Goal: Task Accomplishment & Management: Manage account settings

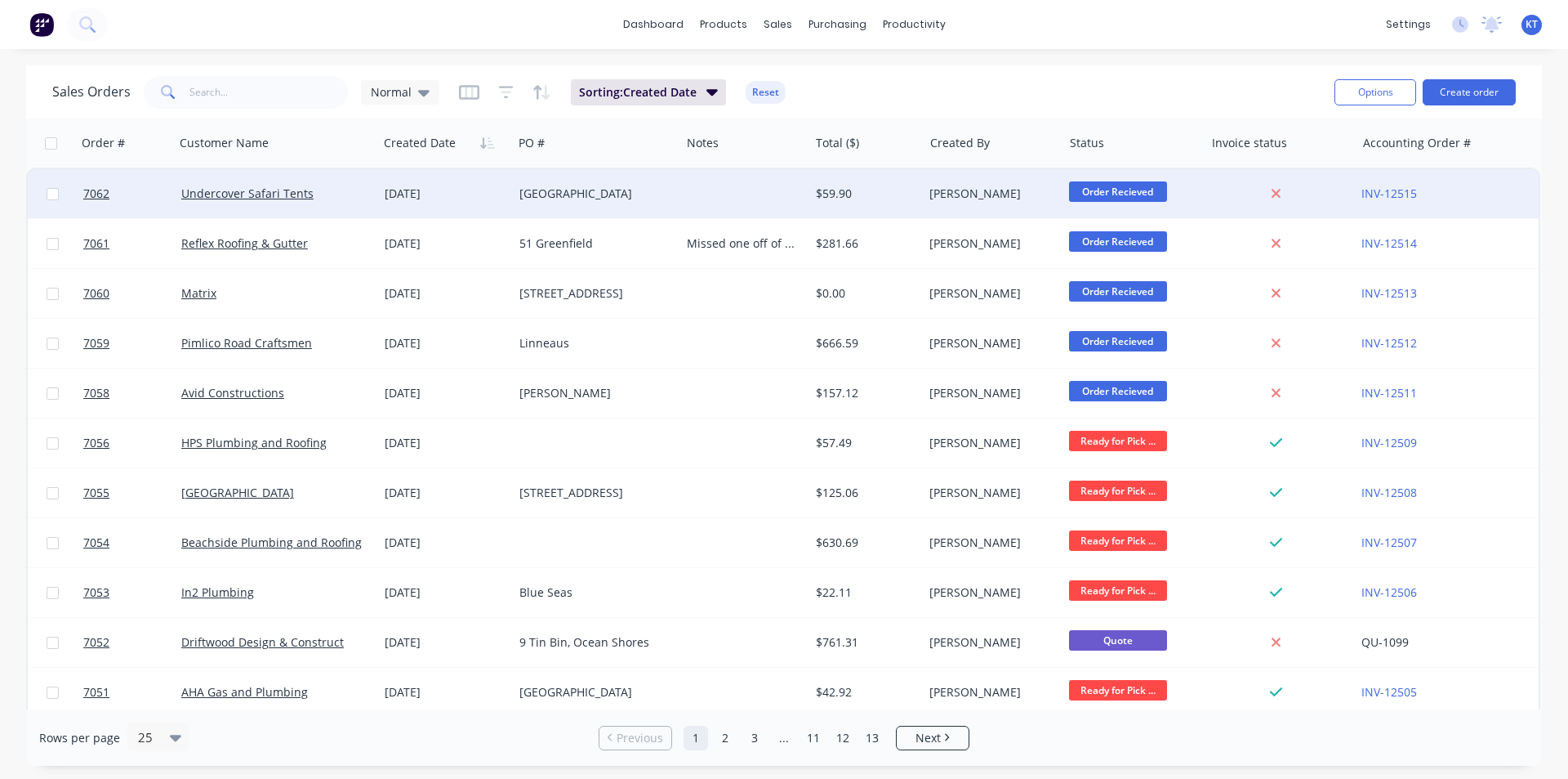
click at [1149, 191] on span "Order Recieved" at bounding box center [1118, 192] width 98 height 20
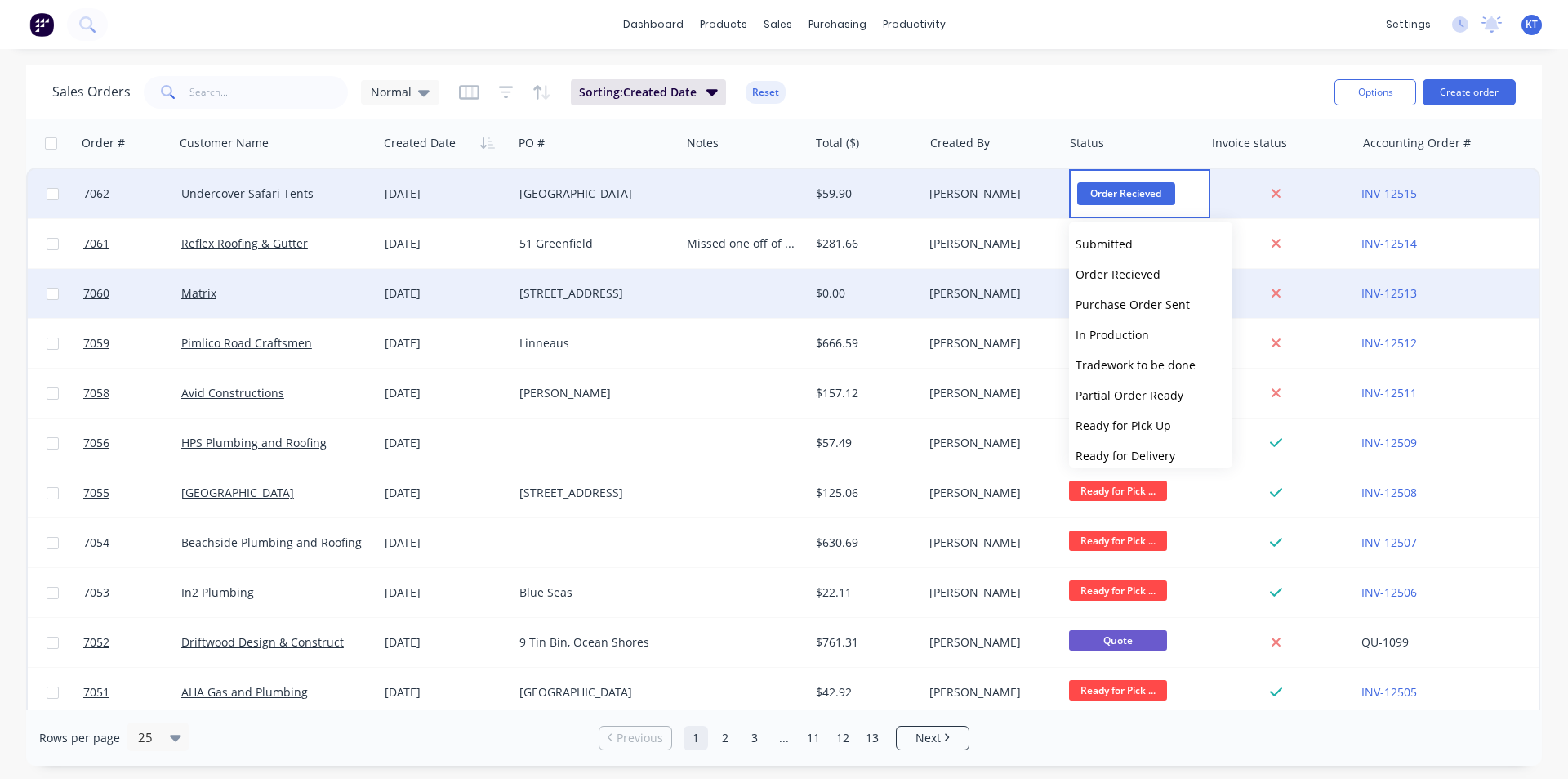
drag, startPoint x: 1146, startPoint y: 339, endPoint x: 1125, endPoint y: 318, distance: 29.7
click at [1146, 339] on span "In Production" at bounding box center [1113, 335] width 74 height 16
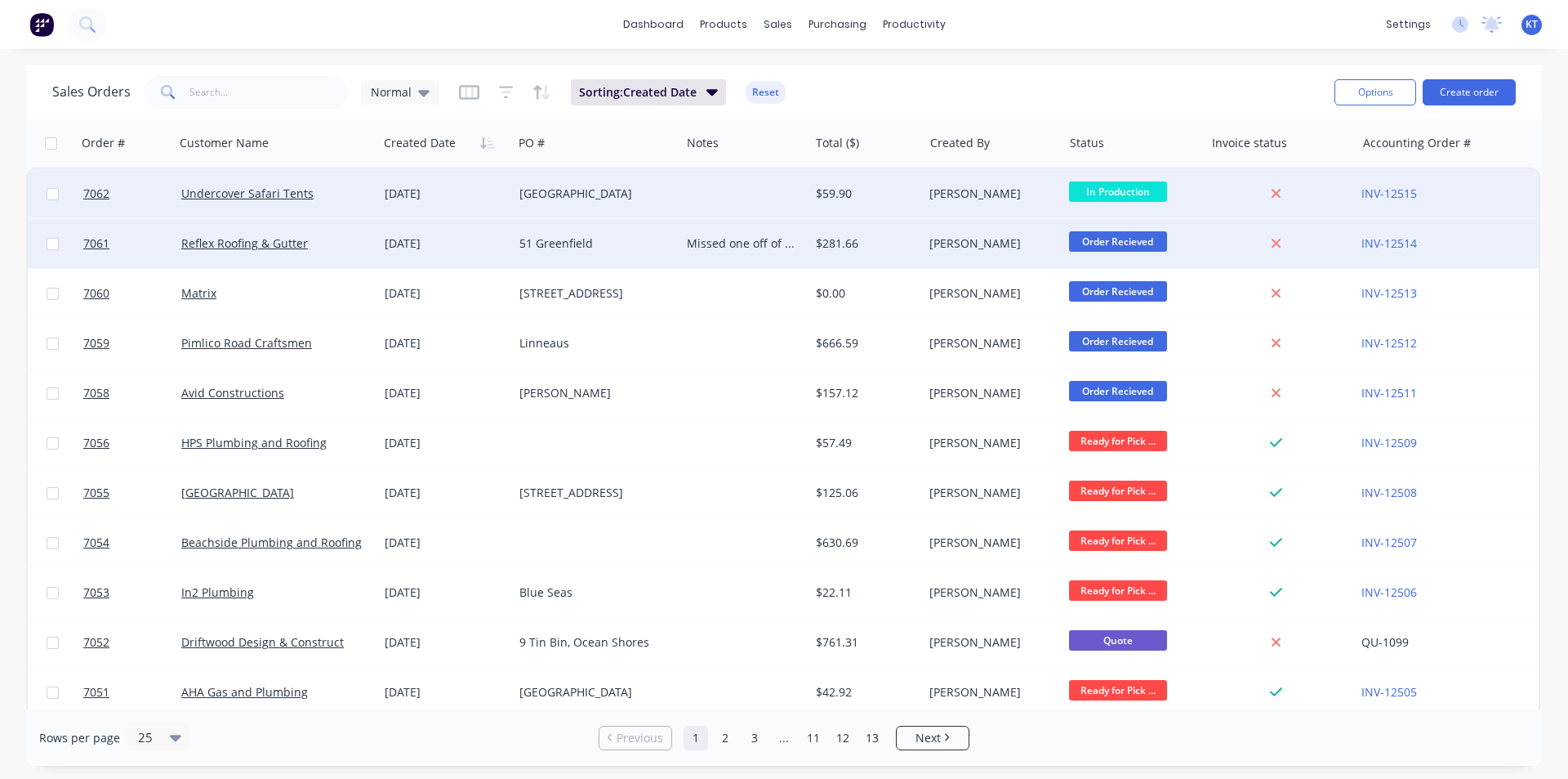
click at [1100, 238] on span "Order Recieved" at bounding box center [1118, 242] width 98 height 20
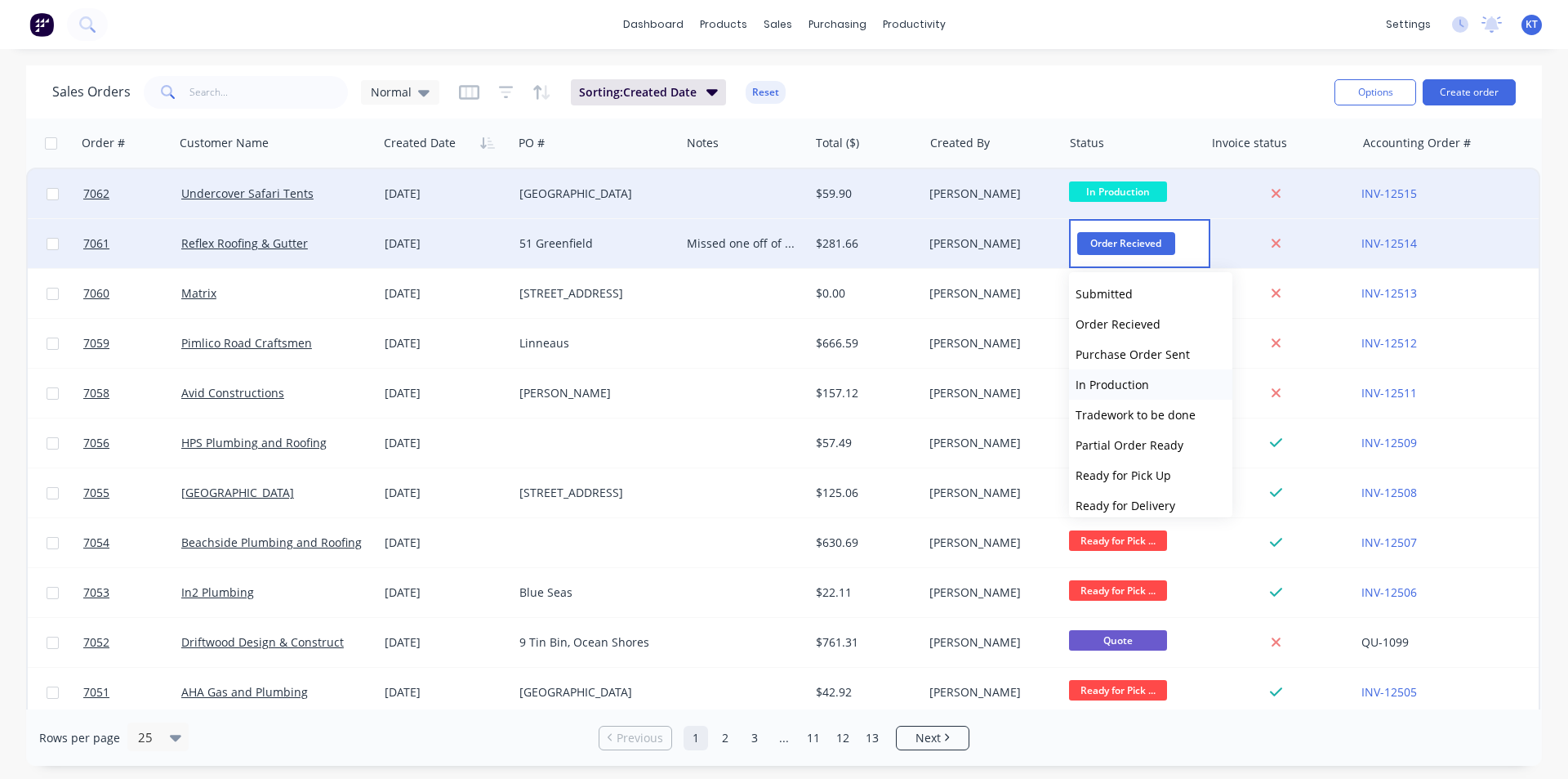
click at [1112, 385] on span "In Production" at bounding box center [1113, 385] width 74 height 16
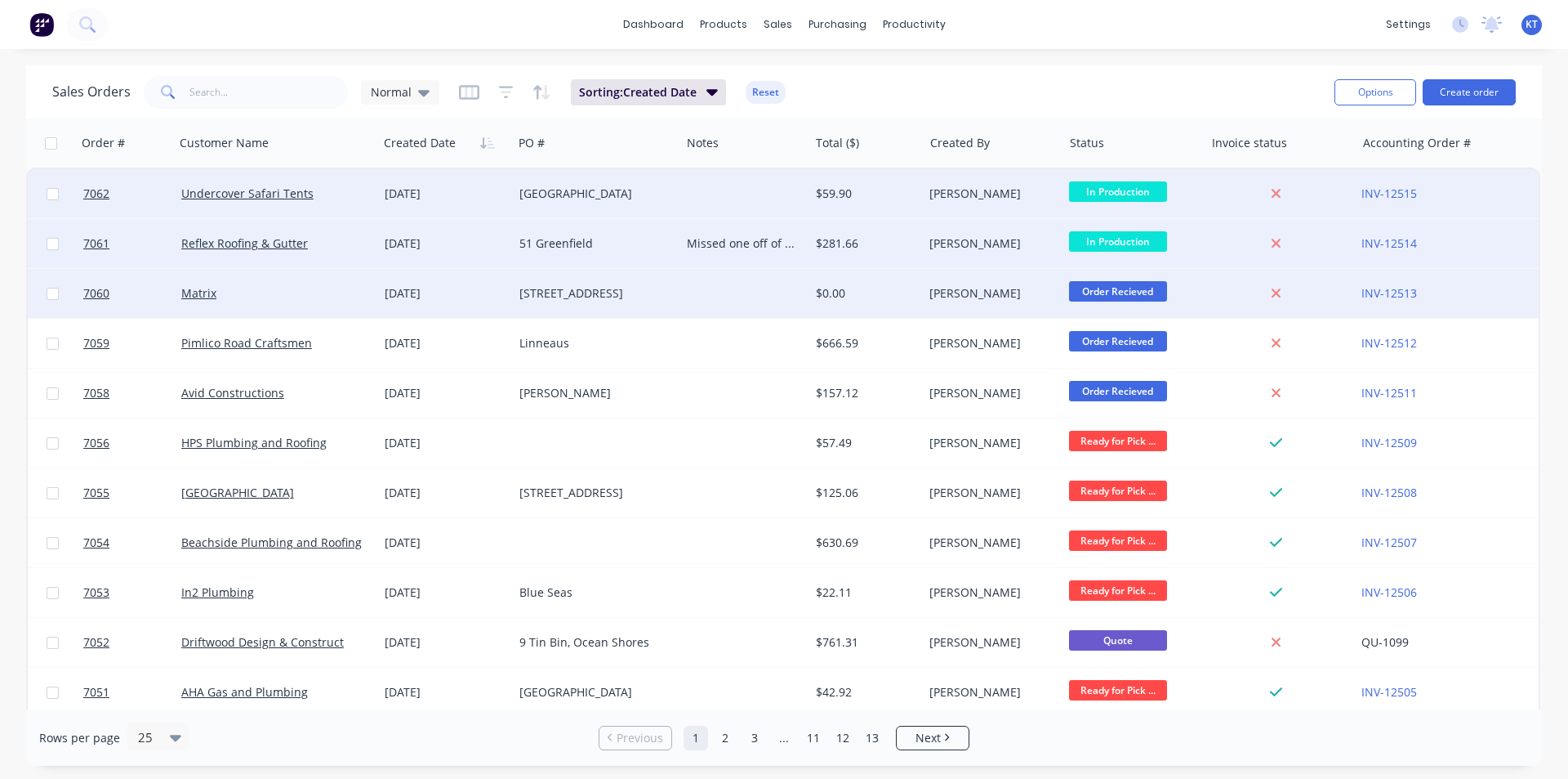
click at [1132, 285] on span "Order Recieved" at bounding box center [1118, 292] width 98 height 20
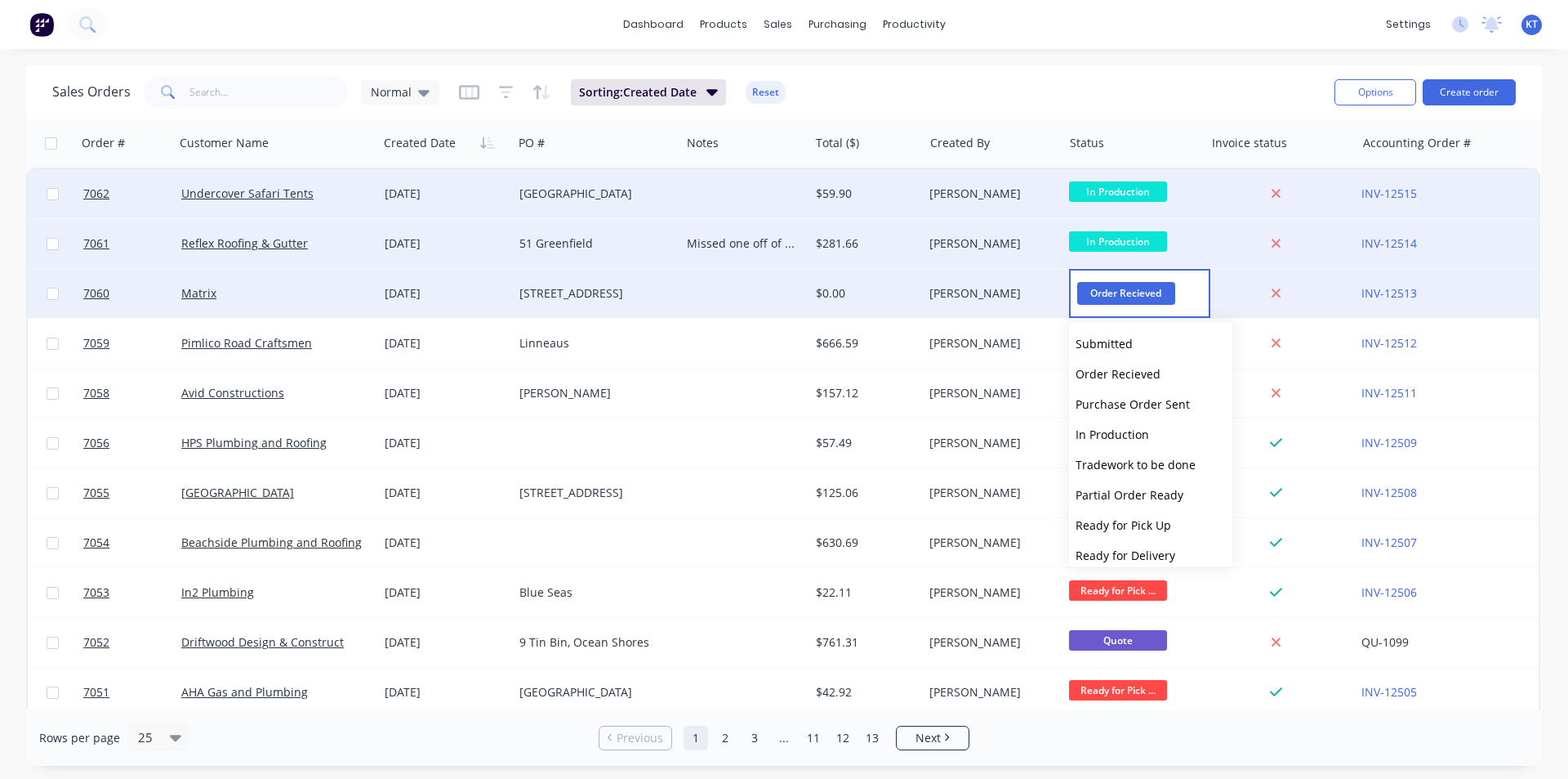
click at [1227, 234] on div at bounding box center [1279, 243] width 151 height 49
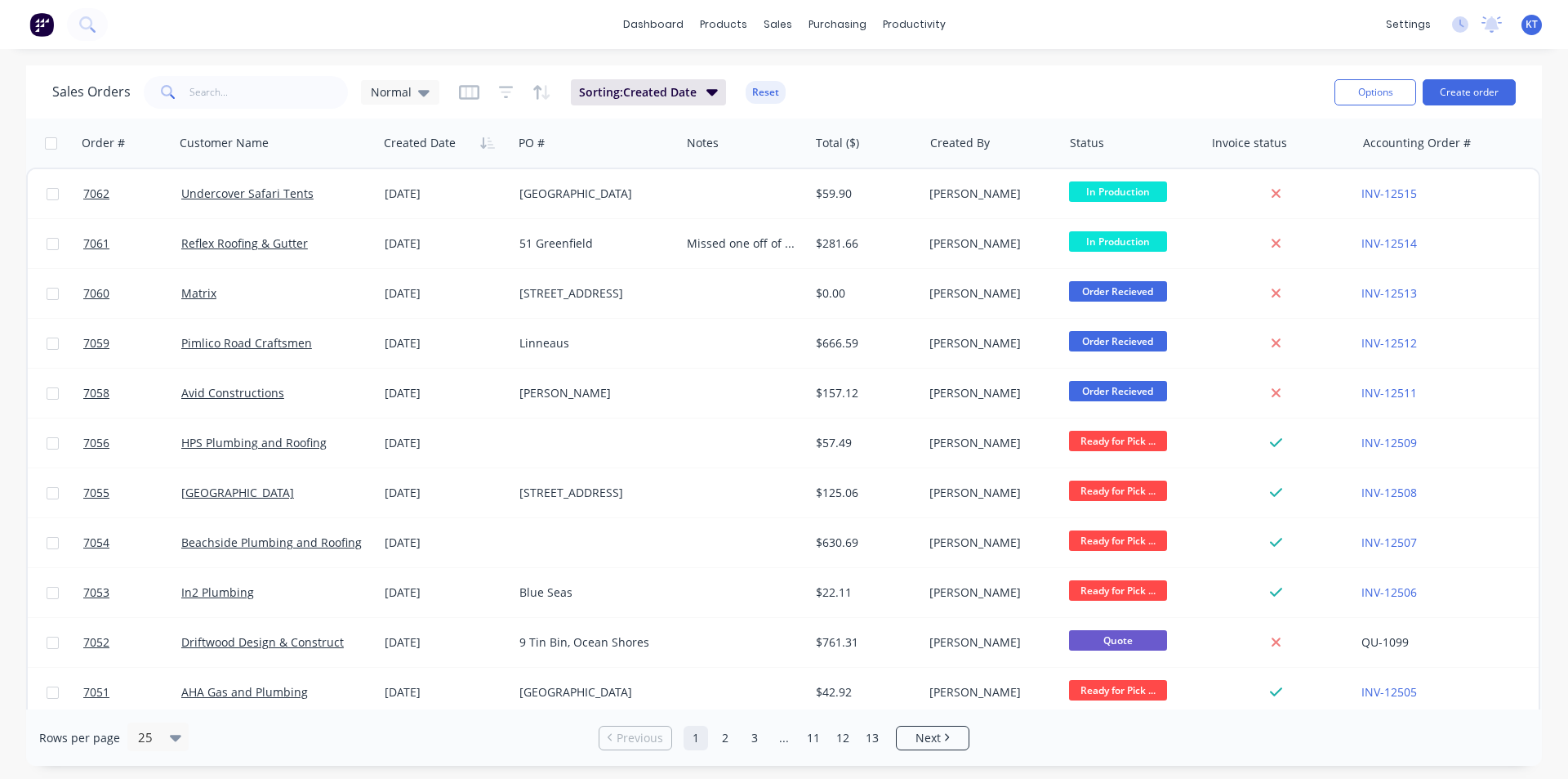
click at [1131, 292] on span "Order Recieved" at bounding box center [1118, 292] width 98 height 20
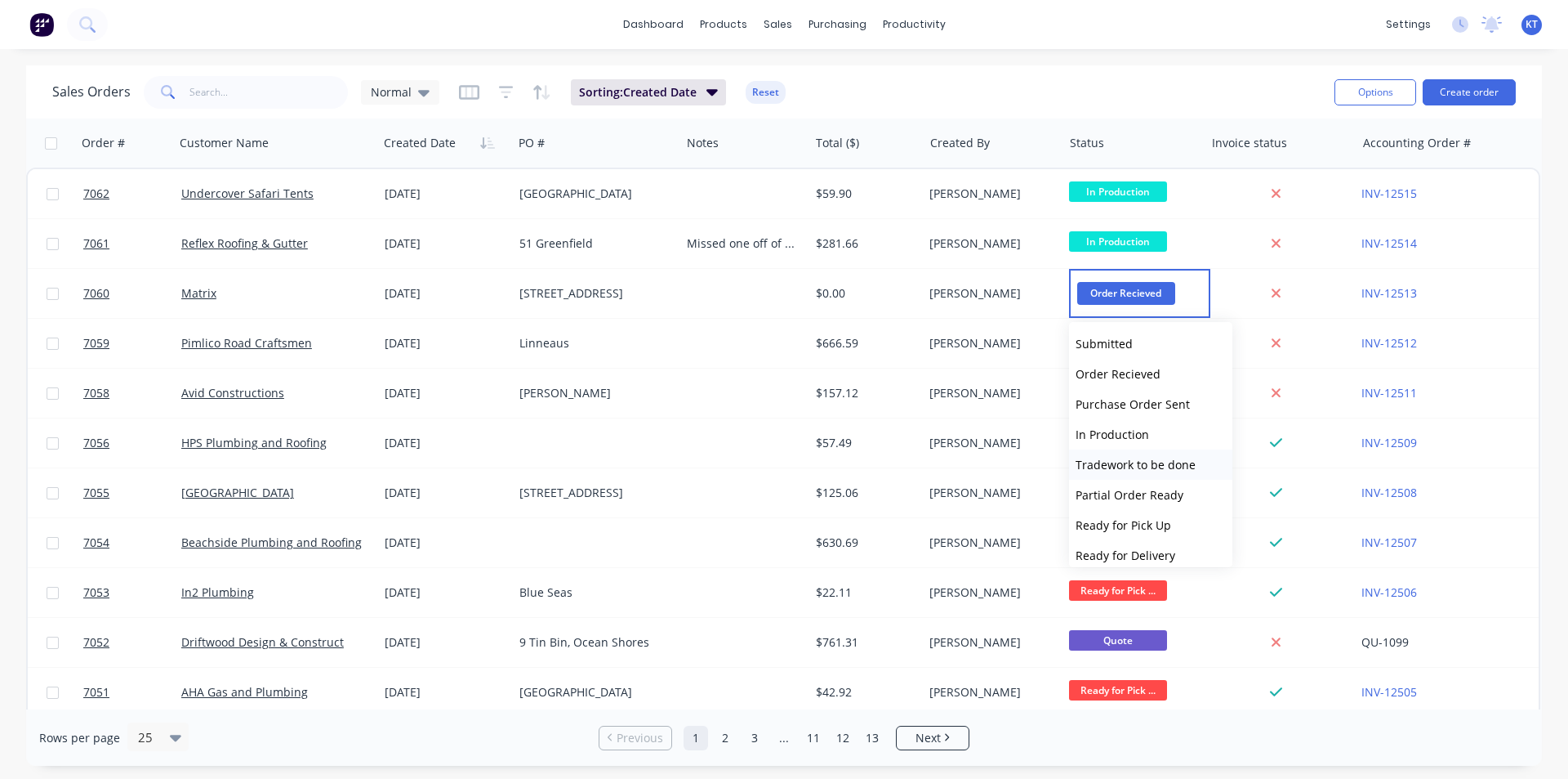
click at [1161, 465] on span "Tradework to be done" at bounding box center [1136, 464] width 120 height 16
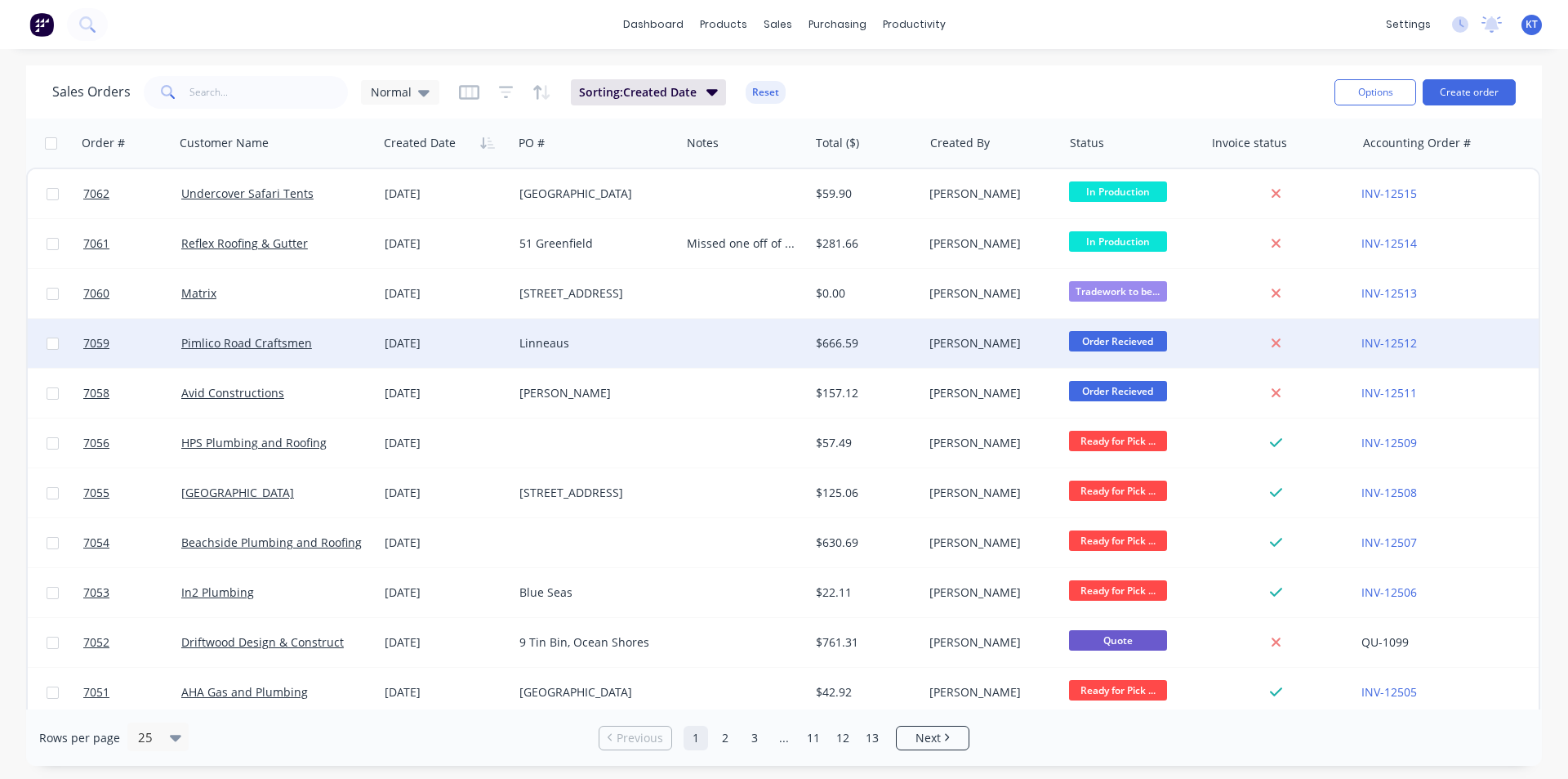
click at [1122, 349] on span "Order Recieved" at bounding box center [1118, 341] width 98 height 20
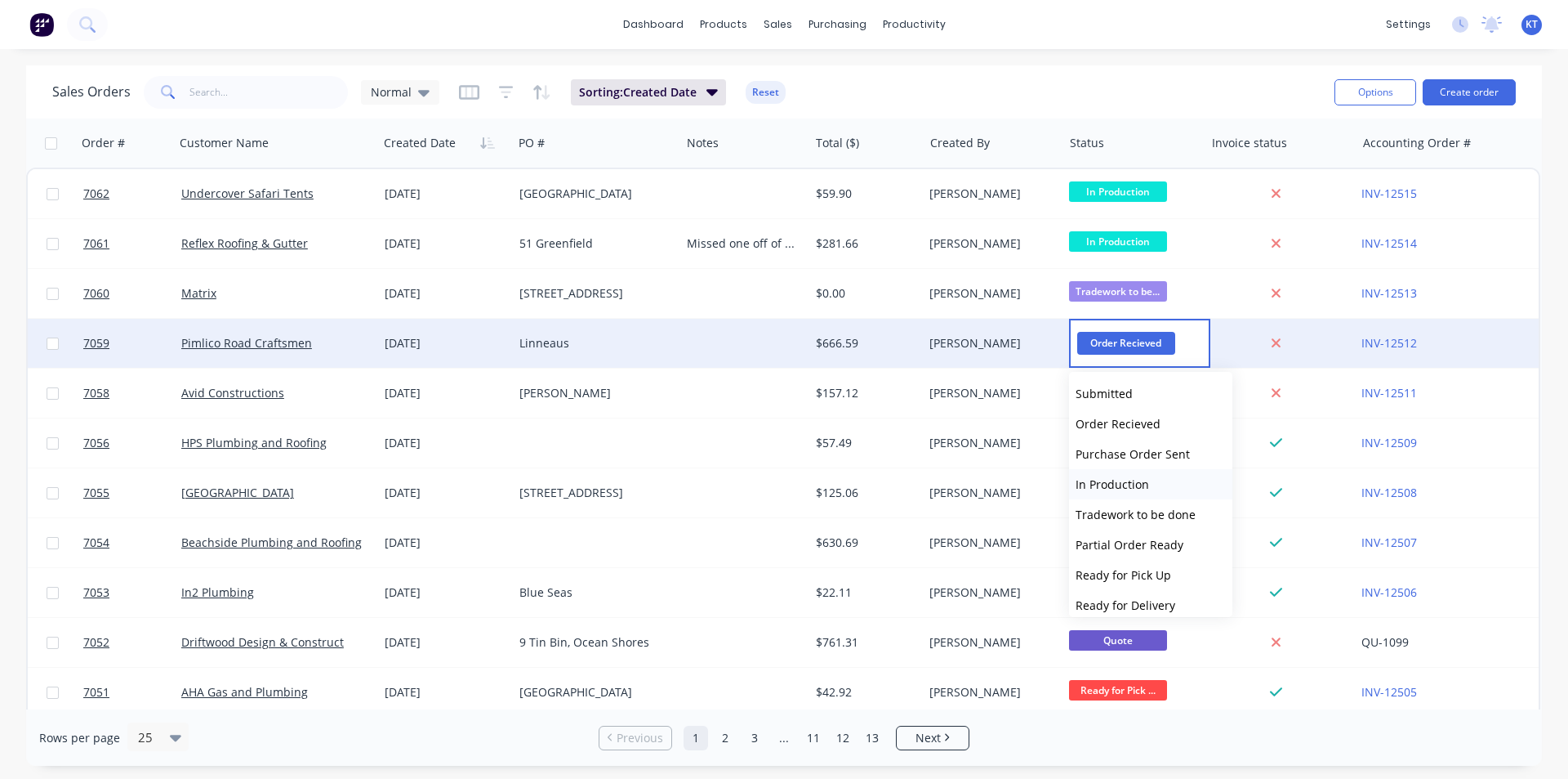
click at [1145, 497] on button "In Production" at bounding box center [1151, 484] width 164 height 30
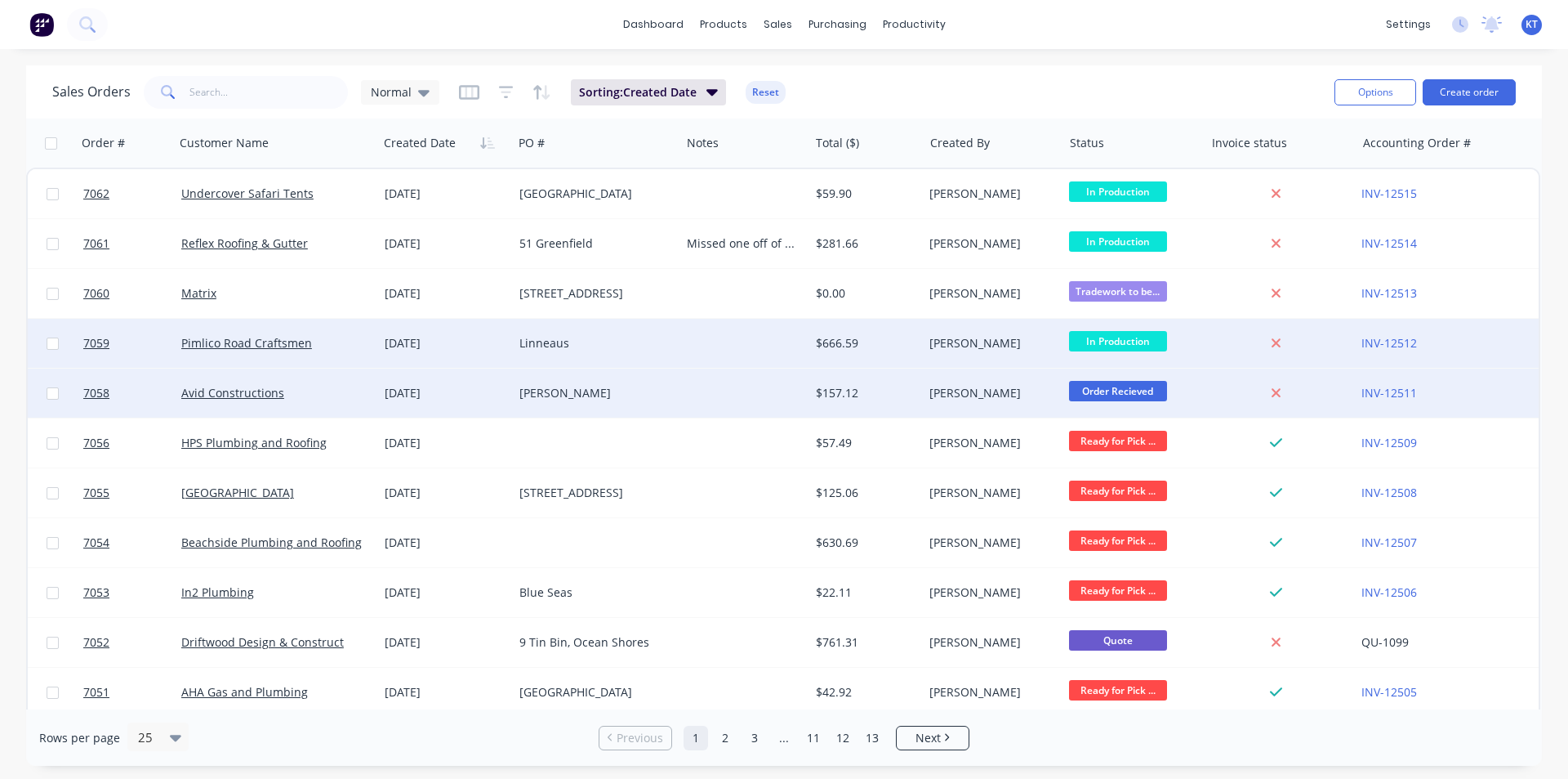
click at [1102, 384] on span "Order Recieved" at bounding box center [1118, 390] width 98 height 20
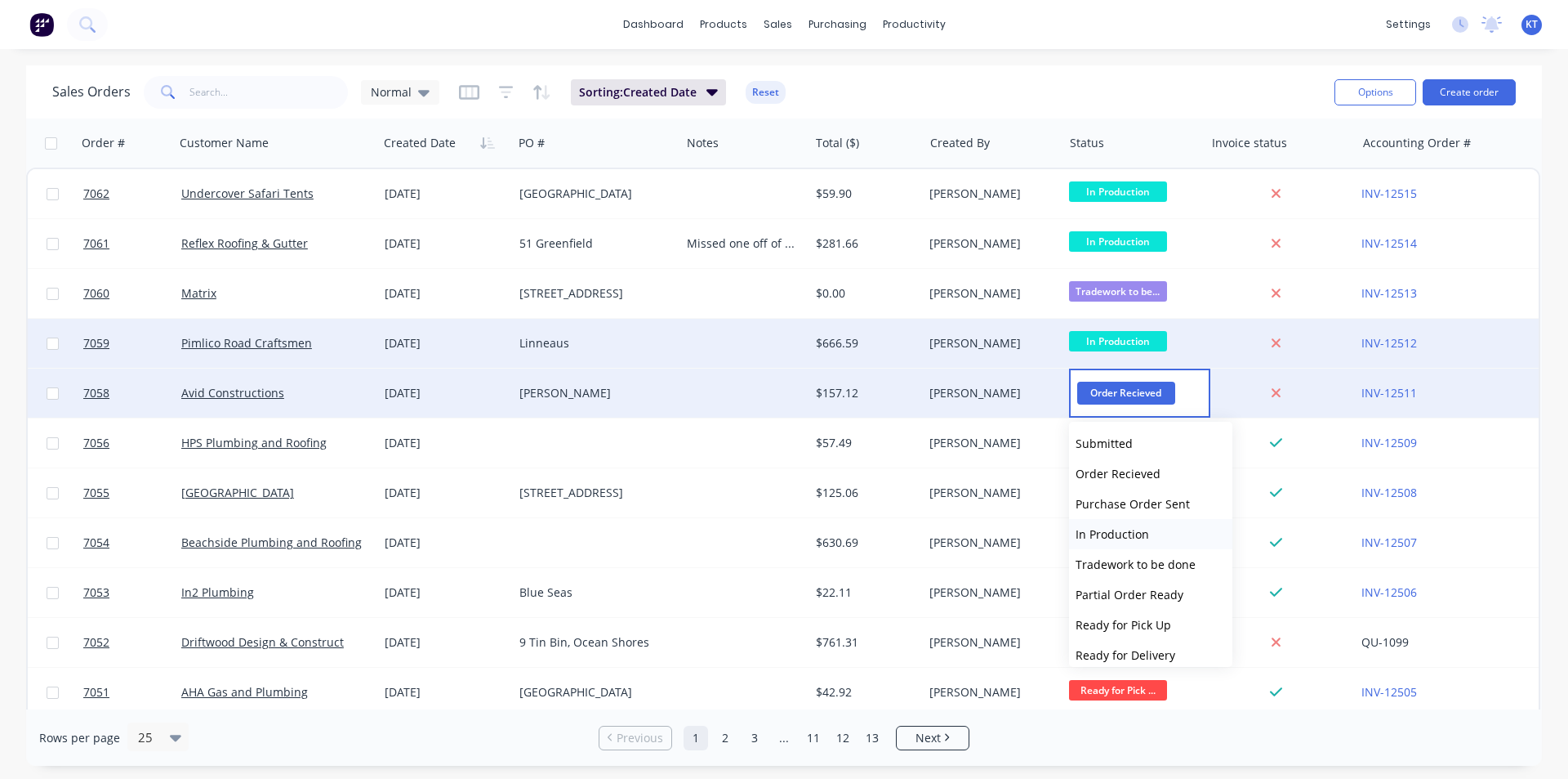
click at [1116, 535] on span "In Production" at bounding box center [1113, 534] width 74 height 16
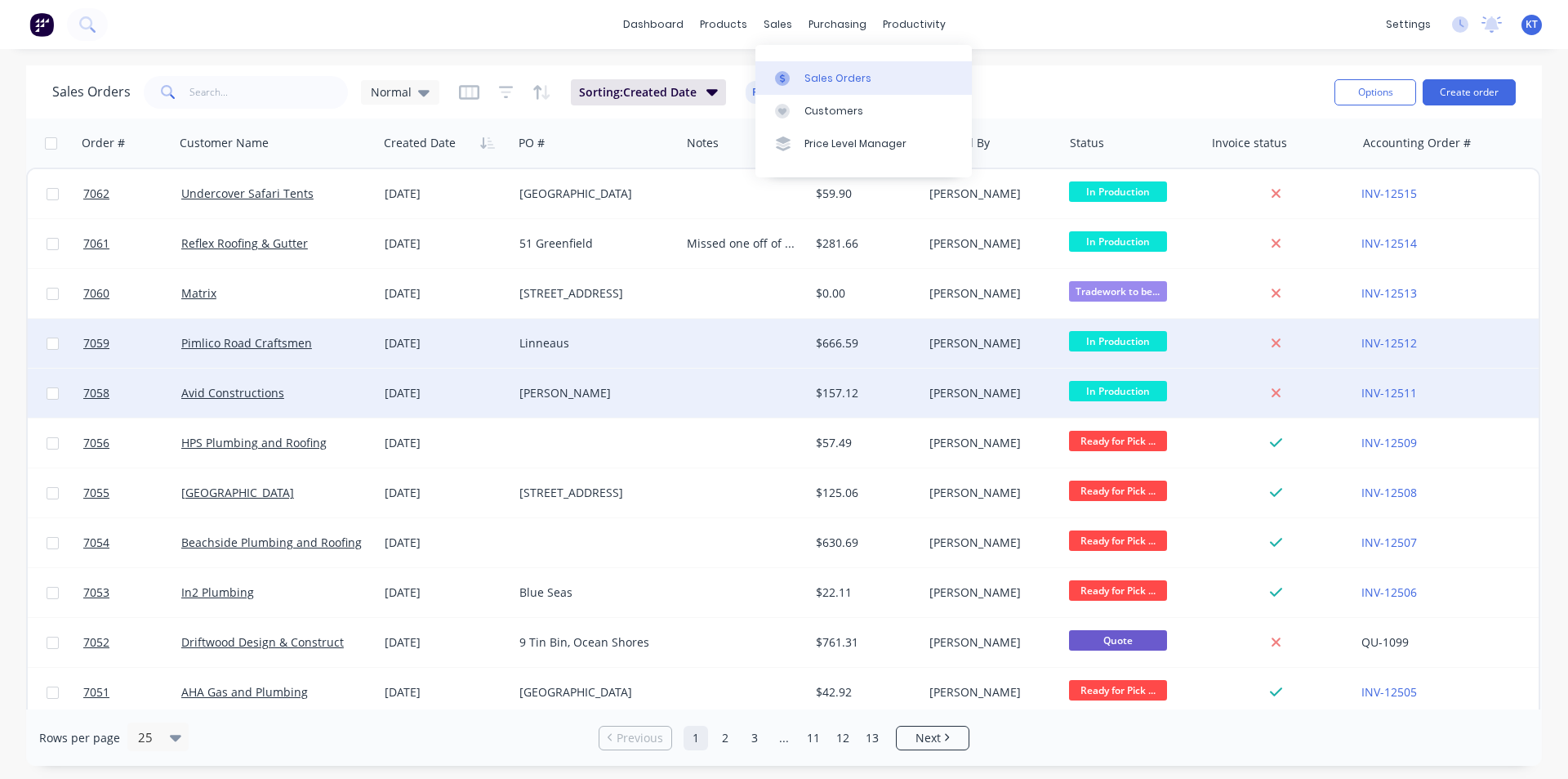
click at [843, 79] on div "Sales Orders" at bounding box center [837, 78] width 67 height 15
click at [844, 77] on link "Purchase Orders" at bounding box center [906, 77] width 217 height 33
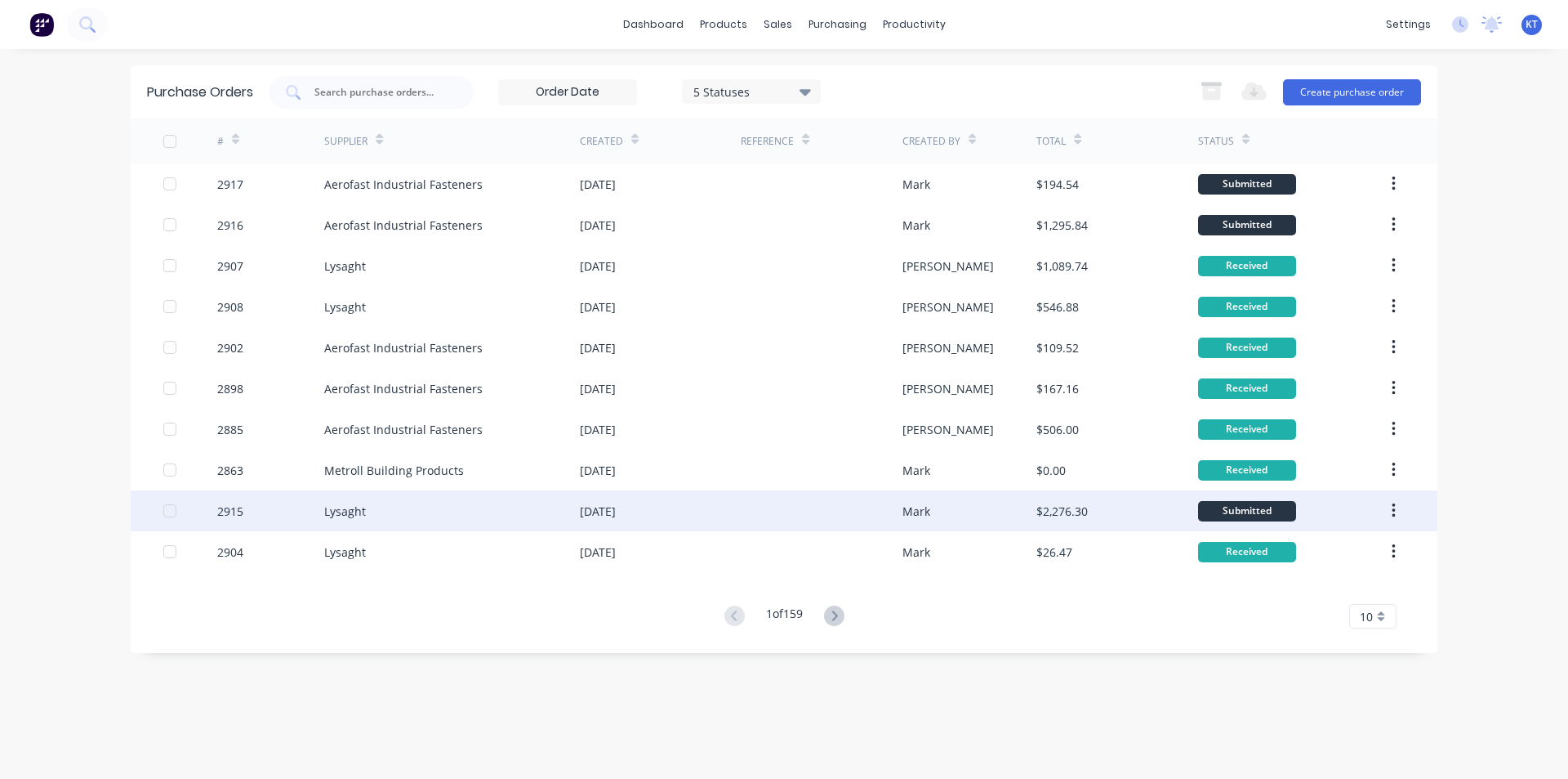
click at [305, 510] on div "2915" at bounding box center [271, 510] width 108 height 41
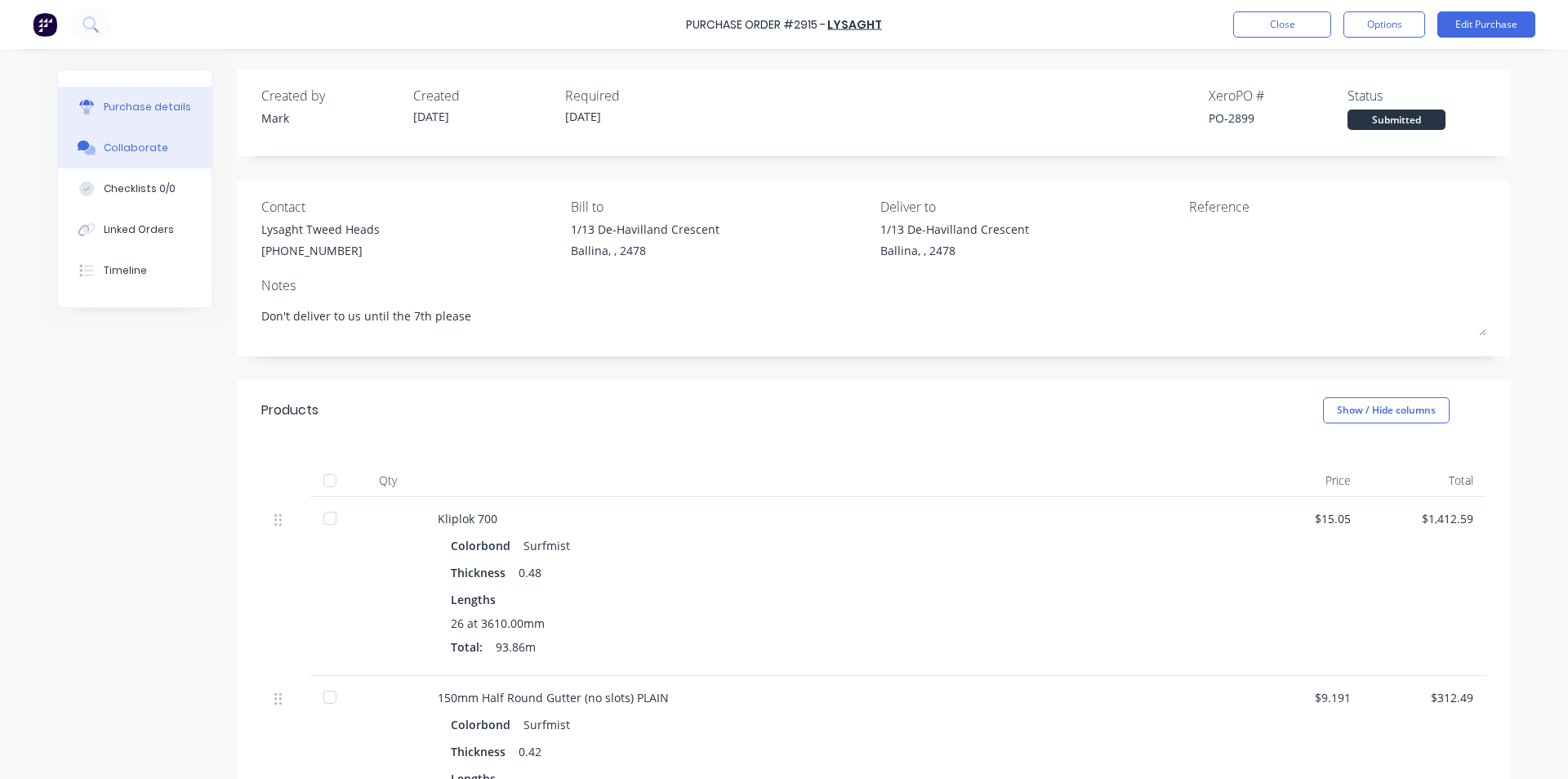
click at [137, 133] on button "Collaborate" at bounding box center [135, 148] width 154 height 41
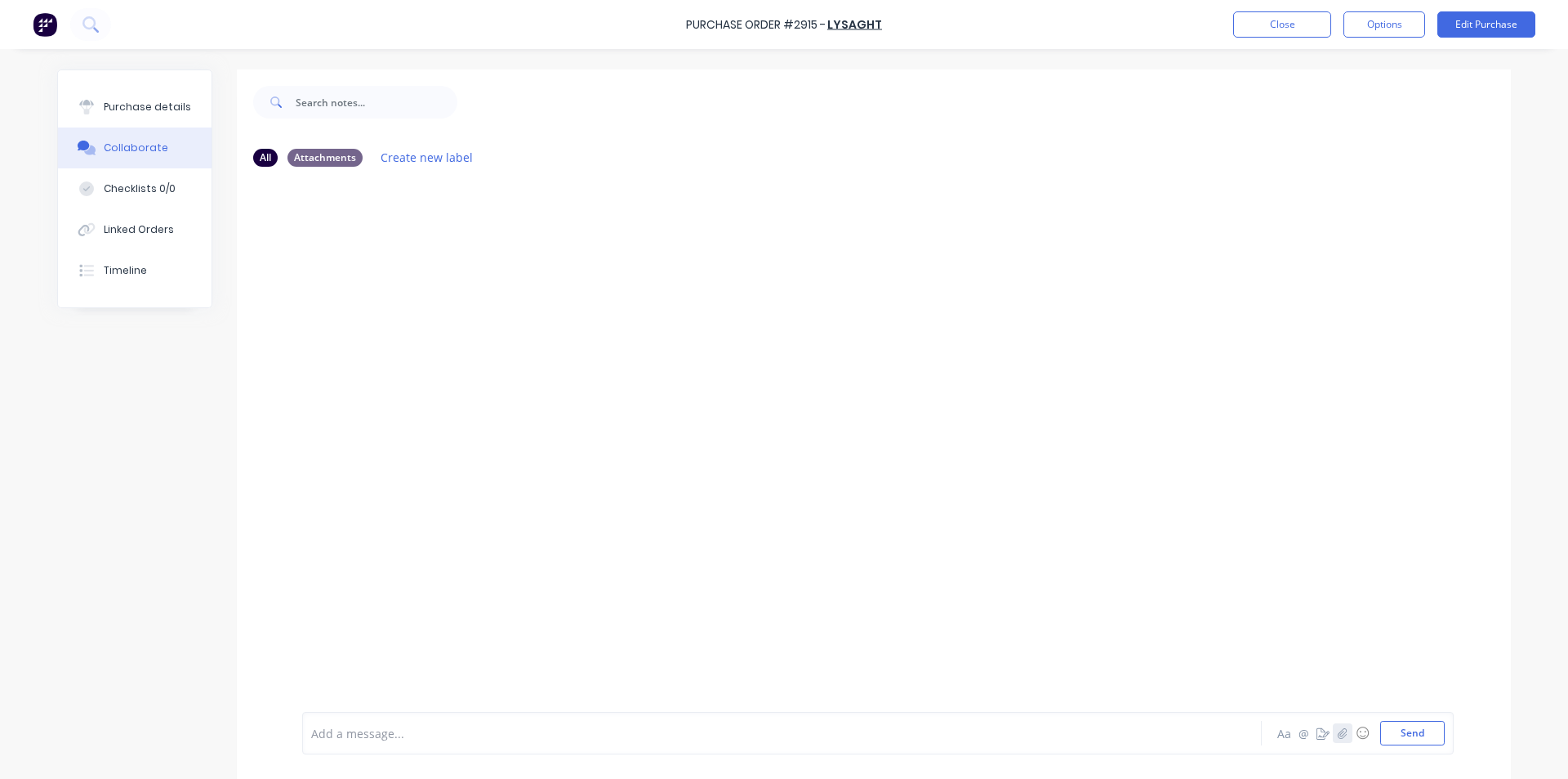
click at [1342, 718] on button "button" at bounding box center [1343, 733] width 20 height 20
click at [1397, 718] on button "Send" at bounding box center [1412, 733] width 65 height 25
click at [1245, 39] on div "Purchase Order #2915 - Lysaght Close Options Edit Purchase" at bounding box center [784, 24] width 1568 height 49
click at [1274, 25] on button "Close" at bounding box center [1283, 24] width 98 height 26
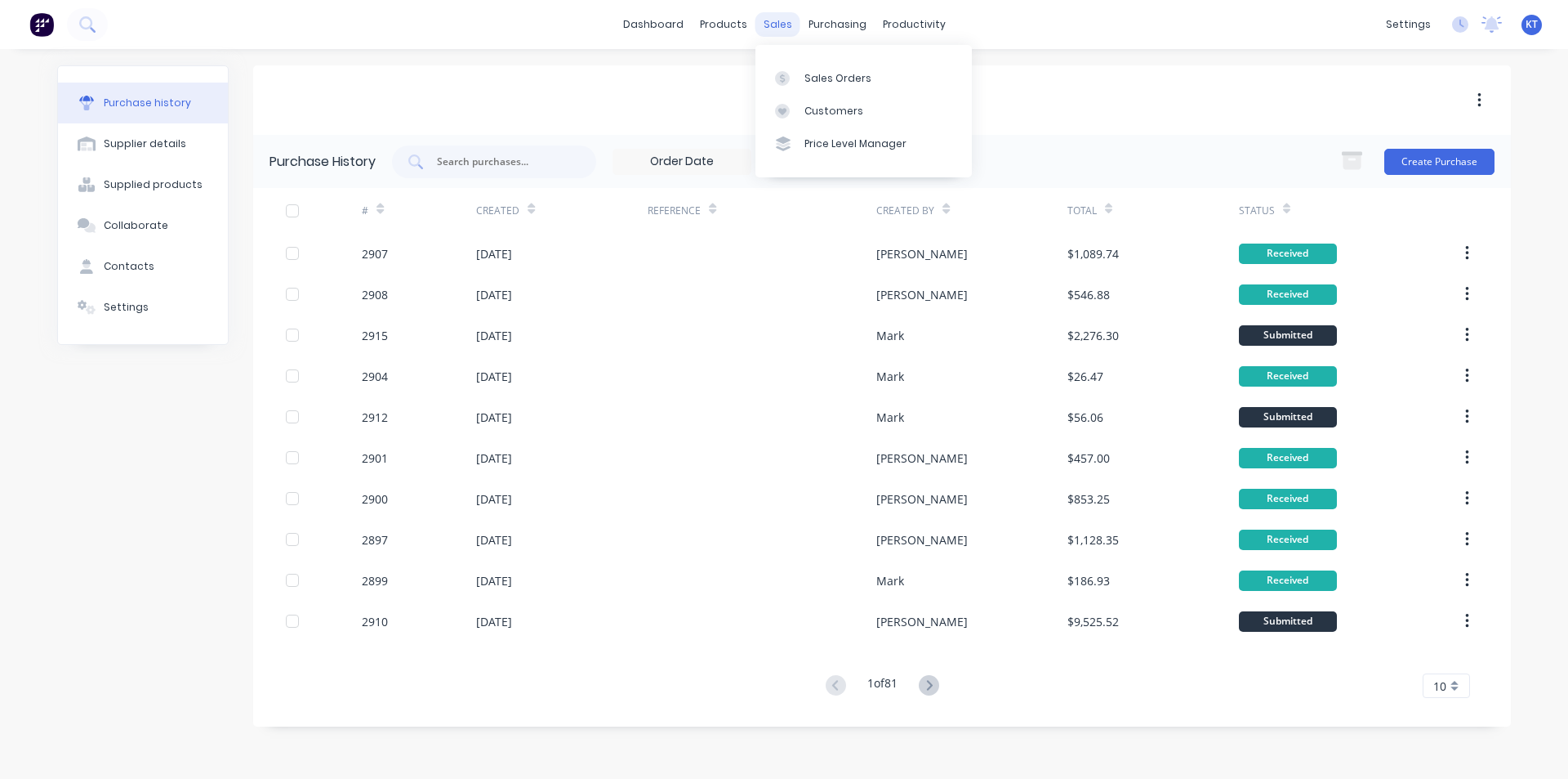
click at [789, 25] on div "sales" at bounding box center [778, 24] width 45 height 25
click at [829, 88] on link "Sales Orders" at bounding box center [863, 77] width 217 height 33
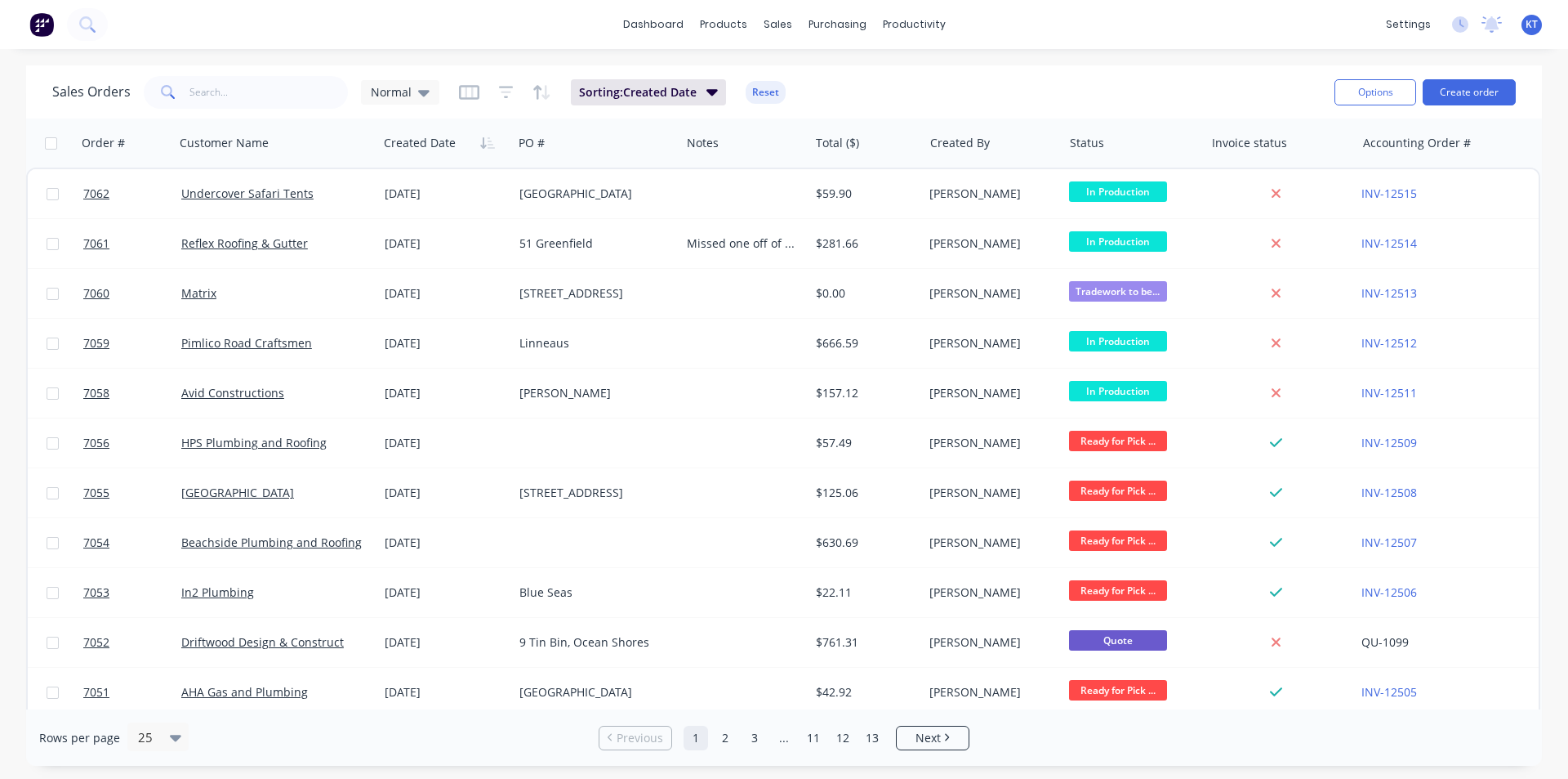
click at [241, 110] on div "Sales Orders Normal Sorting: Created Date Reset" at bounding box center [687, 92] width 1270 height 40
click at [243, 101] on input "text" at bounding box center [269, 92] width 160 height 33
click at [1477, 86] on button "Create order" at bounding box center [1469, 92] width 93 height 26
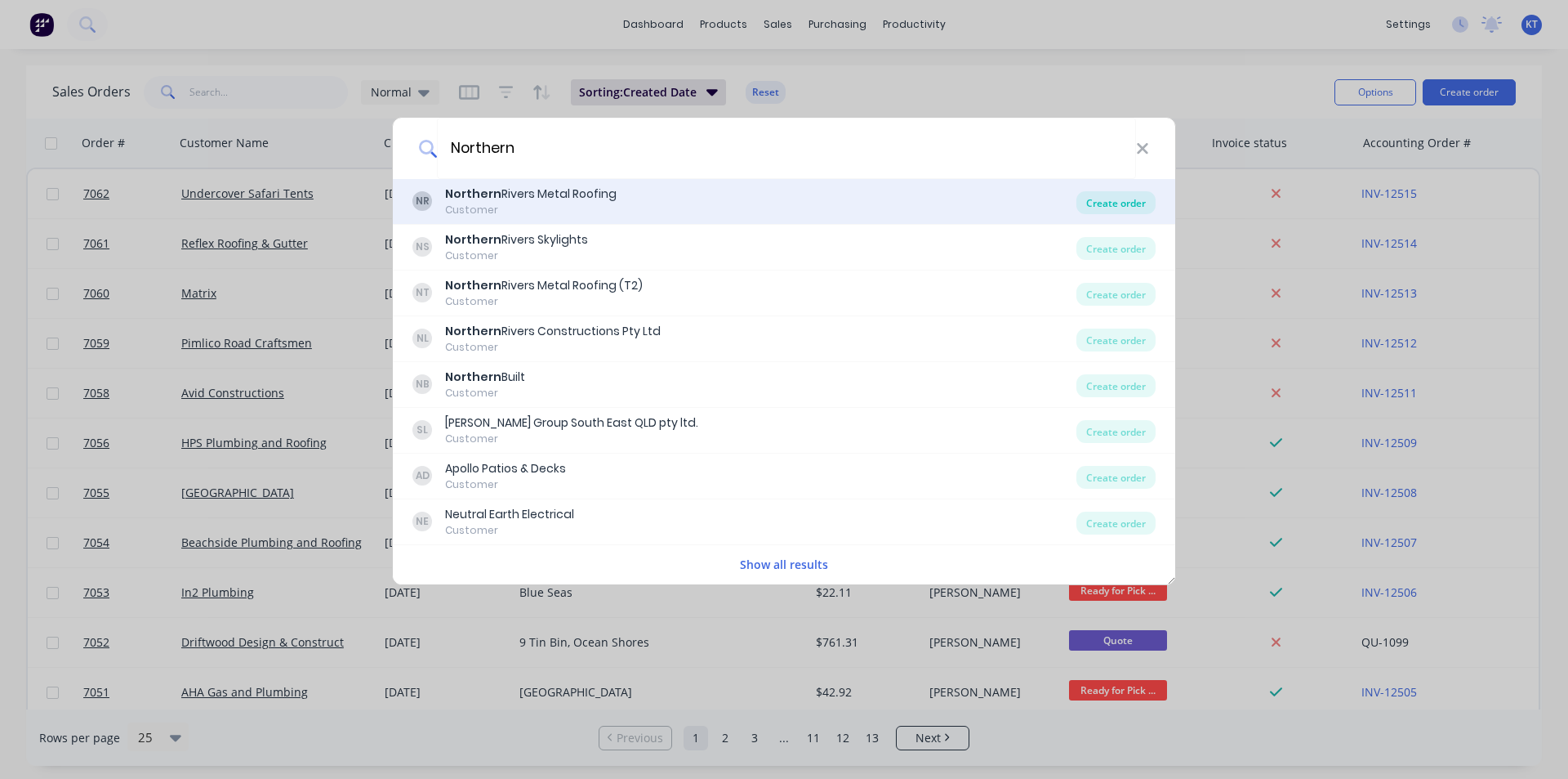
type input "Northern"
click at [1102, 197] on div "Create order" at bounding box center [1116, 203] width 79 height 23
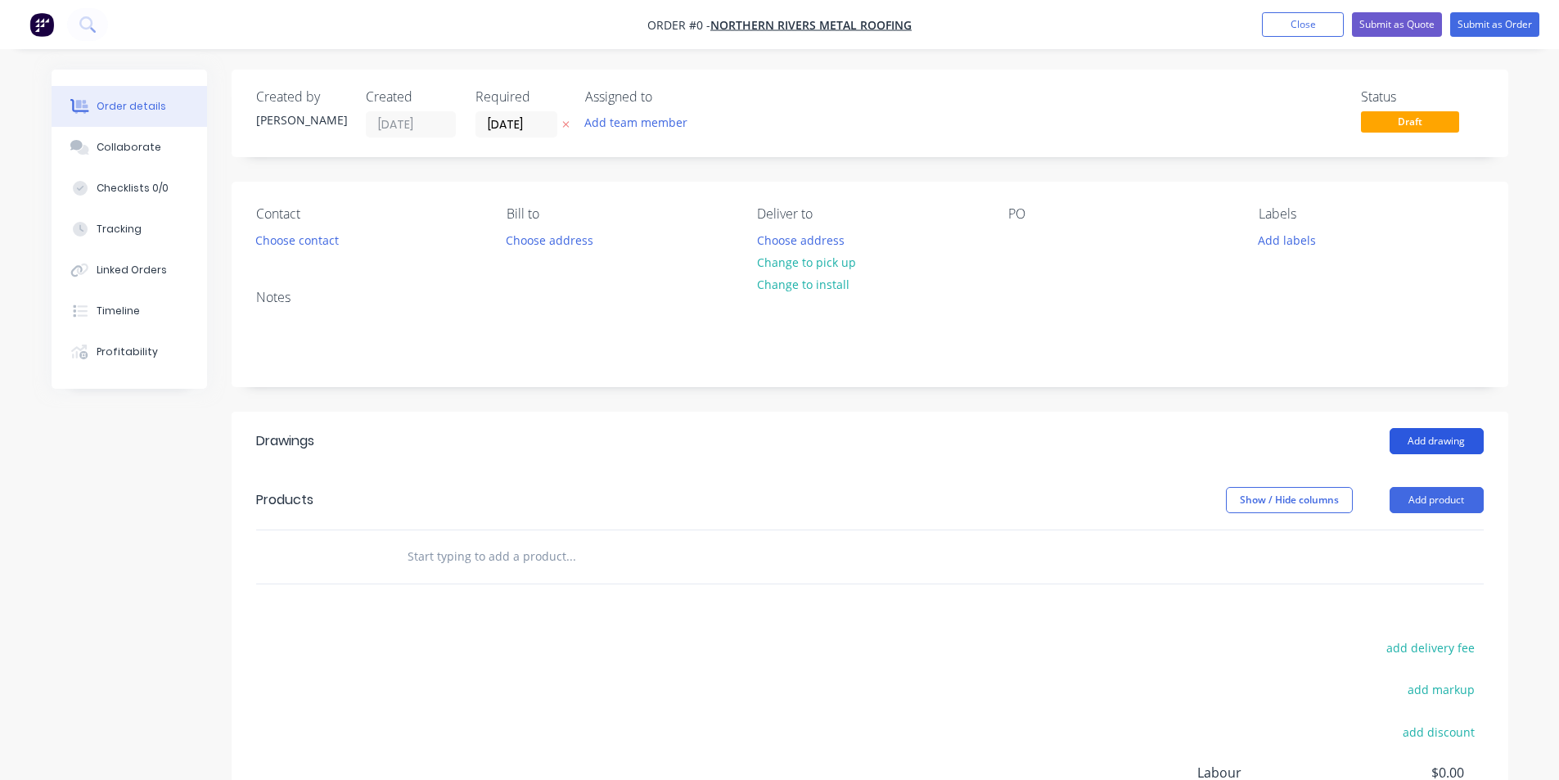
click at [1432, 439] on button "Add drawing" at bounding box center [1437, 441] width 94 height 26
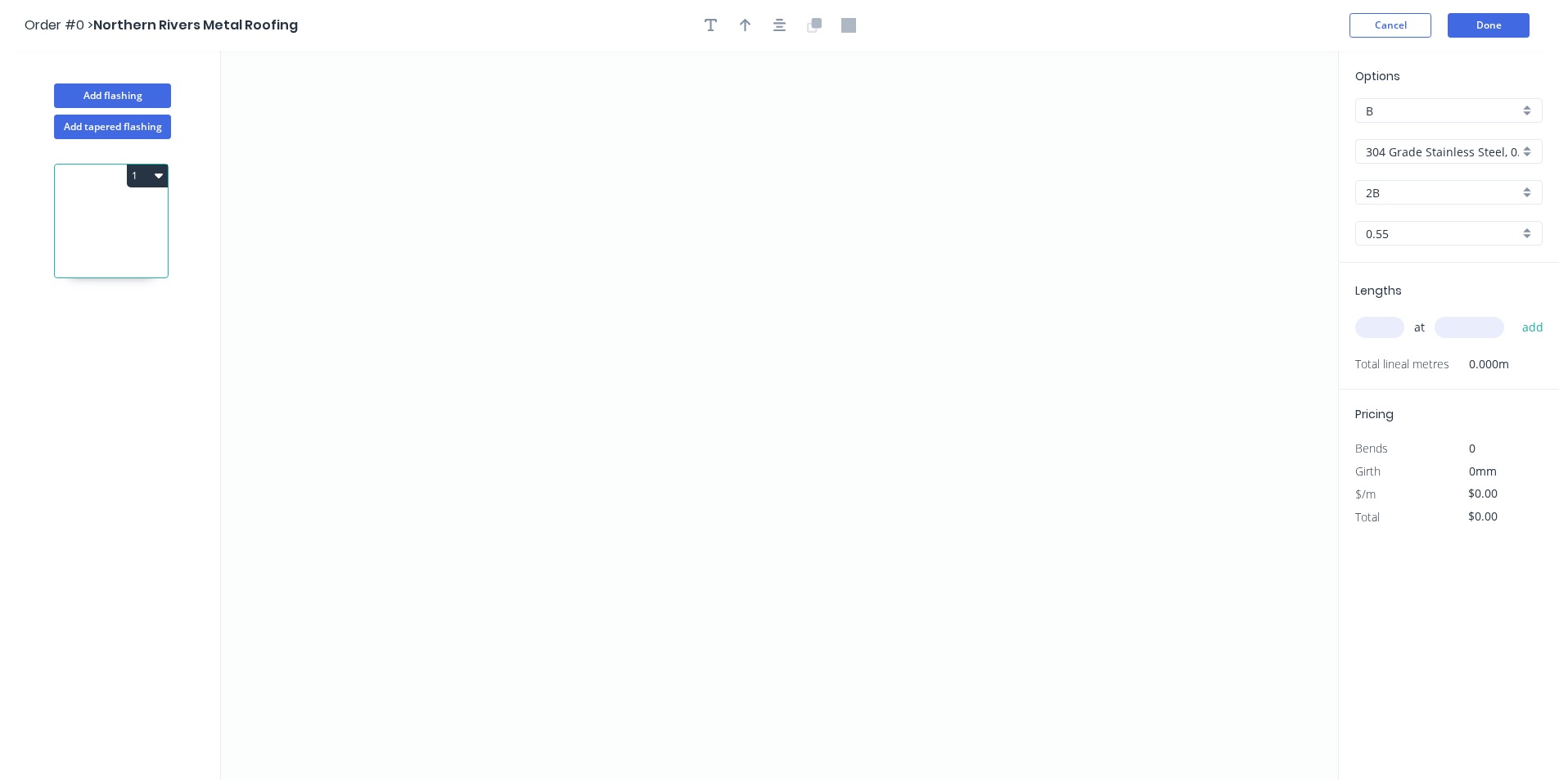
click at [1418, 149] on input "304 Grade Stainless Steel, 0.9mm Perforated Pattern 208 - 2mm hole" at bounding box center [1442, 151] width 153 height 17
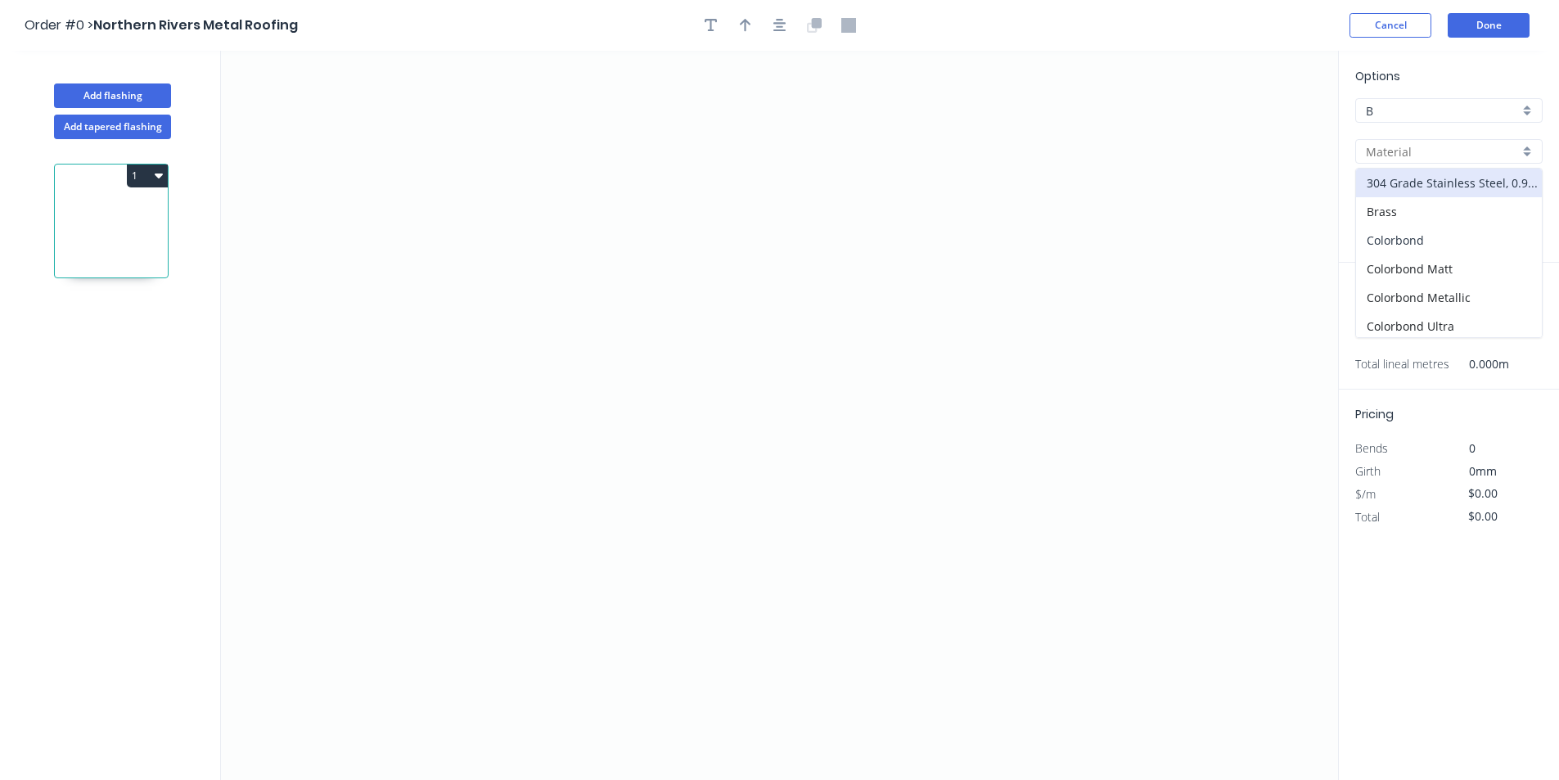
click at [1420, 237] on div "Colorbond" at bounding box center [1449, 240] width 186 height 29
type input "Colorbond"
type input "Basalt"
click at [1420, 192] on input "Basalt" at bounding box center [1442, 192] width 153 height 17
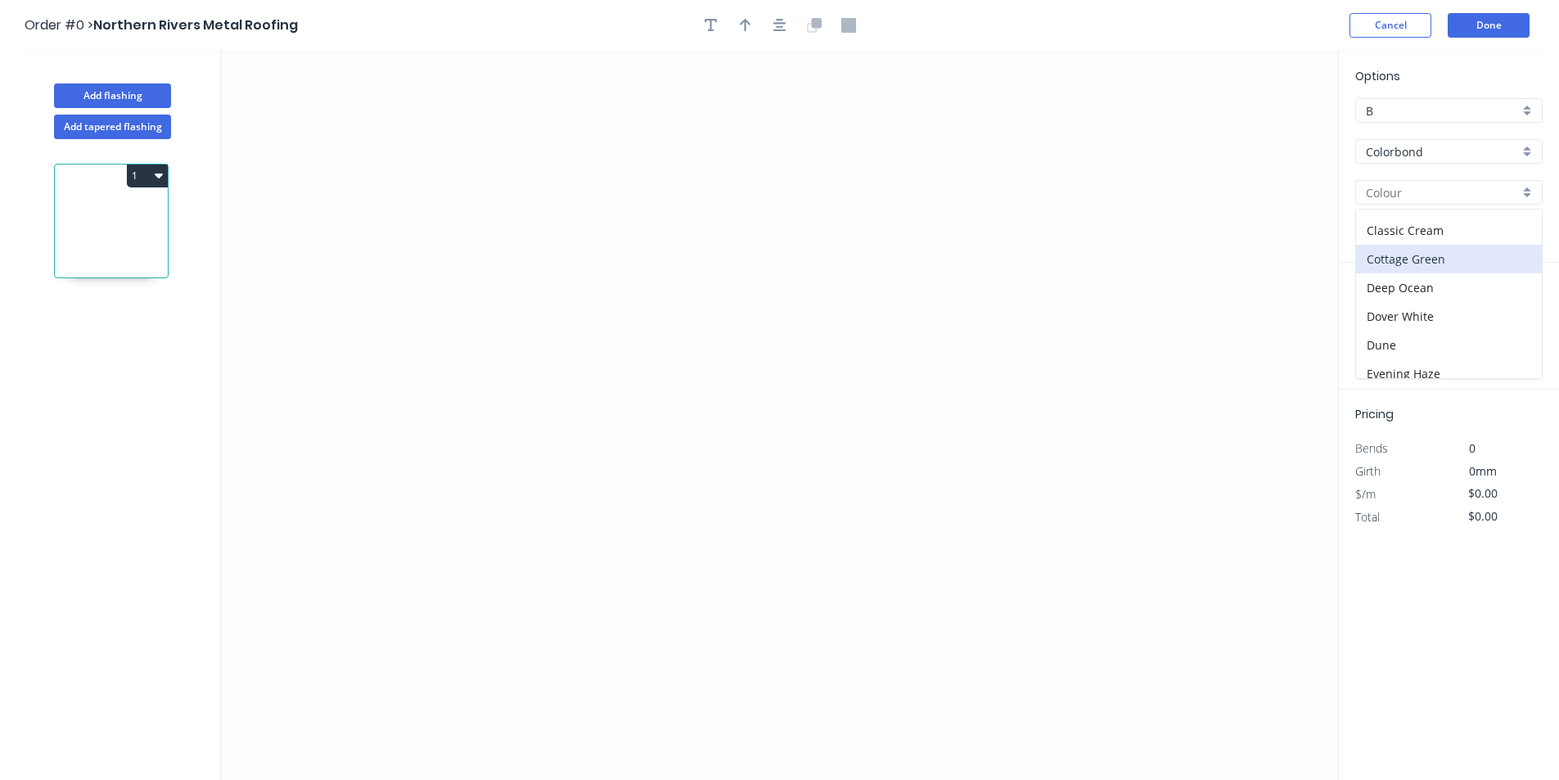
scroll to position [164, 0]
click at [1400, 234] on div "Dune" at bounding box center [1449, 232] width 186 height 29
type input "Dune"
click at [848, 291] on icon "0" at bounding box center [779, 415] width 1117 height 729
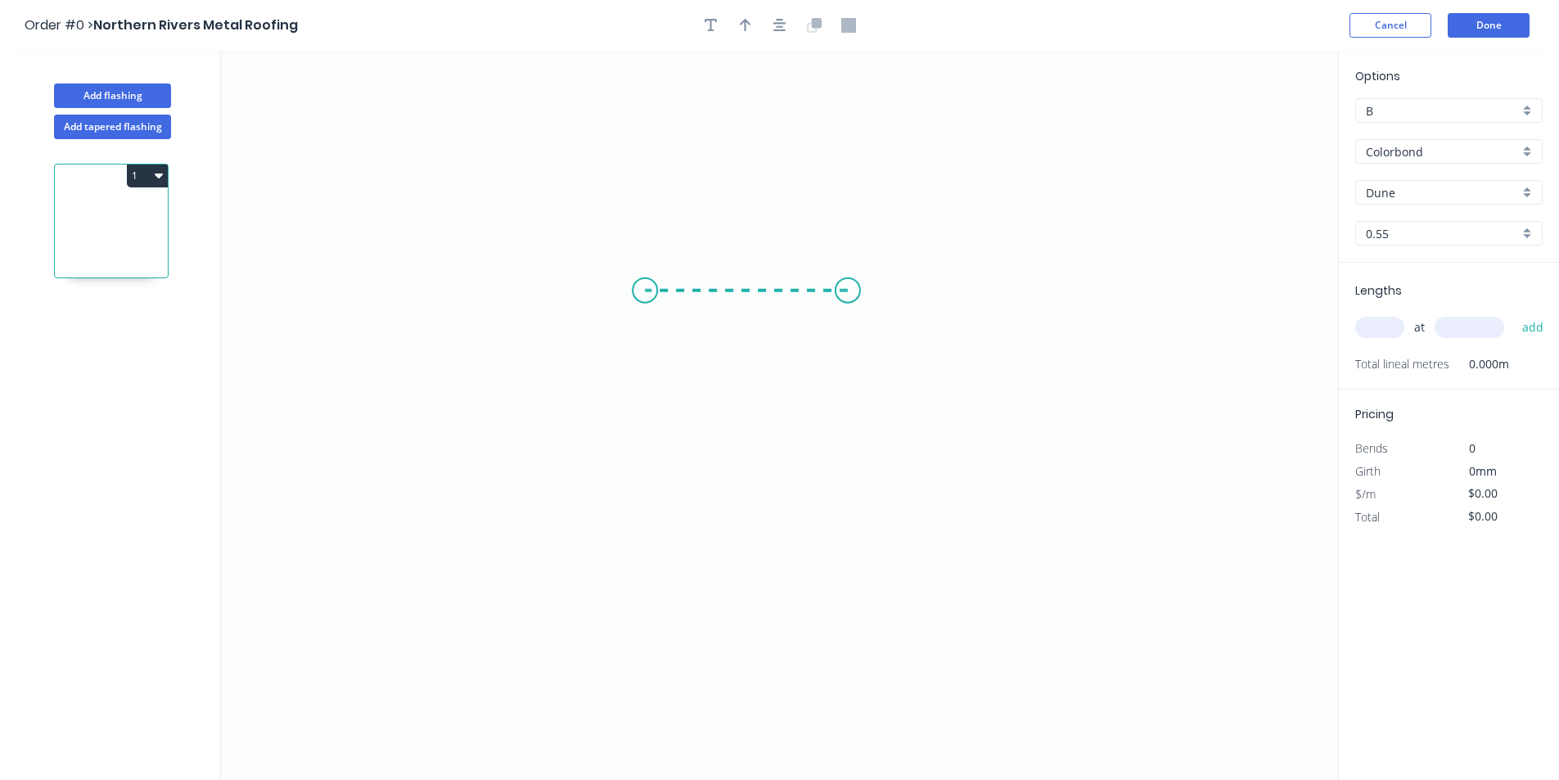
click at [645, 304] on icon "0" at bounding box center [779, 415] width 1117 height 729
click at [581, 412] on icon "0 ?" at bounding box center [779, 415] width 1117 height 729
click at [650, 484] on icon "0 ? ? ? º" at bounding box center [779, 415] width 1117 height 729
click at [650, 449] on icon "0 ? ? ? ? º ? º" at bounding box center [779, 415] width 1117 height 729
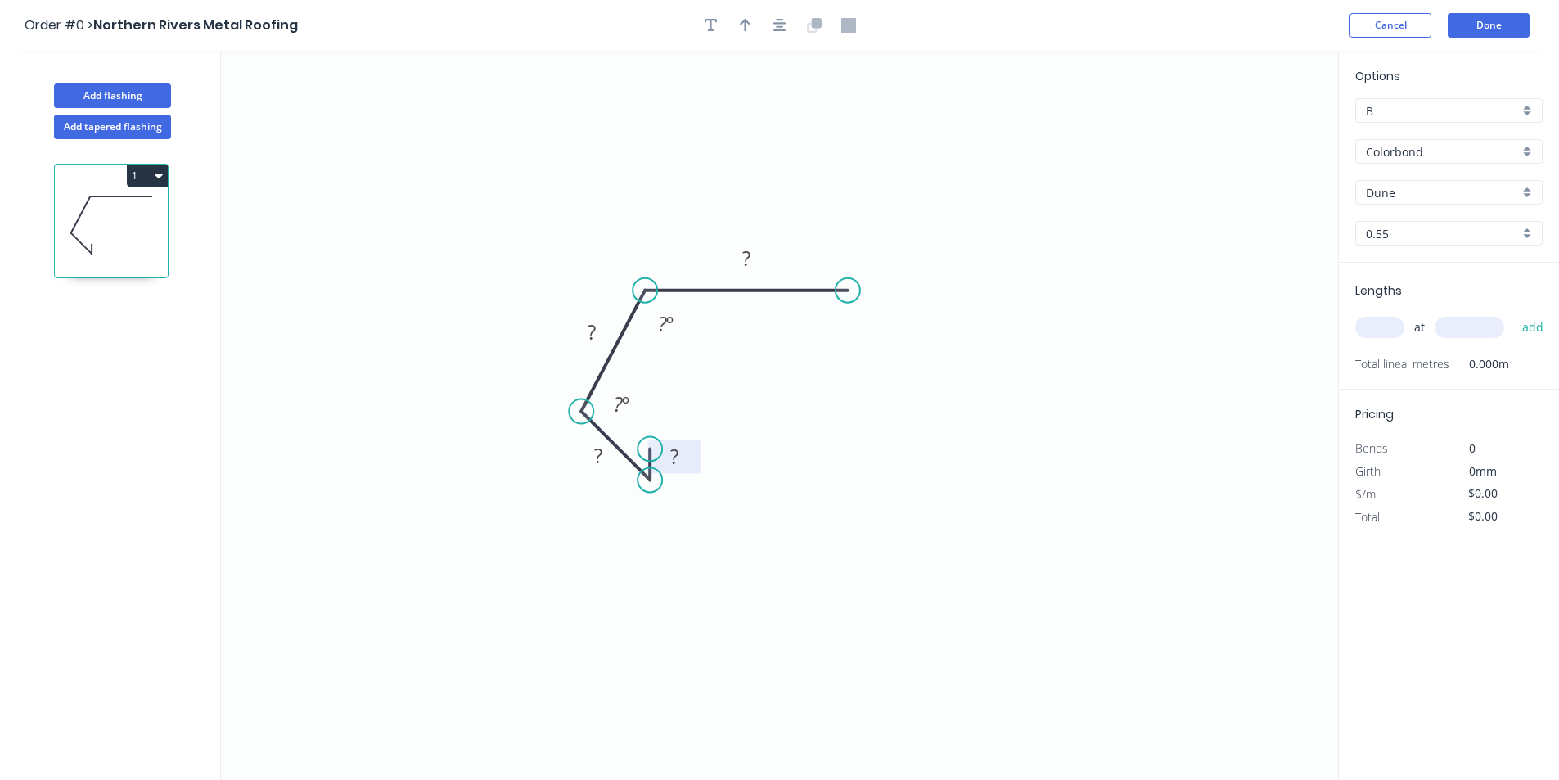
click at [676, 452] on tspan "?" at bounding box center [674, 456] width 8 height 27
type input "$10.57"
click at [675, 315] on rect at bounding box center [666, 324] width 33 height 23
click at [775, 25] on icon "button" at bounding box center [779, 25] width 13 height 15
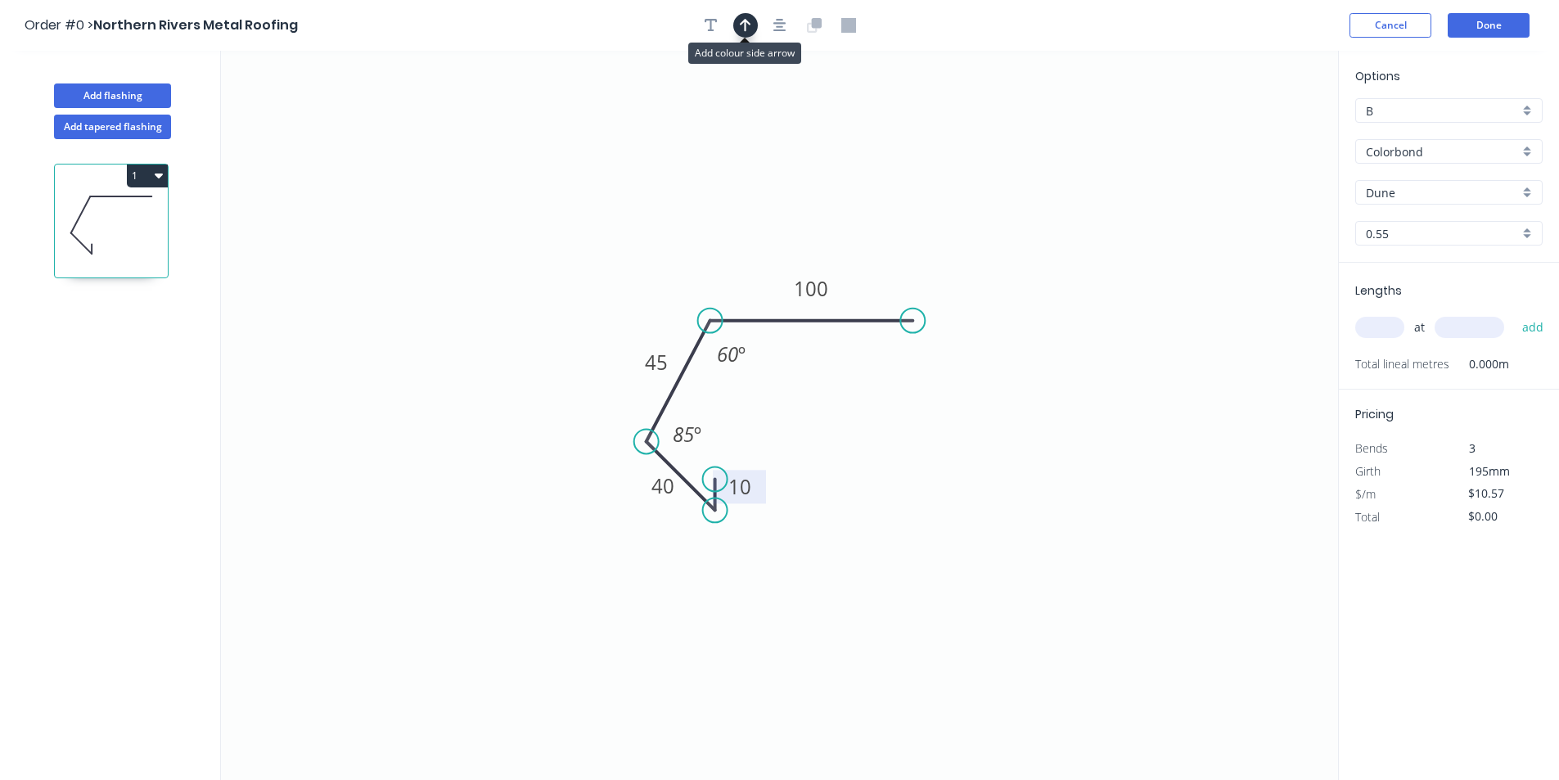
click at [749, 25] on icon "button" at bounding box center [745, 25] width 11 height 15
drag, startPoint x: 1255, startPoint y: 128, endPoint x: 714, endPoint y: 304, distance: 568.9
click at [714, 304] on icon at bounding box center [713, 285] width 15 height 52
click at [1399, 336] on input "text" at bounding box center [1379, 327] width 49 height 21
type input "1"
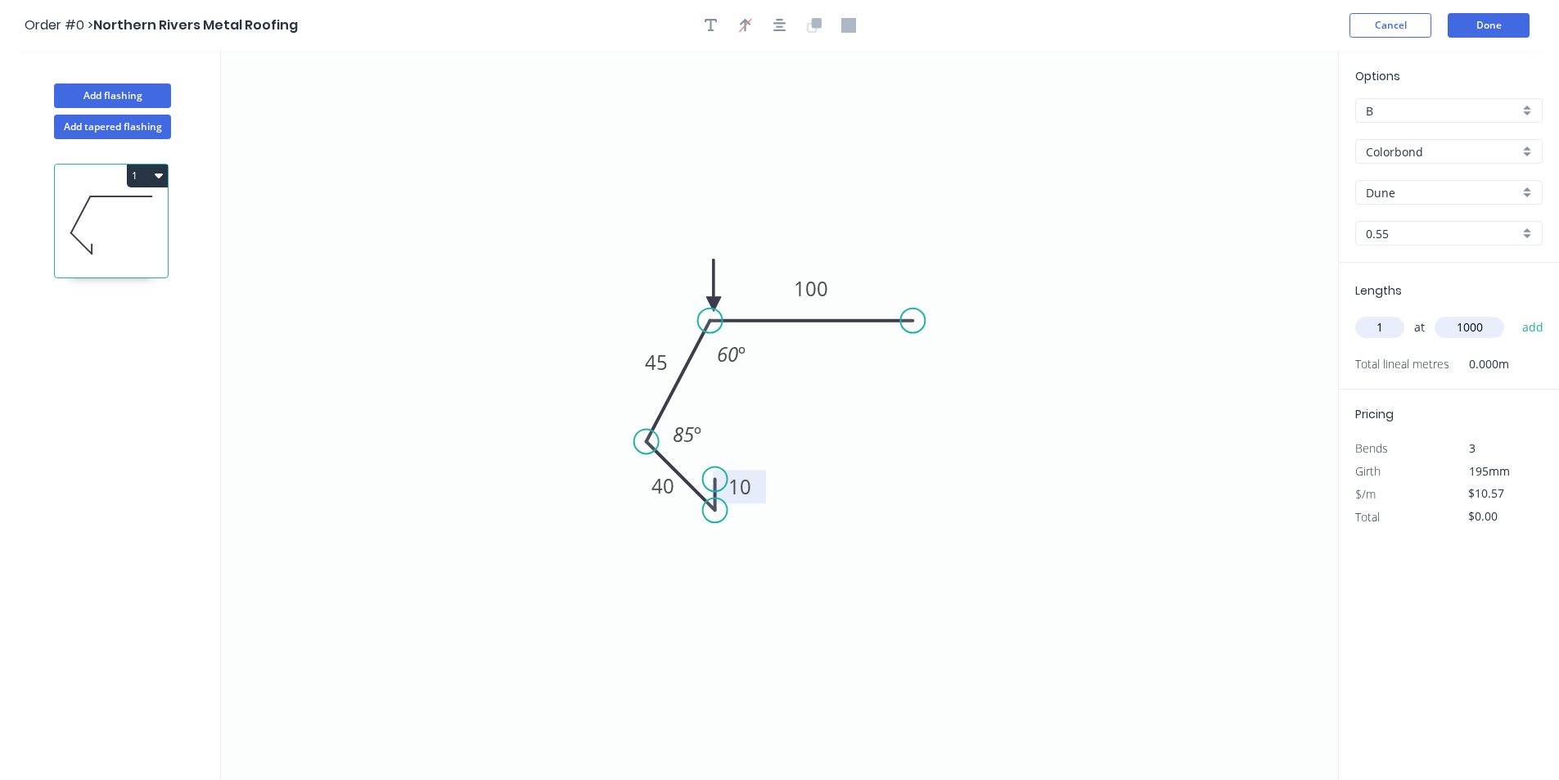
type input "1000"
click at [1514, 313] on button "add" at bounding box center [1533, 327] width 38 height 28
type input "$10.57"
click at [1505, 37] on button "Done" at bounding box center [1489, 25] width 82 height 25
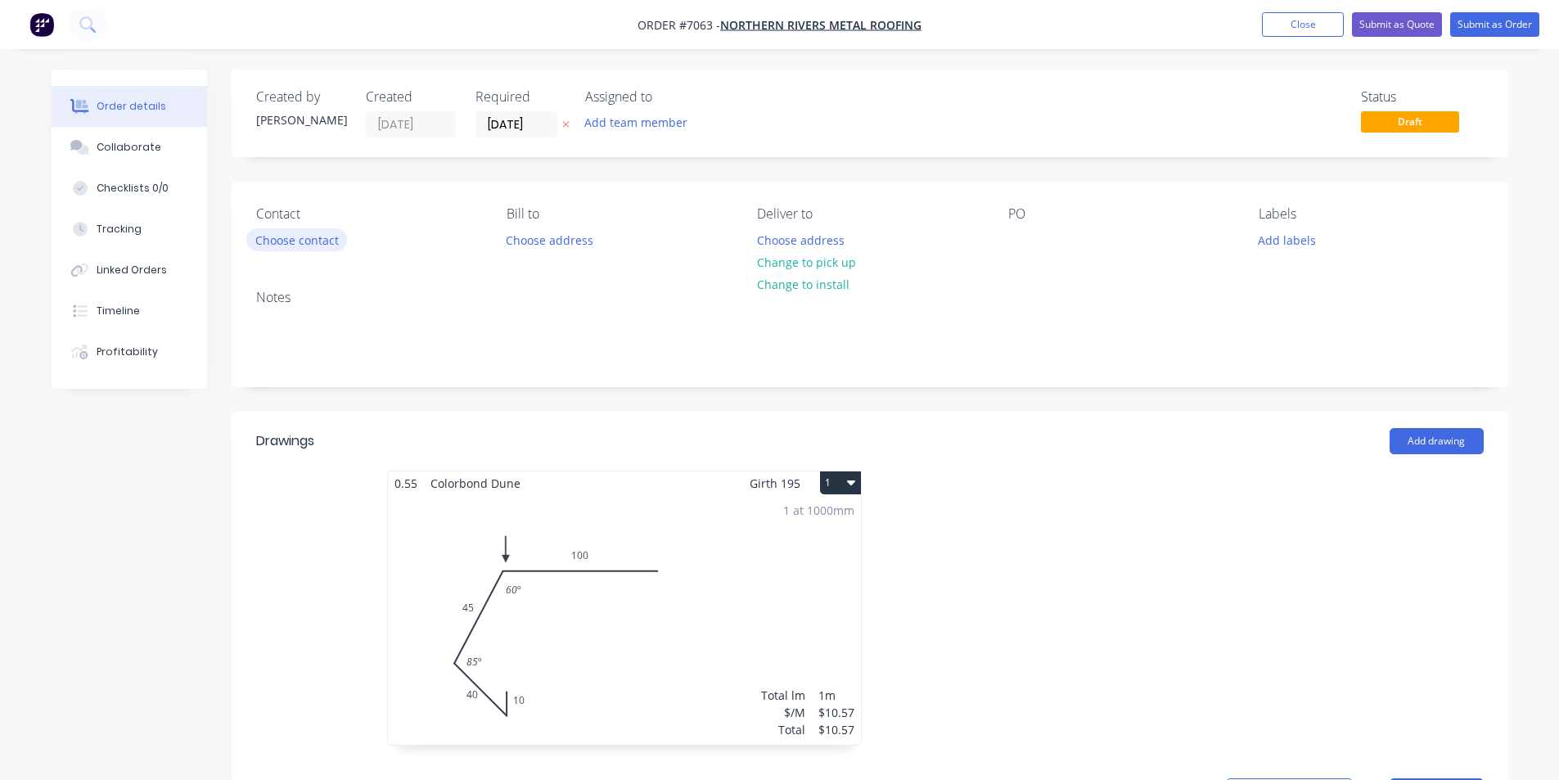
click at [319, 234] on button "Choose contact" at bounding box center [296, 239] width 101 height 22
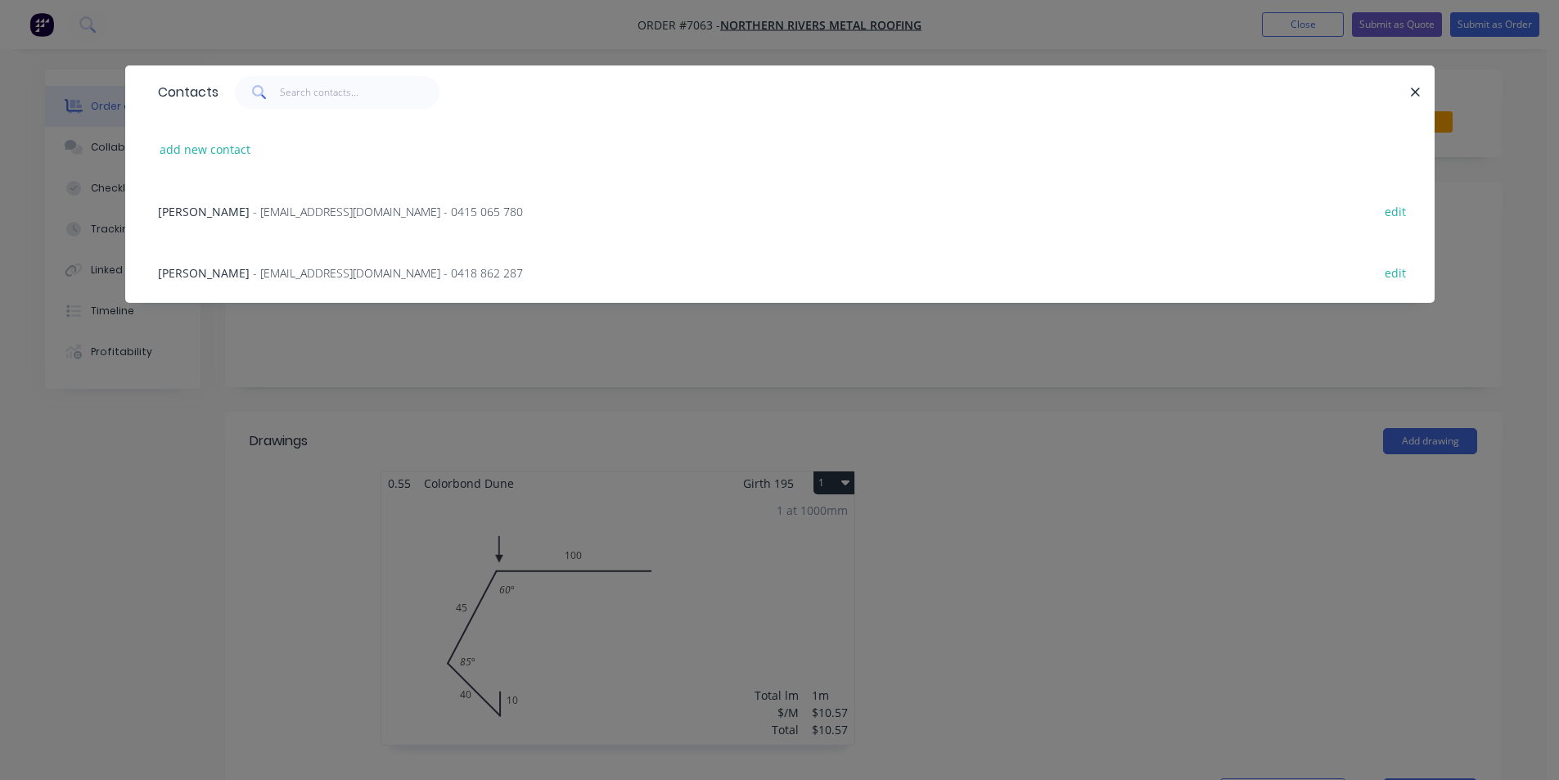
click at [327, 210] on span "- northernriversmetalroofing@gmail.com - 0415 065 780" at bounding box center [388, 212] width 270 height 16
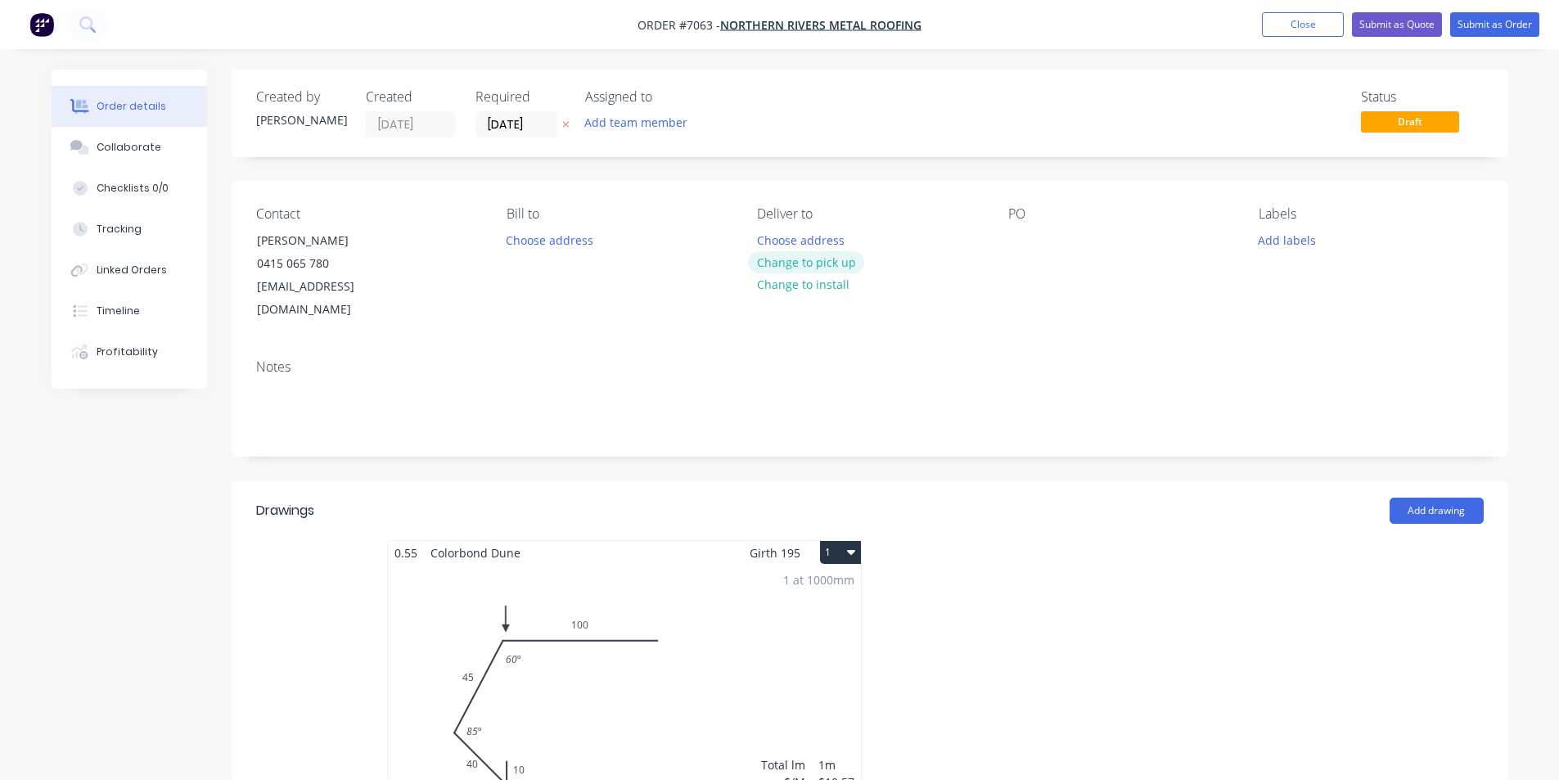
click at [825, 262] on button "Change to pick up" at bounding box center [806, 262] width 116 height 22
click at [1477, 33] on button "Submit as Order" at bounding box center [1494, 24] width 89 height 25
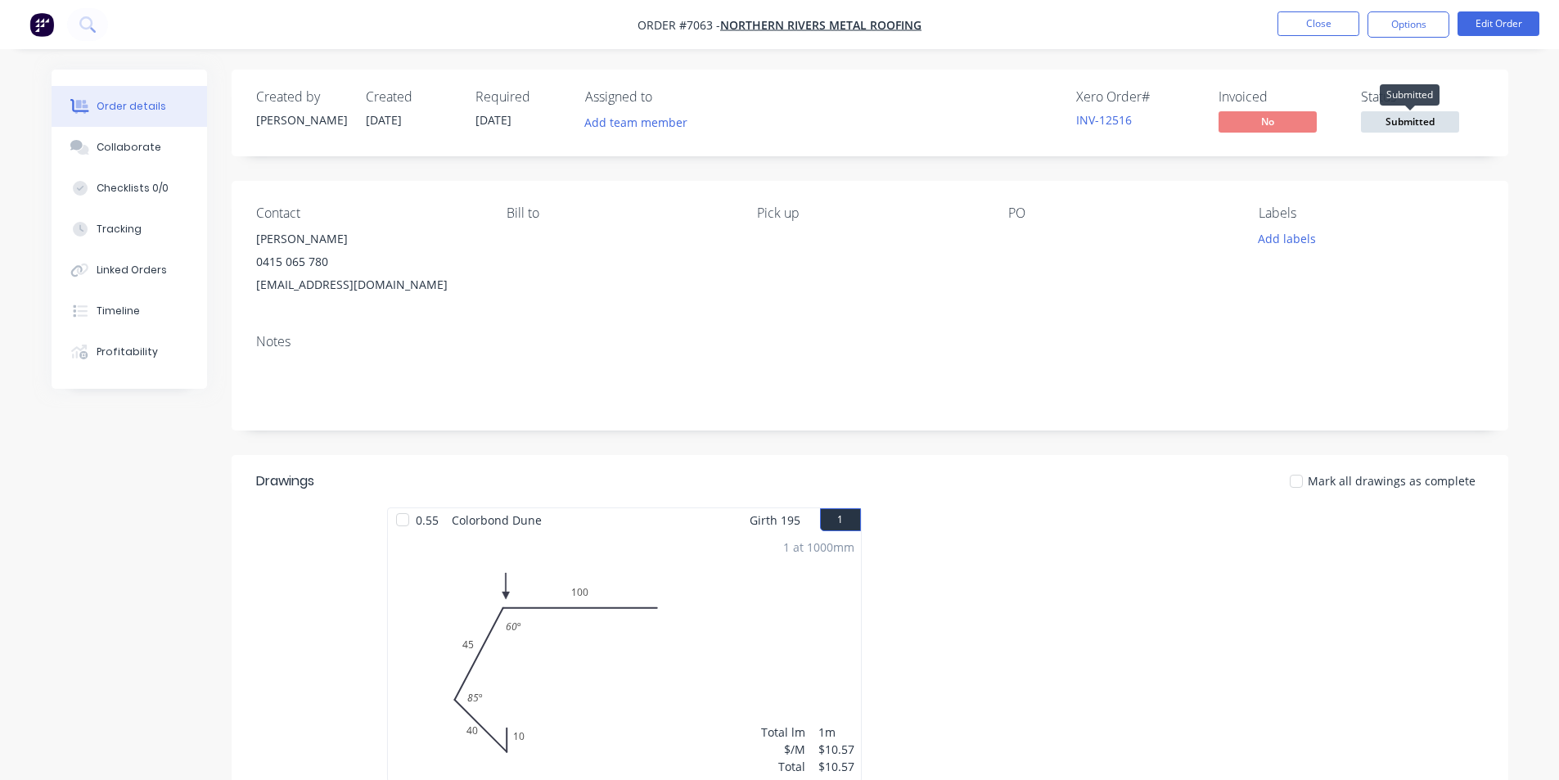
click at [1427, 122] on span "Submitted" at bounding box center [1410, 121] width 98 height 20
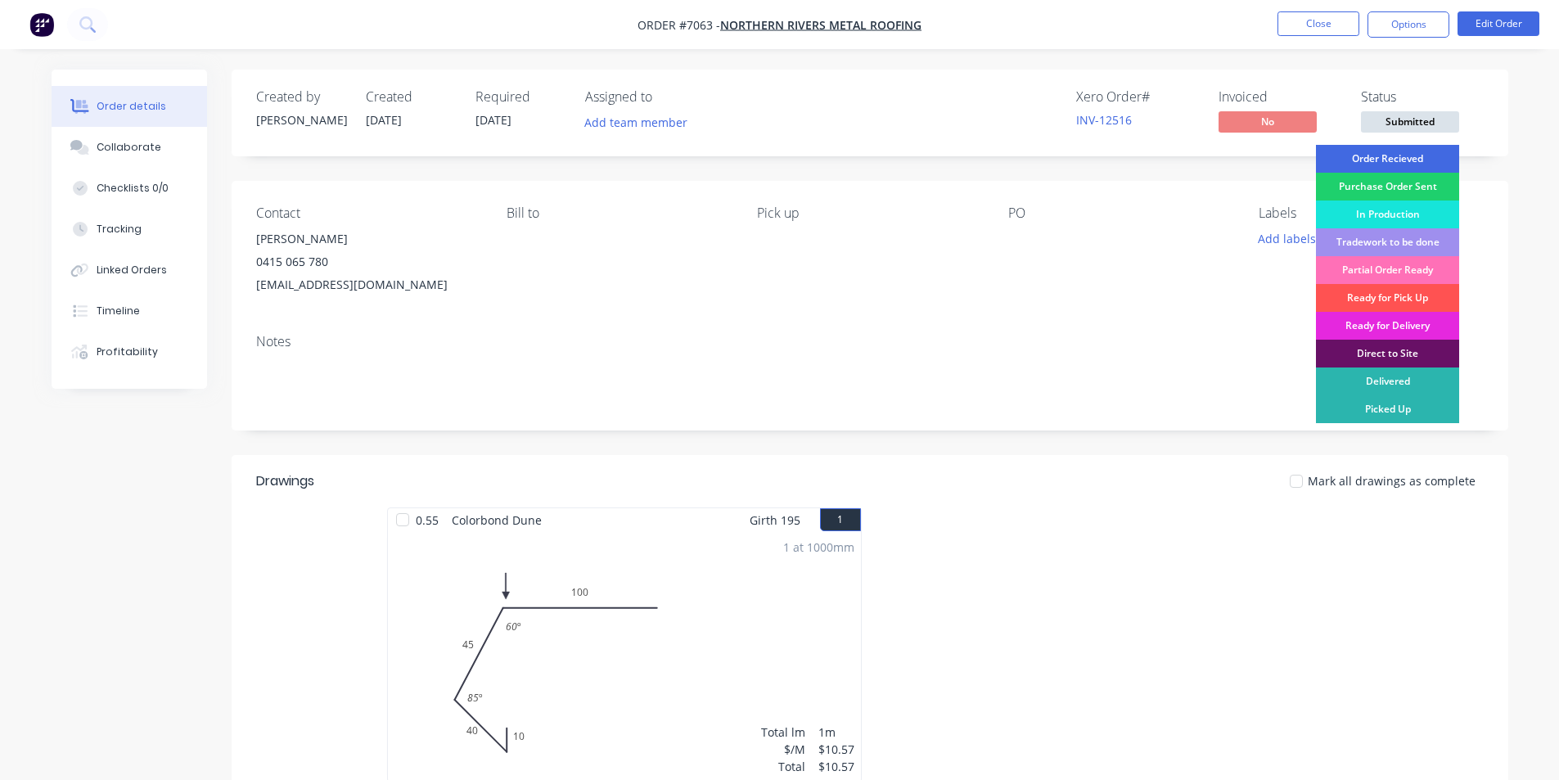
click at [1429, 158] on div "Order Recieved" at bounding box center [1387, 159] width 143 height 28
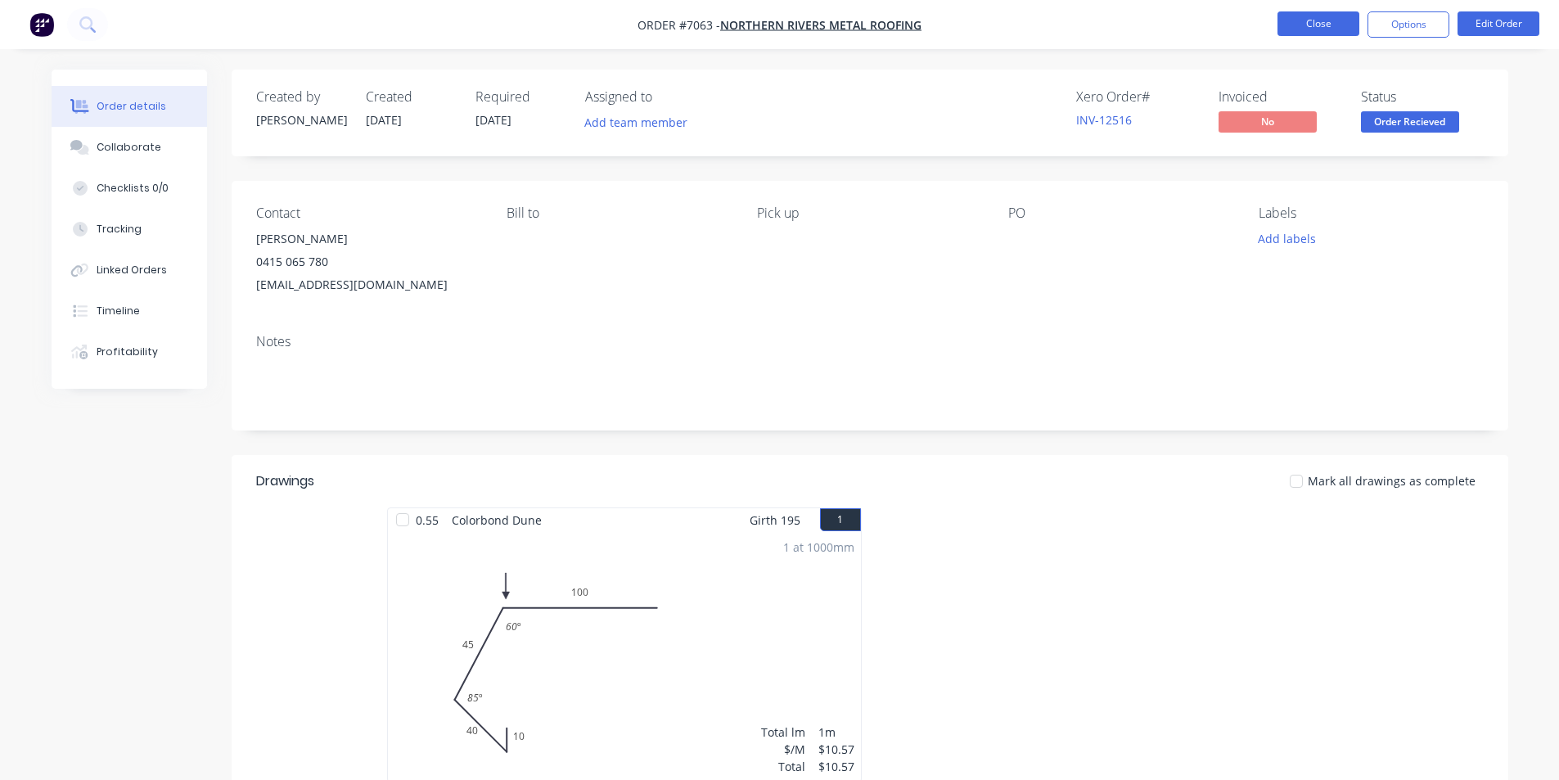
click at [1354, 13] on button "Close" at bounding box center [1319, 23] width 82 height 25
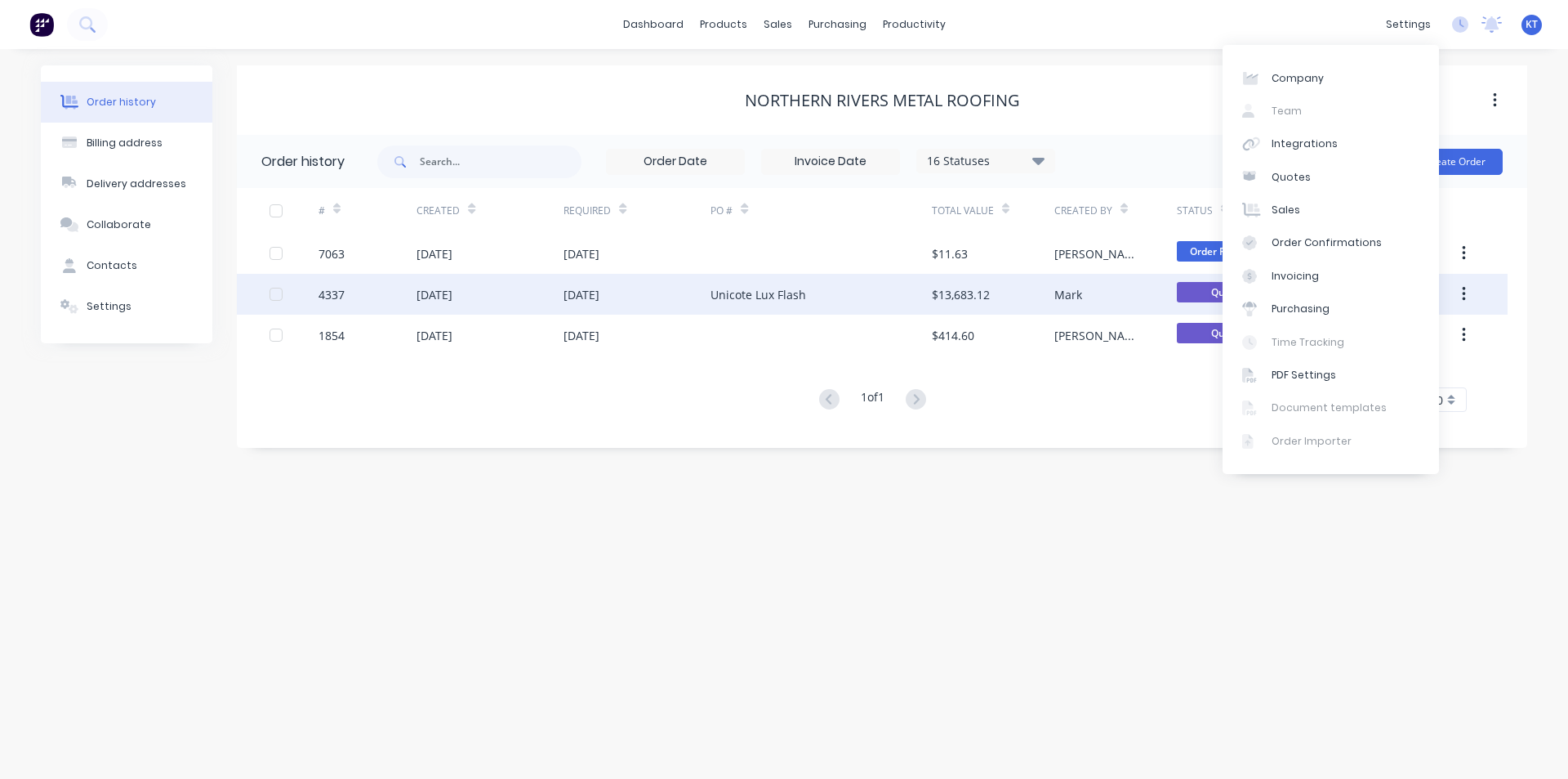
click at [963, 276] on div "$13,683.12" at bounding box center [993, 294] width 123 height 41
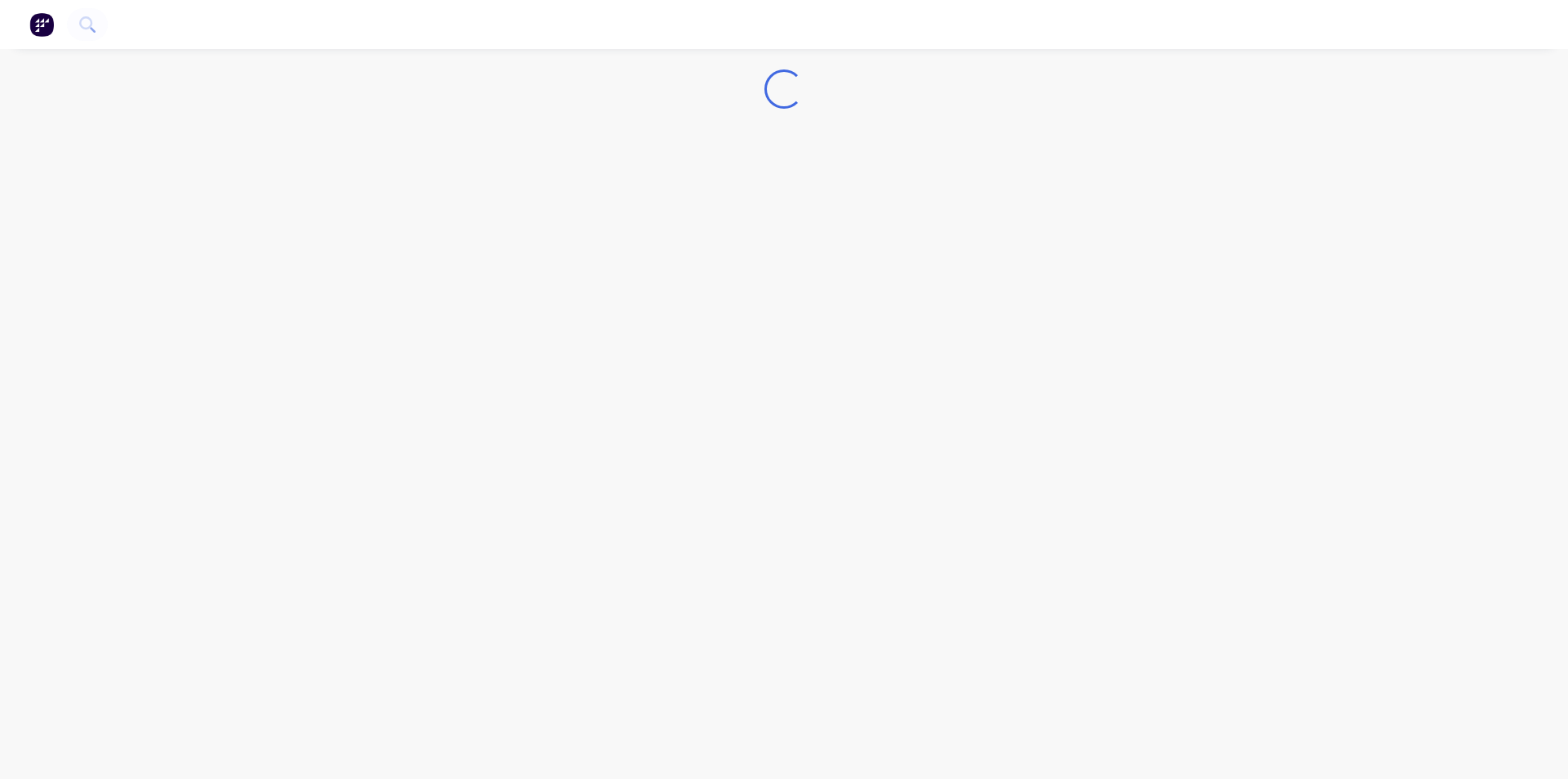
click at [963, 261] on div "Loading..." at bounding box center [784, 390] width 1568 height 779
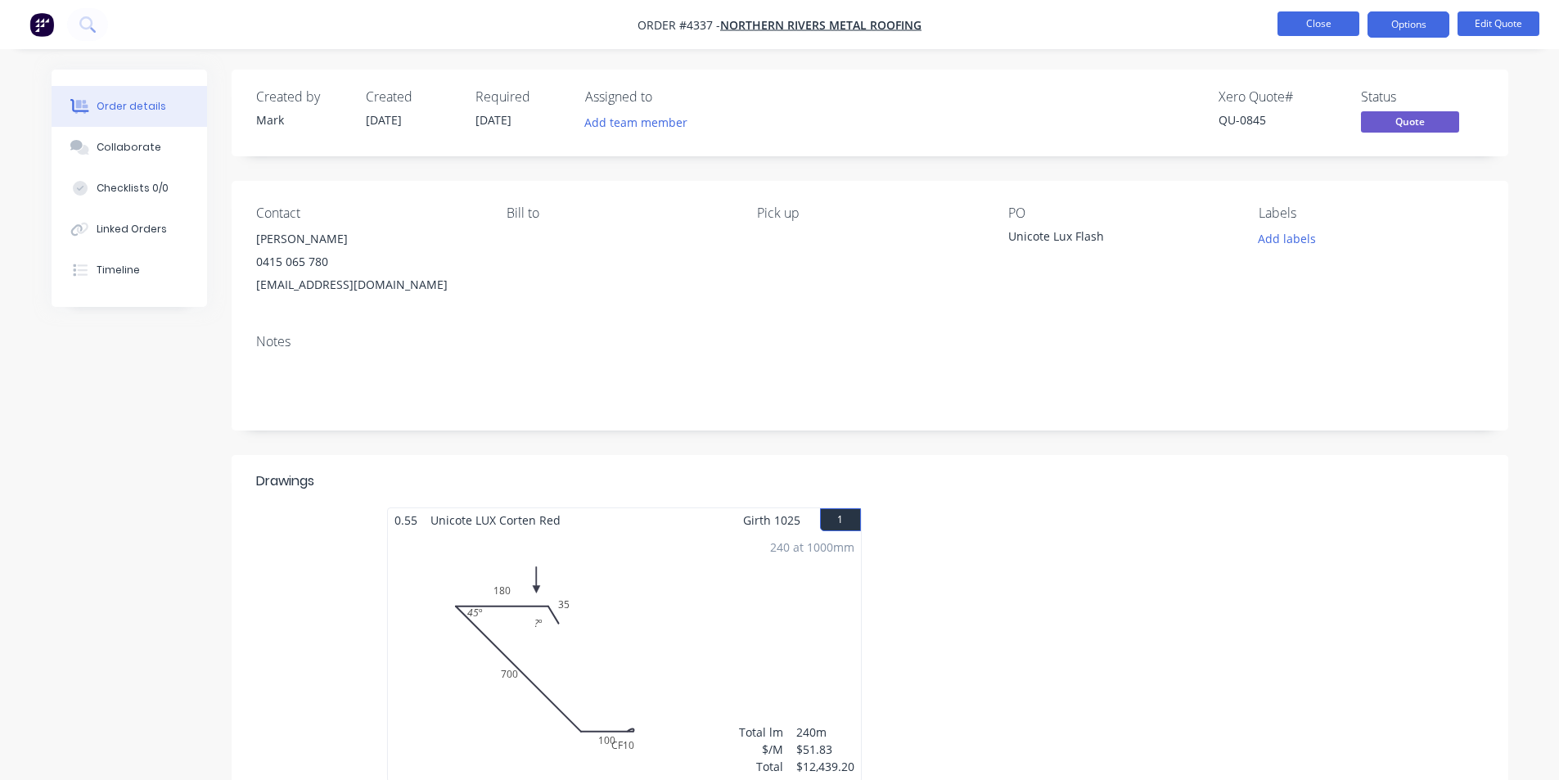
click at [1297, 32] on button "Close" at bounding box center [1319, 23] width 82 height 25
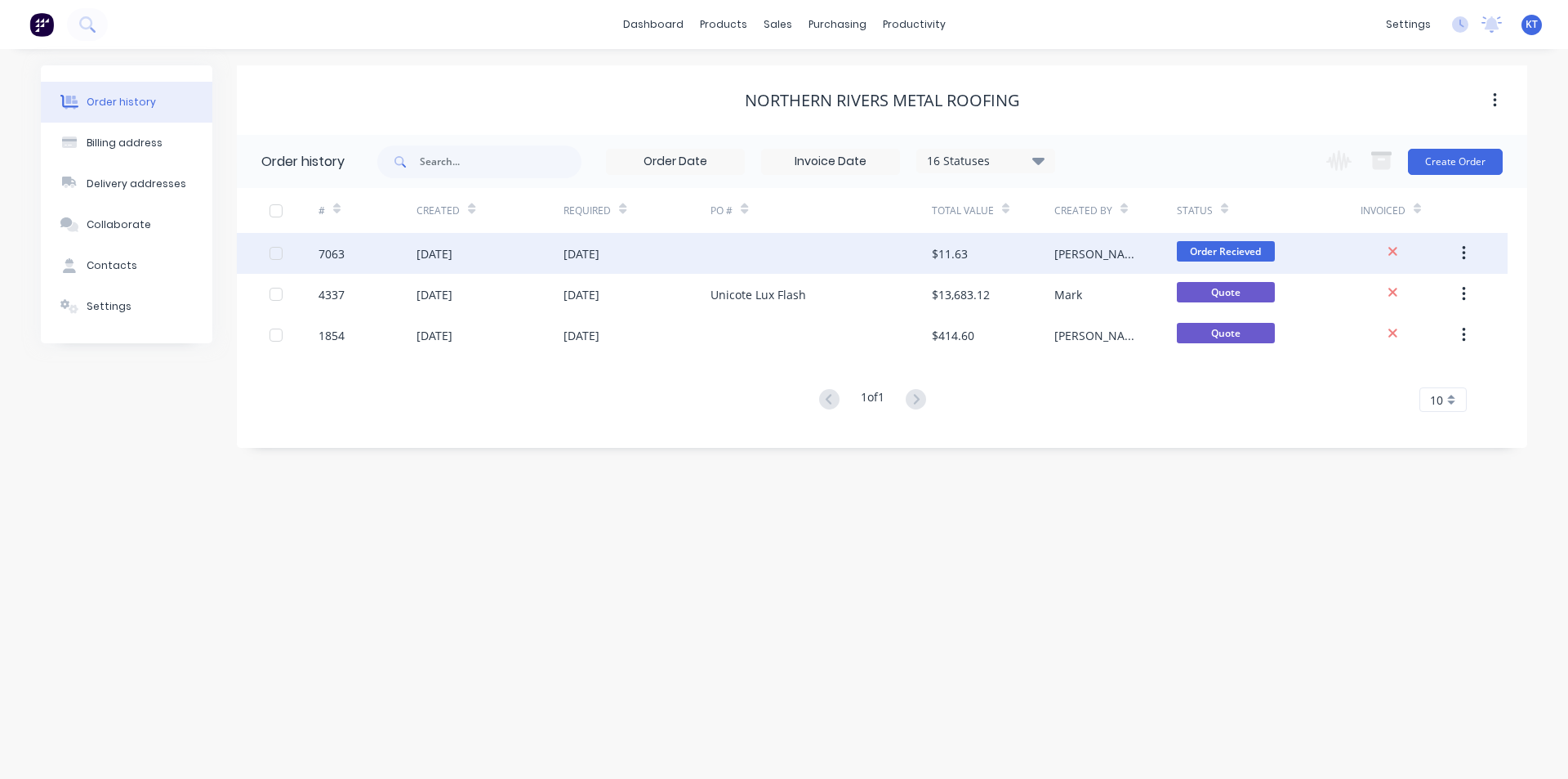
click at [744, 259] on div at bounding box center [820, 253] width 221 height 41
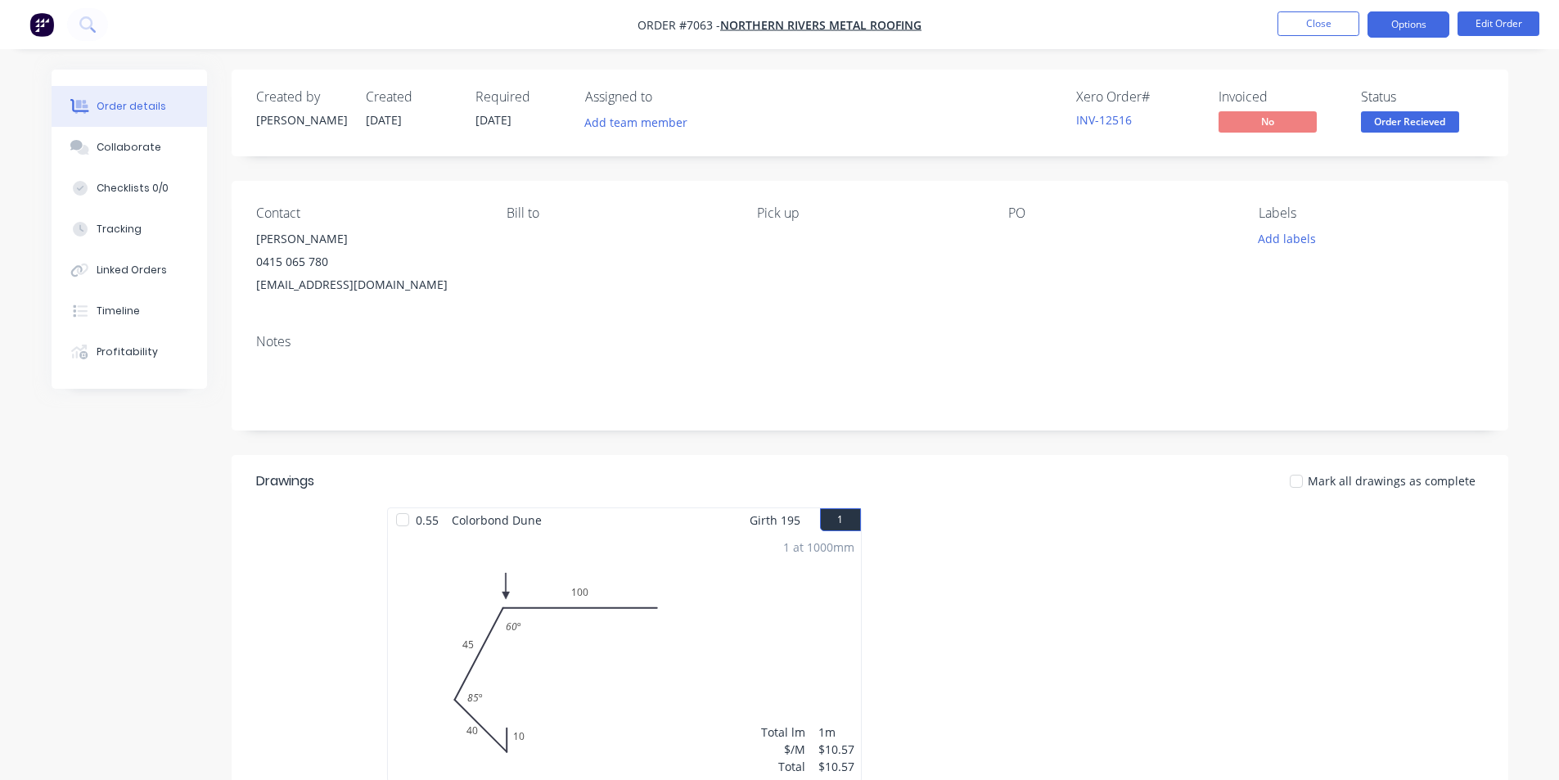
click at [1402, 34] on button "Options" at bounding box center [1409, 24] width 82 height 26
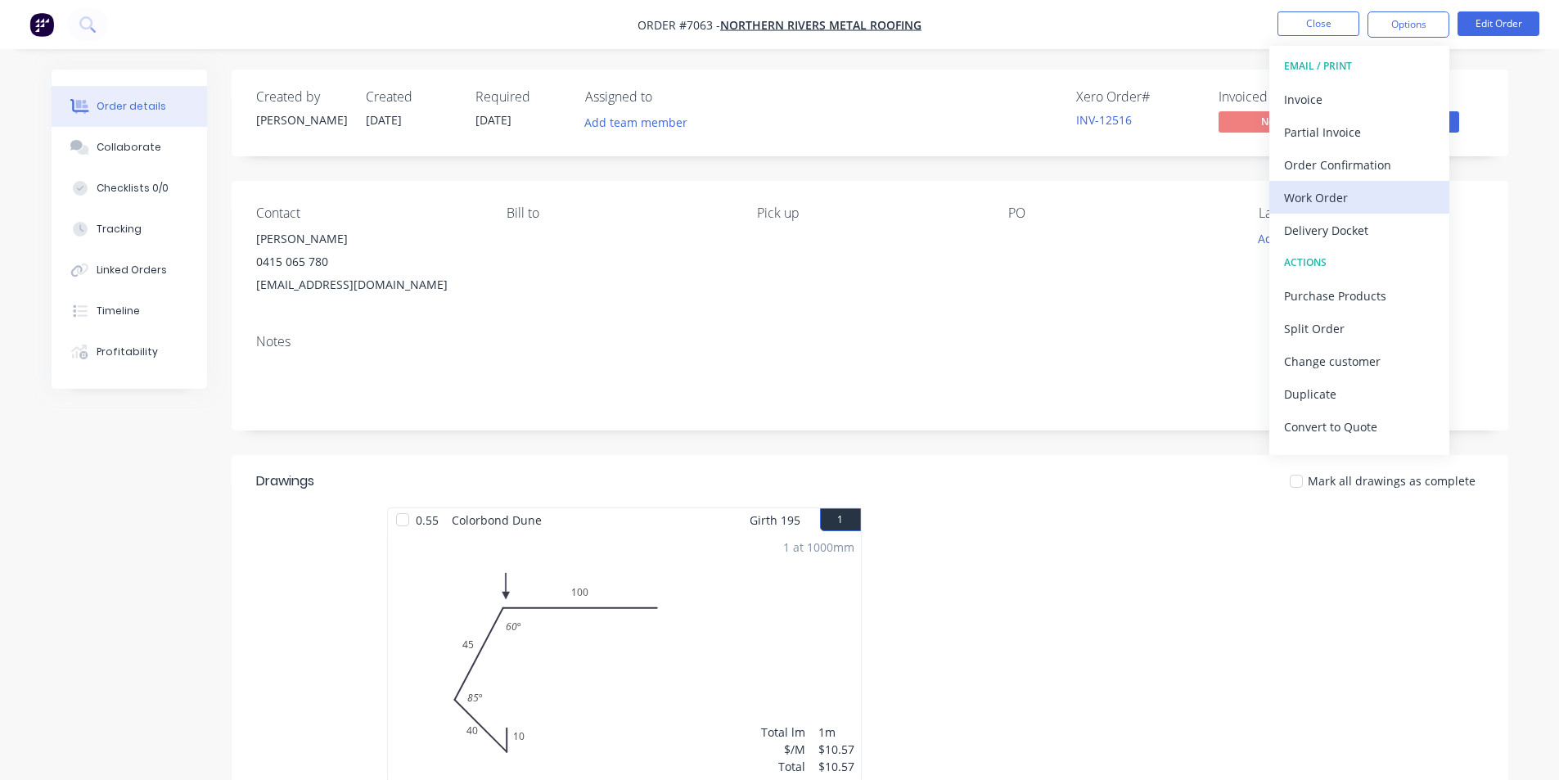
click at [1305, 192] on div "Work Order" at bounding box center [1359, 198] width 151 height 24
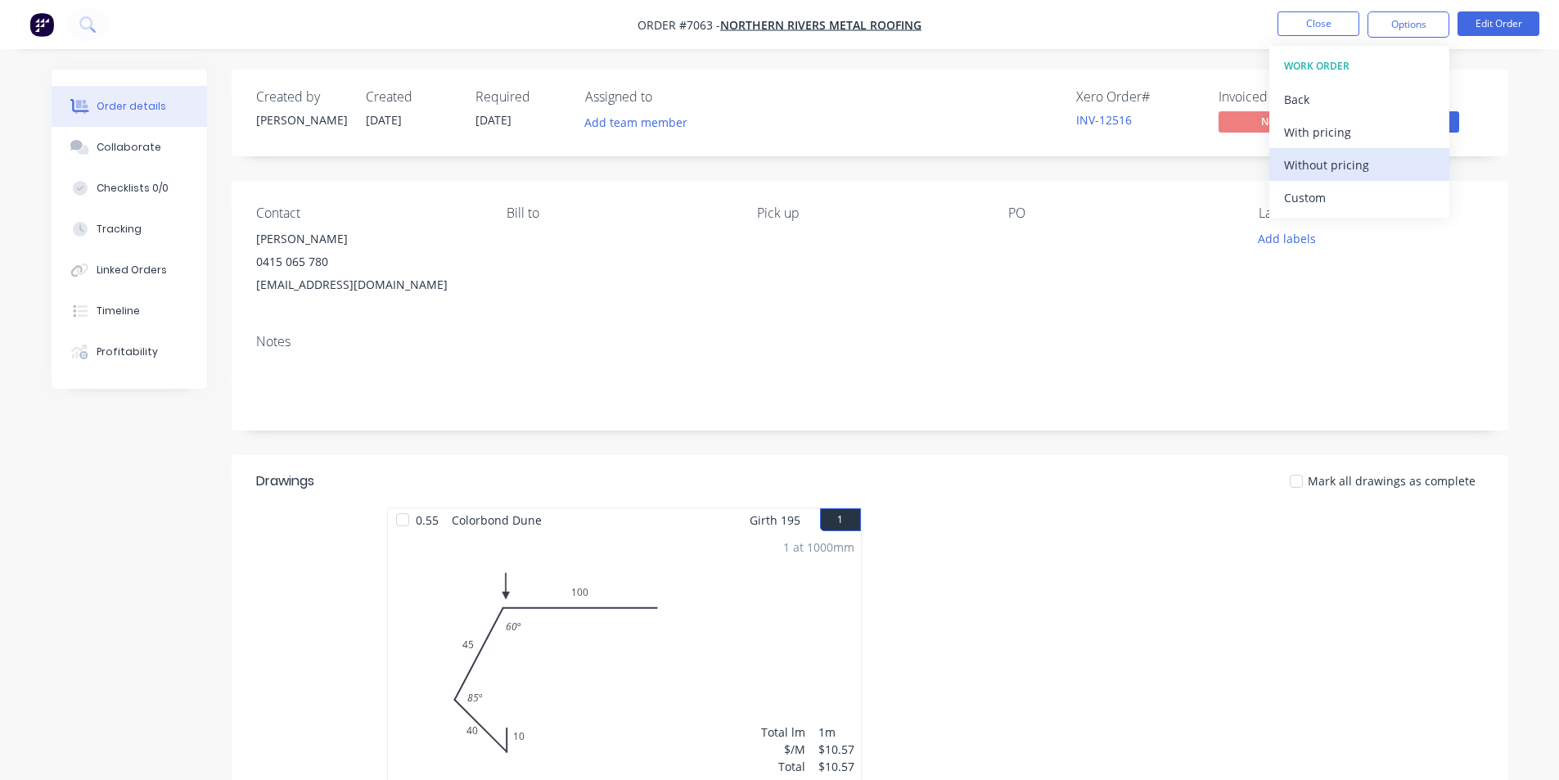
click at [1348, 161] on div "Without pricing" at bounding box center [1359, 165] width 151 height 24
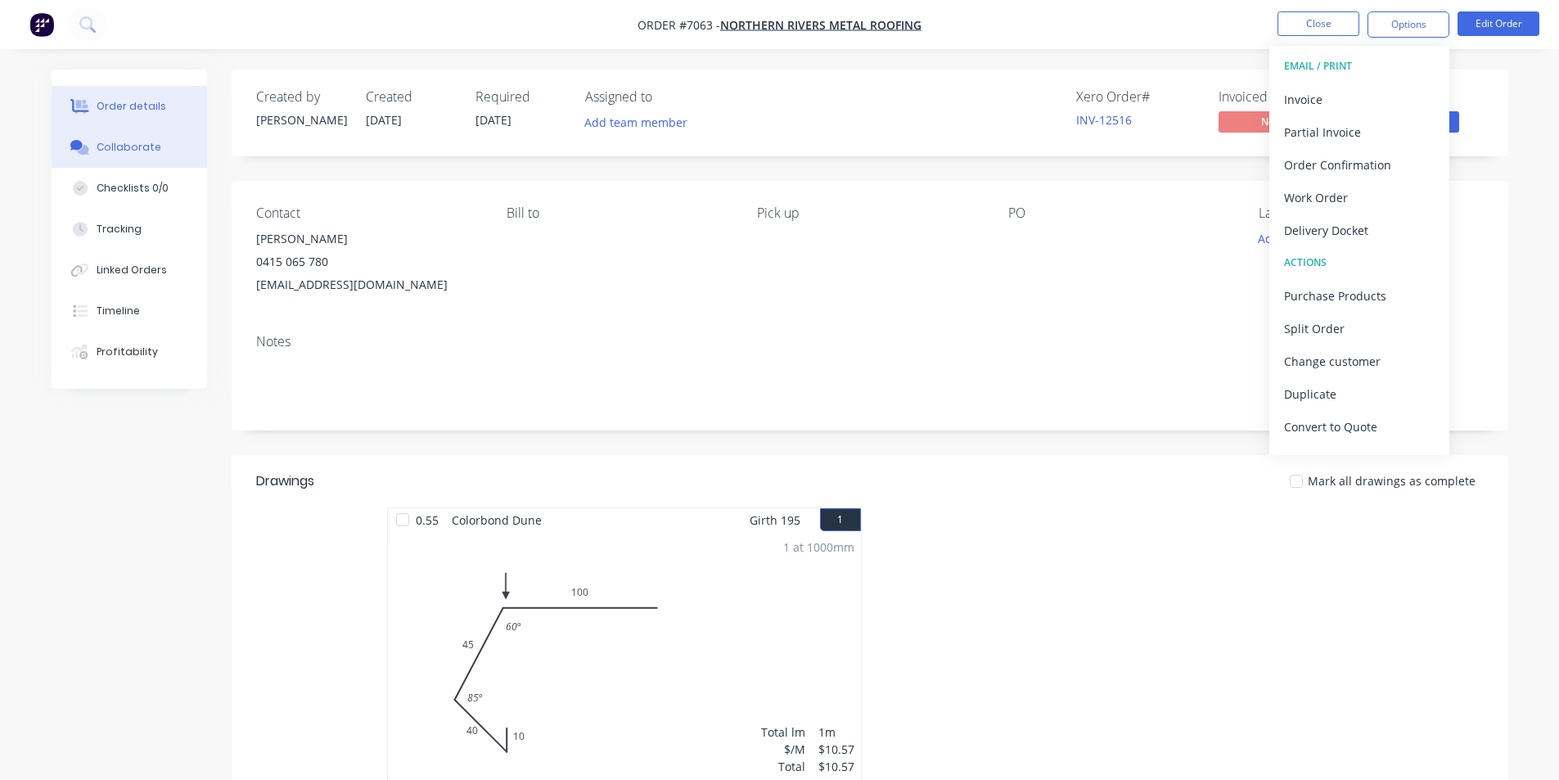
click at [132, 154] on div "Collaborate" at bounding box center [129, 147] width 65 height 15
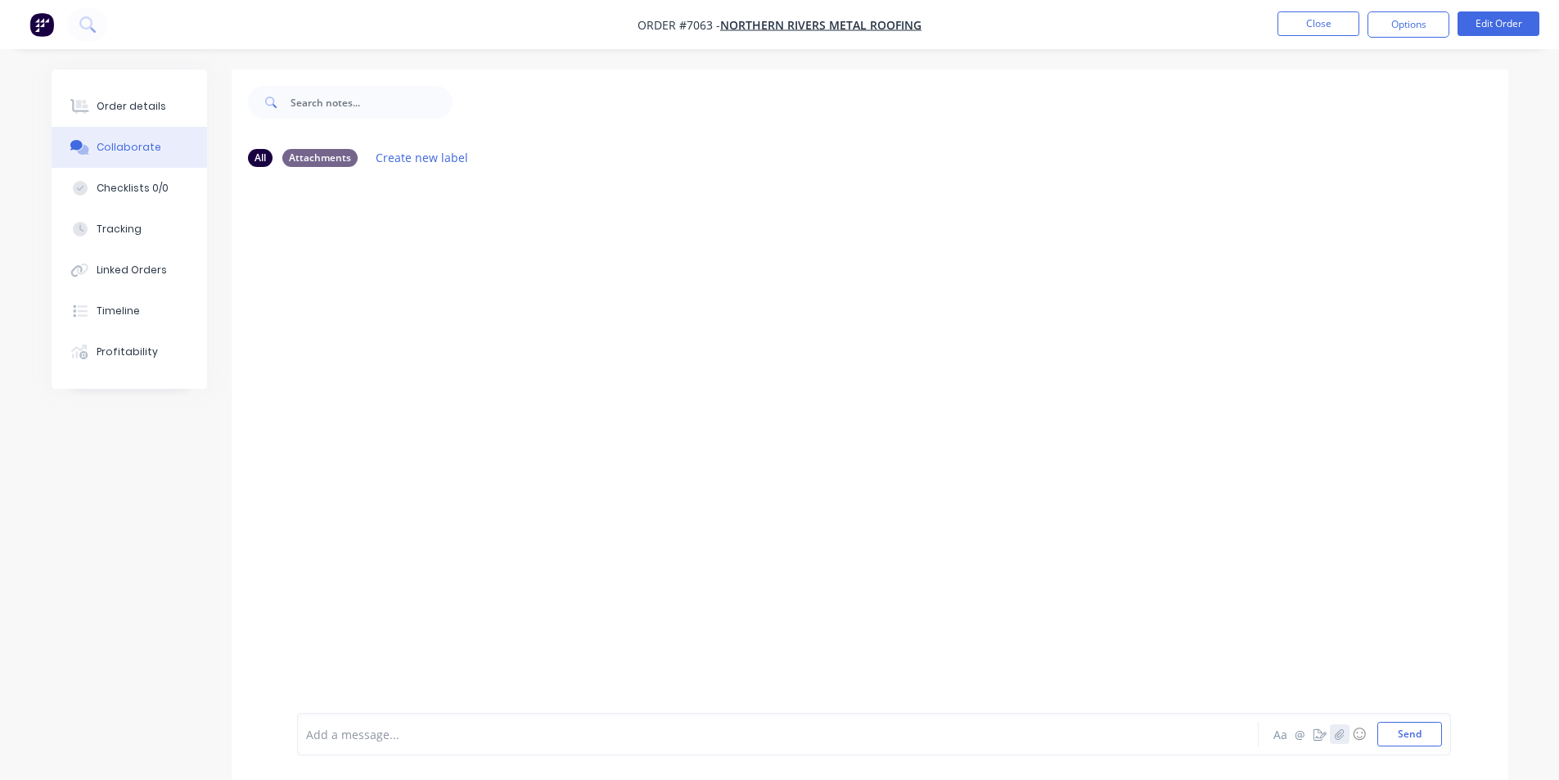
click at [1342, 719] on icon "button" at bounding box center [1339, 733] width 10 height 11
click at [1393, 719] on button "Send" at bounding box center [1409, 734] width 65 height 25
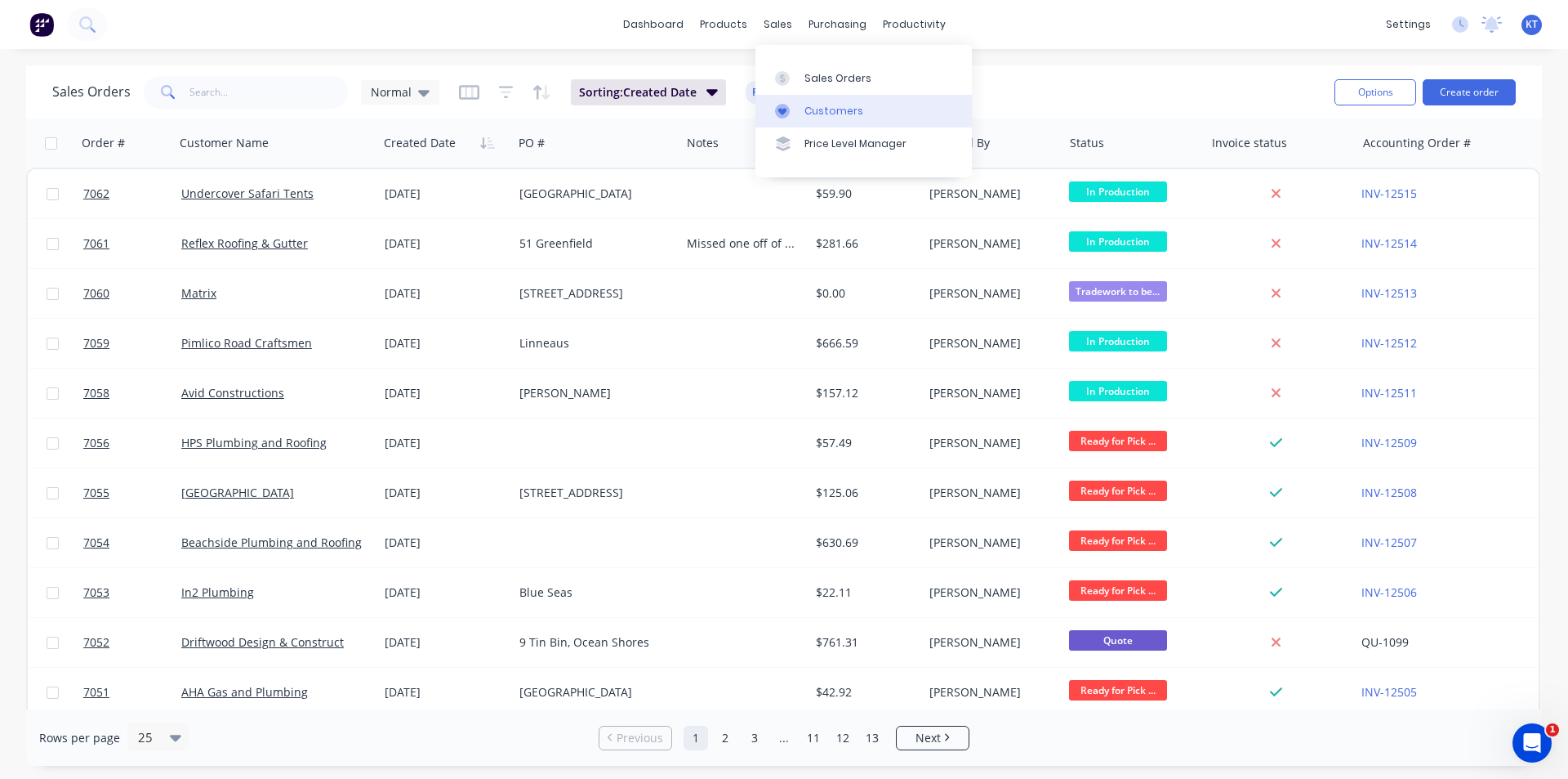
click at [821, 106] on div "Customers" at bounding box center [833, 111] width 59 height 15
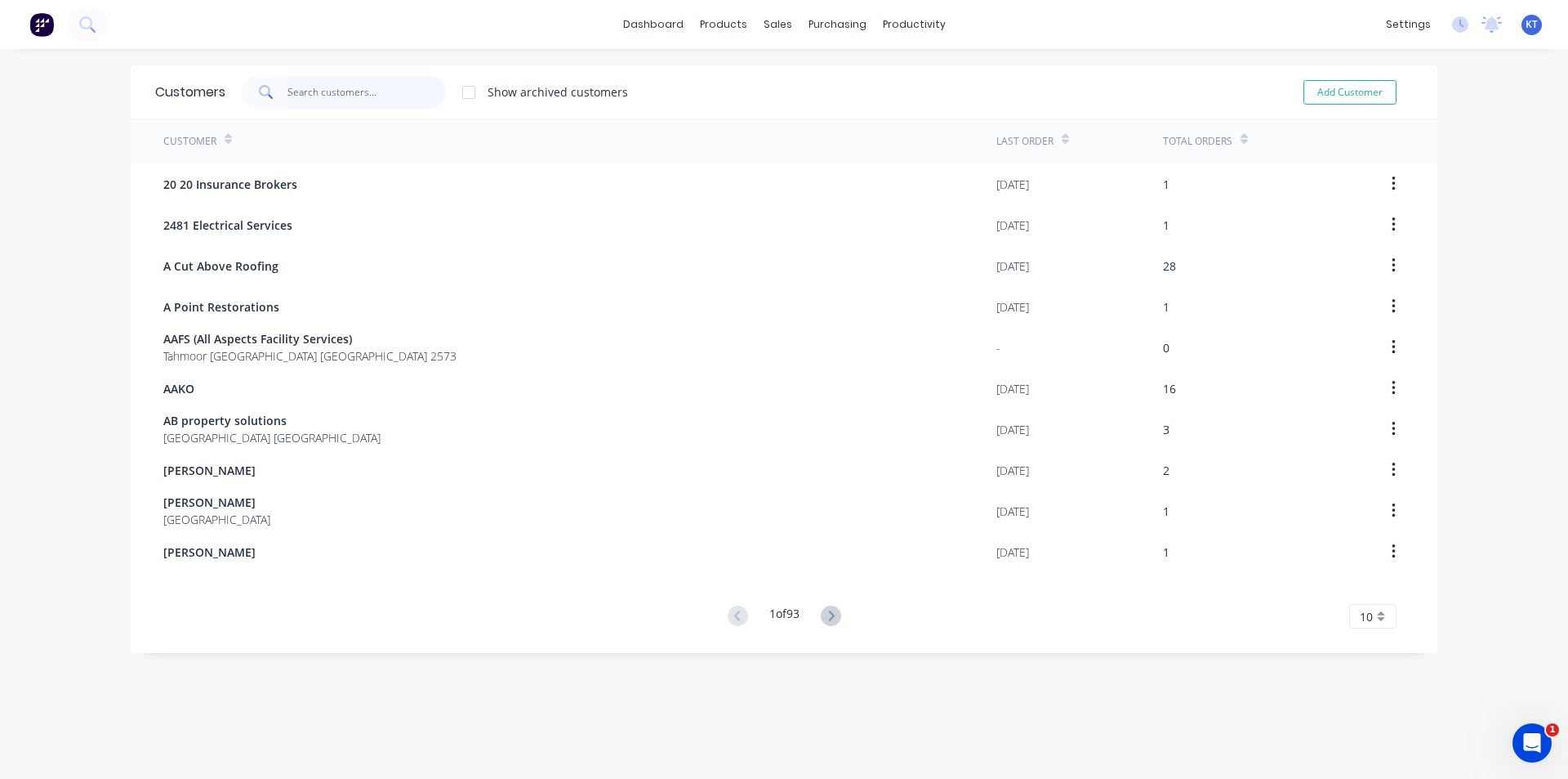
click at [305, 89] on input "text" at bounding box center [367, 92] width 160 height 33
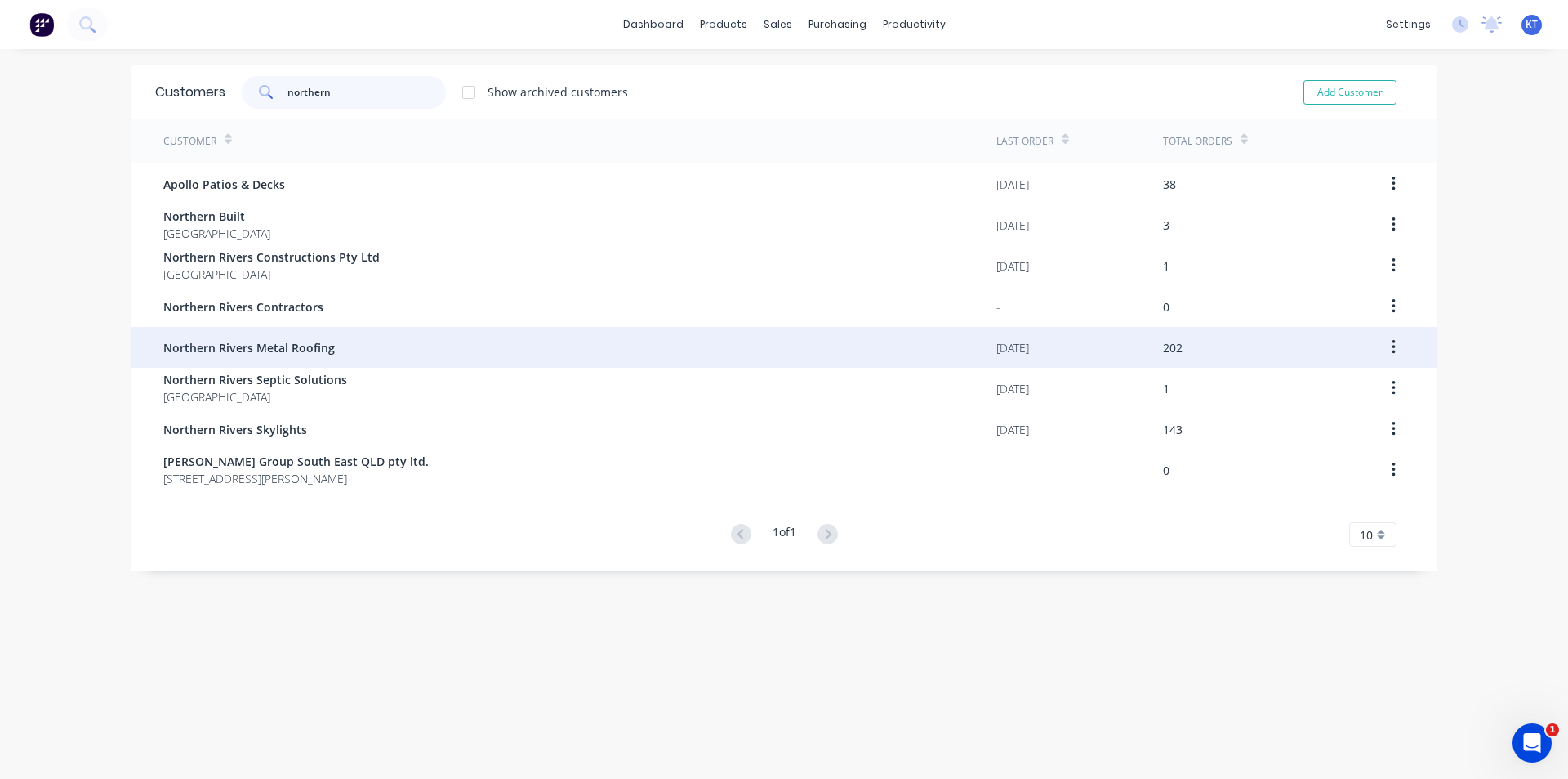
type input "northern"
click at [348, 333] on div "Northern Rivers Metal Roofing" at bounding box center [580, 347] width 833 height 41
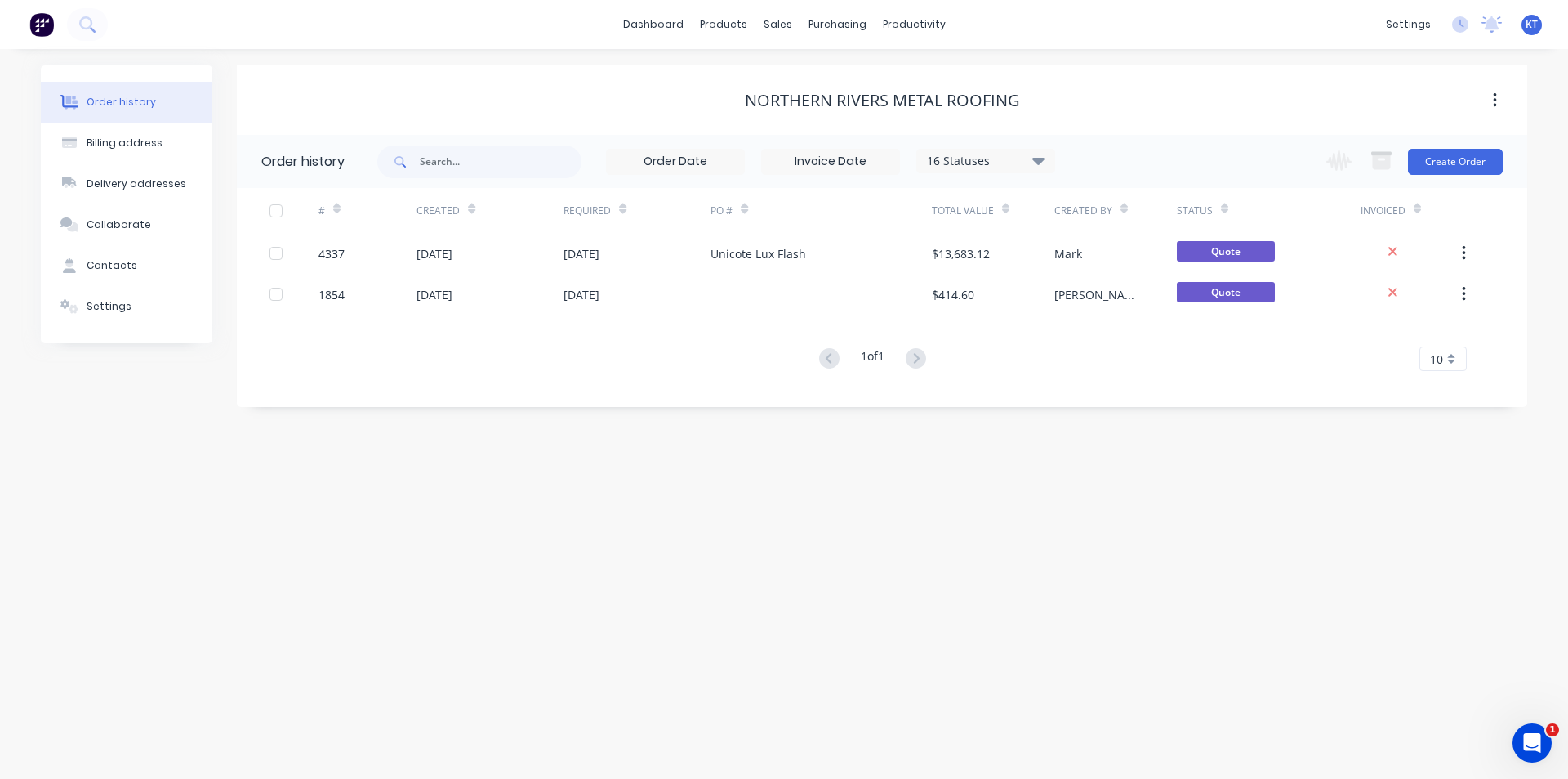
click at [1034, 160] on div "16 Statuses" at bounding box center [985, 161] width 137 height 18
click at [1121, 382] on label at bounding box center [1121, 382] width 0 height 0
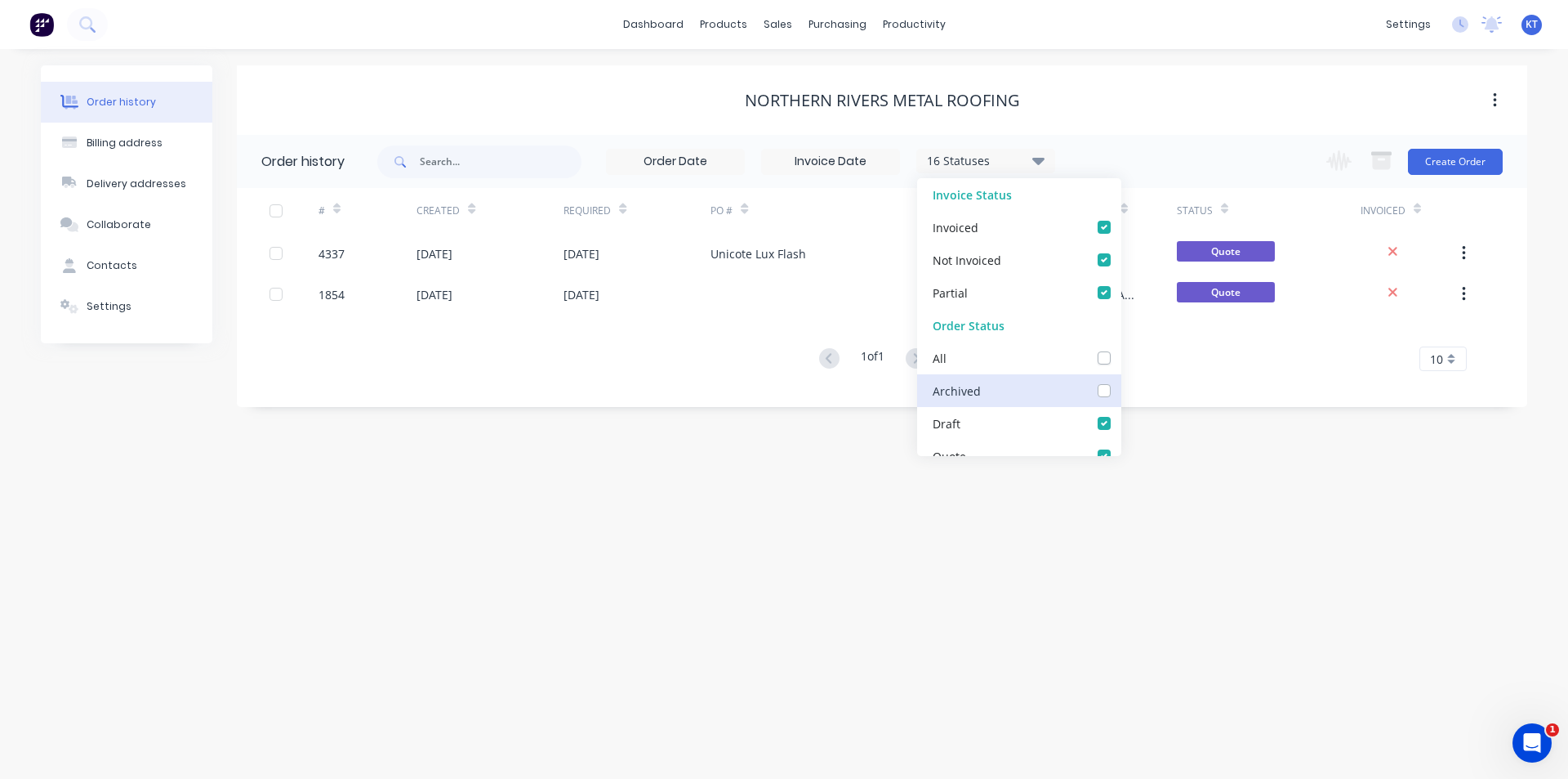
click at [1121, 390] on input "checkbox" at bounding box center [1127, 390] width 13 height 16
checkbox input "true"
click at [1300, 434] on div "Order history Billing address Delivery addresses Collaborate Contacts Settings …" at bounding box center [784, 413] width 1568 height 730
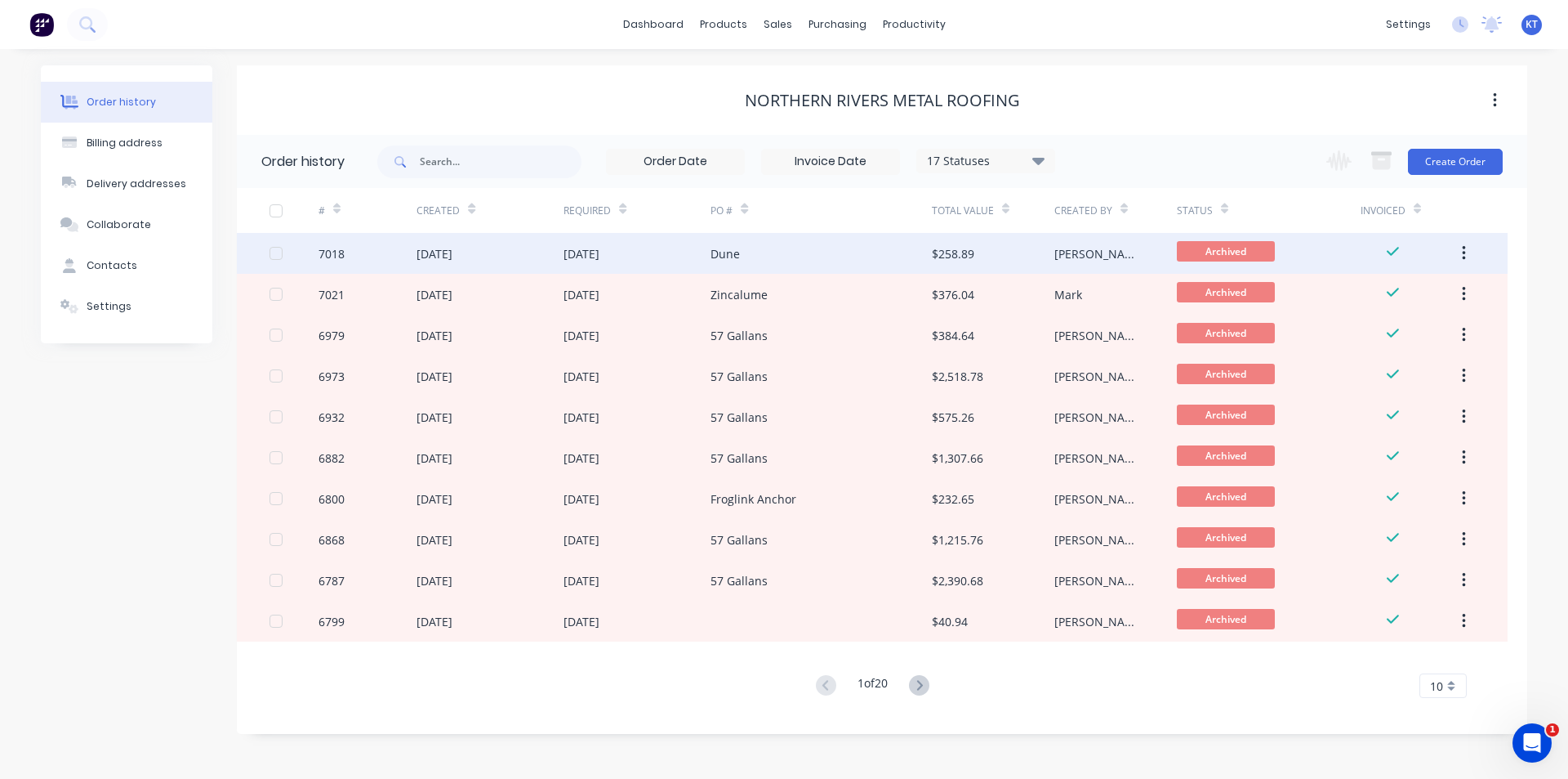
click at [816, 257] on div "Dune" at bounding box center [820, 253] width 221 height 41
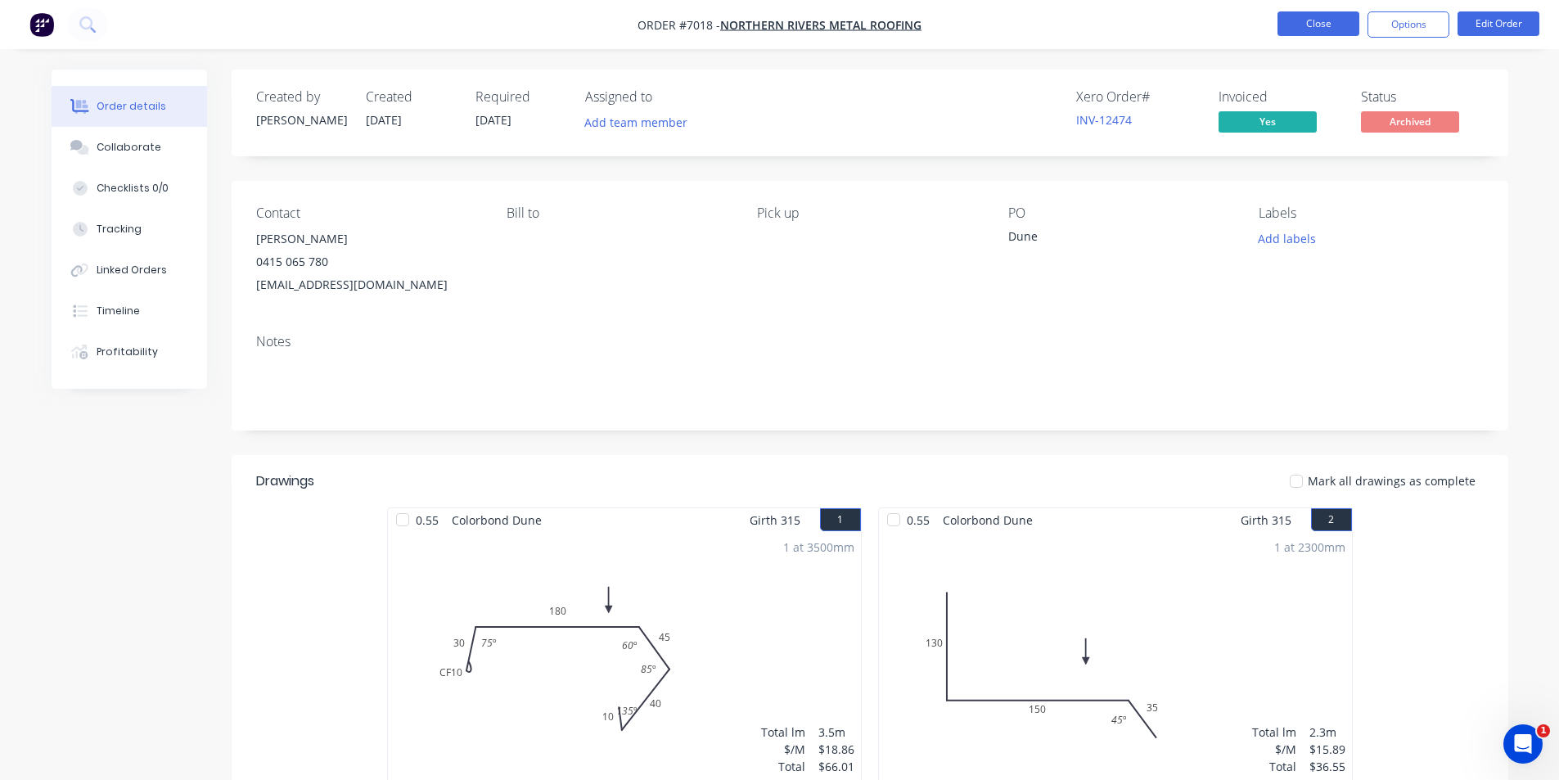
click at [1328, 25] on button "Close" at bounding box center [1319, 23] width 82 height 25
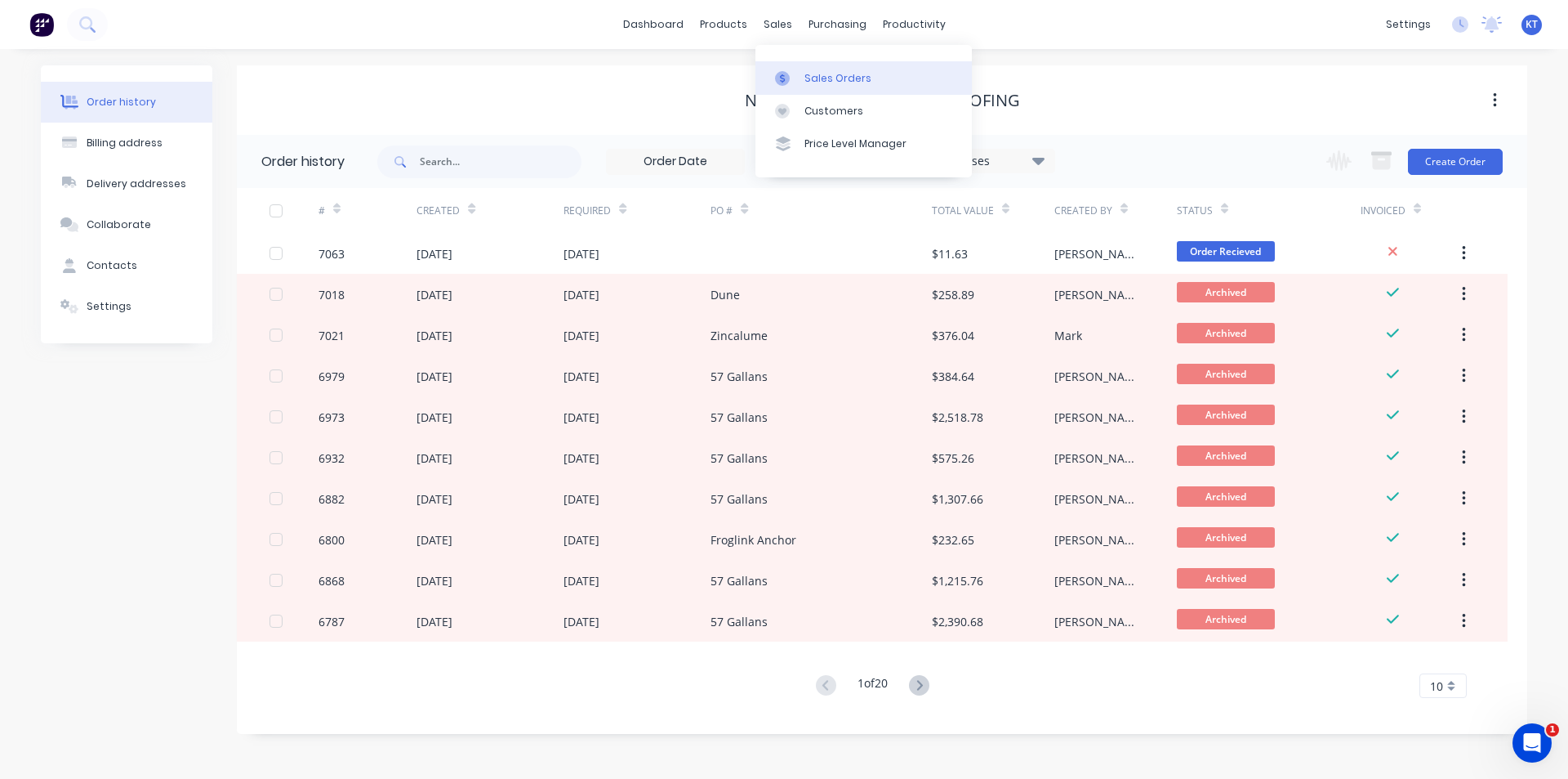
click at [833, 84] on div "Sales Orders" at bounding box center [837, 78] width 67 height 15
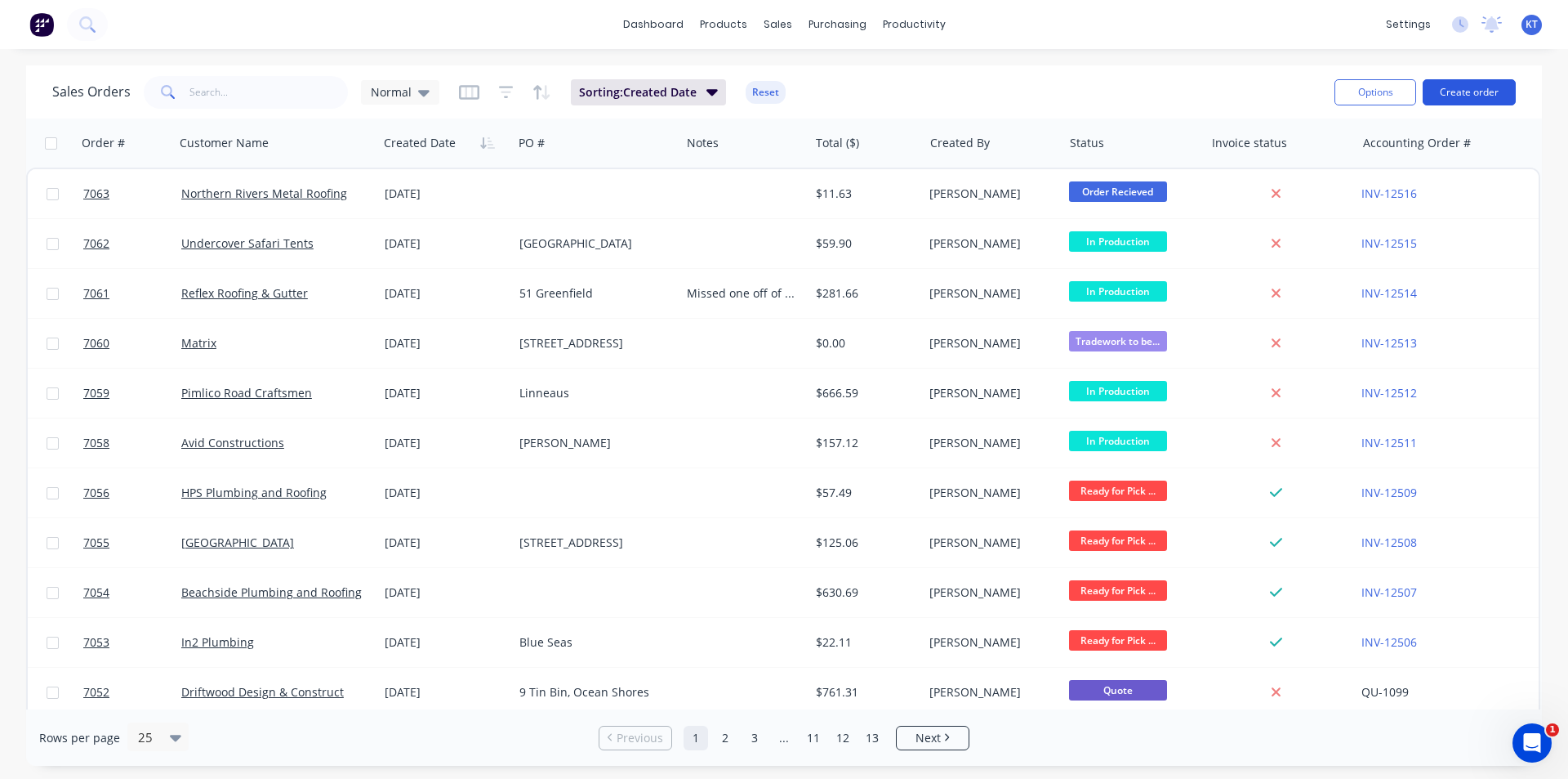
click at [1479, 99] on button "Create order" at bounding box center [1469, 92] width 93 height 26
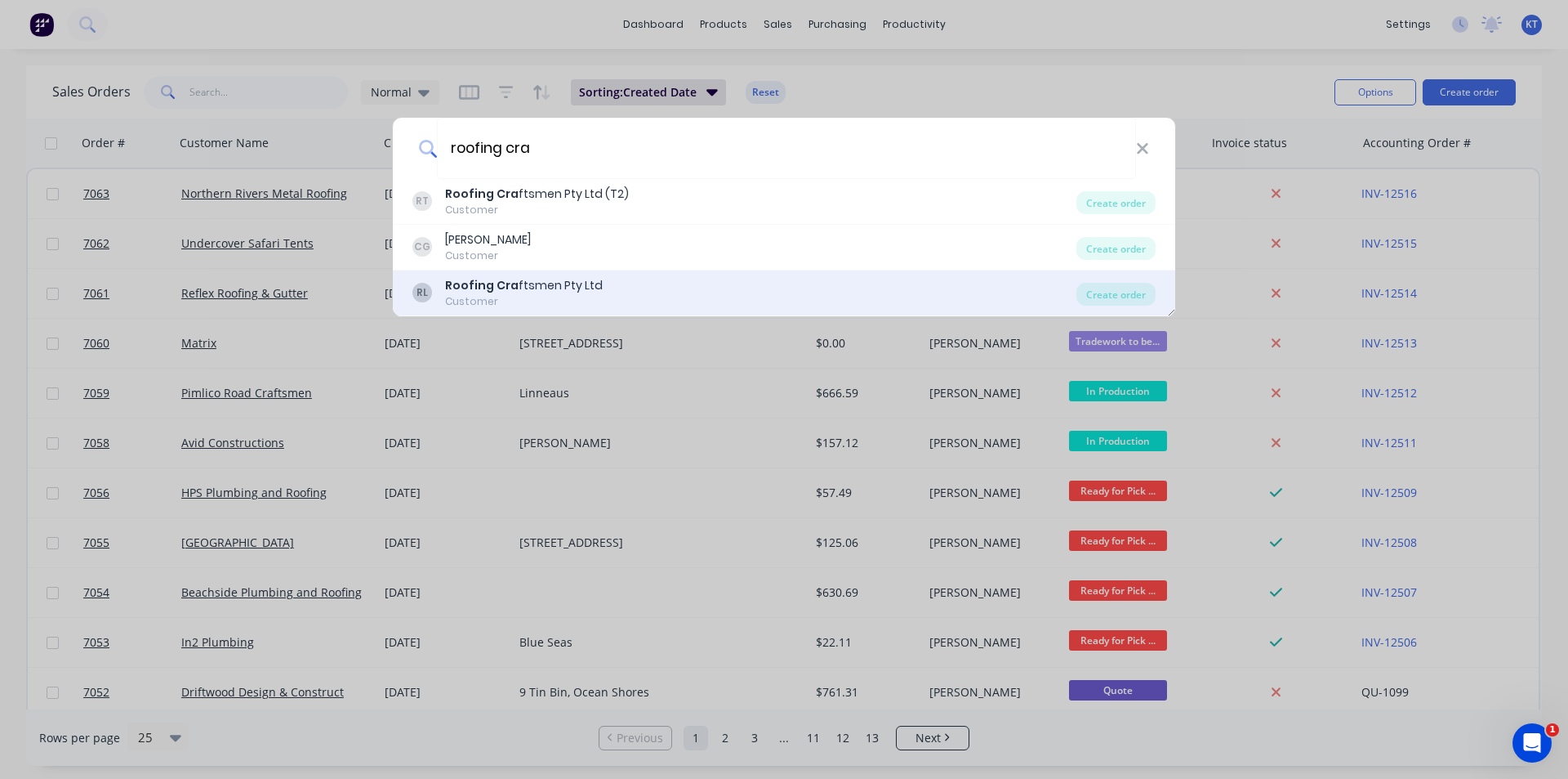
type input "roofing cra"
click at [497, 292] on b "Roofing Cra" at bounding box center [482, 285] width 74 height 16
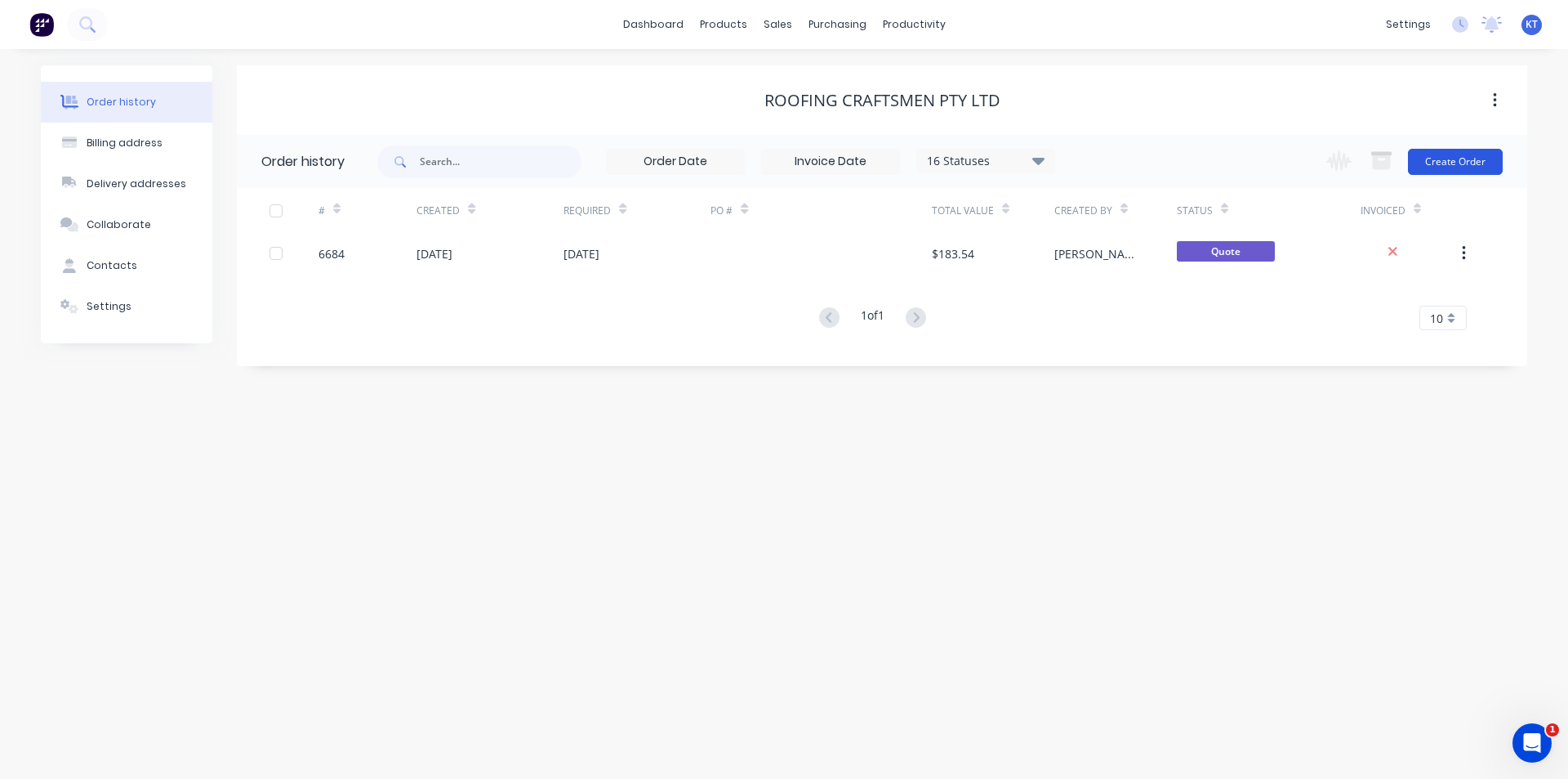
click at [1452, 163] on button "Create Order" at bounding box center [1455, 162] width 95 height 26
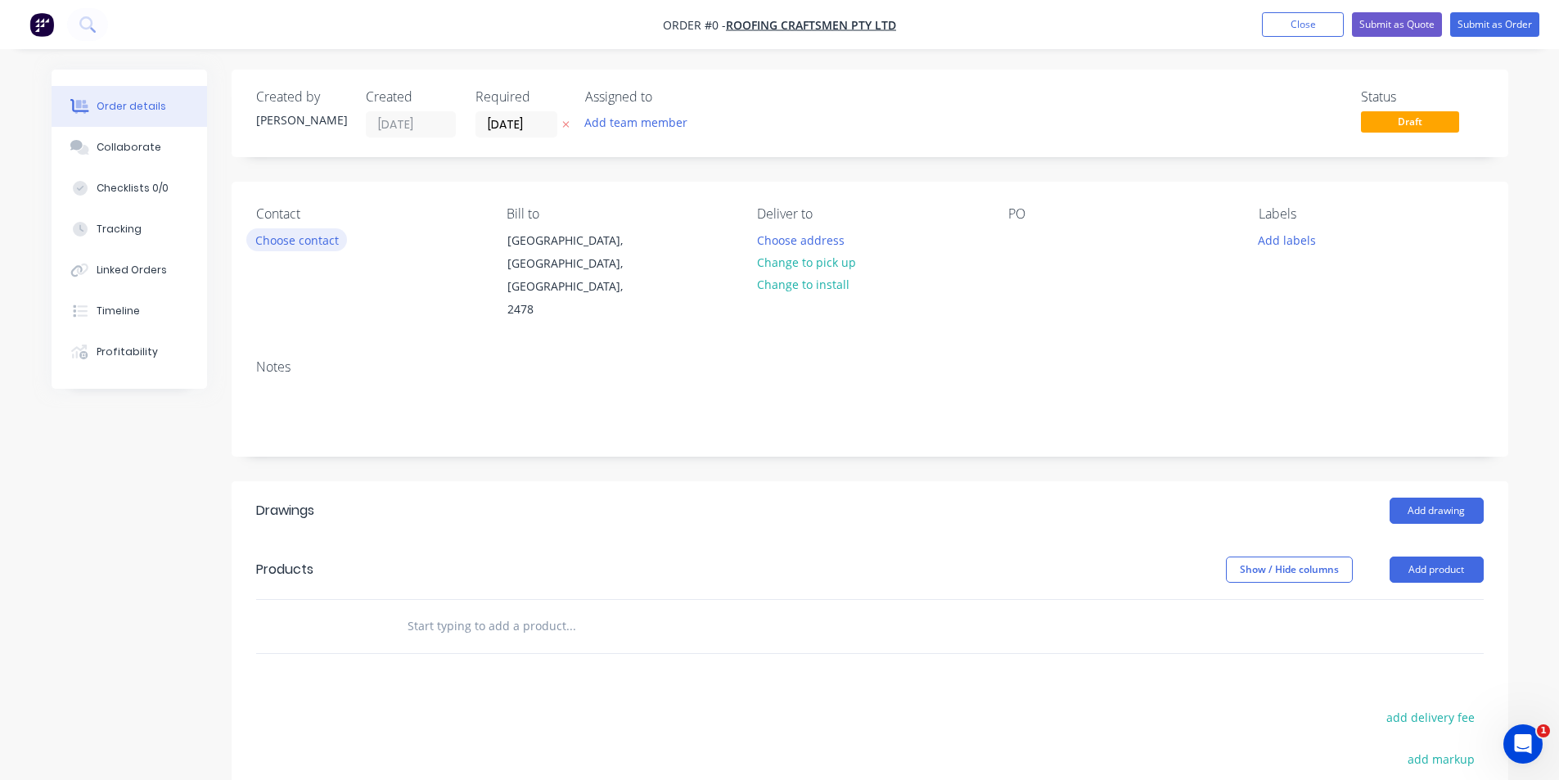
click at [291, 232] on button "Choose contact" at bounding box center [296, 239] width 101 height 22
click at [317, 238] on button "Choose contact" at bounding box center [296, 239] width 101 height 22
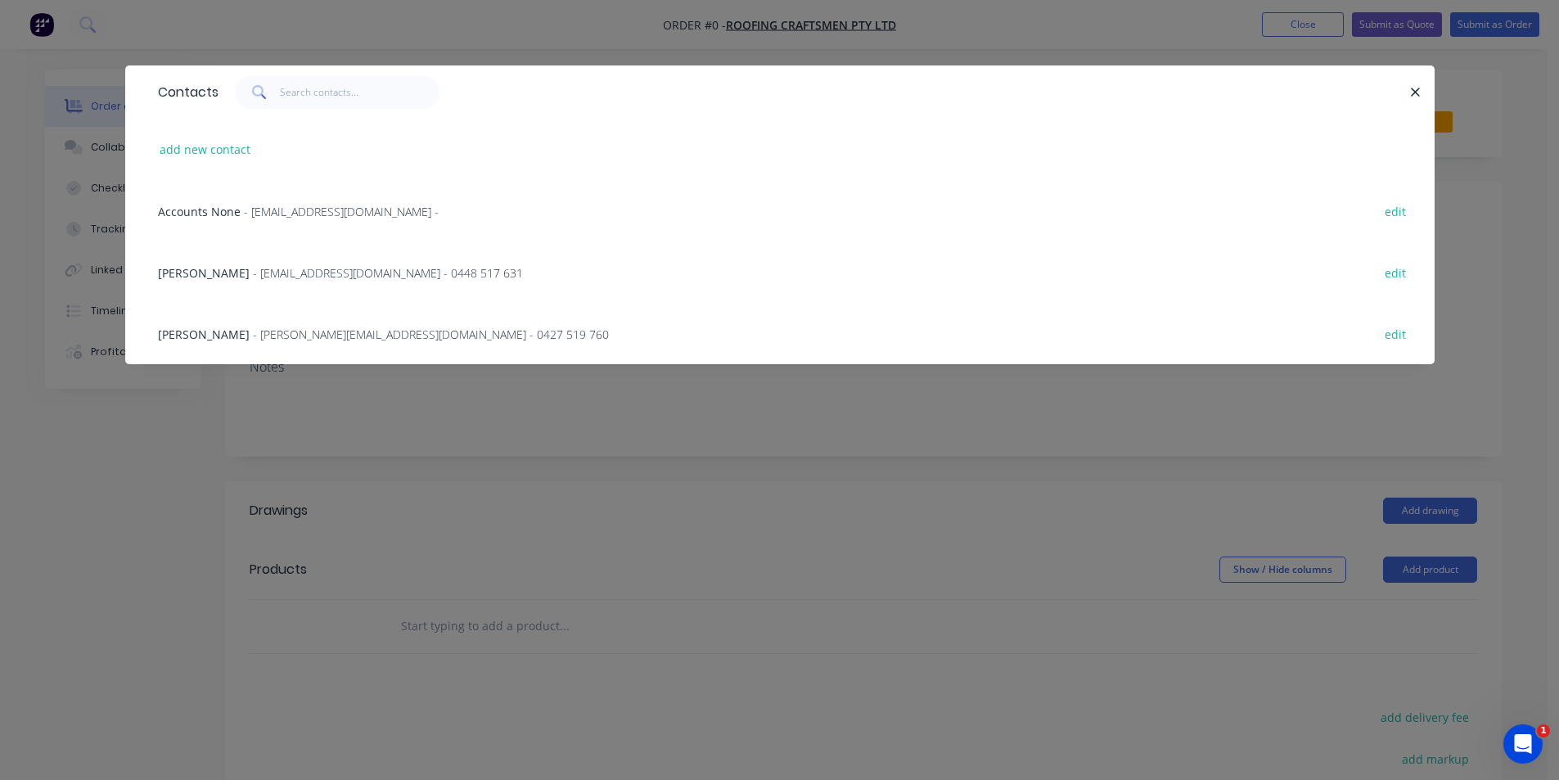
click at [312, 210] on span "- [EMAIL_ADDRESS][DOMAIN_NAME] -" at bounding box center [341, 212] width 195 height 16
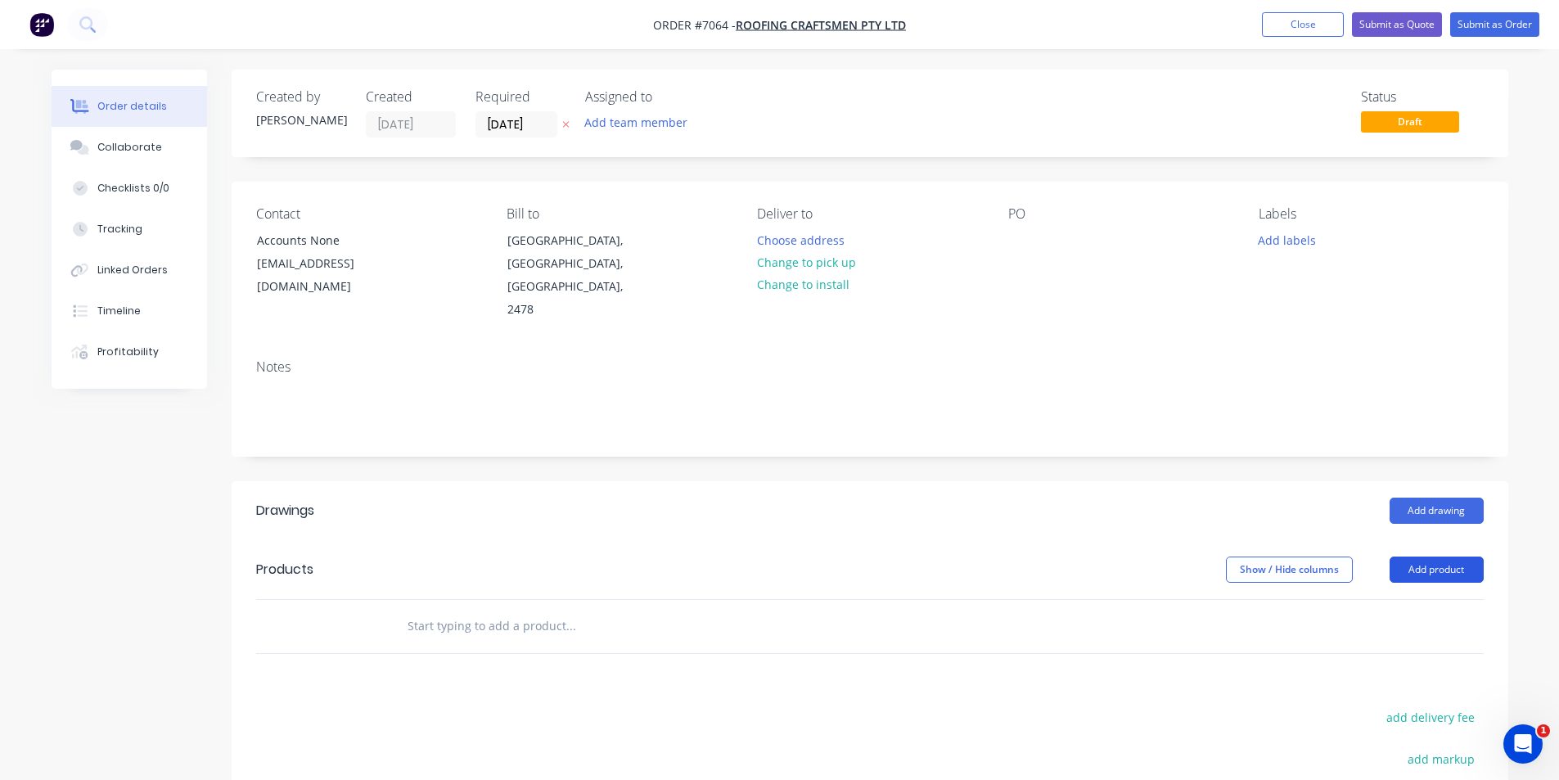
click at [1461, 557] on button "Add product" at bounding box center [1437, 570] width 94 height 26
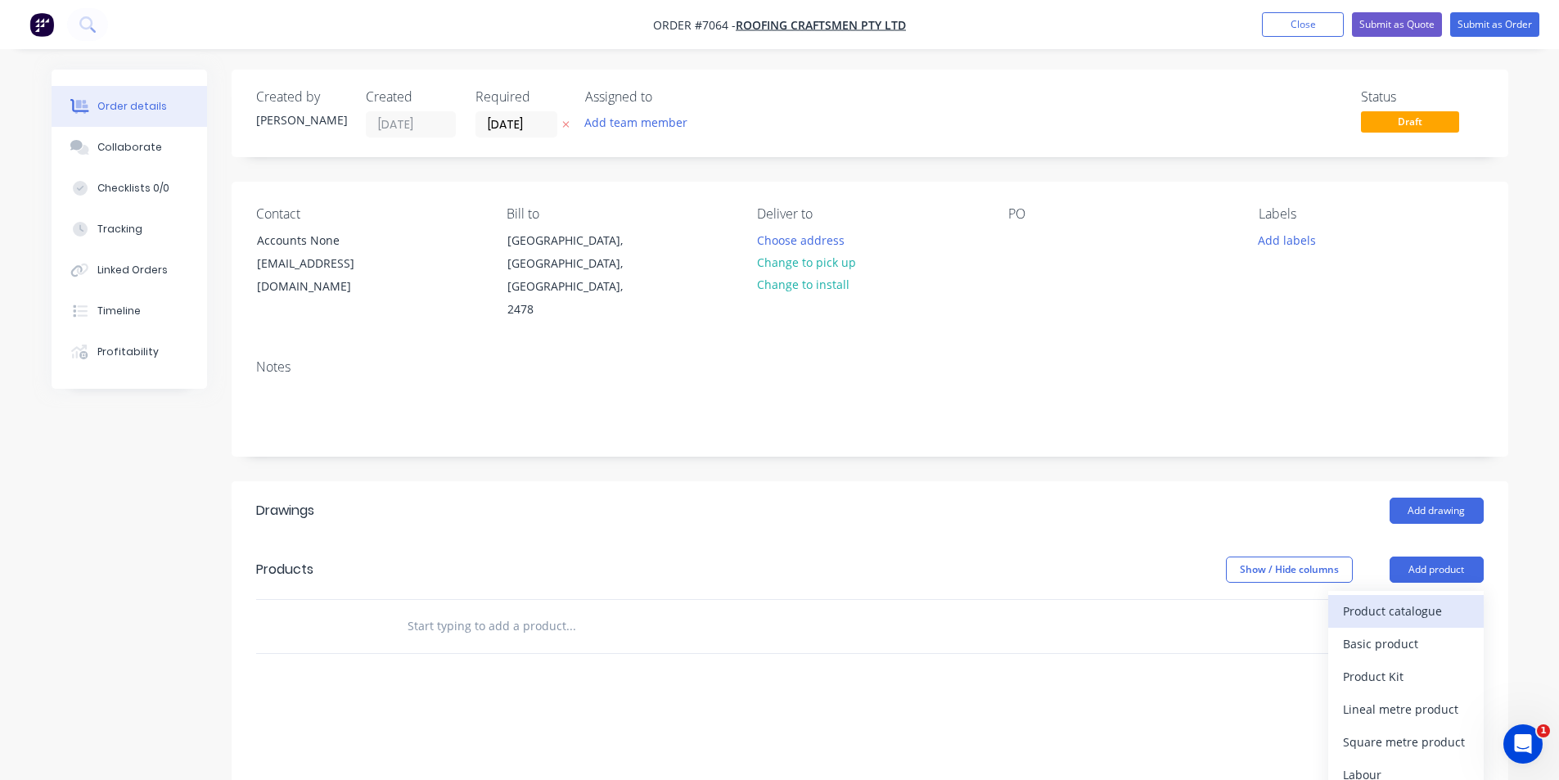
click at [1453, 599] on div "Product catalogue" at bounding box center [1406, 611] width 126 height 24
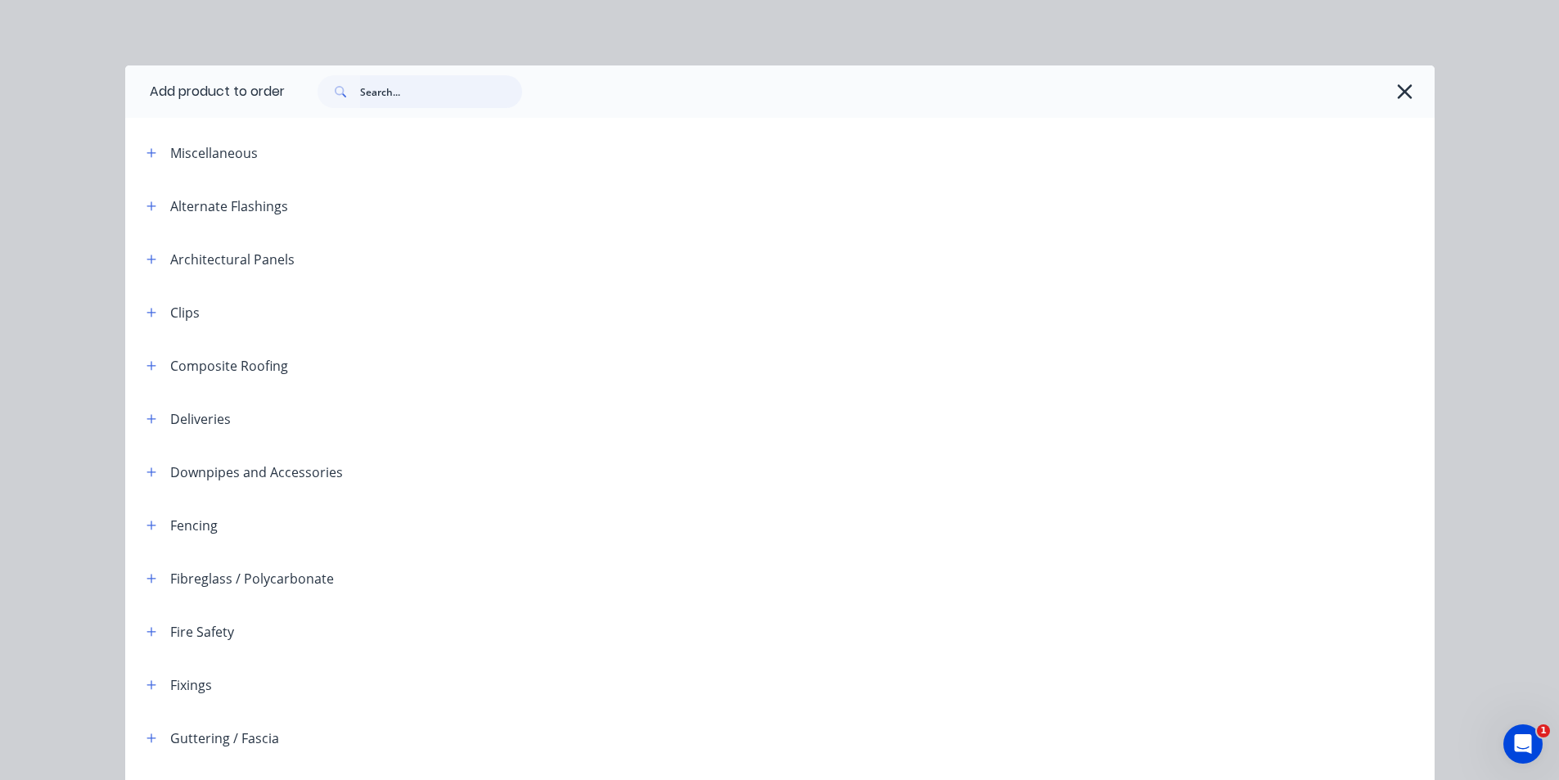
click at [394, 90] on input "text" at bounding box center [441, 91] width 162 height 33
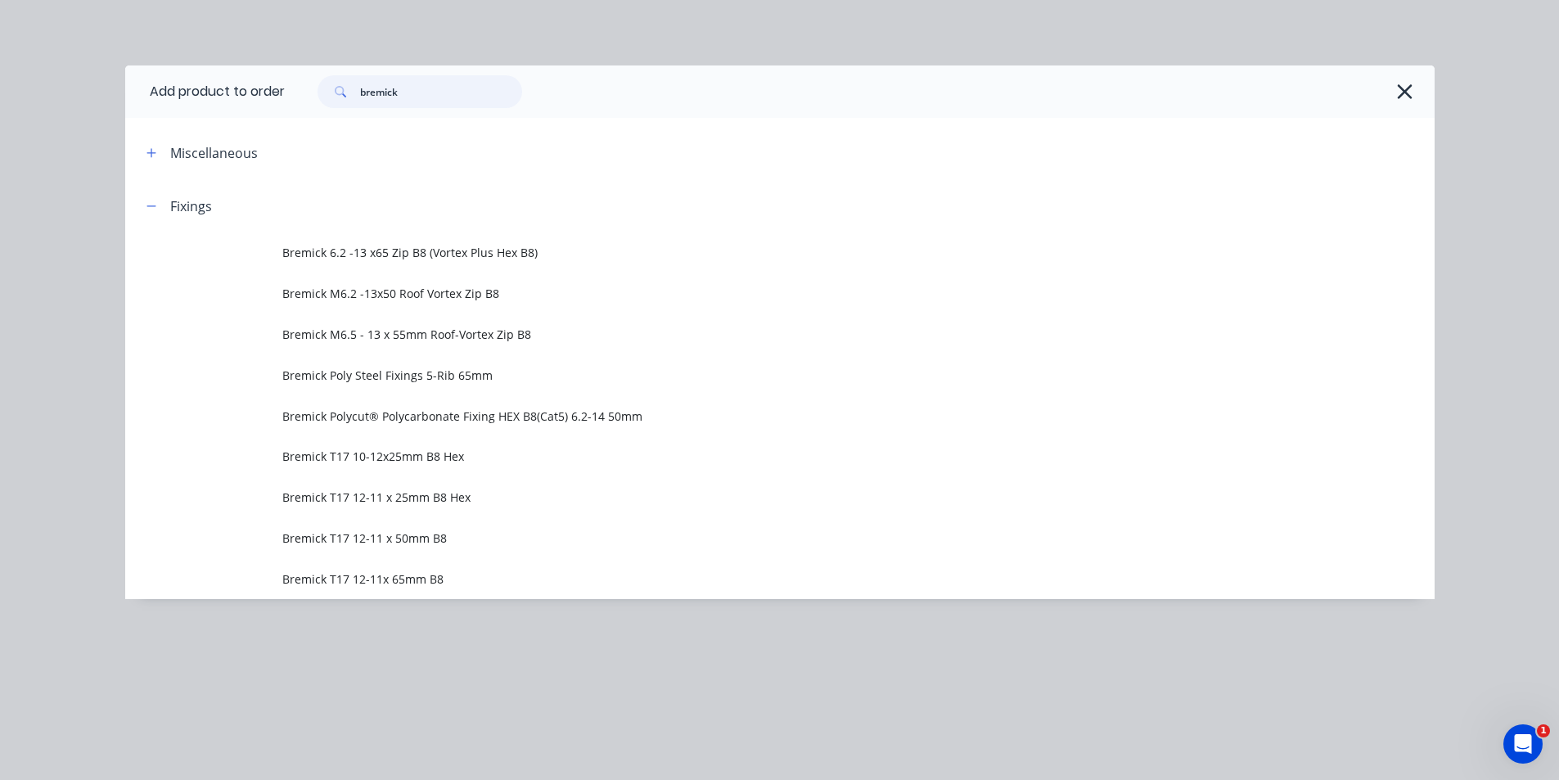
type input "bremick"
drag, startPoint x: 349, startPoint y: 293, endPoint x: 344, endPoint y: 498, distance: 205.5
click at [349, 293] on span "Bremick M6.2 -13x50 Roof Vortex Zip B8" at bounding box center [743, 293] width 922 height 17
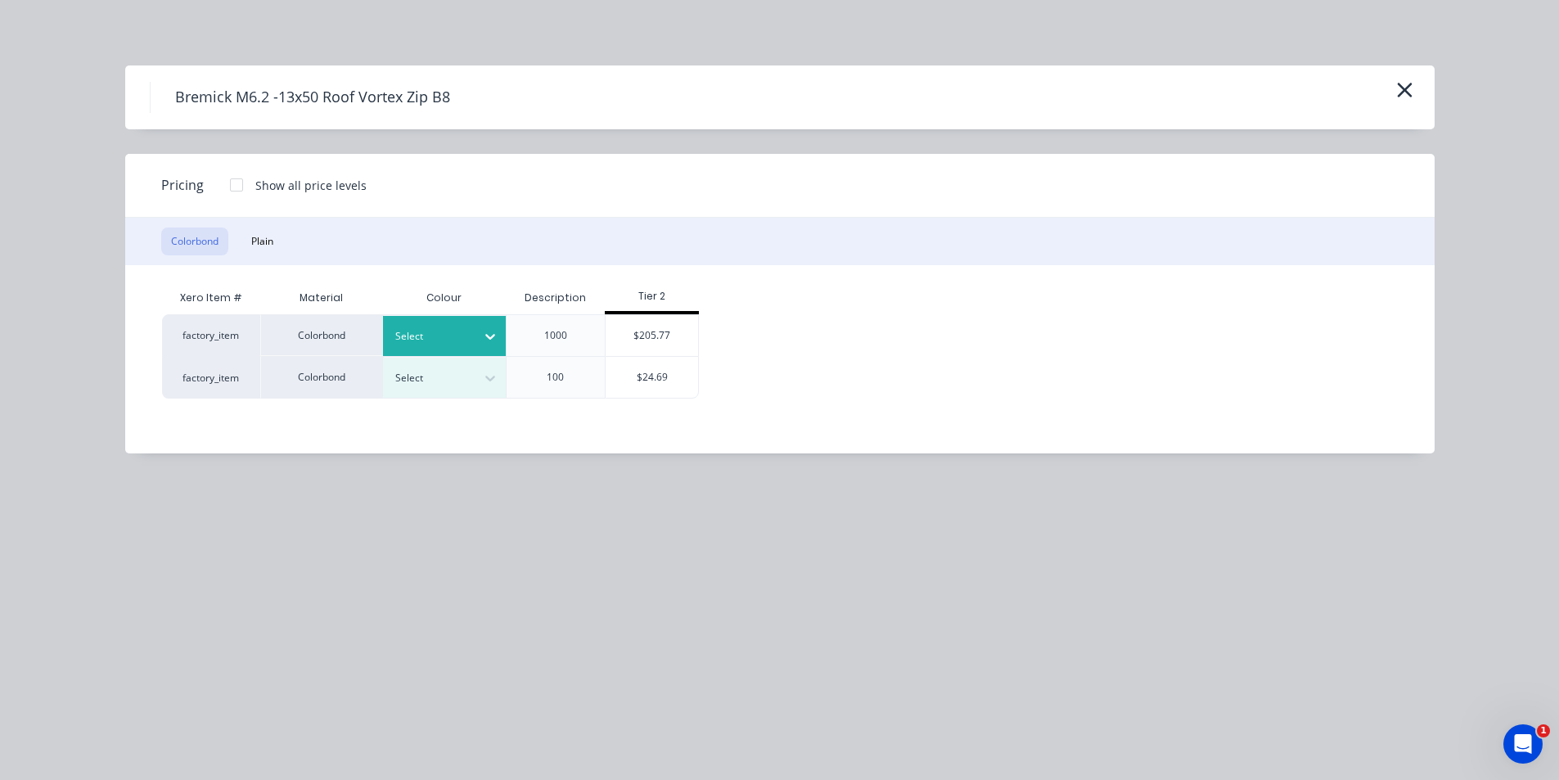
click at [480, 330] on div at bounding box center [489, 336] width 29 height 26
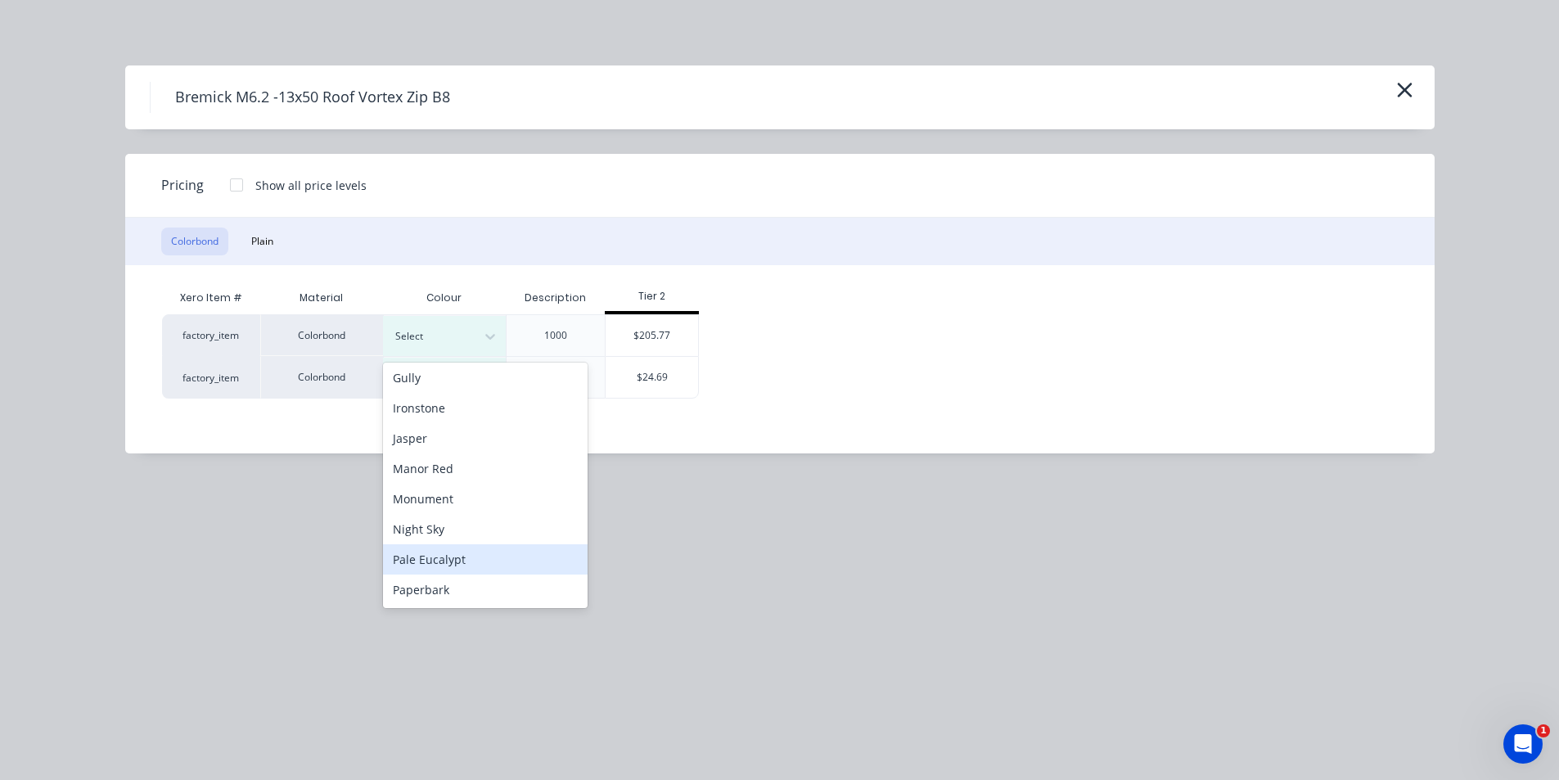
scroll to position [427, 0]
click at [458, 593] on div "Woodland Grey" at bounding box center [485, 590] width 205 height 30
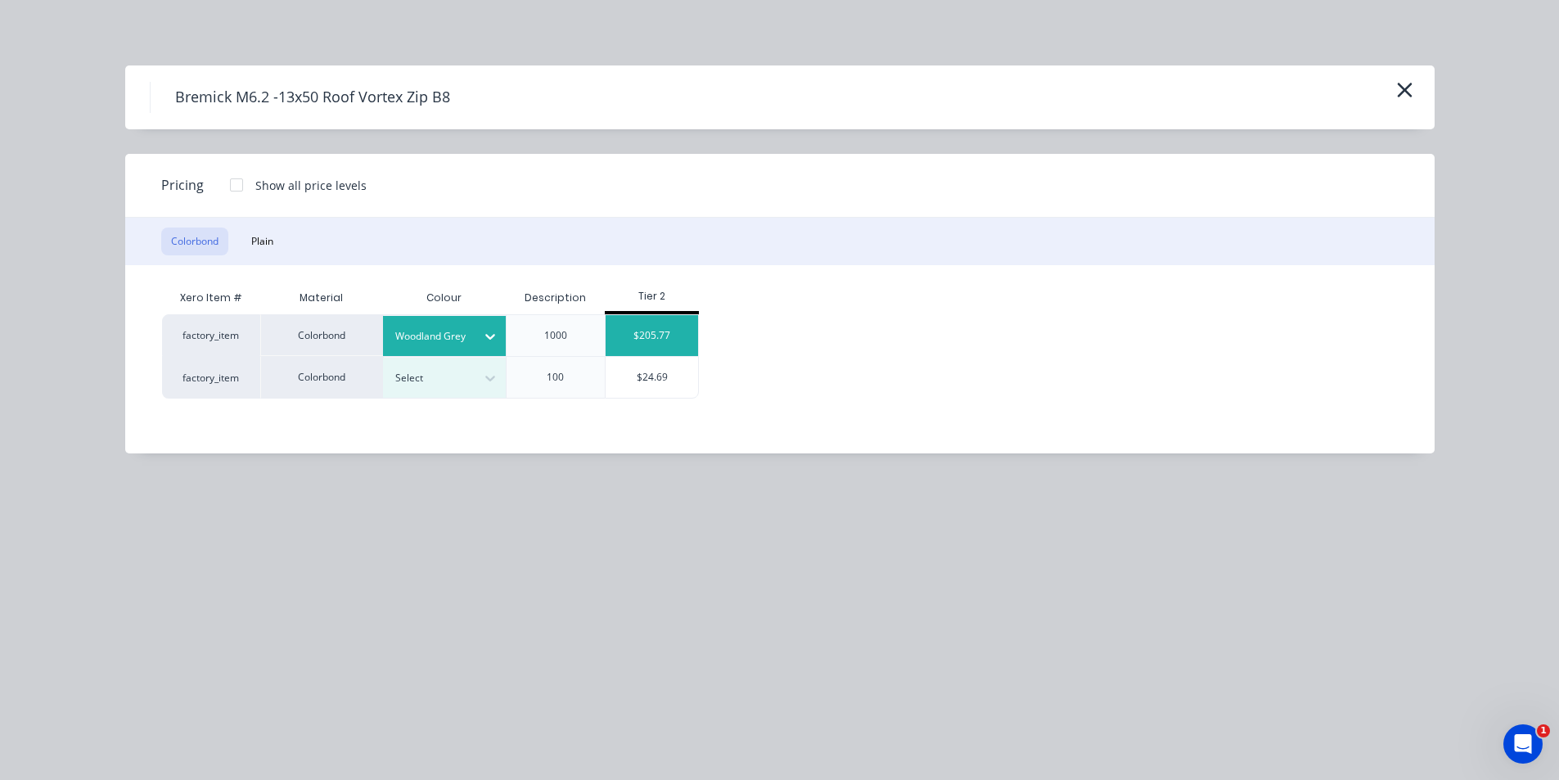
click at [647, 333] on div "$205.77" at bounding box center [652, 335] width 92 height 41
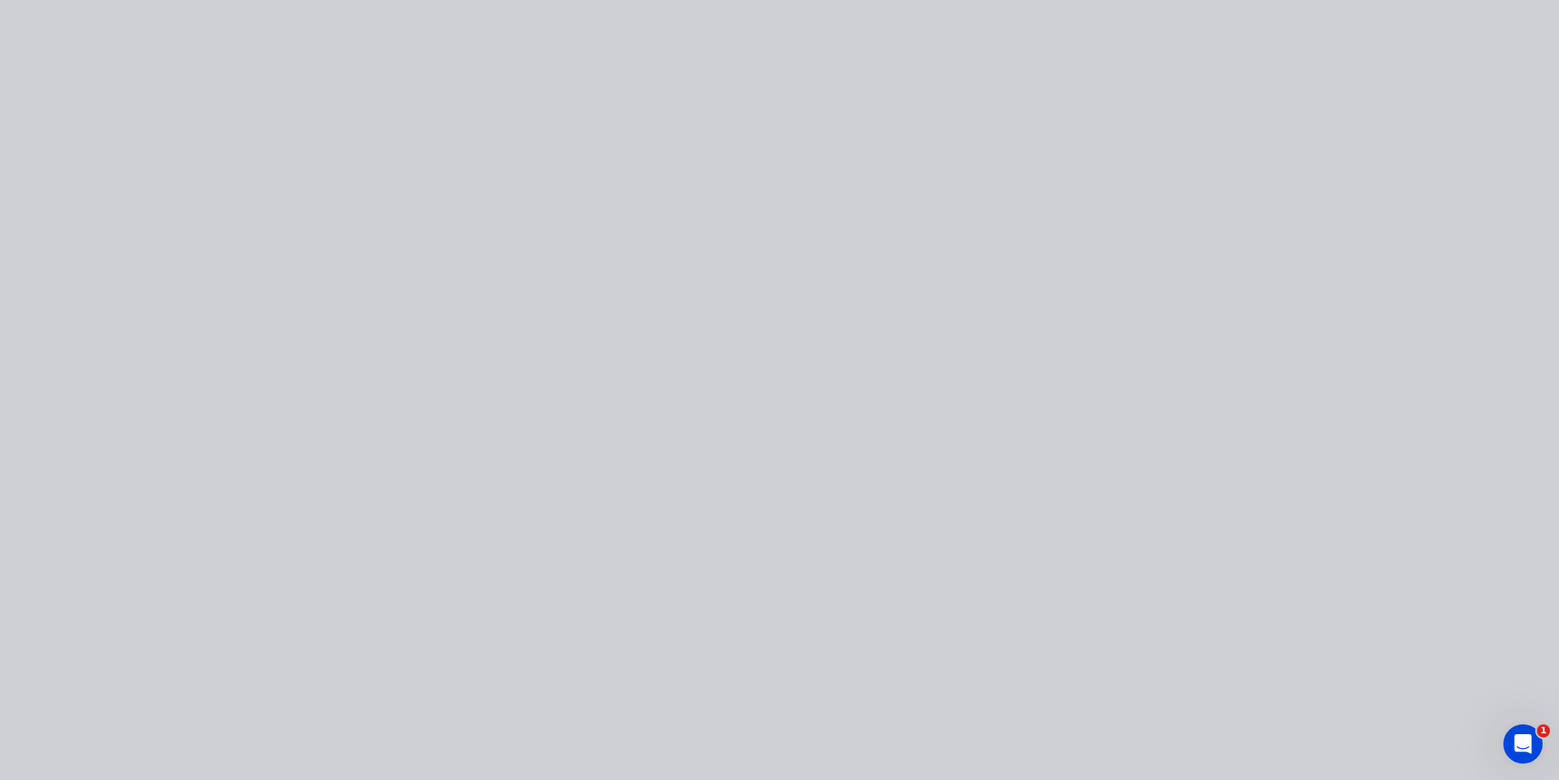
type input "$205.77"
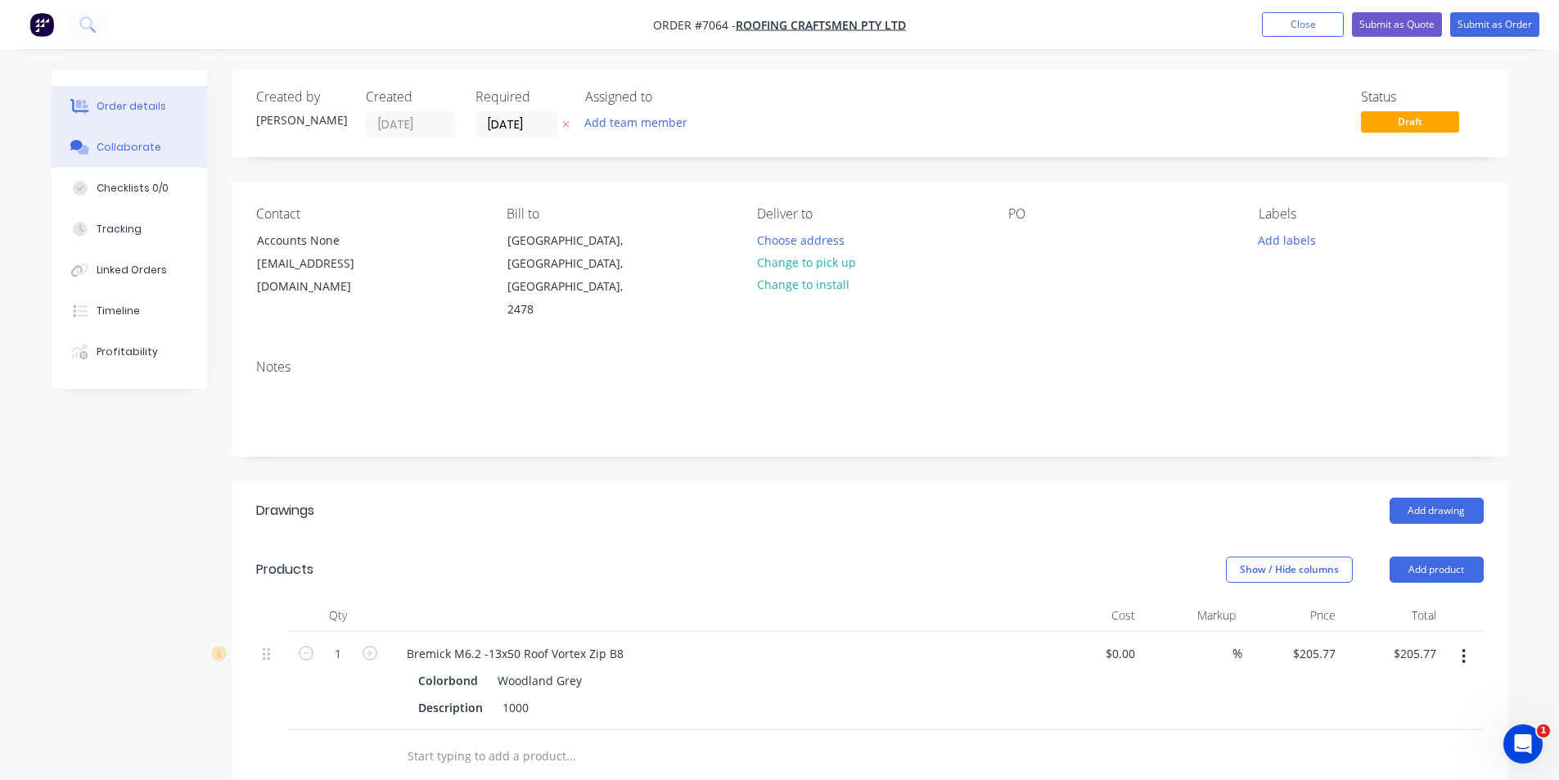
click at [137, 142] on div "Collaborate" at bounding box center [129, 147] width 65 height 15
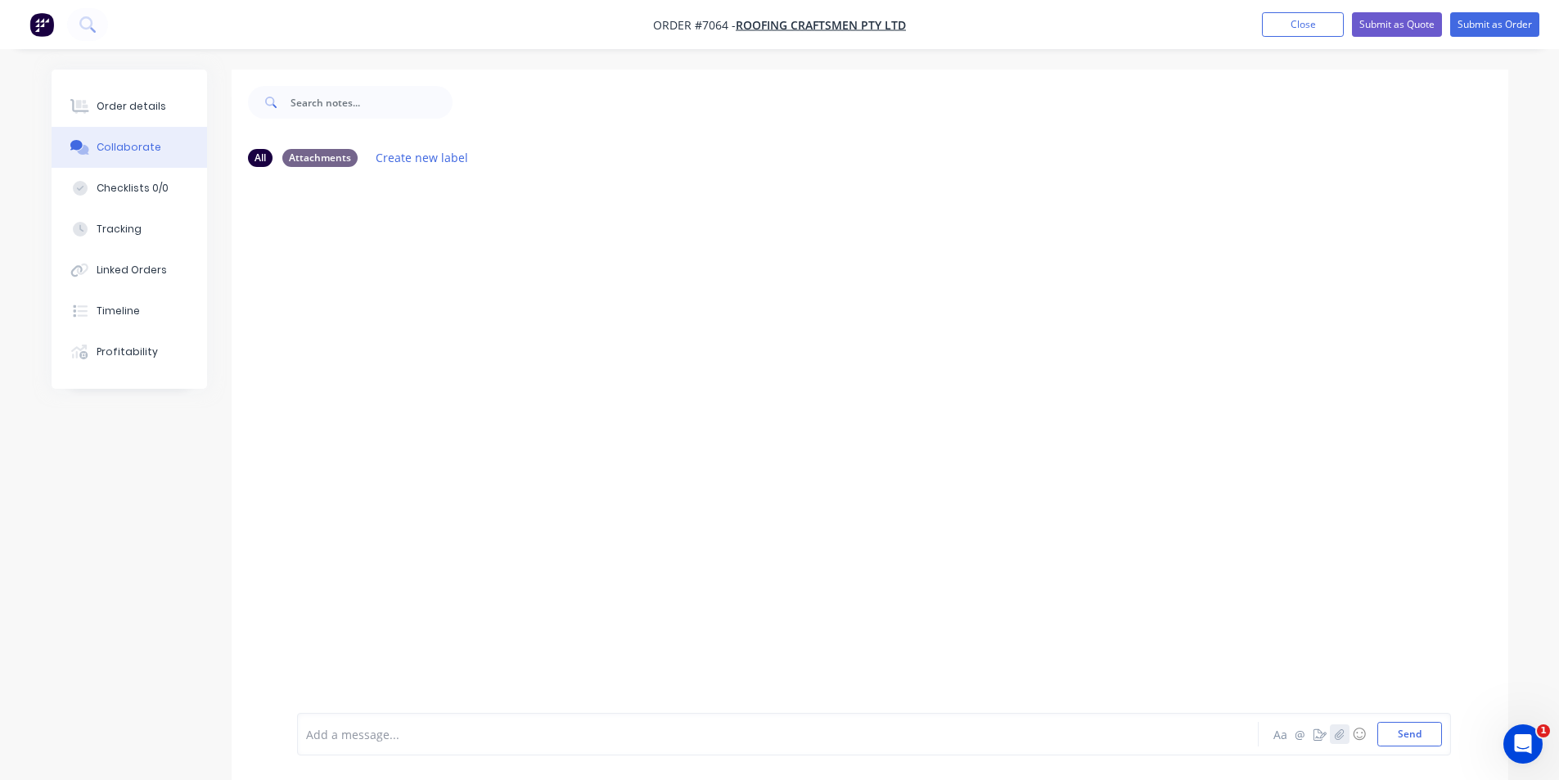
click at [1335, 730] on icon "button" at bounding box center [1339, 733] width 10 height 11
click at [1413, 743] on button "Send" at bounding box center [1409, 734] width 65 height 25
click at [132, 107] on div "Order details" at bounding box center [132, 106] width 70 height 15
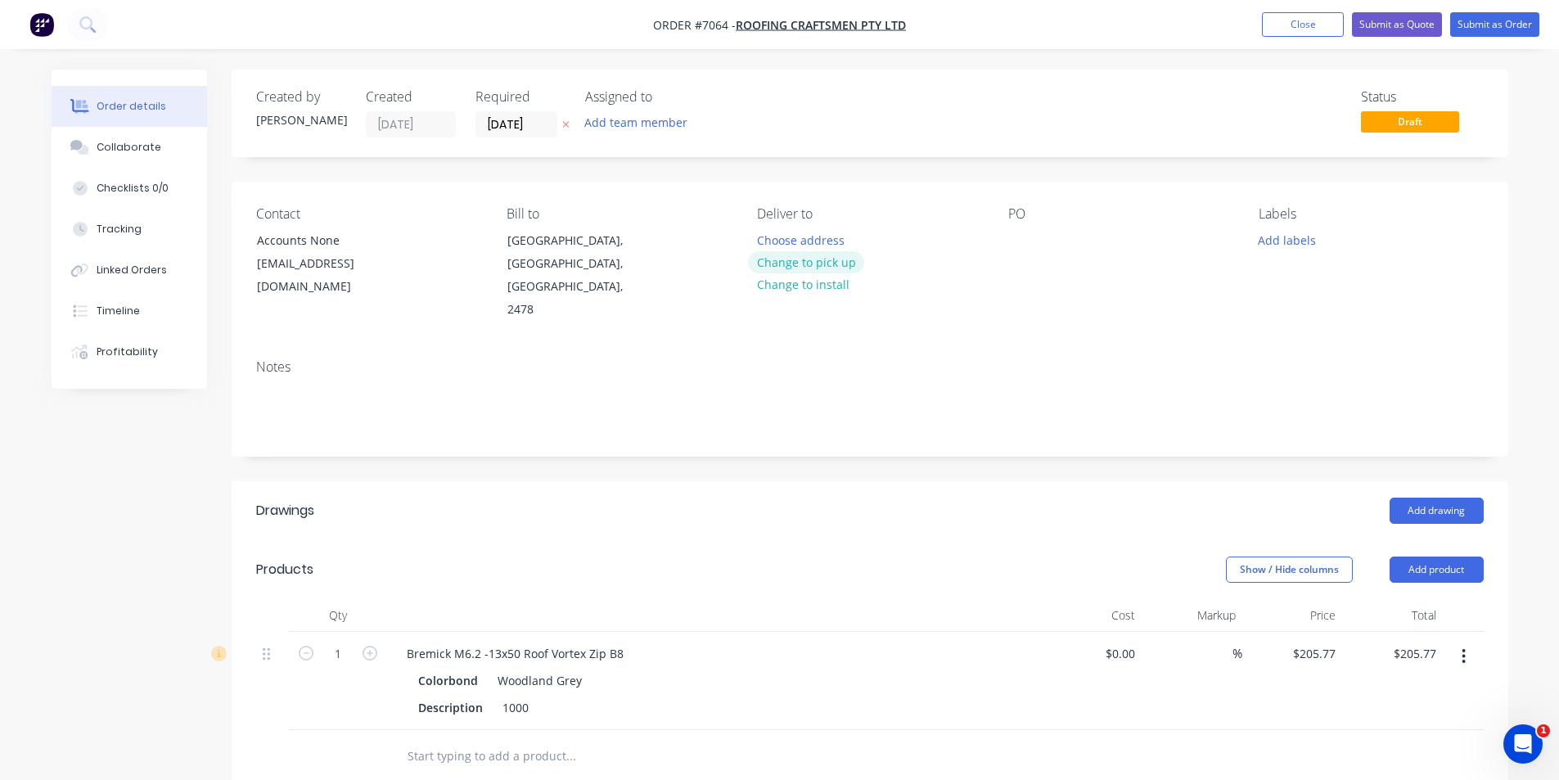
click at [818, 255] on button "Change to pick up" at bounding box center [806, 262] width 116 height 22
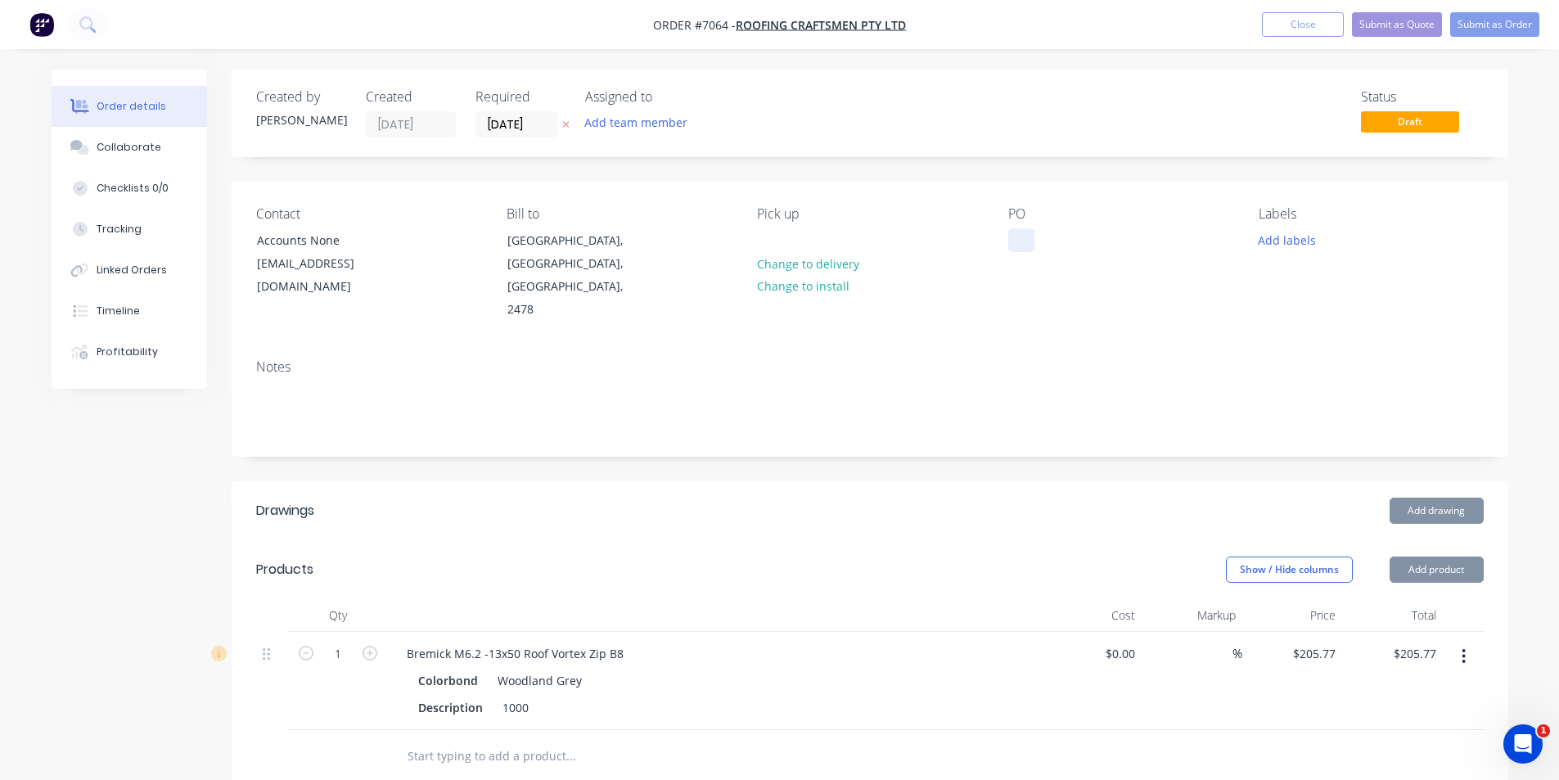
click at [1012, 233] on div at bounding box center [1021, 240] width 26 height 24
click at [1016, 244] on div at bounding box center [1021, 240] width 26 height 24
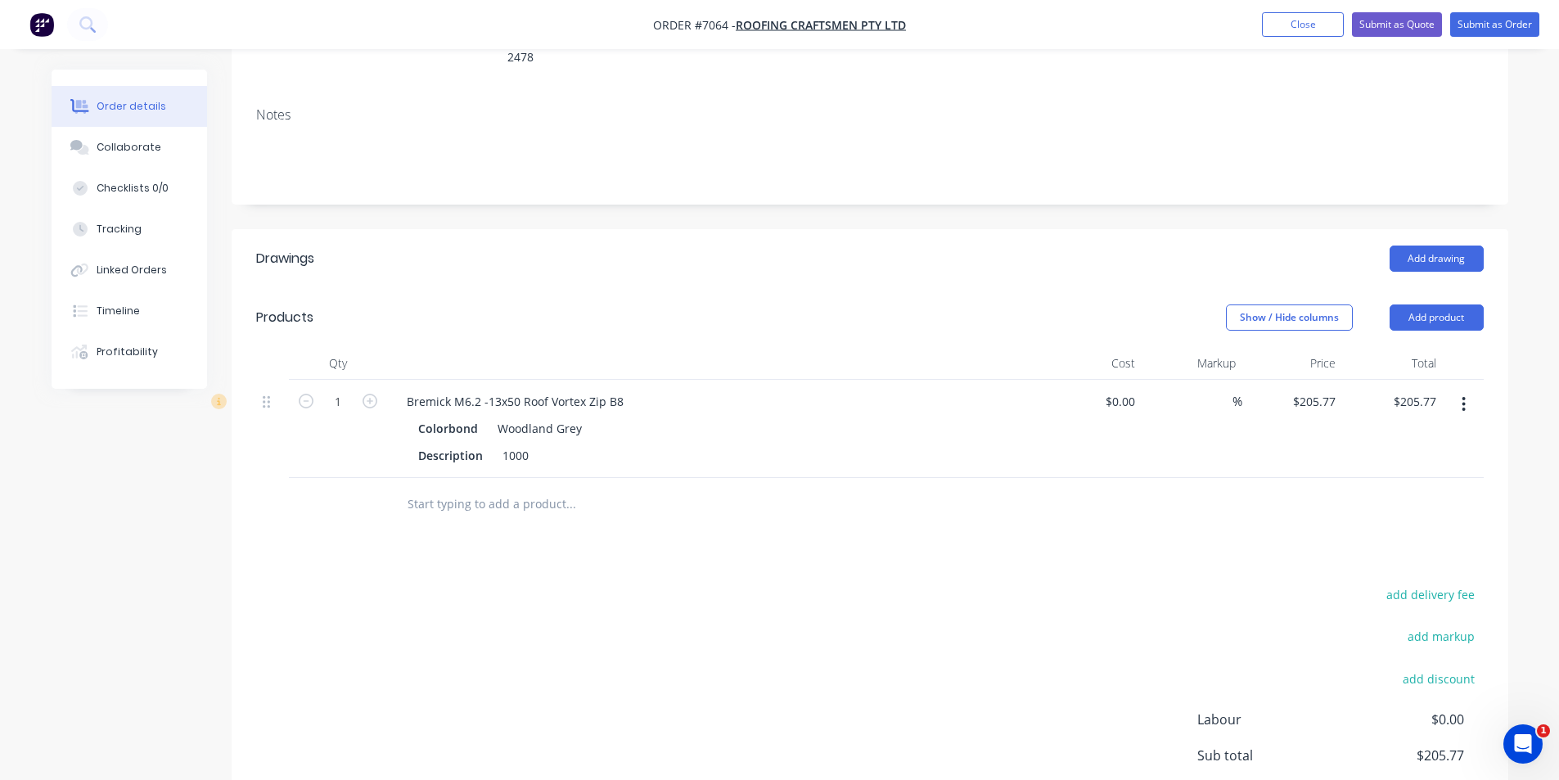
scroll to position [380, 0]
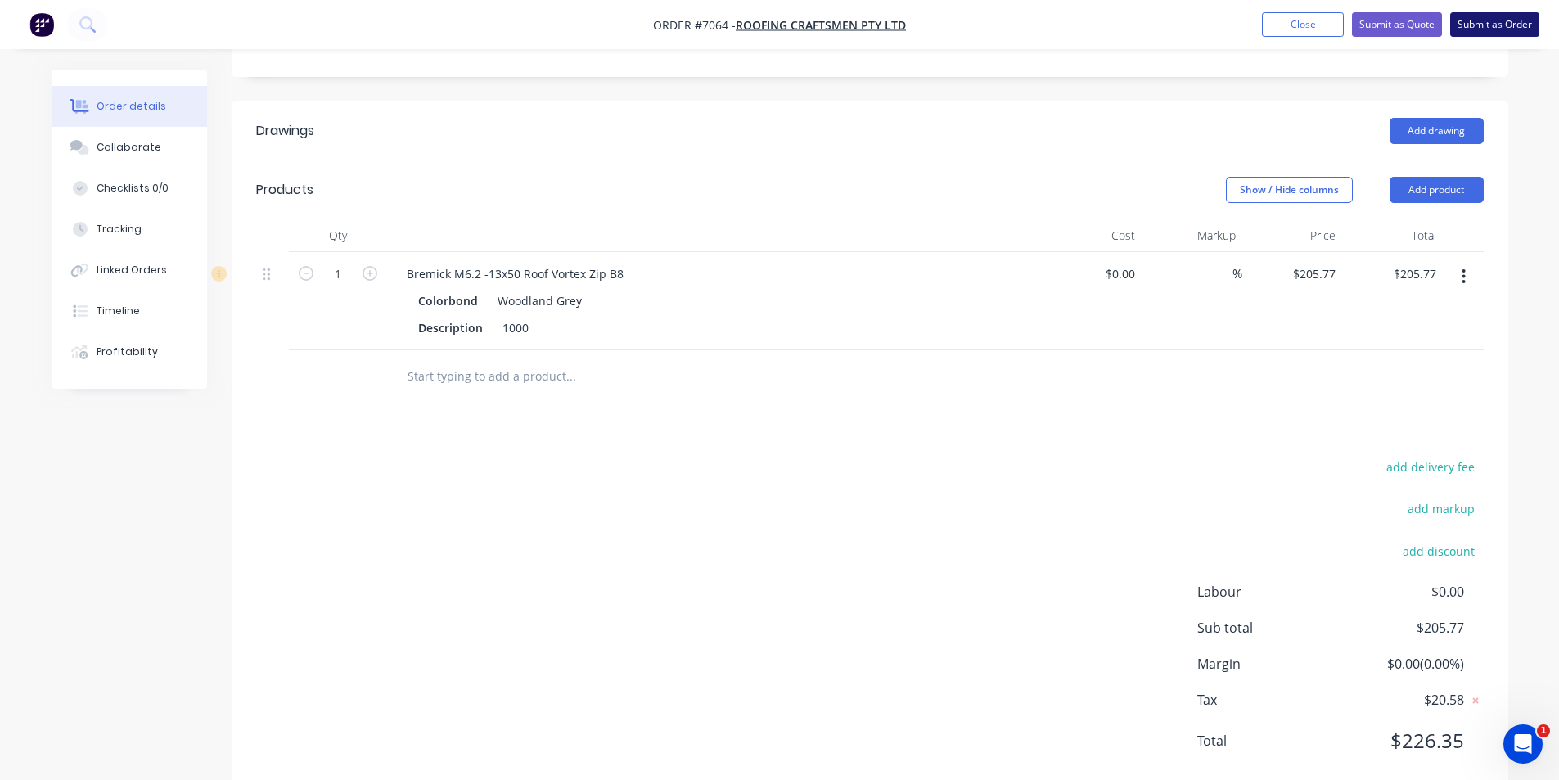
click at [1491, 16] on button "Submit as Order" at bounding box center [1494, 24] width 89 height 25
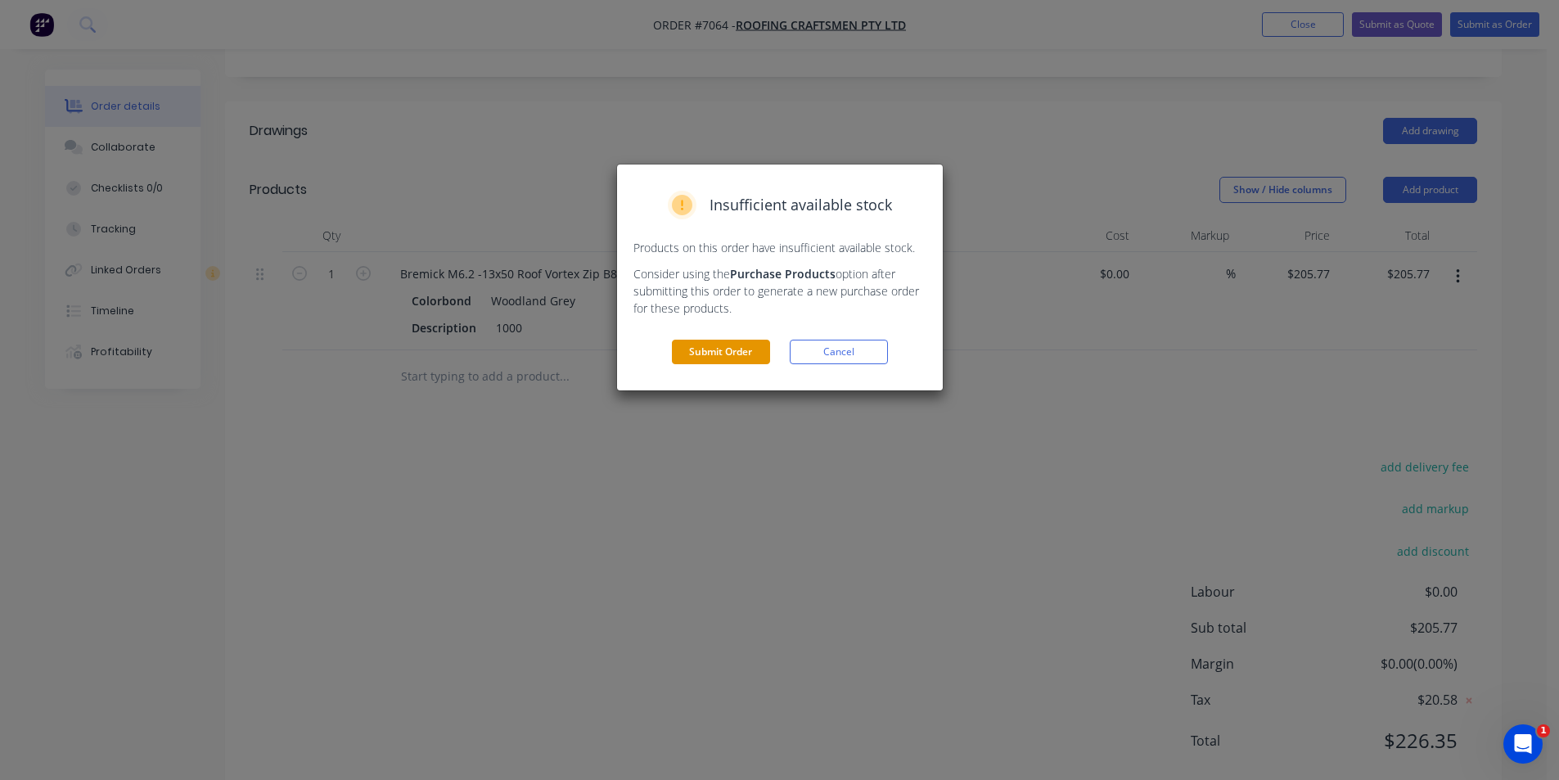
click at [711, 363] on button "Submit Order" at bounding box center [721, 352] width 98 height 25
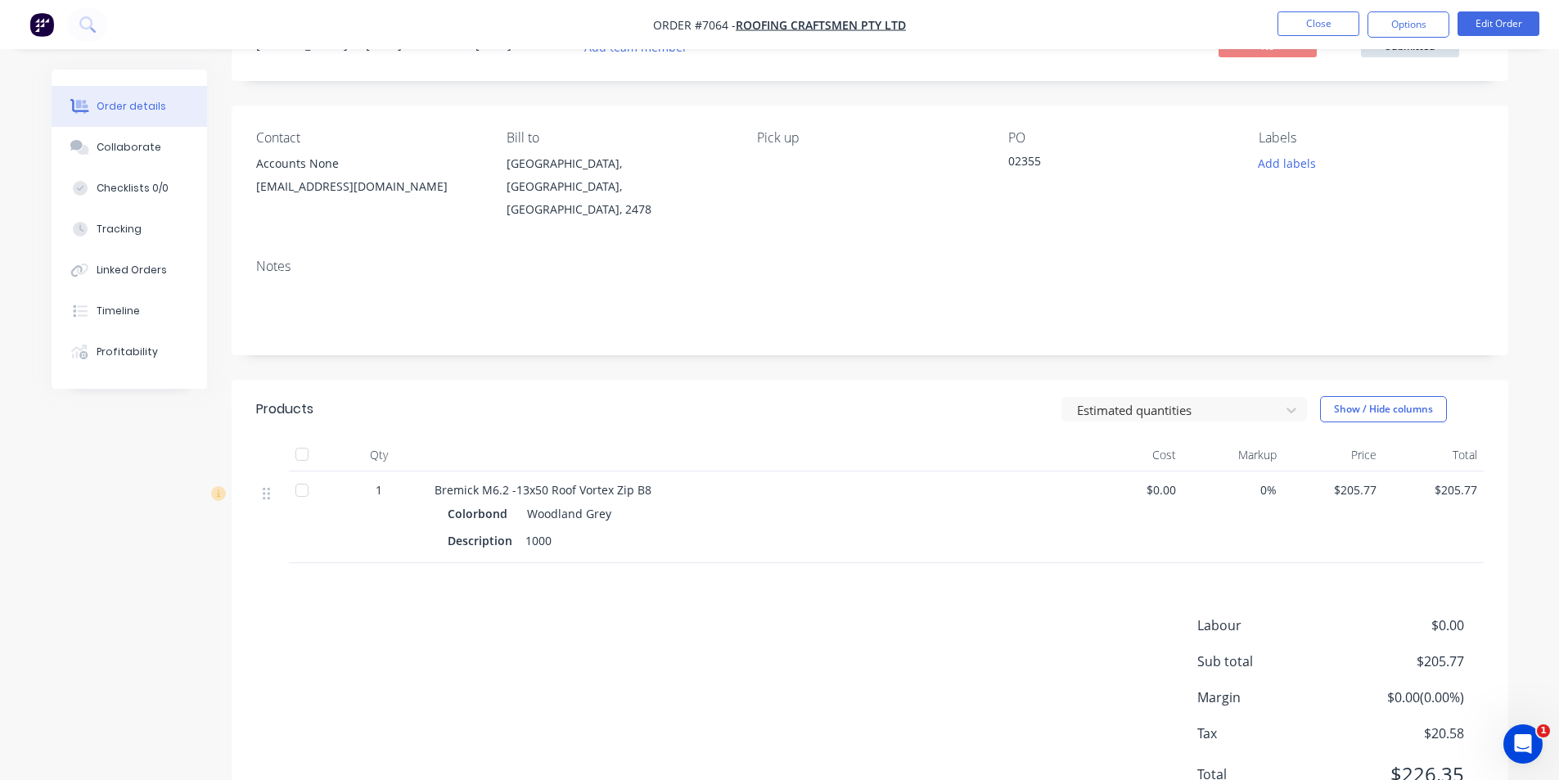
scroll to position [0, 0]
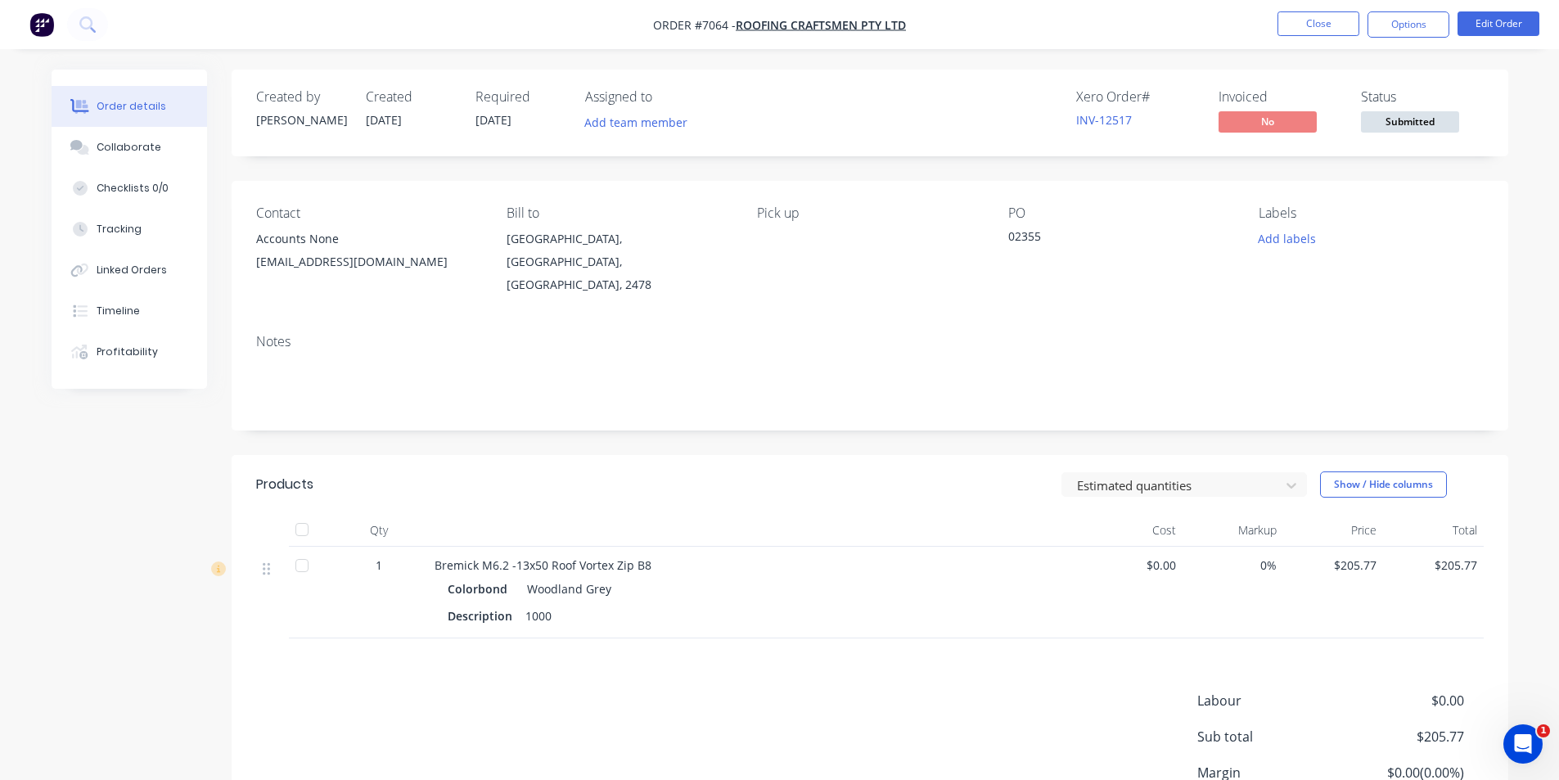
click at [1391, 112] on span "Submitted" at bounding box center [1410, 121] width 98 height 20
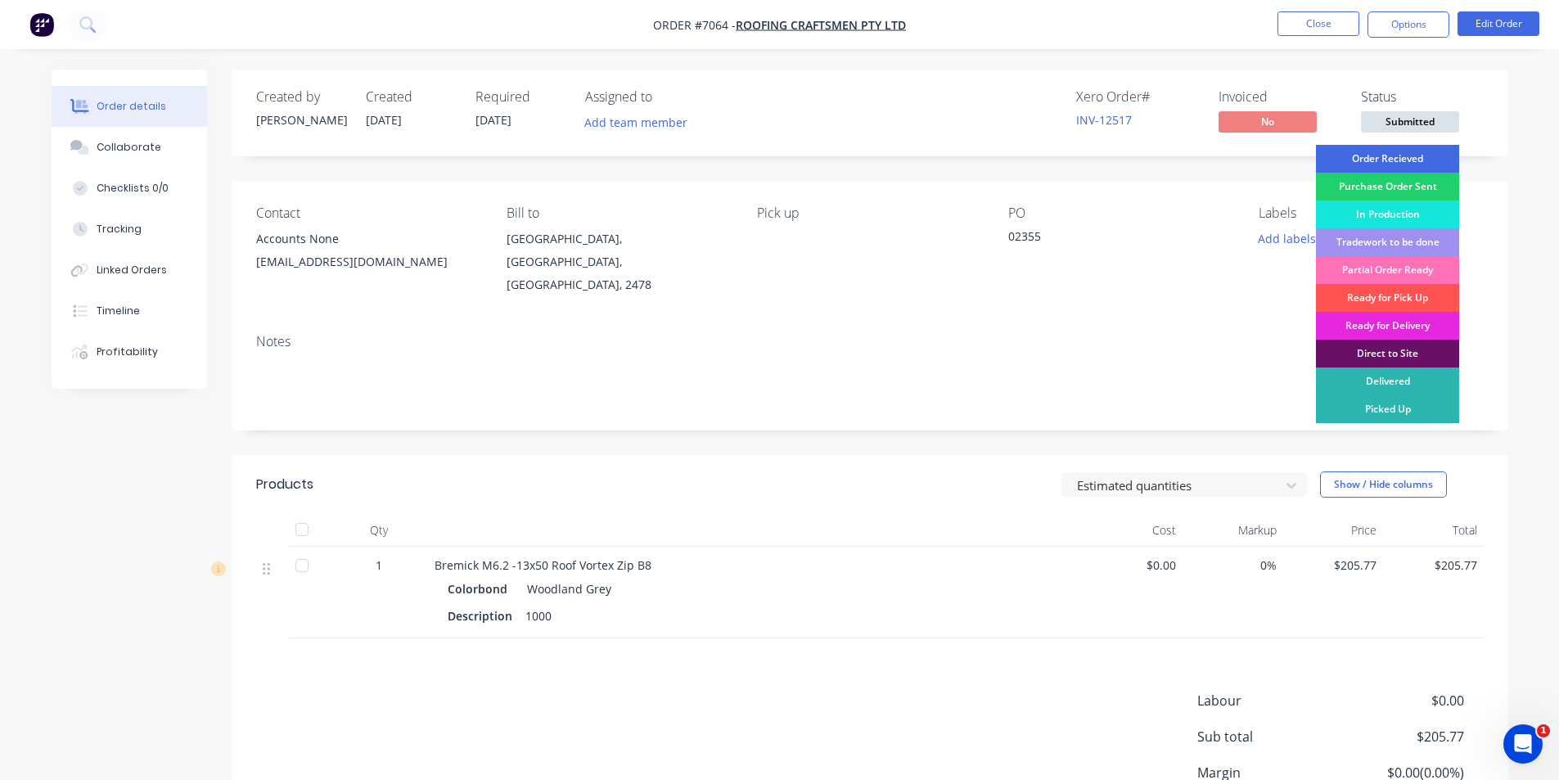
click at [1399, 163] on div "Order Recieved" at bounding box center [1387, 159] width 143 height 28
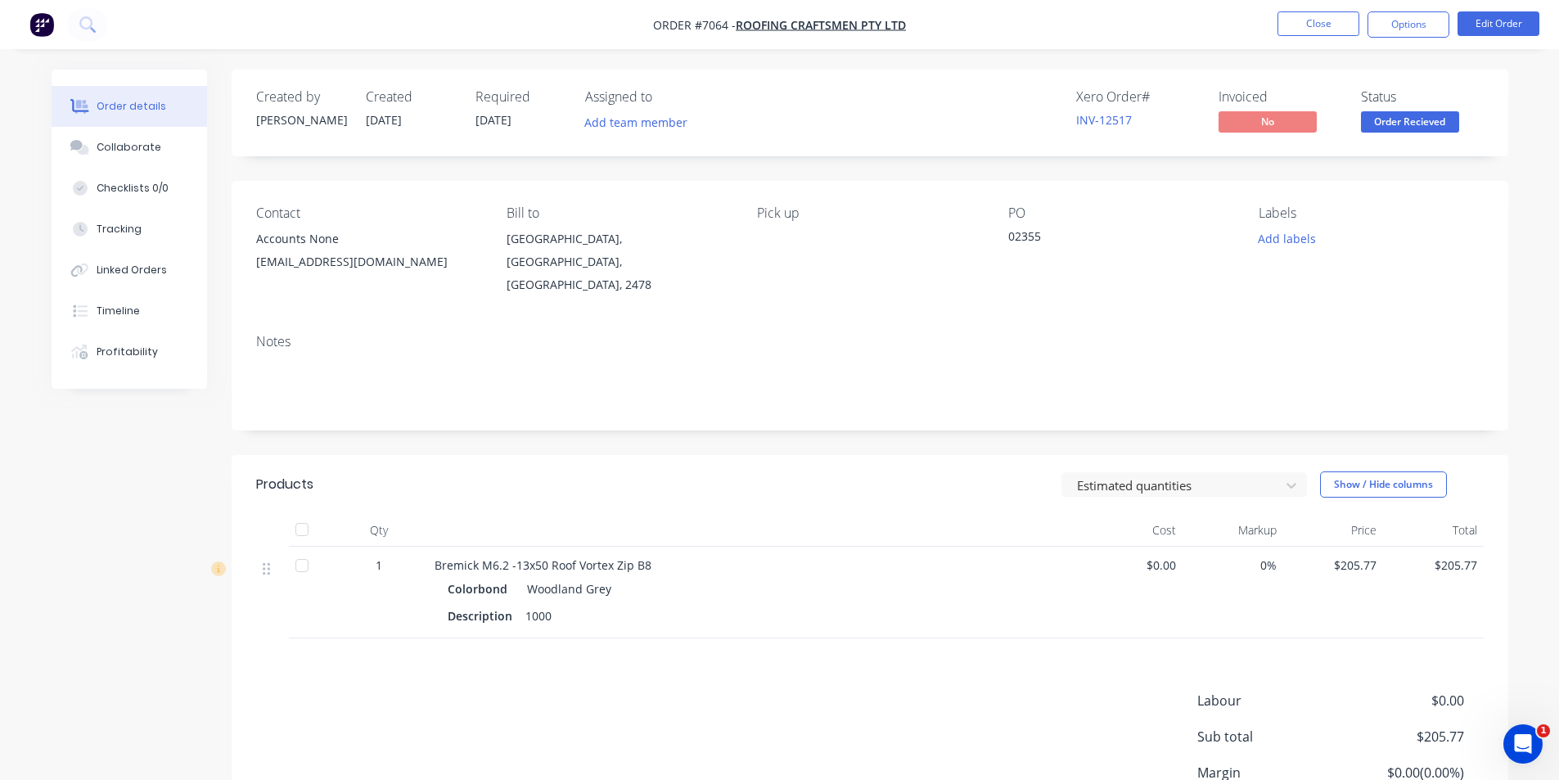
click at [1414, 7] on nav "Order #7064 - Roofing Craftsmen Pty Ltd Close Options Edit Order" at bounding box center [779, 24] width 1559 height 49
click at [1411, 14] on button "Options" at bounding box center [1409, 24] width 82 height 26
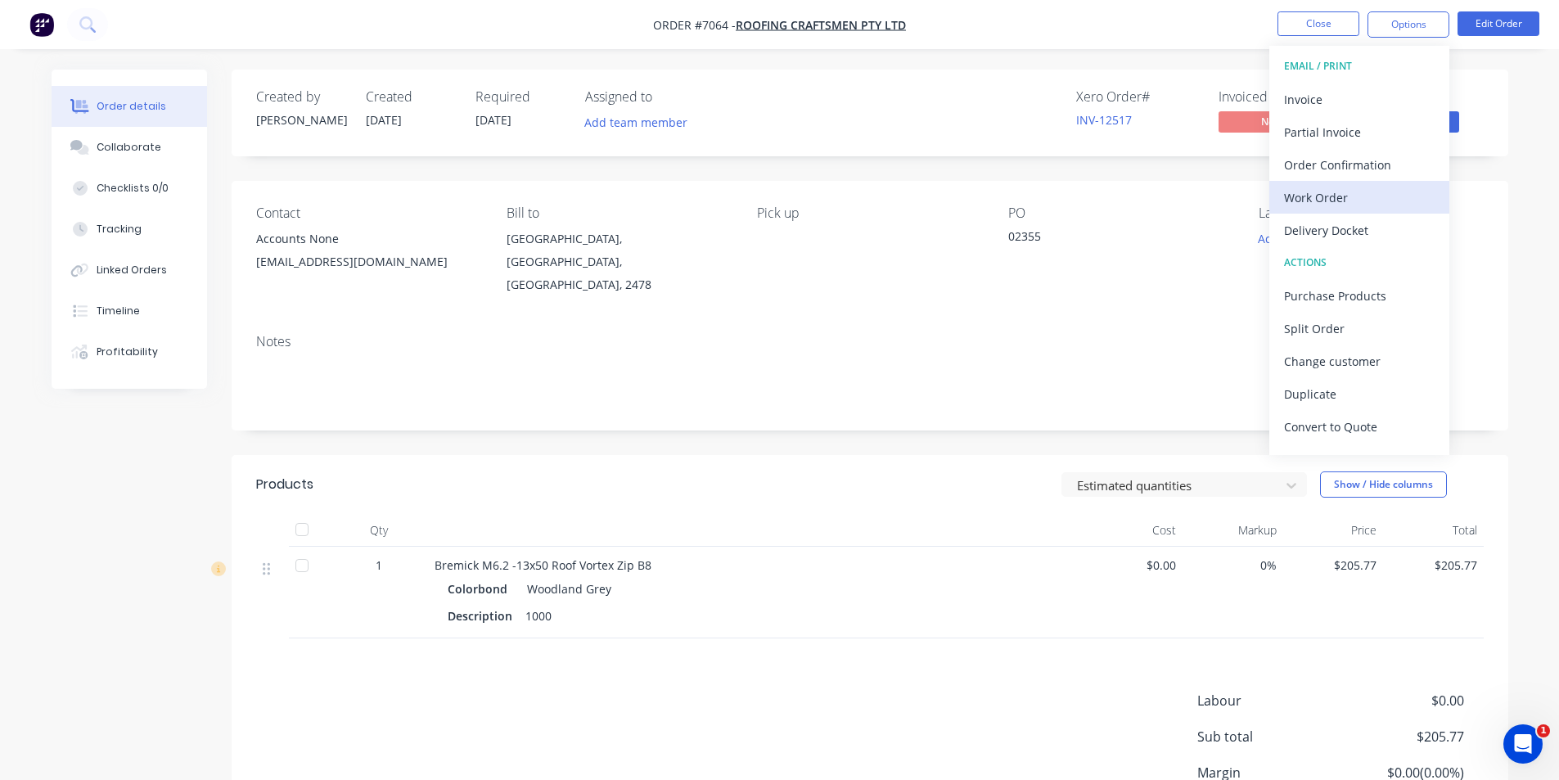
click at [1395, 197] on div "Work Order" at bounding box center [1359, 198] width 151 height 24
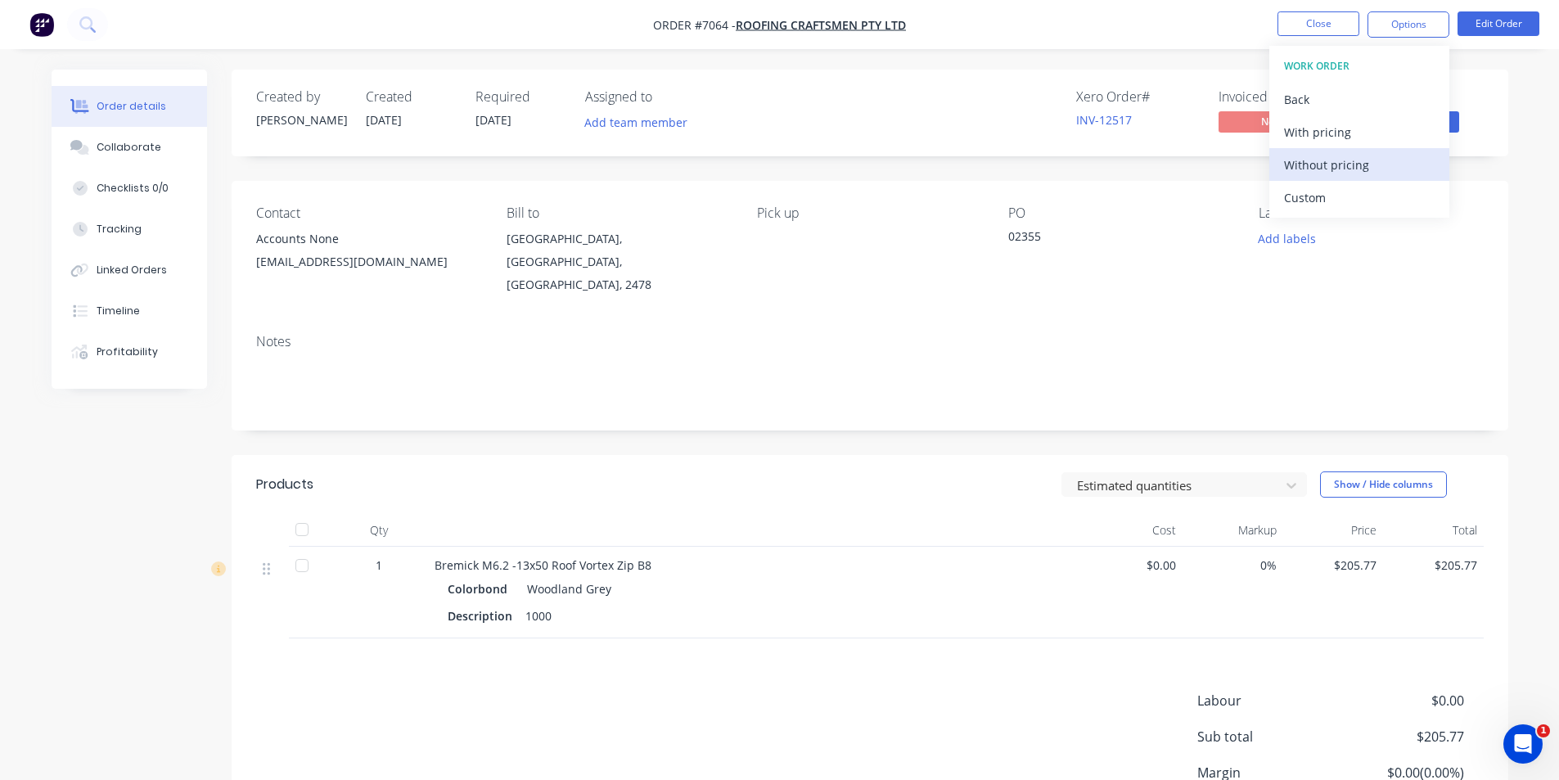
click at [1377, 158] on div "Without pricing" at bounding box center [1359, 165] width 151 height 24
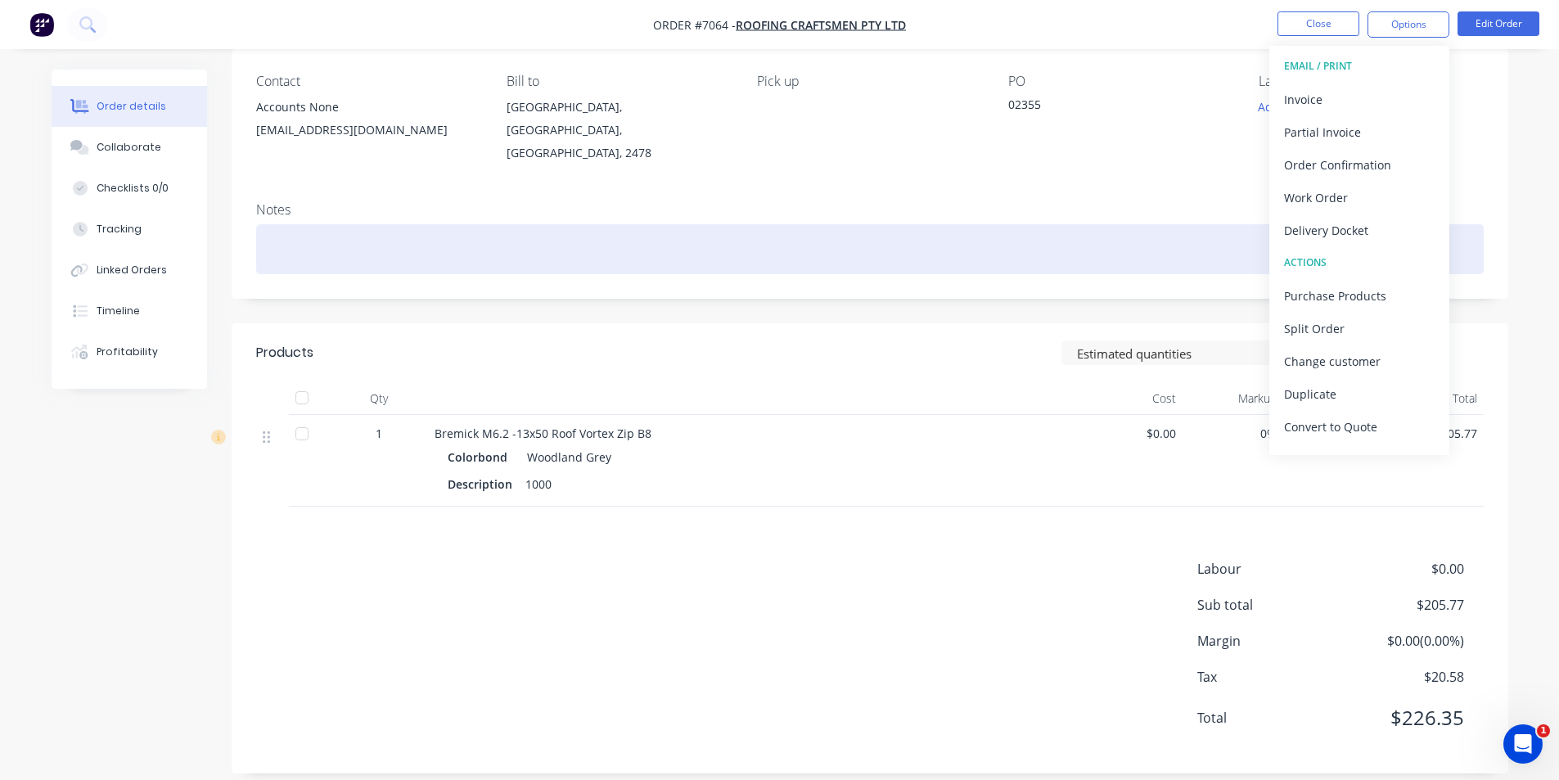
scroll to position [133, 0]
click at [897, 223] on div at bounding box center [870, 248] width 1228 height 50
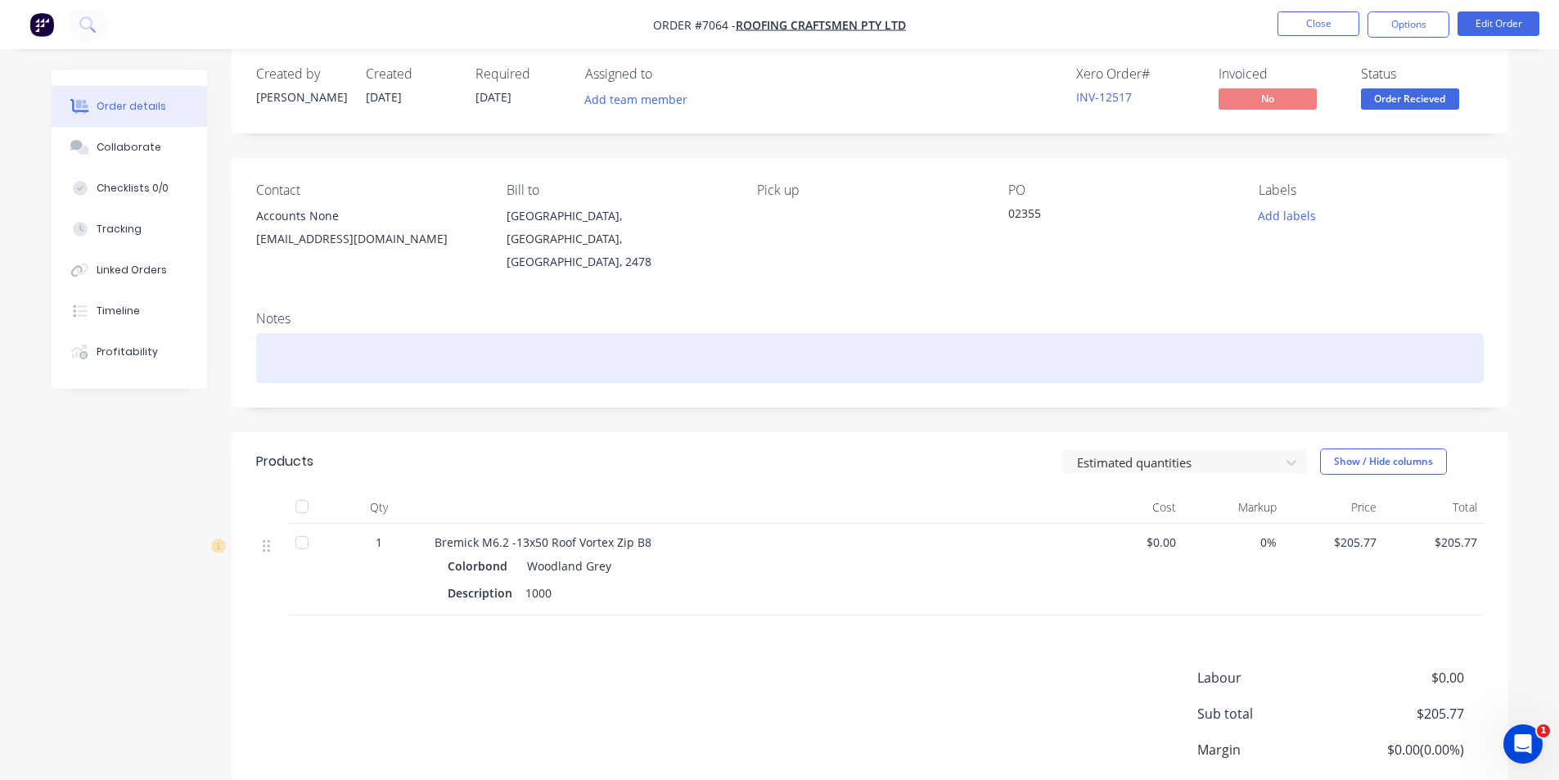
scroll to position [0, 0]
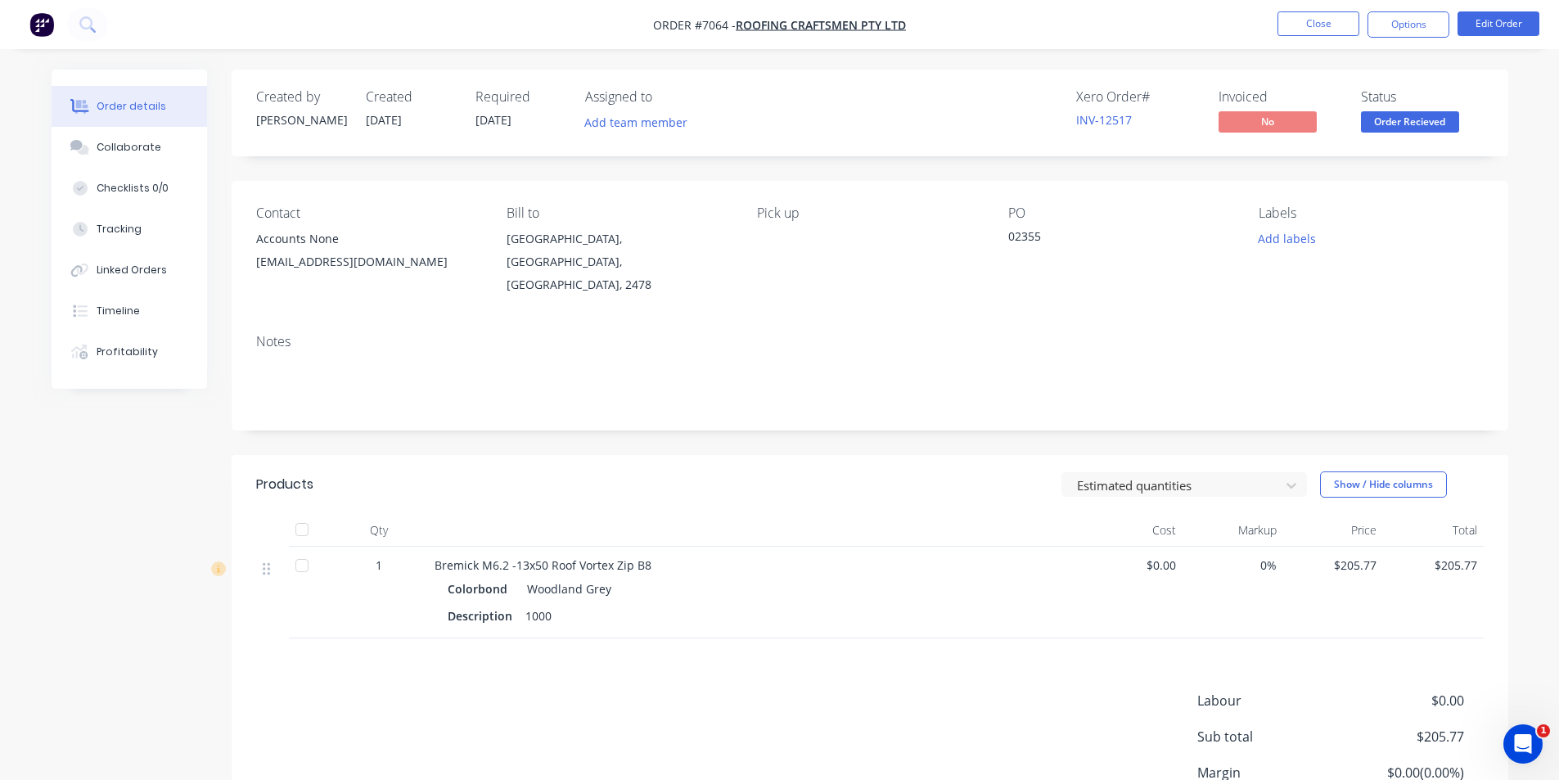
click at [1379, 122] on span "Order Recieved" at bounding box center [1410, 121] width 98 height 20
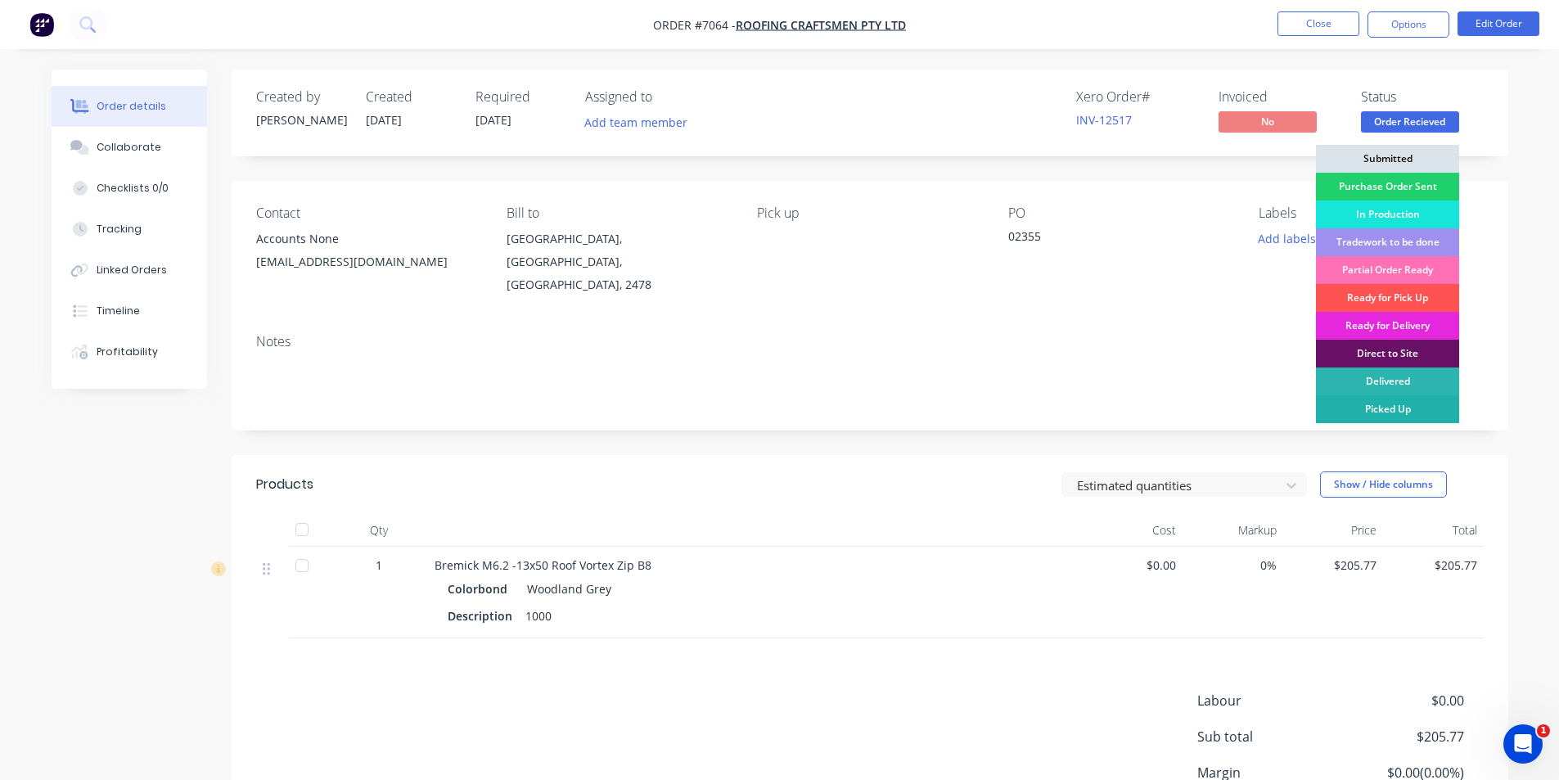
click at [1375, 409] on div "Picked Up" at bounding box center [1387, 409] width 143 height 28
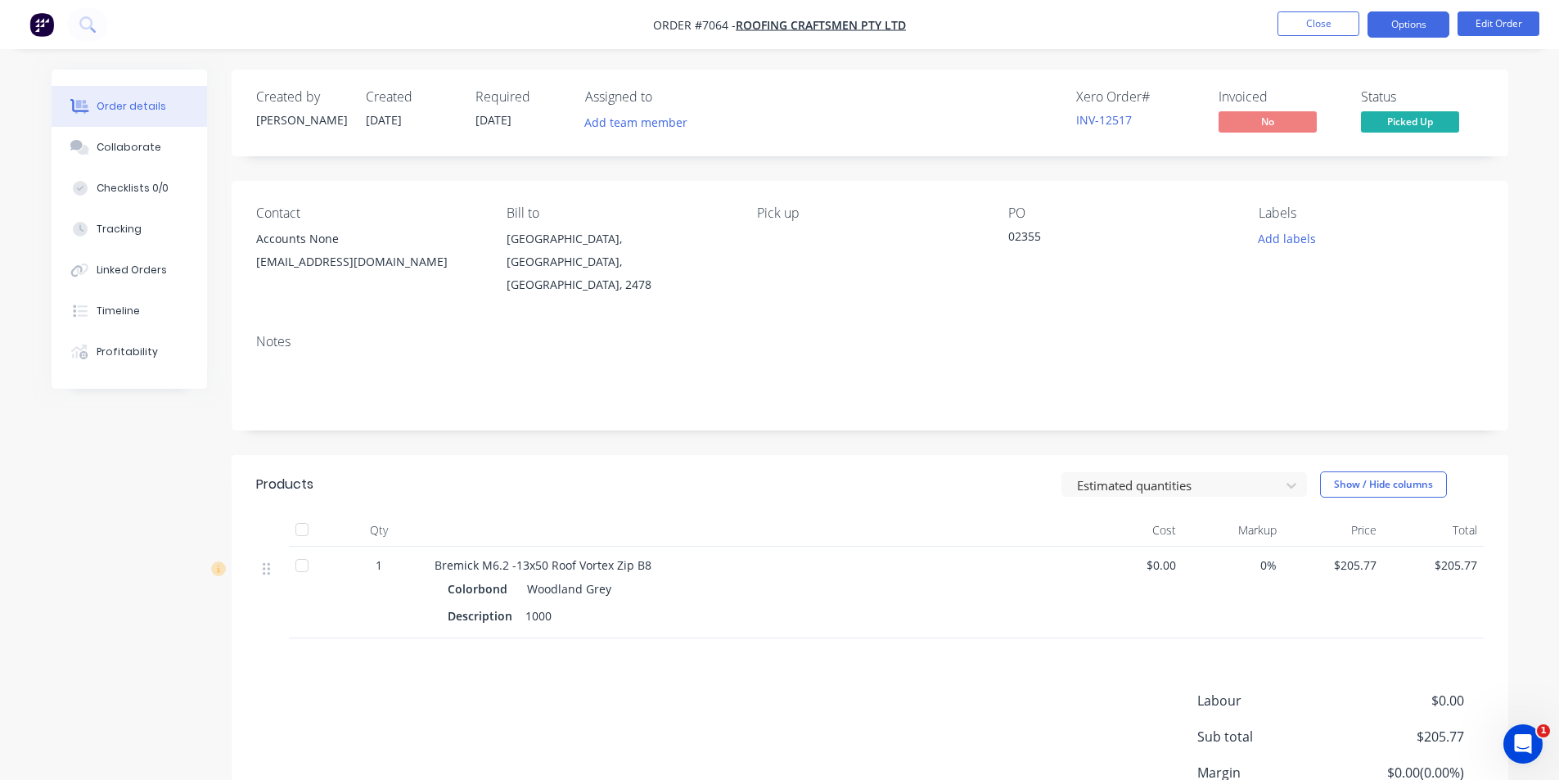
click at [1424, 28] on button "Options" at bounding box center [1409, 24] width 82 height 26
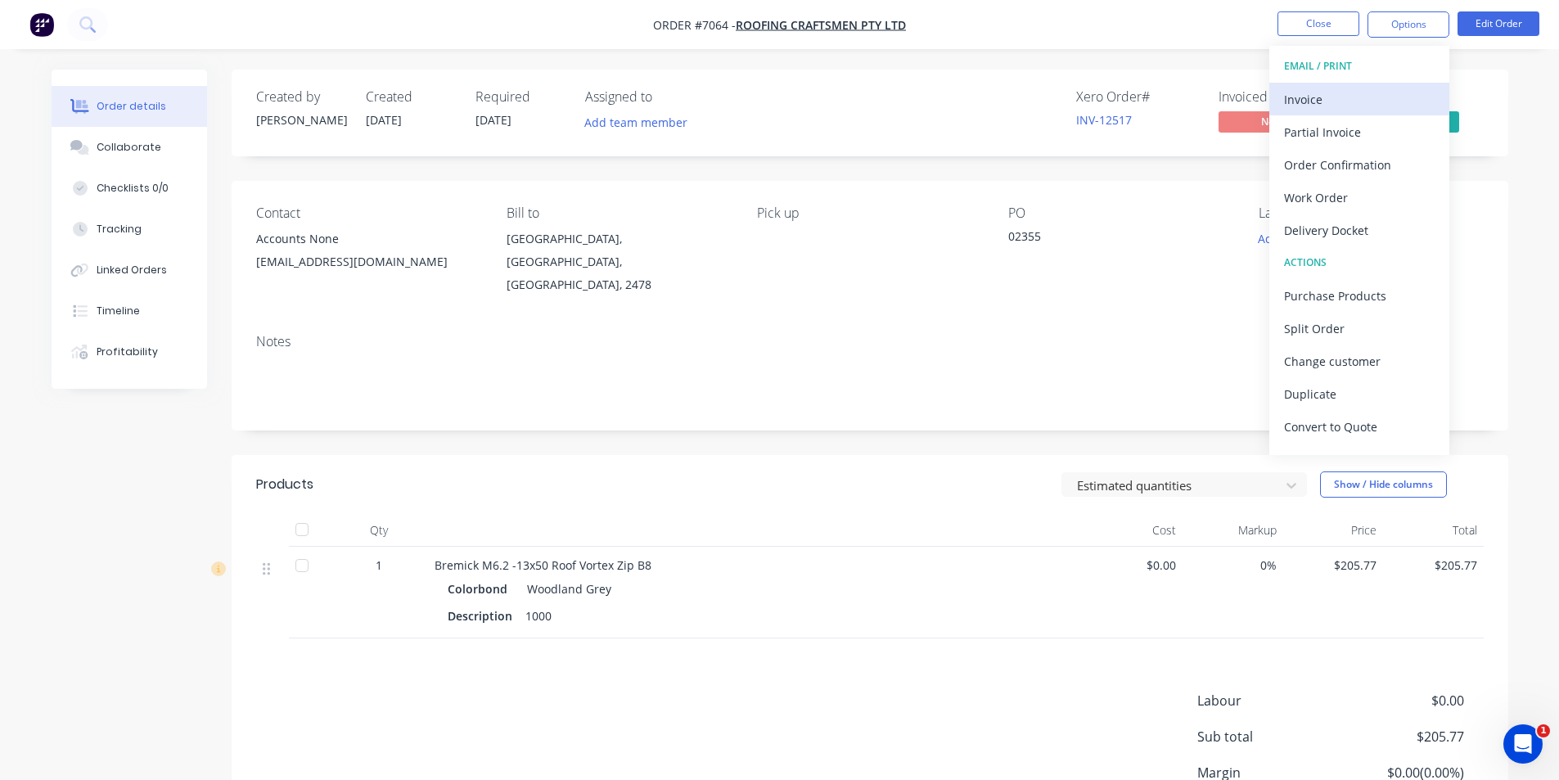
click at [1354, 109] on div "Invoice" at bounding box center [1359, 100] width 151 height 24
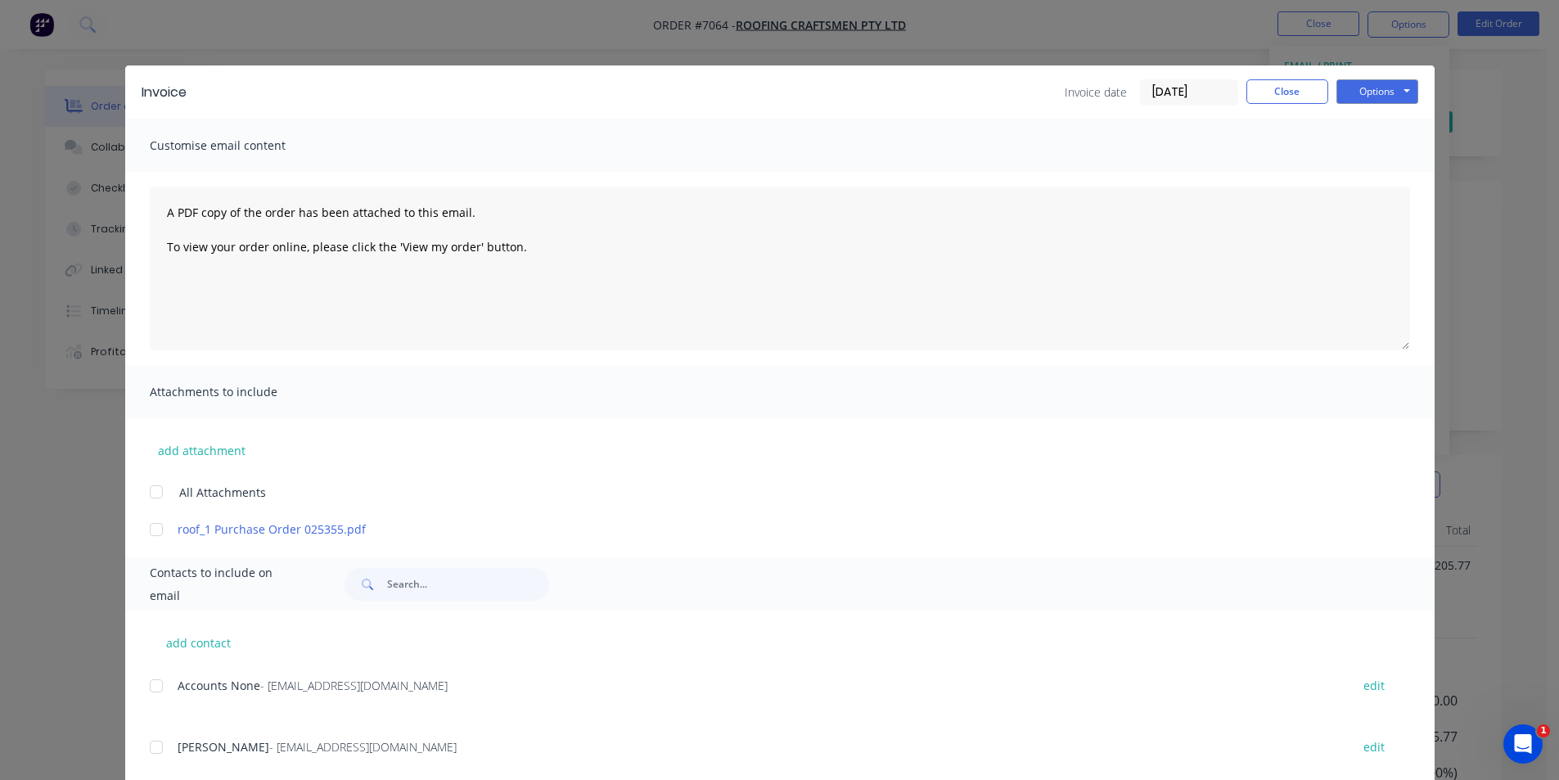
drag, startPoint x: 152, startPoint y: 692, endPoint x: 1177, endPoint y: 341, distance: 1082.8
click at [153, 692] on div at bounding box center [156, 685] width 33 height 33
click at [1353, 103] on button "Options" at bounding box center [1377, 91] width 82 height 25
click at [1363, 177] on button "Email" at bounding box center [1388, 174] width 105 height 27
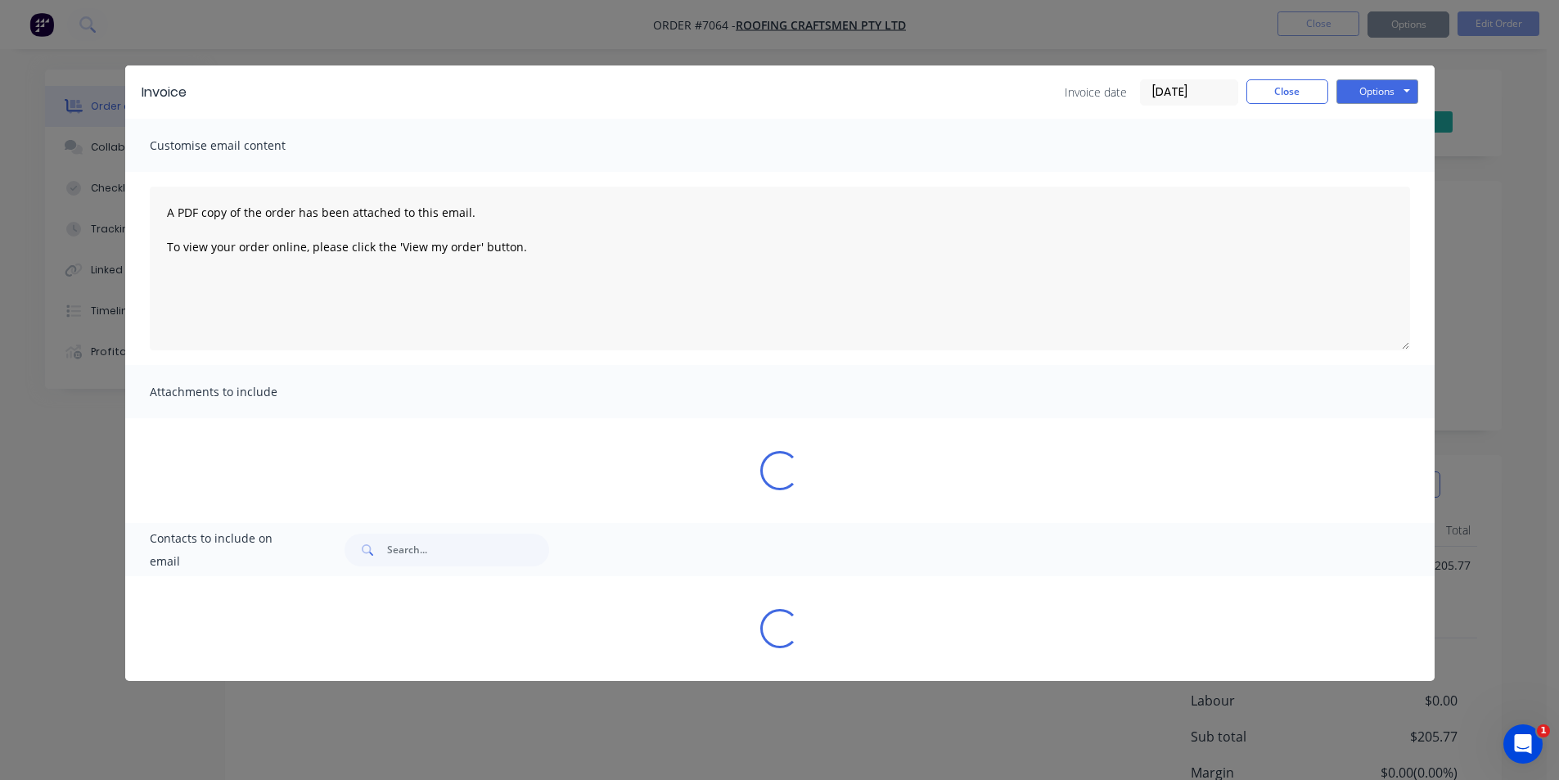
click at [1294, 97] on div "Sending to your accounting package... Loading... This may take a few moments. P…" at bounding box center [779, 390] width 1559 height 780
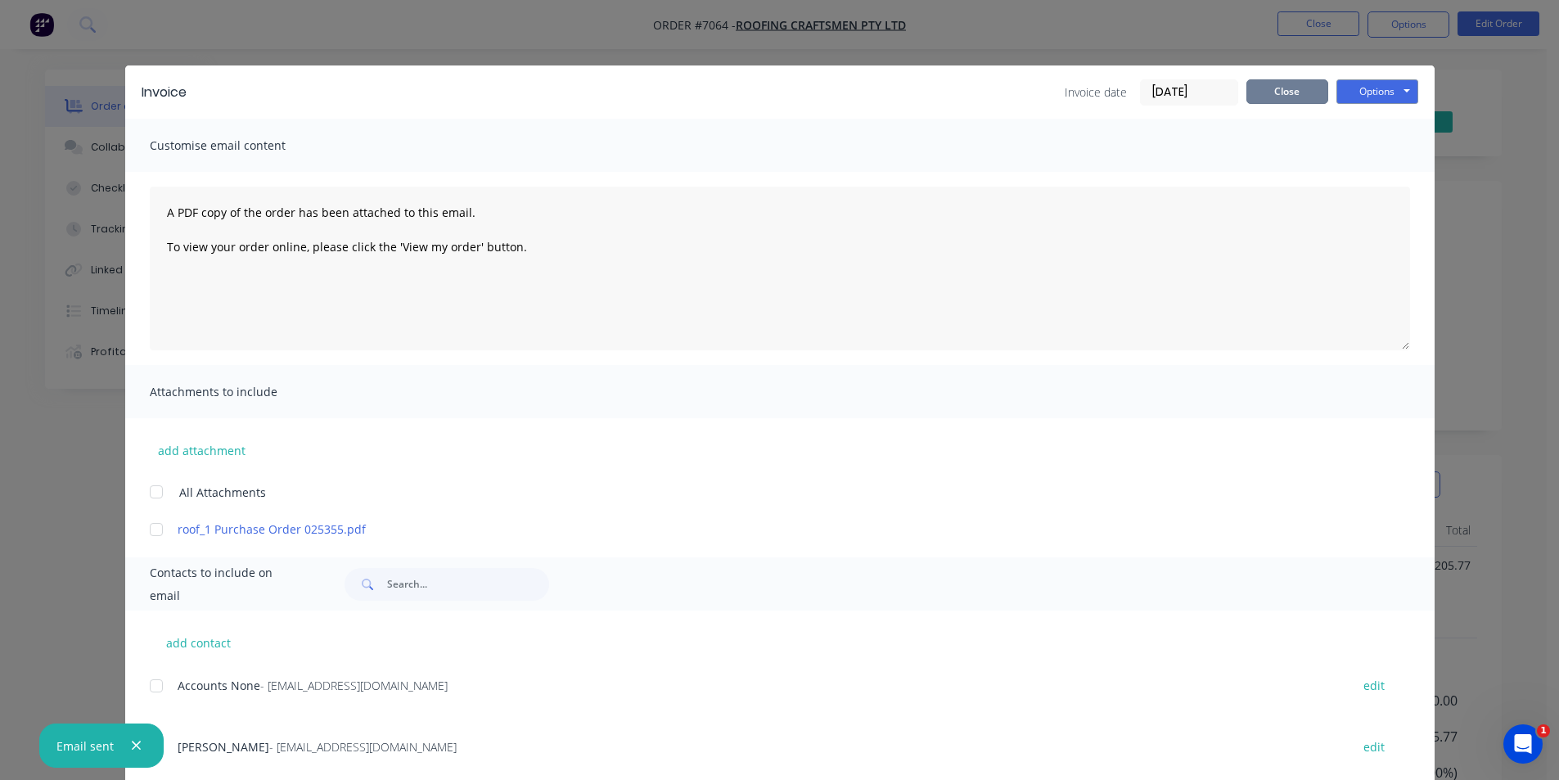
click at [1294, 88] on button "Close" at bounding box center [1287, 91] width 82 height 25
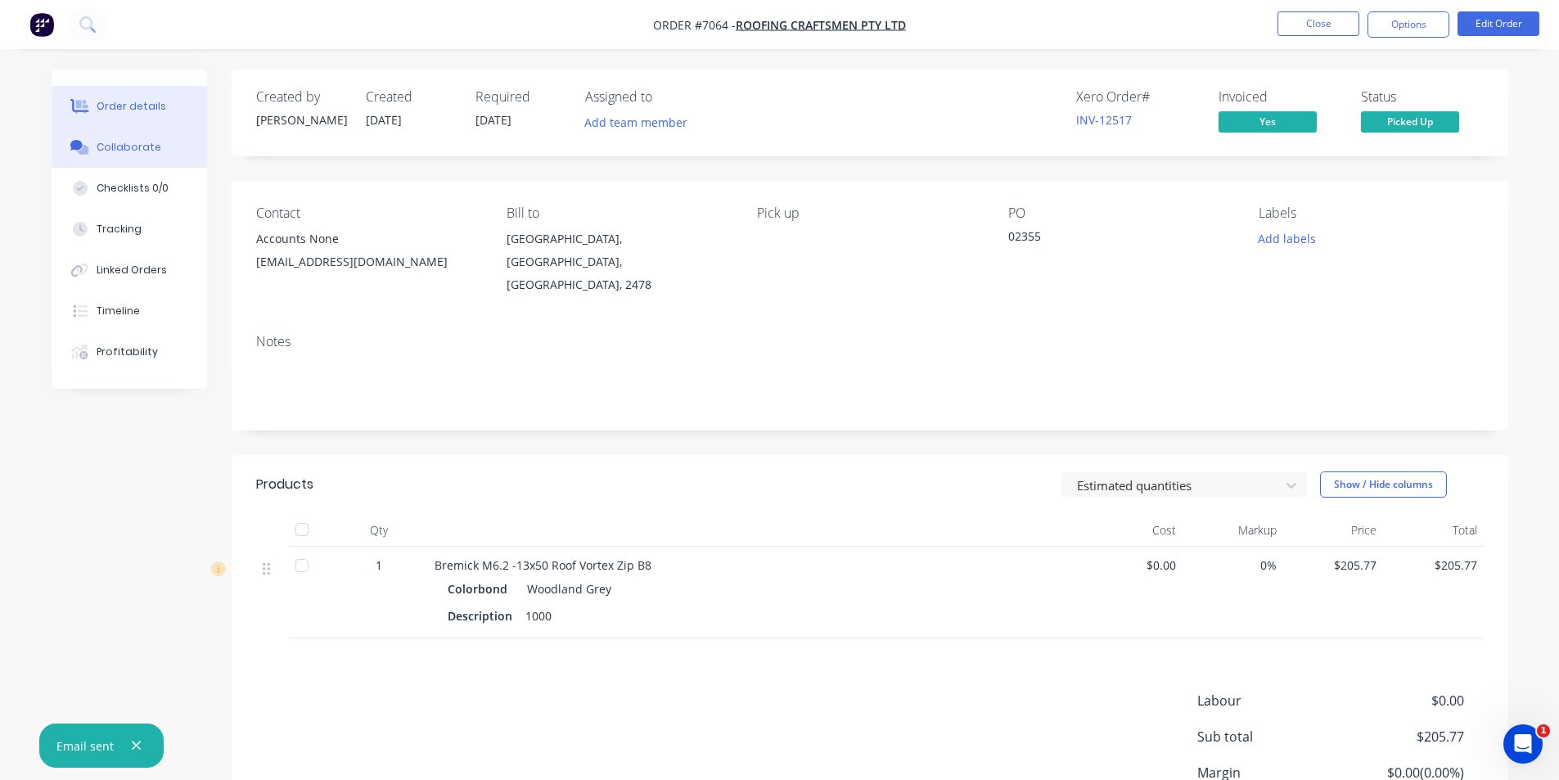
click at [143, 151] on div "Collaborate" at bounding box center [129, 147] width 65 height 15
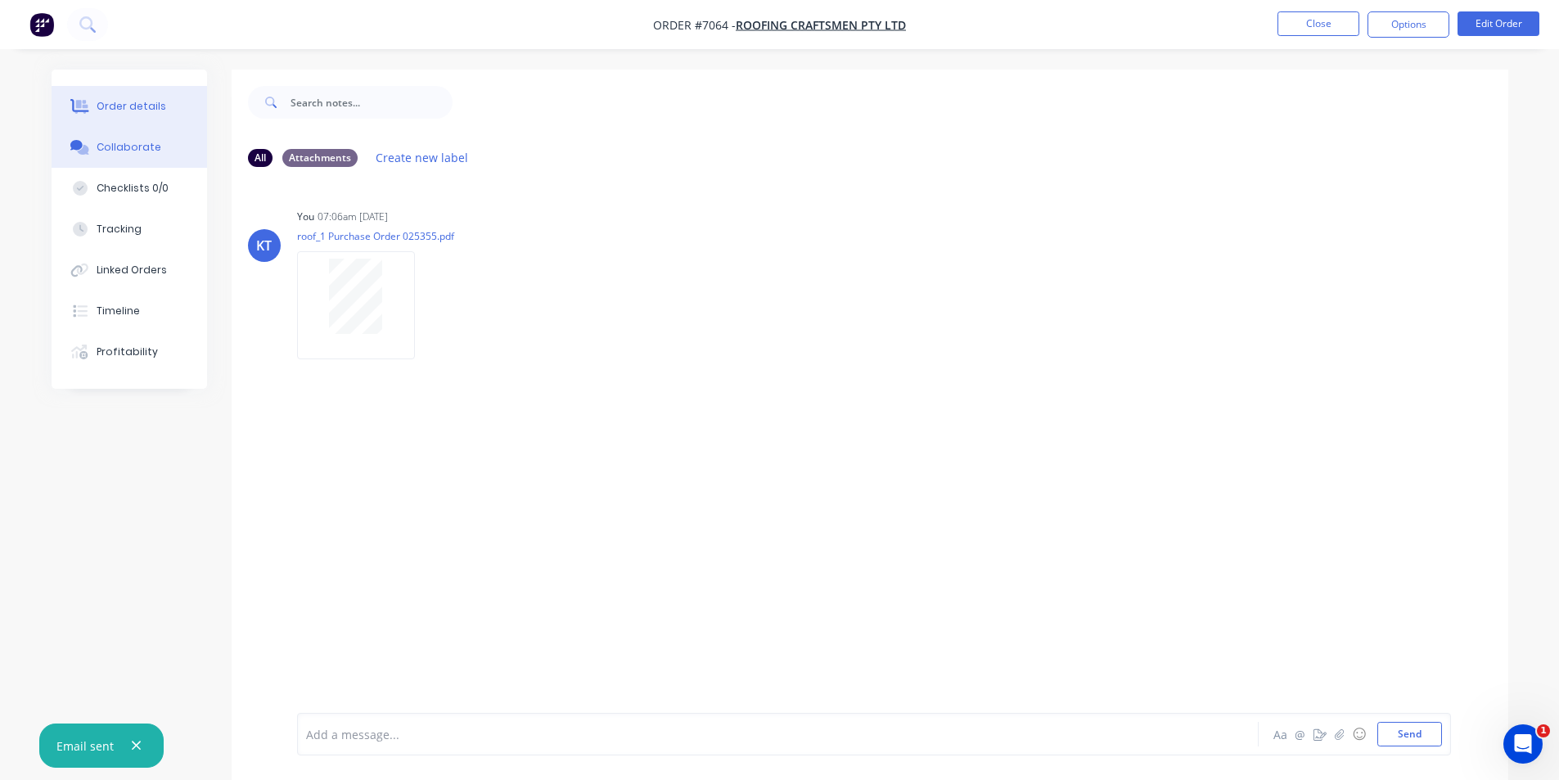
click at [137, 98] on button "Order details" at bounding box center [129, 106] width 155 height 41
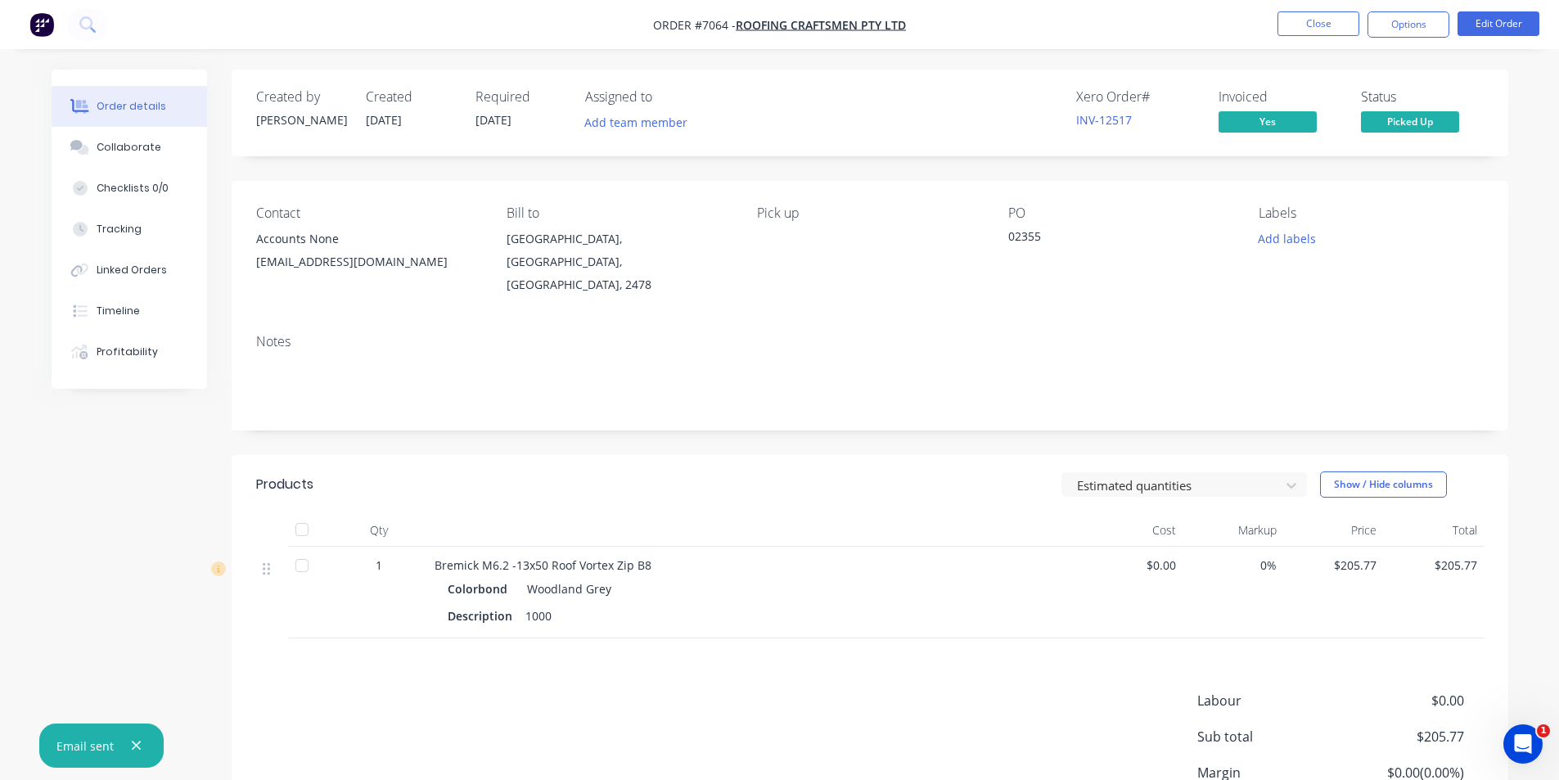
click at [293, 521] on div at bounding box center [302, 529] width 33 height 33
click at [1436, 11] on button "Options" at bounding box center [1409, 24] width 82 height 26
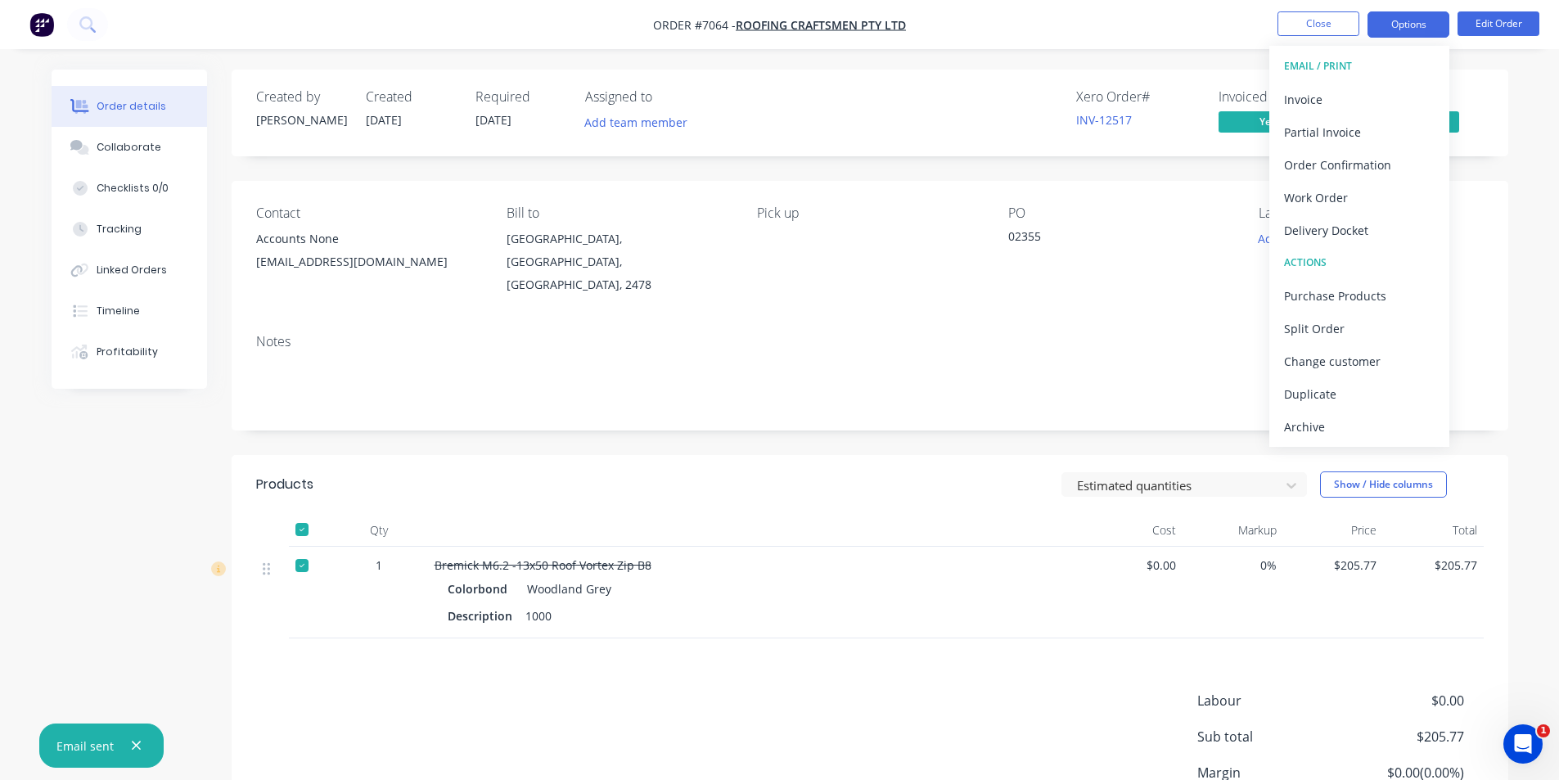
click at [1432, 28] on button "Options" at bounding box center [1409, 24] width 82 height 26
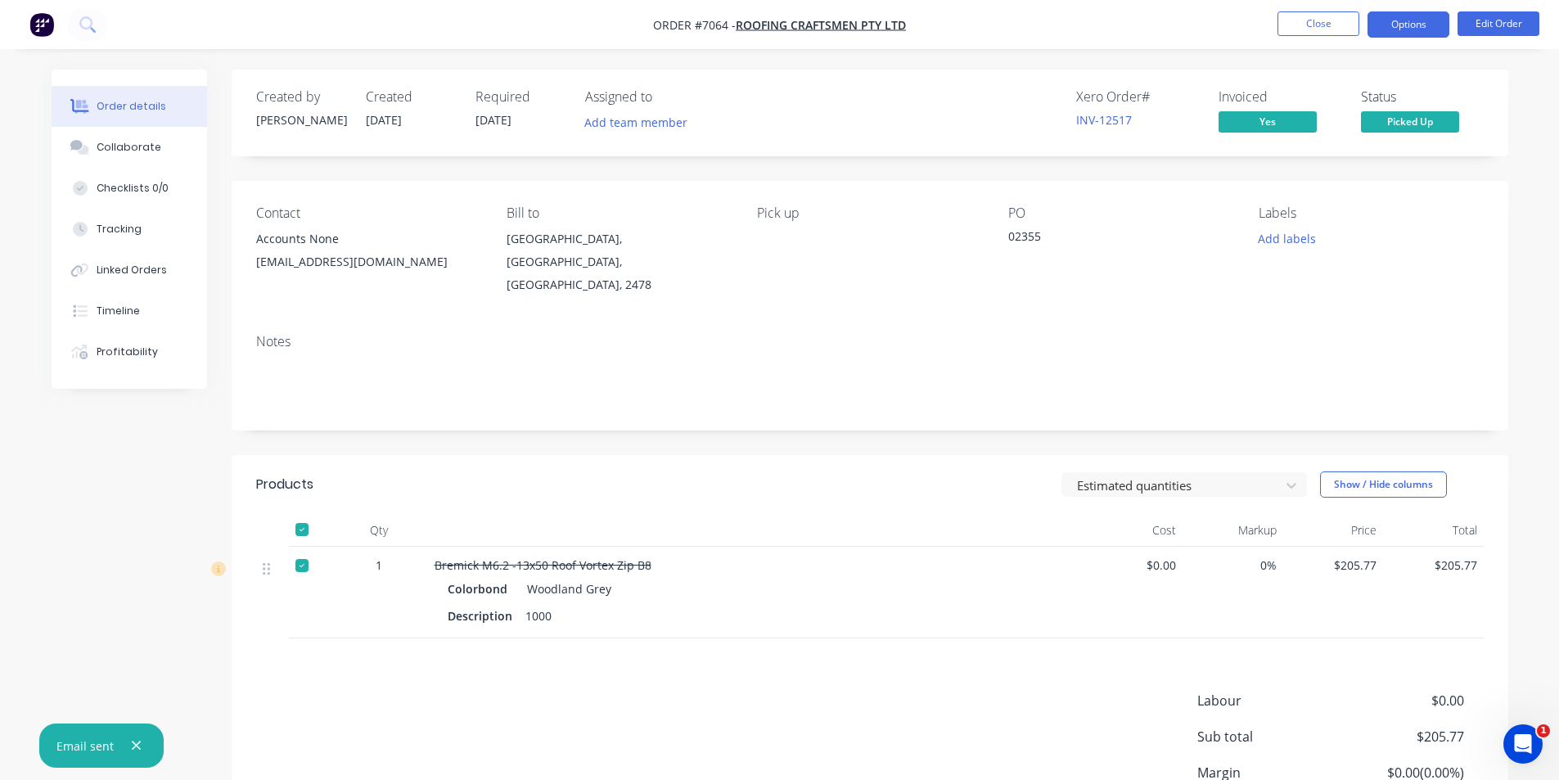
click at [1382, 29] on button "Options" at bounding box center [1409, 24] width 82 height 26
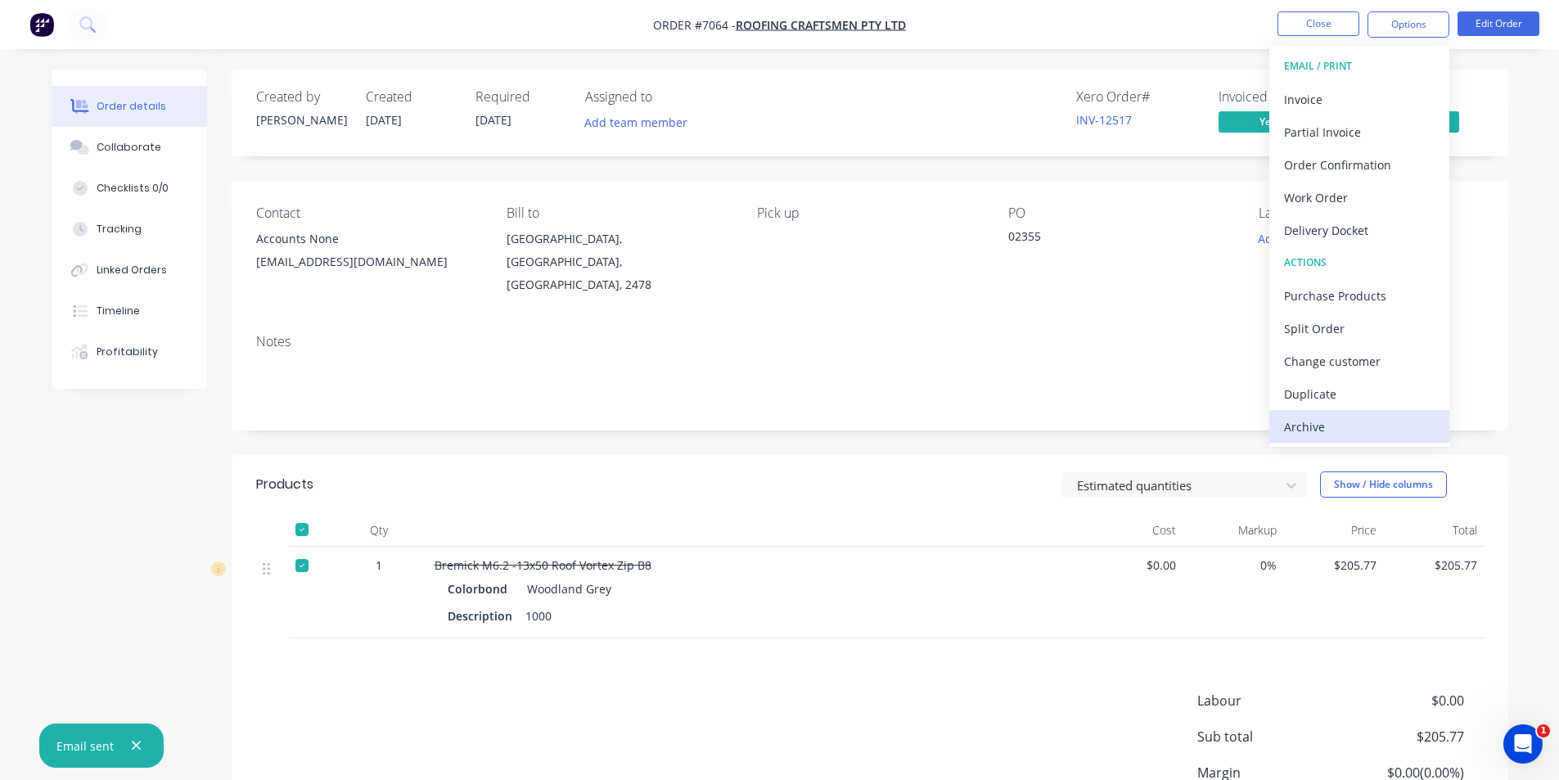
click at [1354, 425] on div "Archive" at bounding box center [1359, 427] width 151 height 24
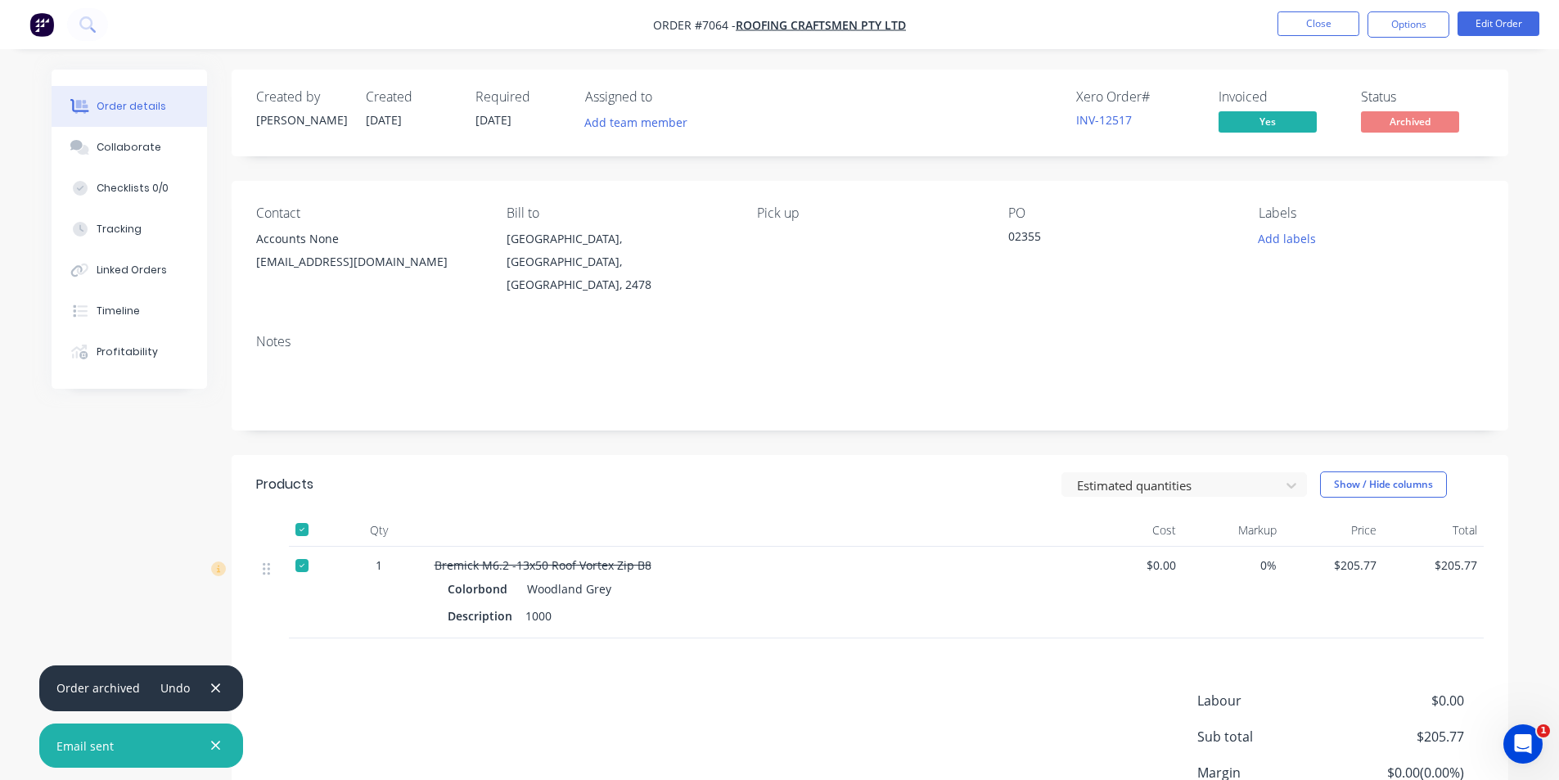
click at [1318, 9] on nav "Order #7064 - Roofing Craftsmen Pty Ltd Close Options Edit Order" at bounding box center [779, 24] width 1559 height 49
click at [1314, 19] on button "Close" at bounding box center [1319, 23] width 82 height 25
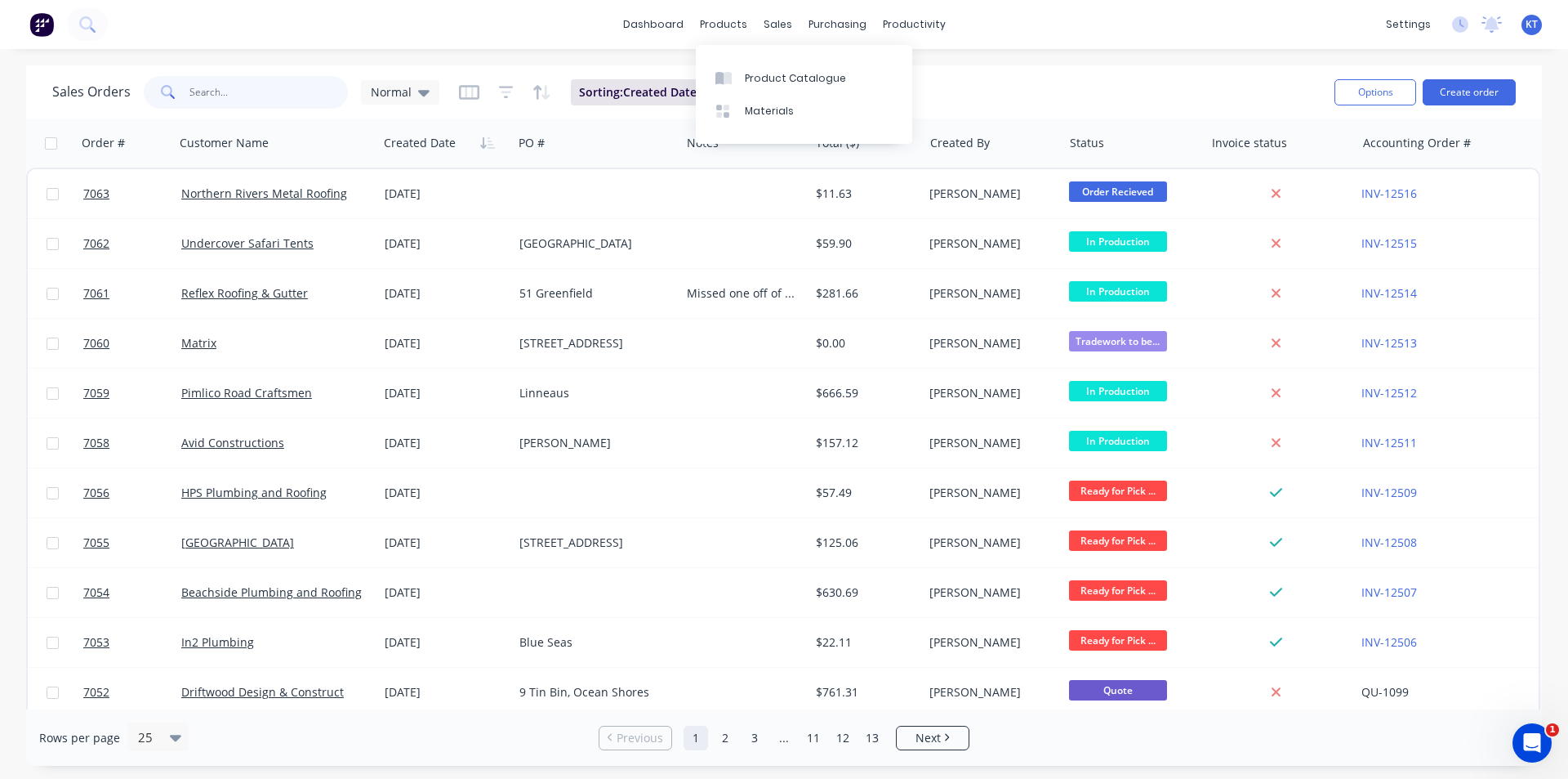
click at [330, 84] on input "text" at bounding box center [269, 92] width 160 height 33
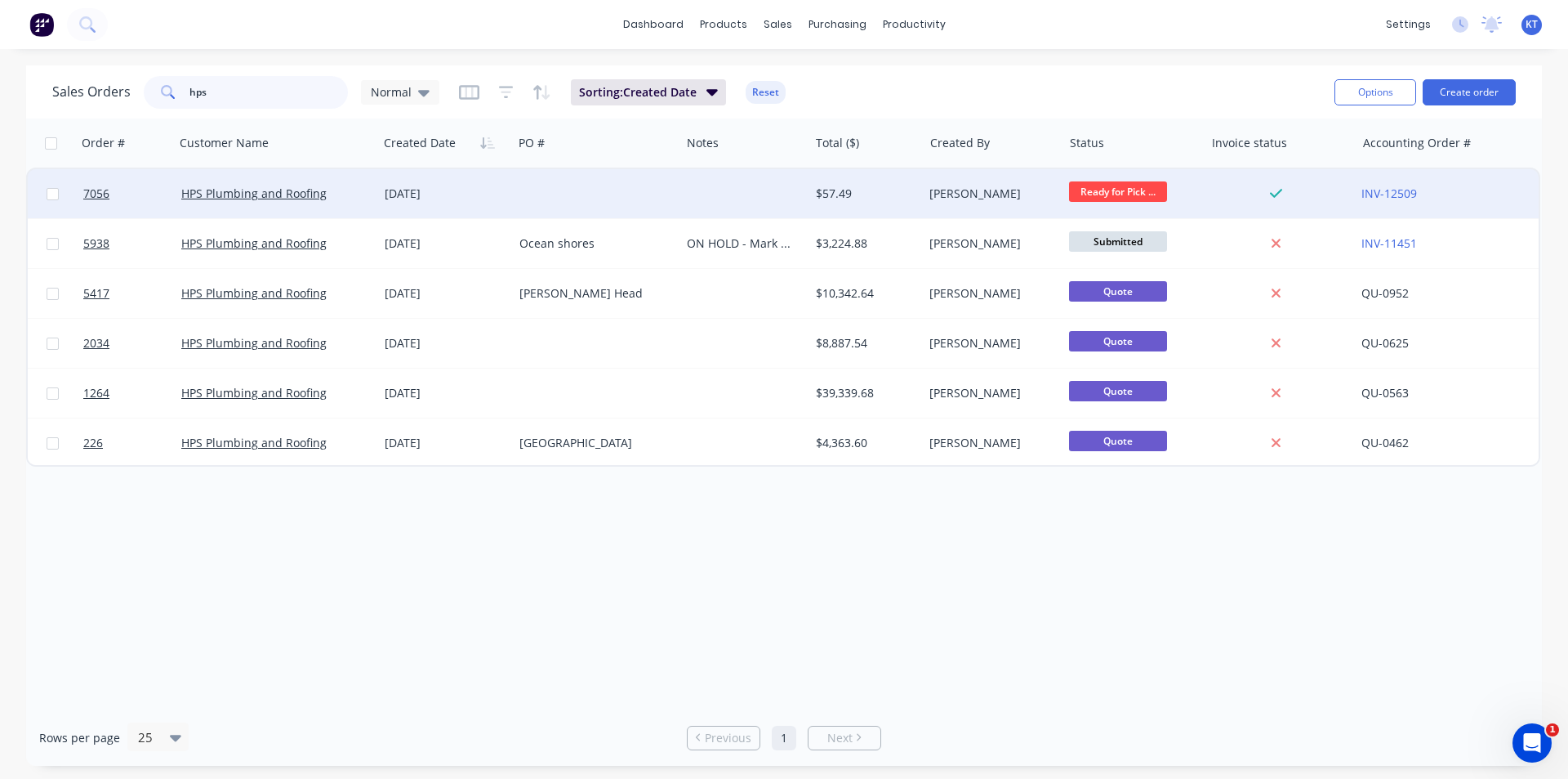
type input "hps"
click at [299, 210] on div "HPS Plumbing and Roofing" at bounding box center [276, 193] width 204 height 49
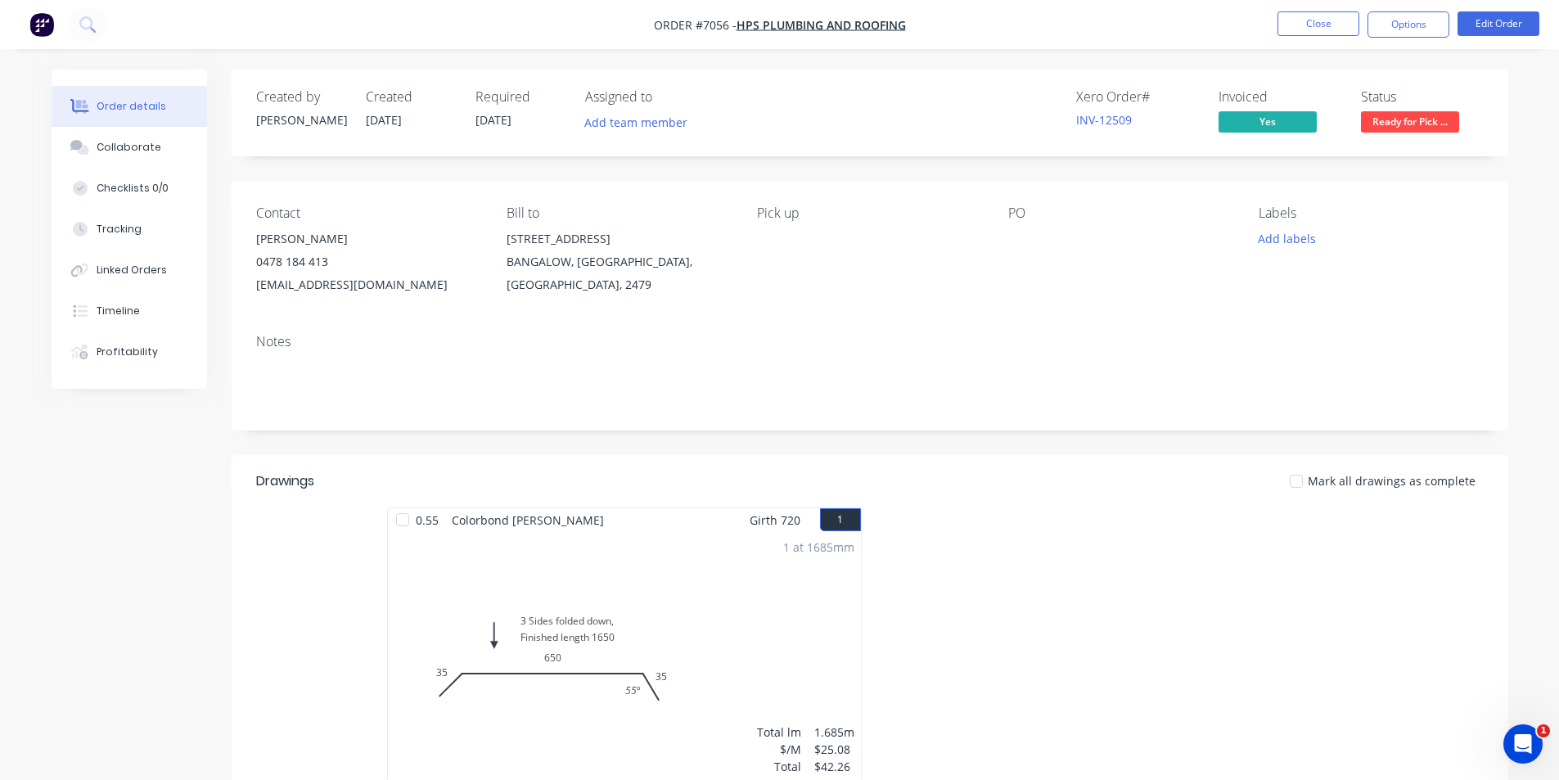
click at [1381, 130] on span "Ready for Pick ..." at bounding box center [1410, 121] width 98 height 20
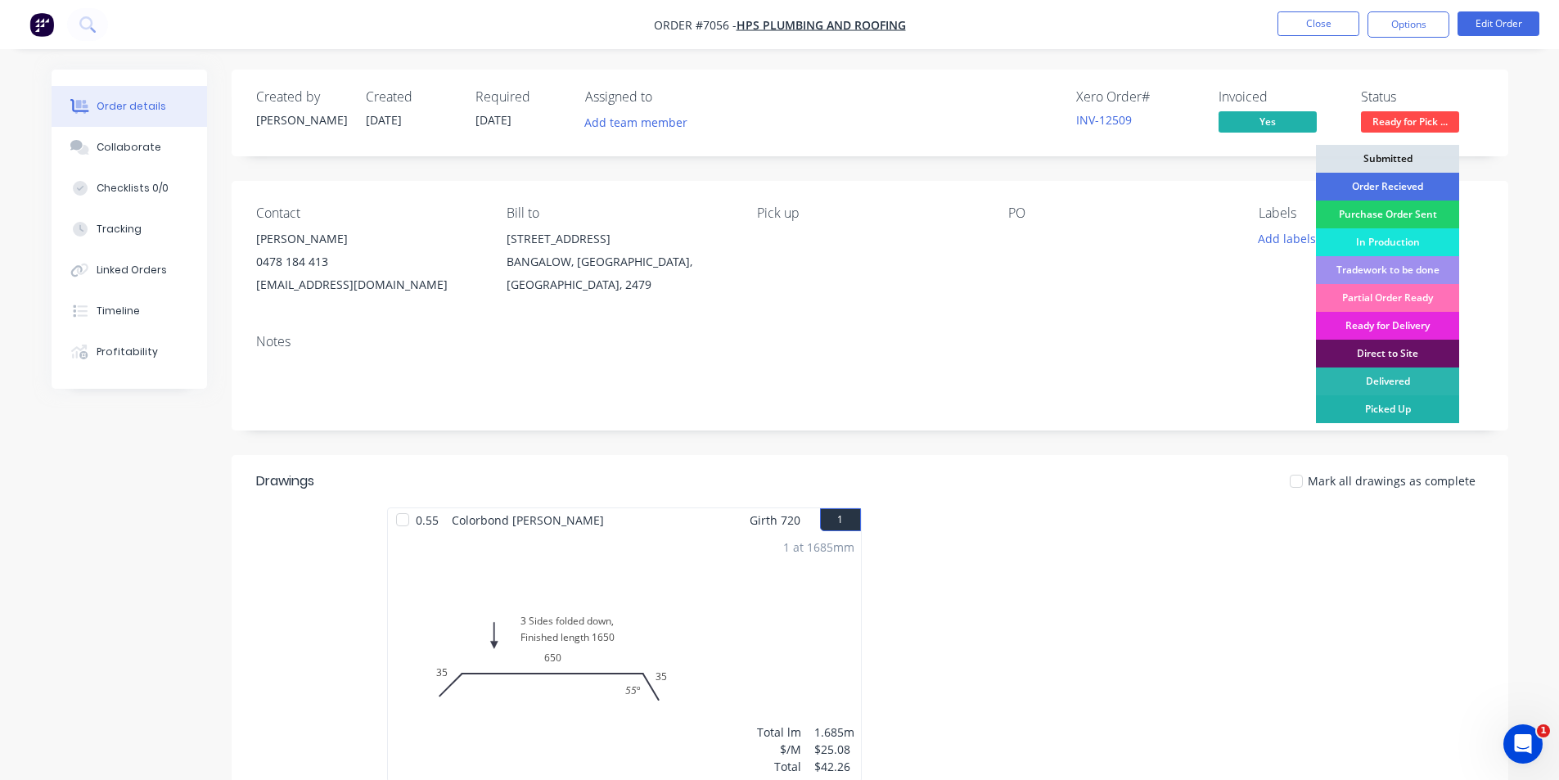
click at [1385, 412] on div "Picked Up" at bounding box center [1387, 409] width 143 height 28
click at [1308, 482] on div at bounding box center [1296, 481] width 33 height 33
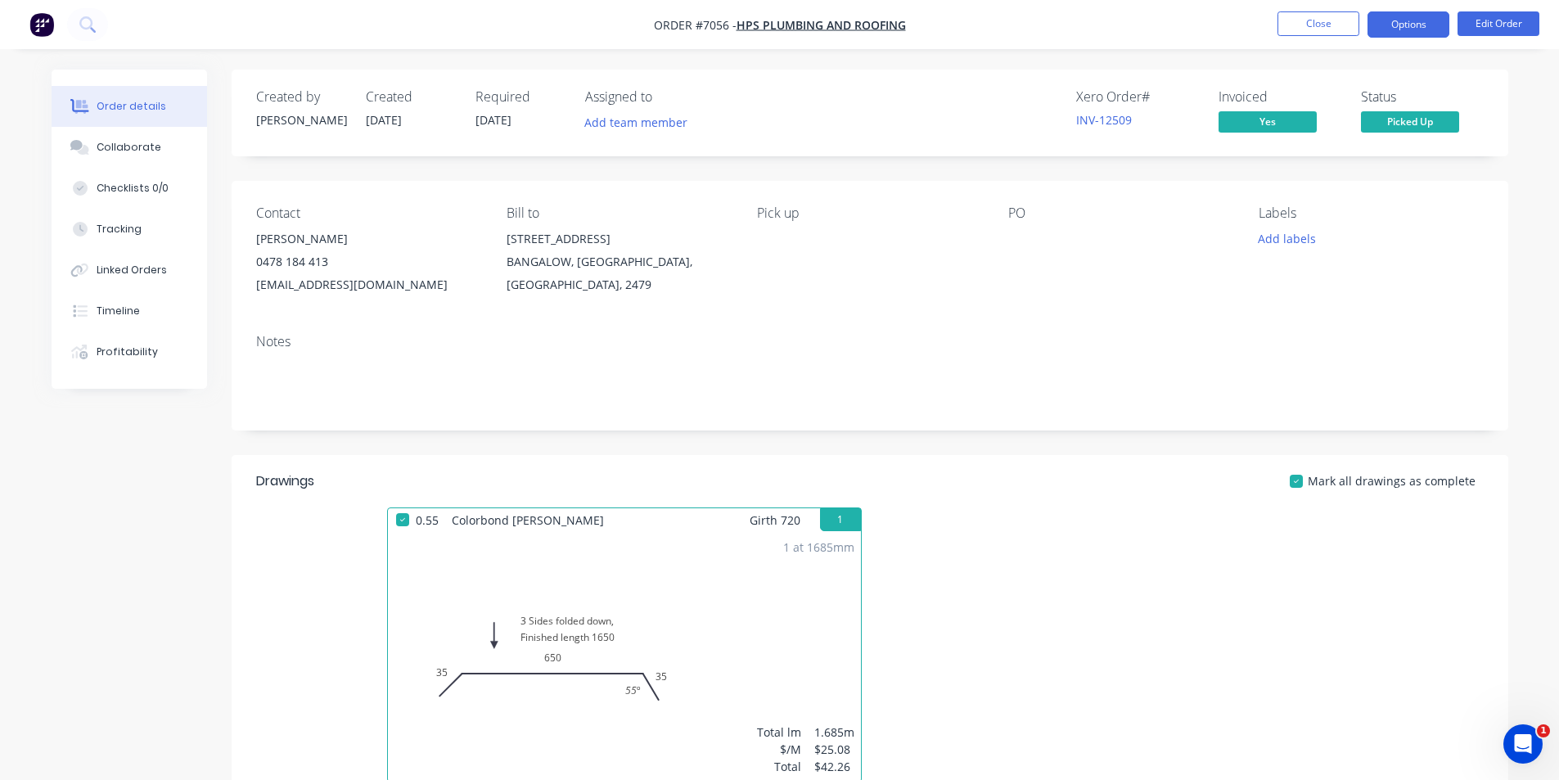
click at [1419, 18] on button "Options" at bounding box center [1409, 24] width 82 height 26
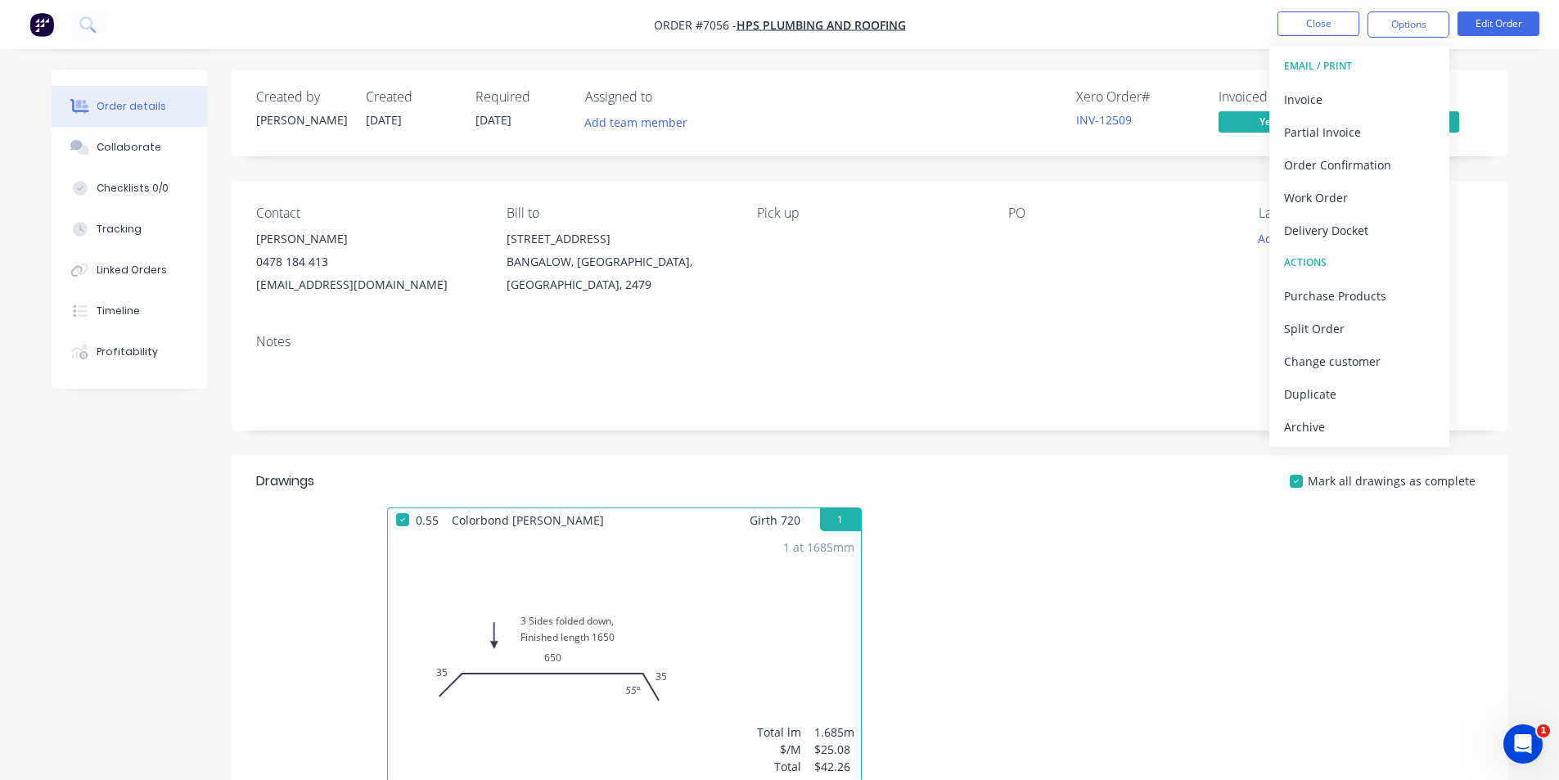
drag, startPoint x: 1357, startPoint y: 434, endPoint x: 1355, endPoint y: 408, distance: 25.4
click at [1359, 434] on div "Archive" at bounding box center [1359, 427] width 151 height 24
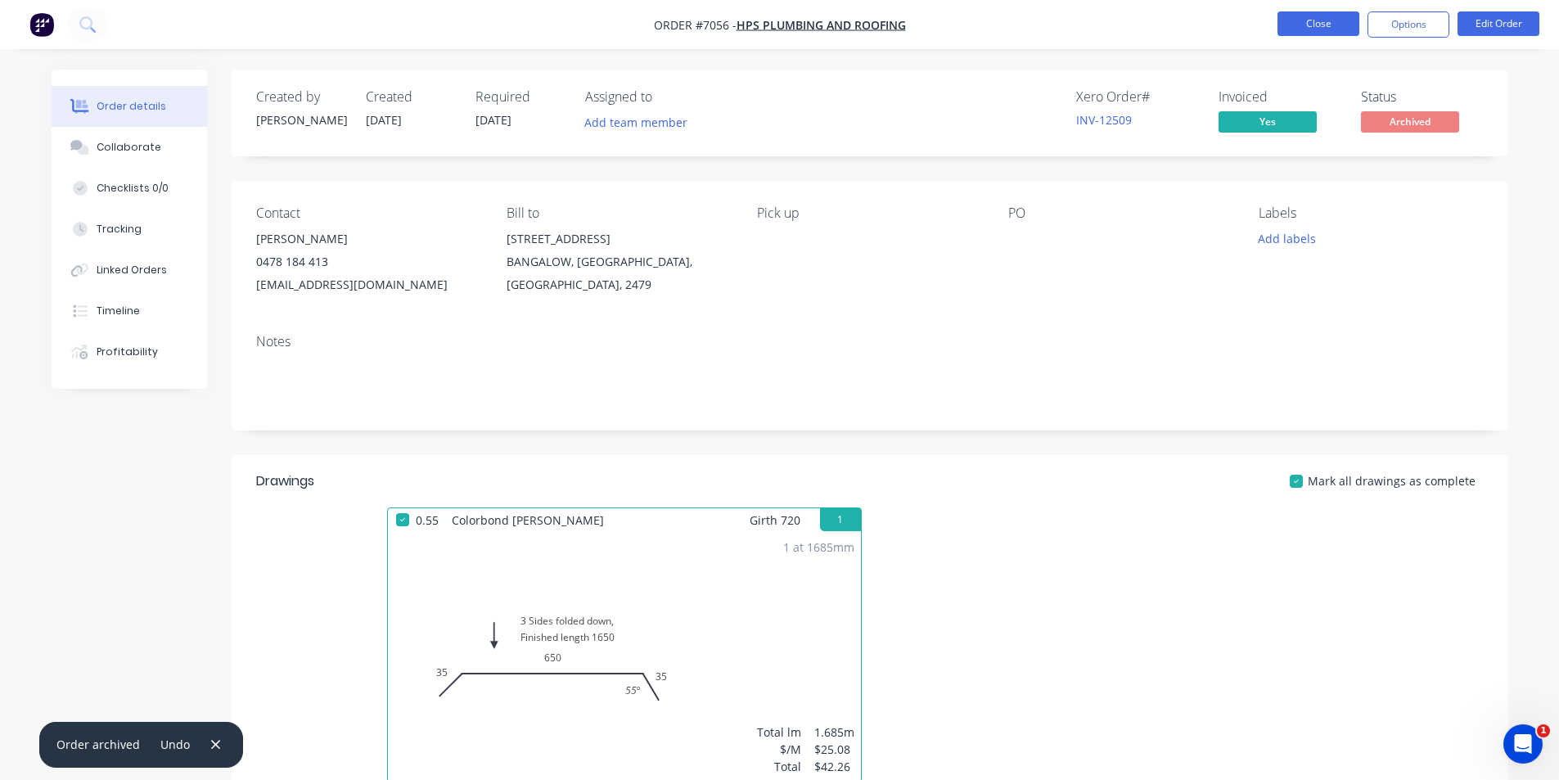
click at [1325, 21] on button "Close" at bounding box center [1319, 23] width 82 height 25
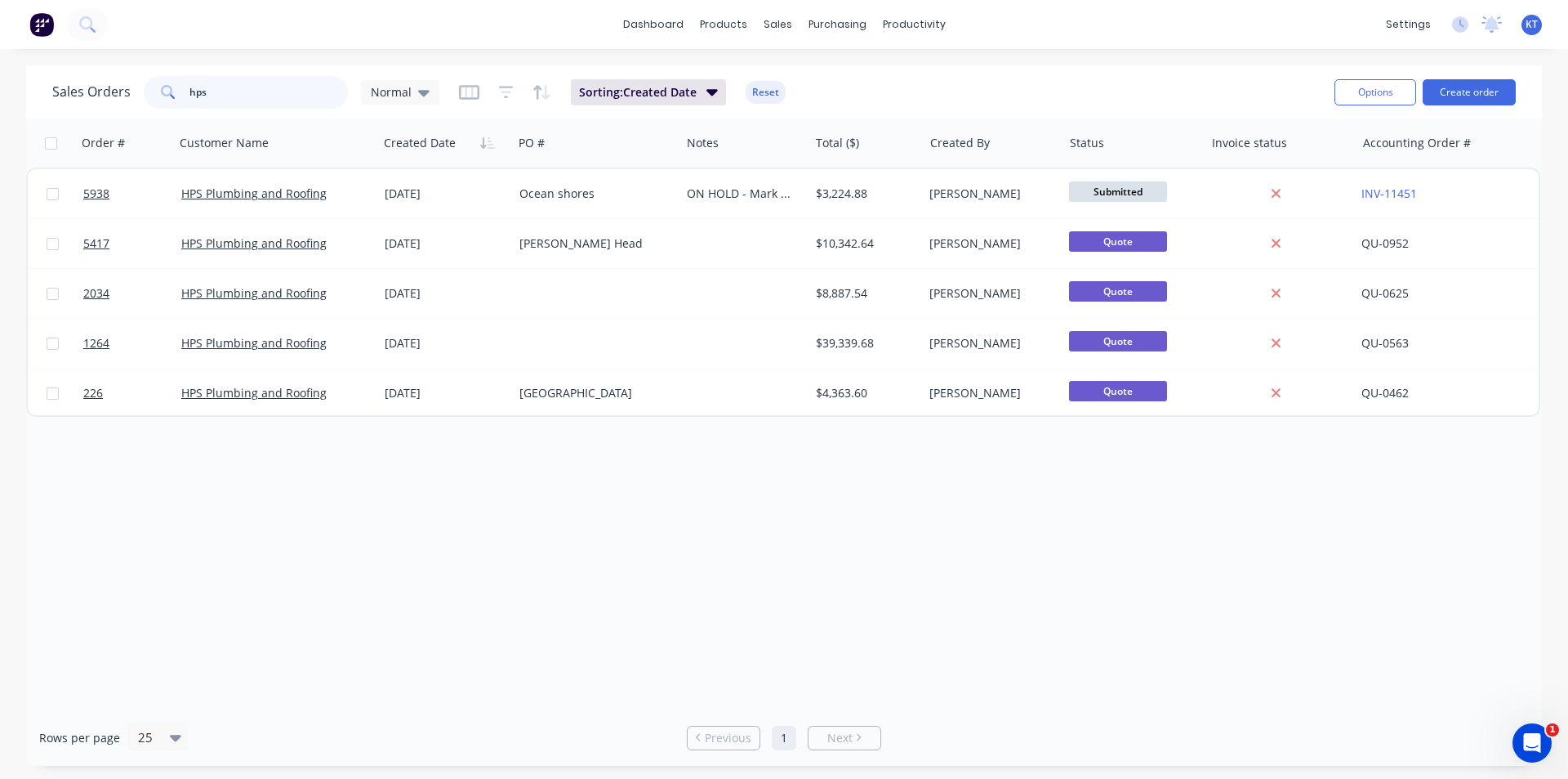
click at [211, 93] on input "hps" at bounding box center [269, 92] width 160 height 33
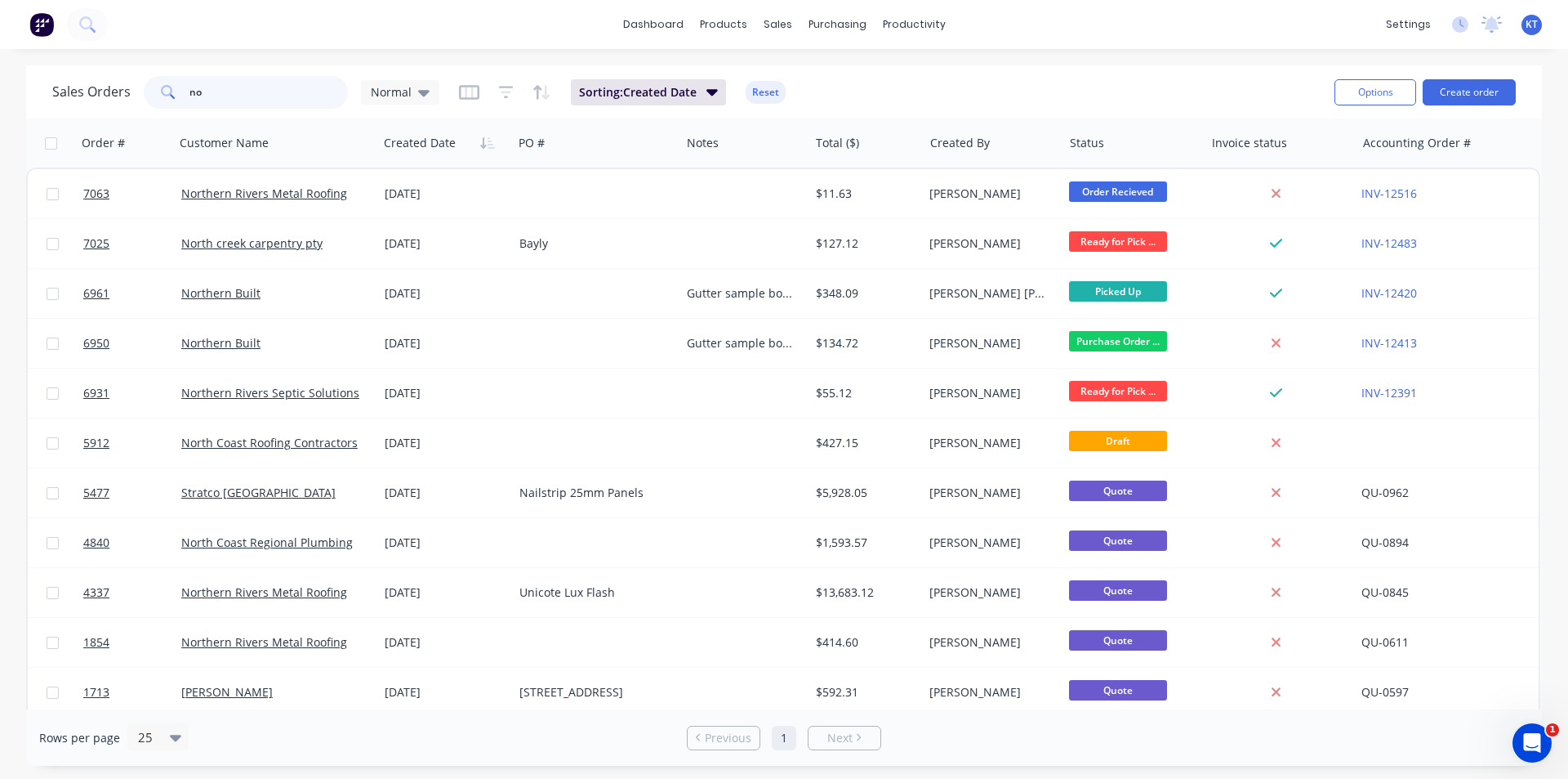
type input "n"
type input "7025"
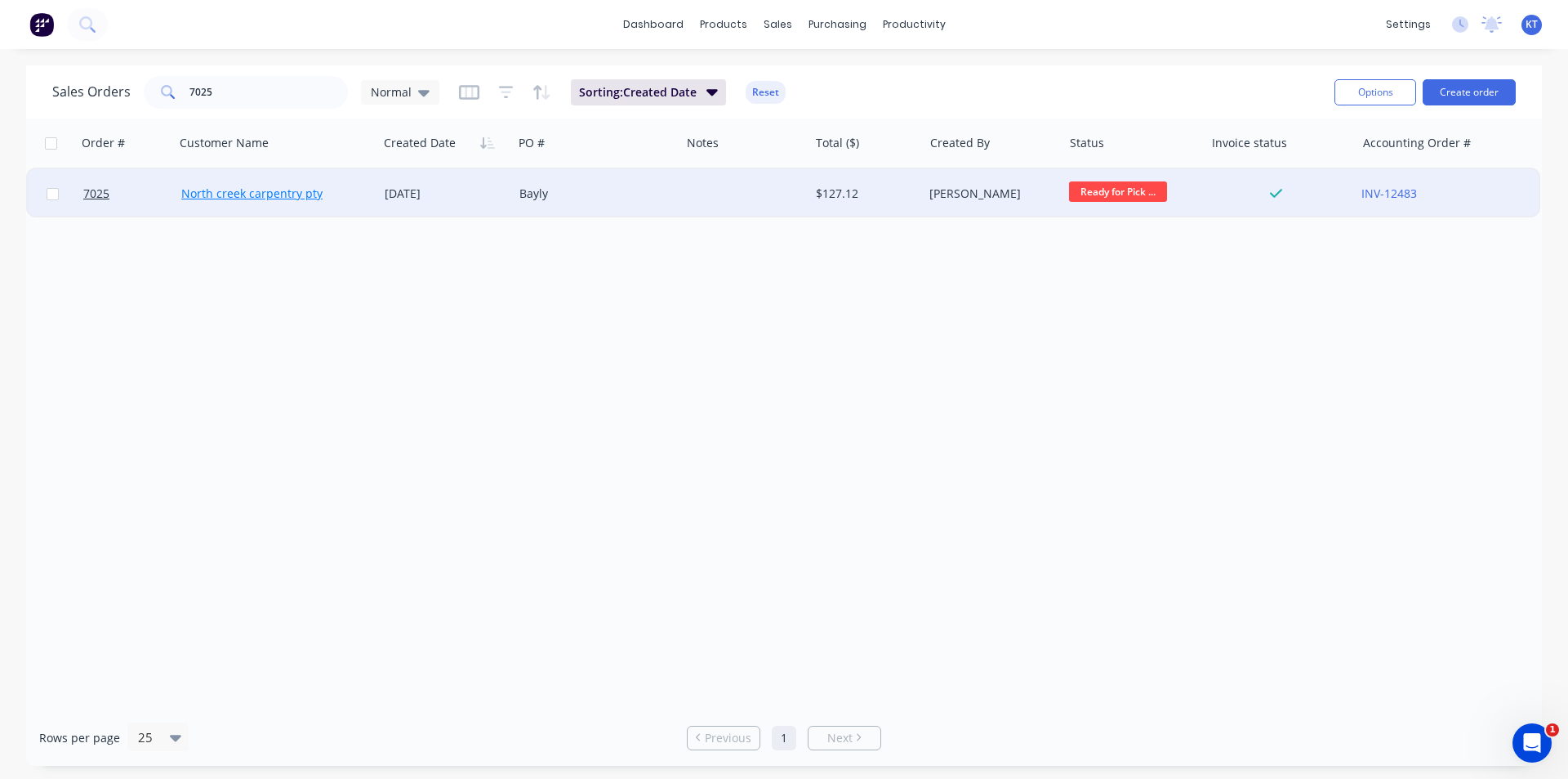
click at [285, 189] on div "North creek carpentry pty" at bounding box center [276, 193] width 204 height 49
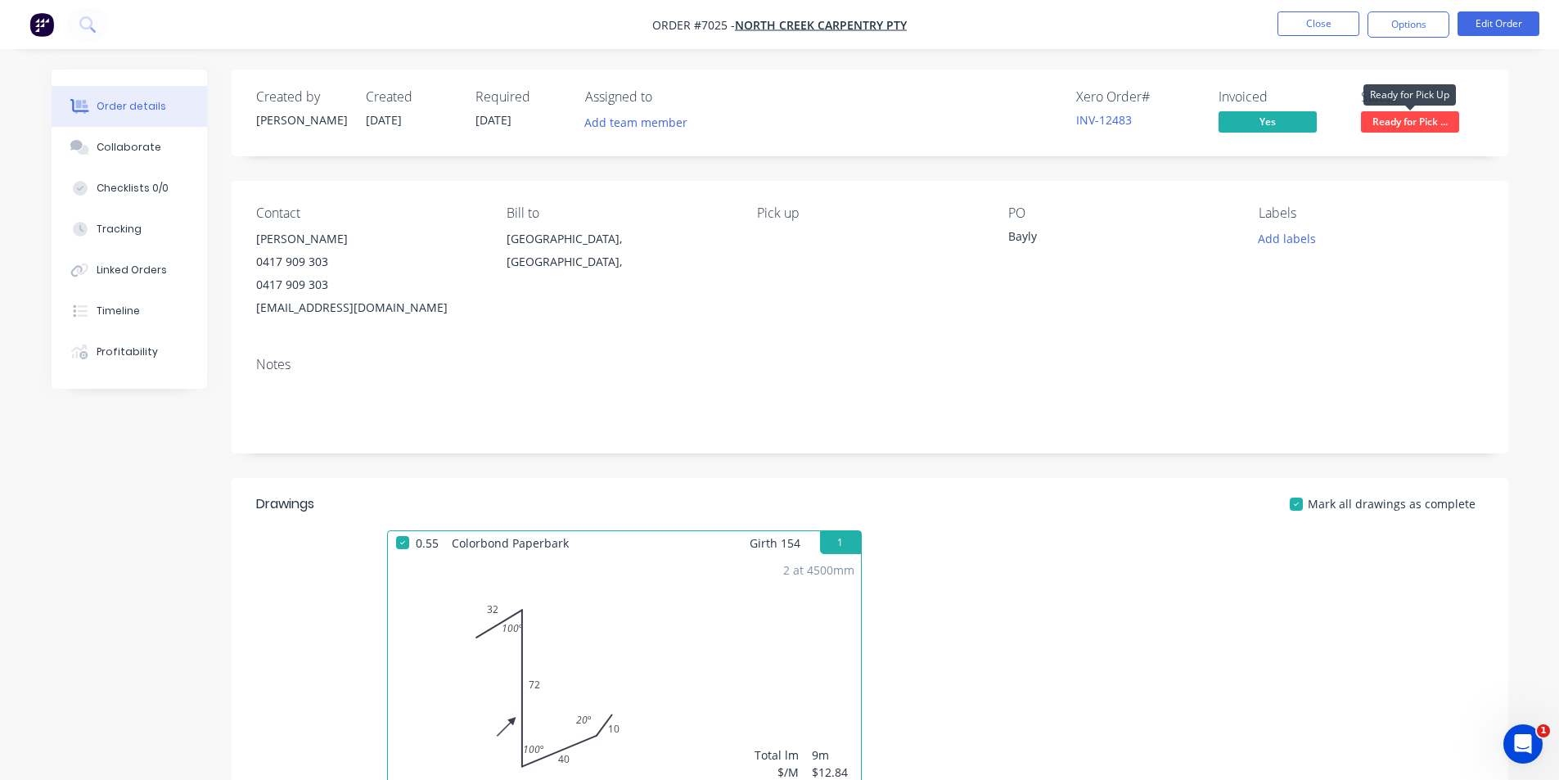
click at [1416, 123] on span "Ready for Pick ..." at bounding box center [1410, 121] width 98 height 20
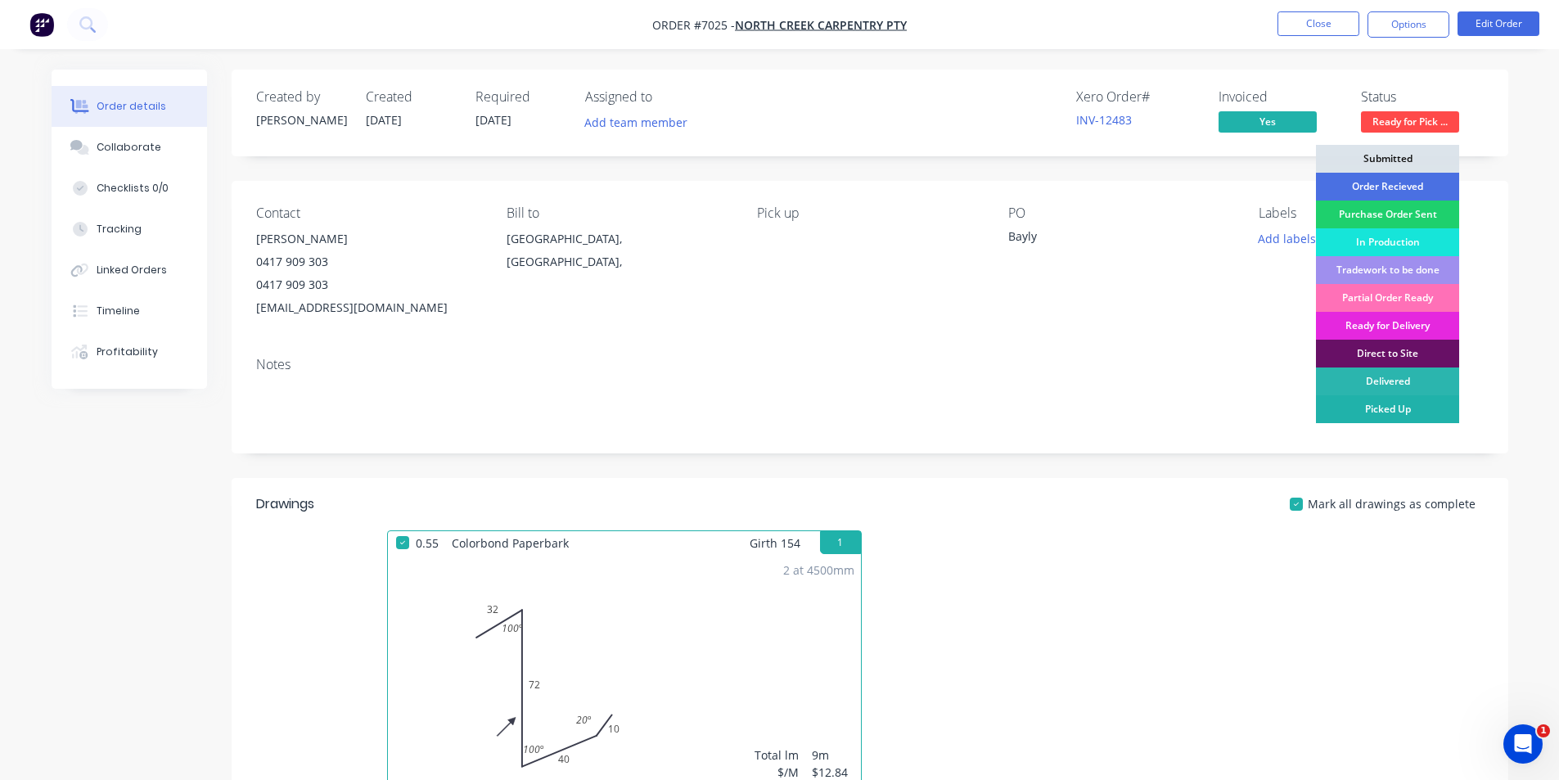
click at [1415, 410] on div "Picked Up" at bounding box center [1387, 409] width 143 height 28
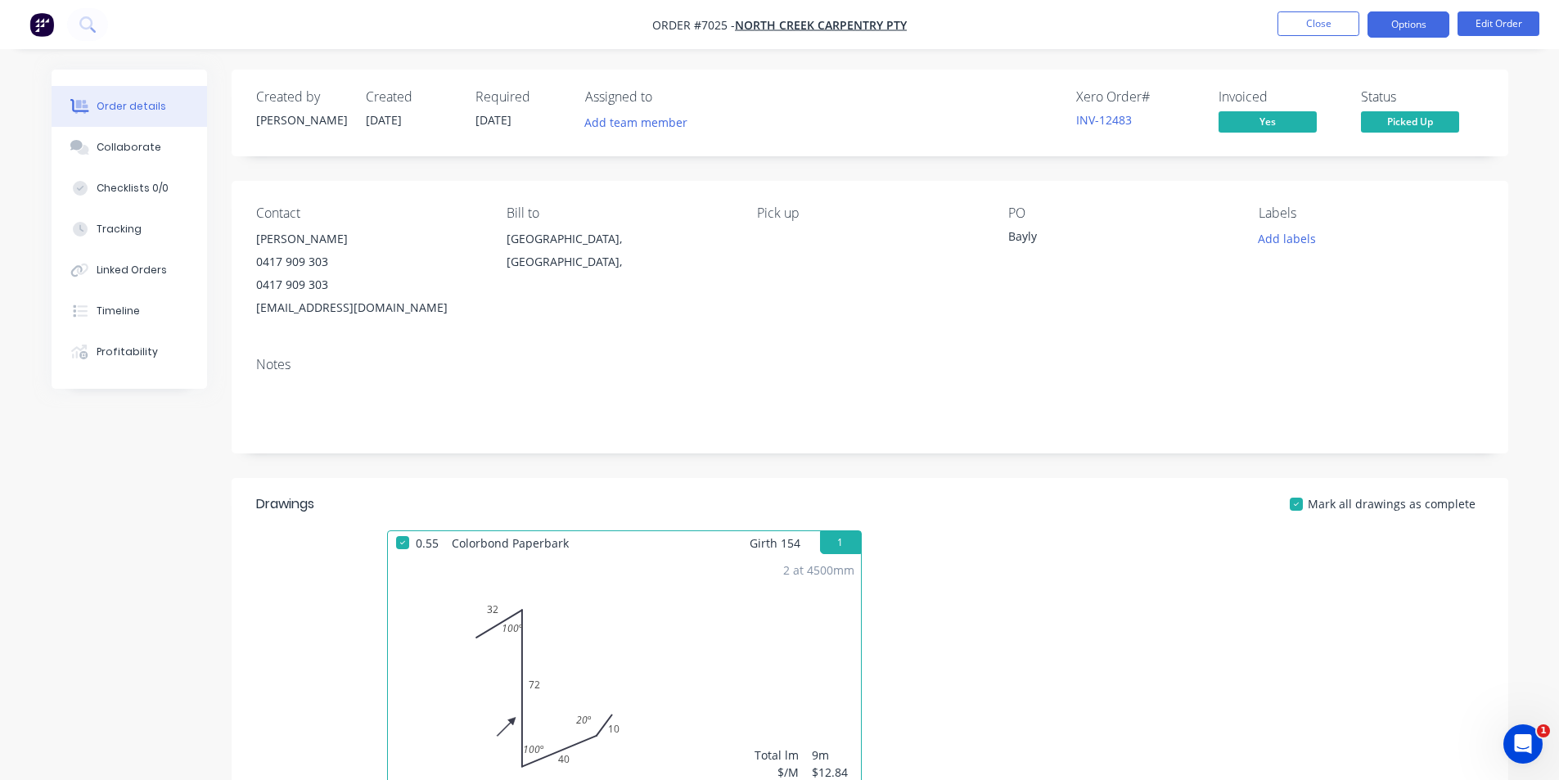
click at [1429, 14] on button "Options" at bounding box center [1409, 24] width 82 height 26
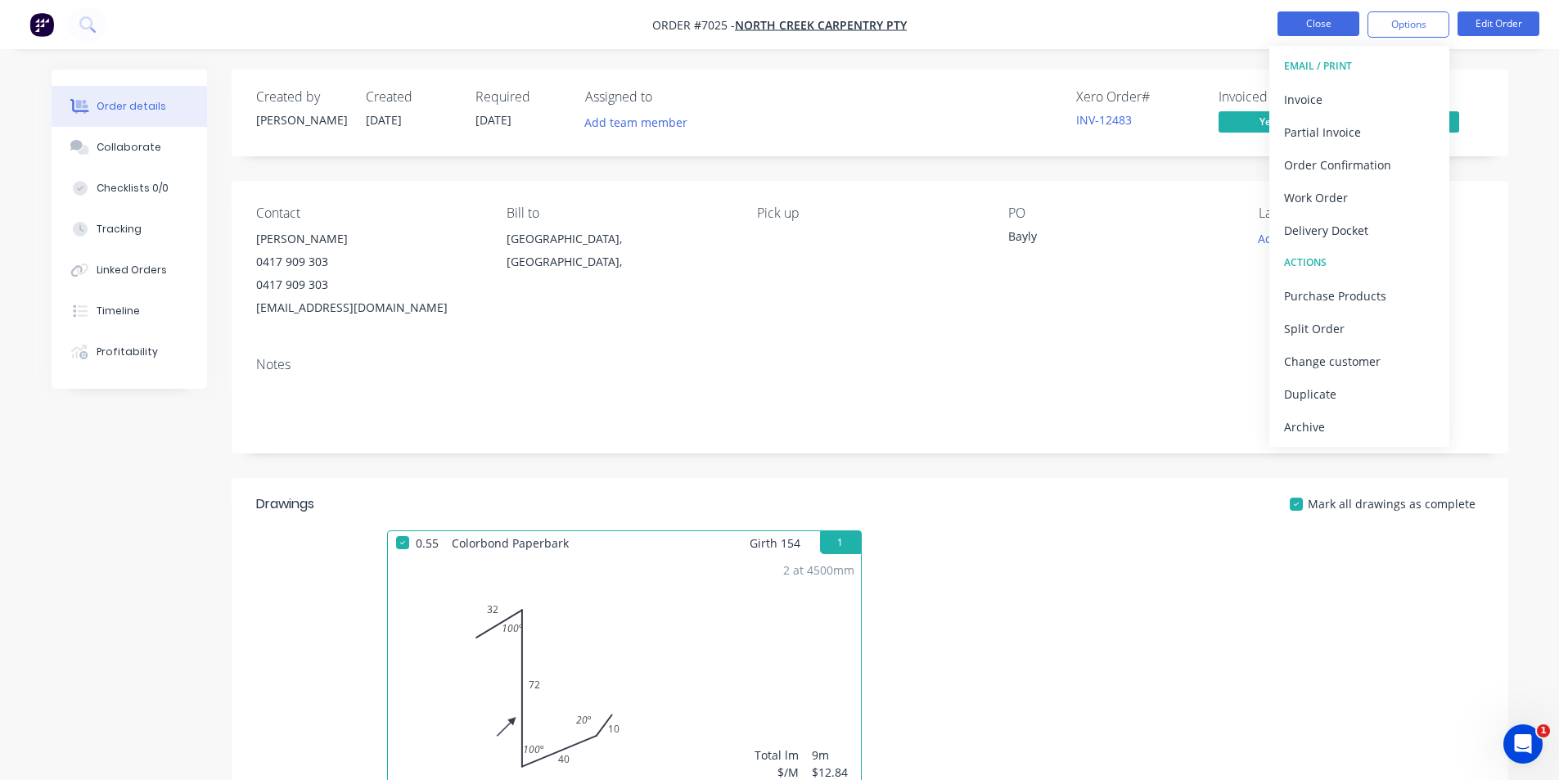
drag, startPoint x: 1418, startPoint y: 428, endPoint x: 1303, endPoint y: 30, distance: 414.1
click at [1417, 428] on div "Archive" at bounding box center [1359, 427] width 151 height 24
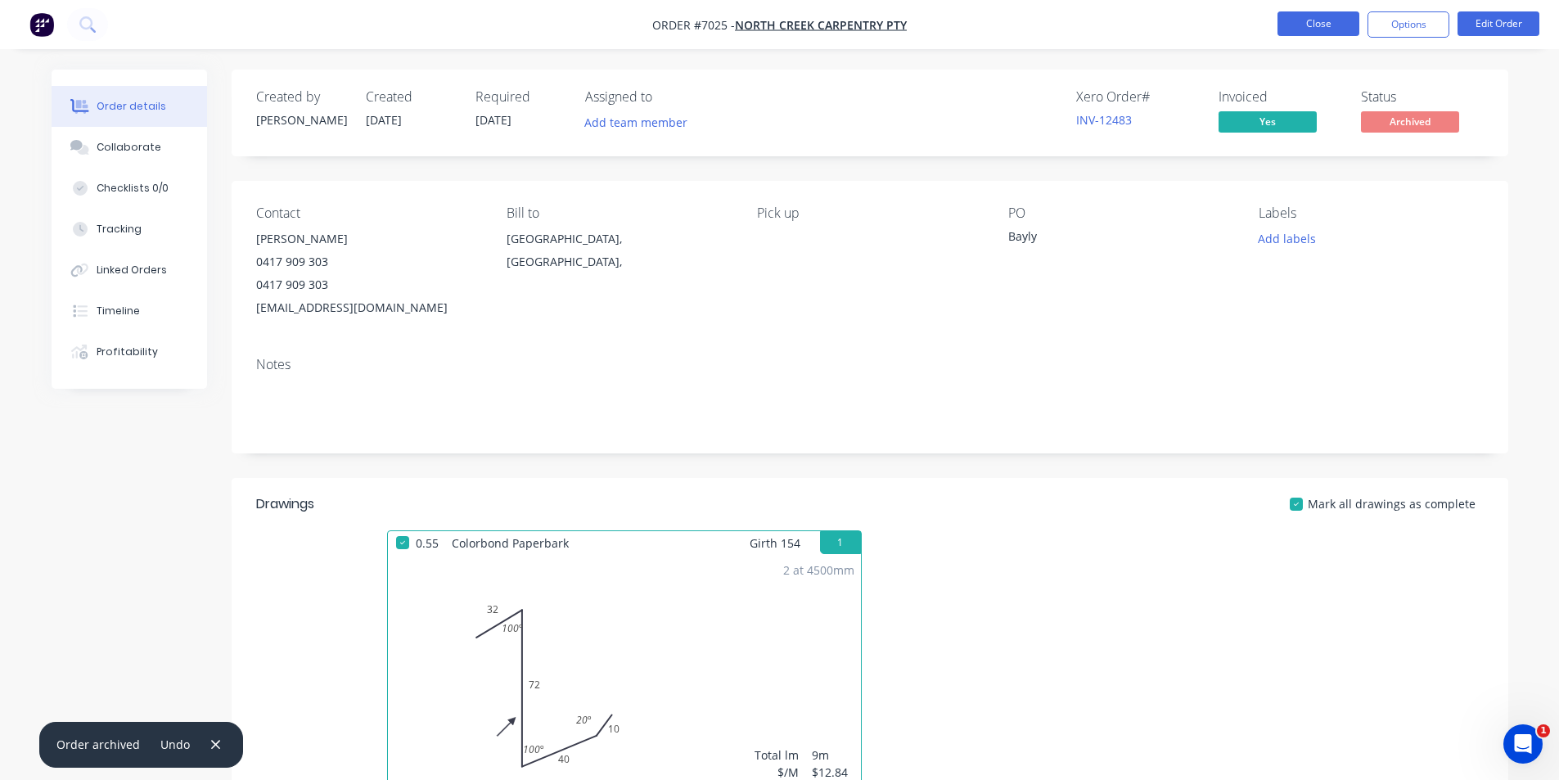
click at [1323, 22] on button "Close" at bounding box center [1319, 23] width 82 height 25
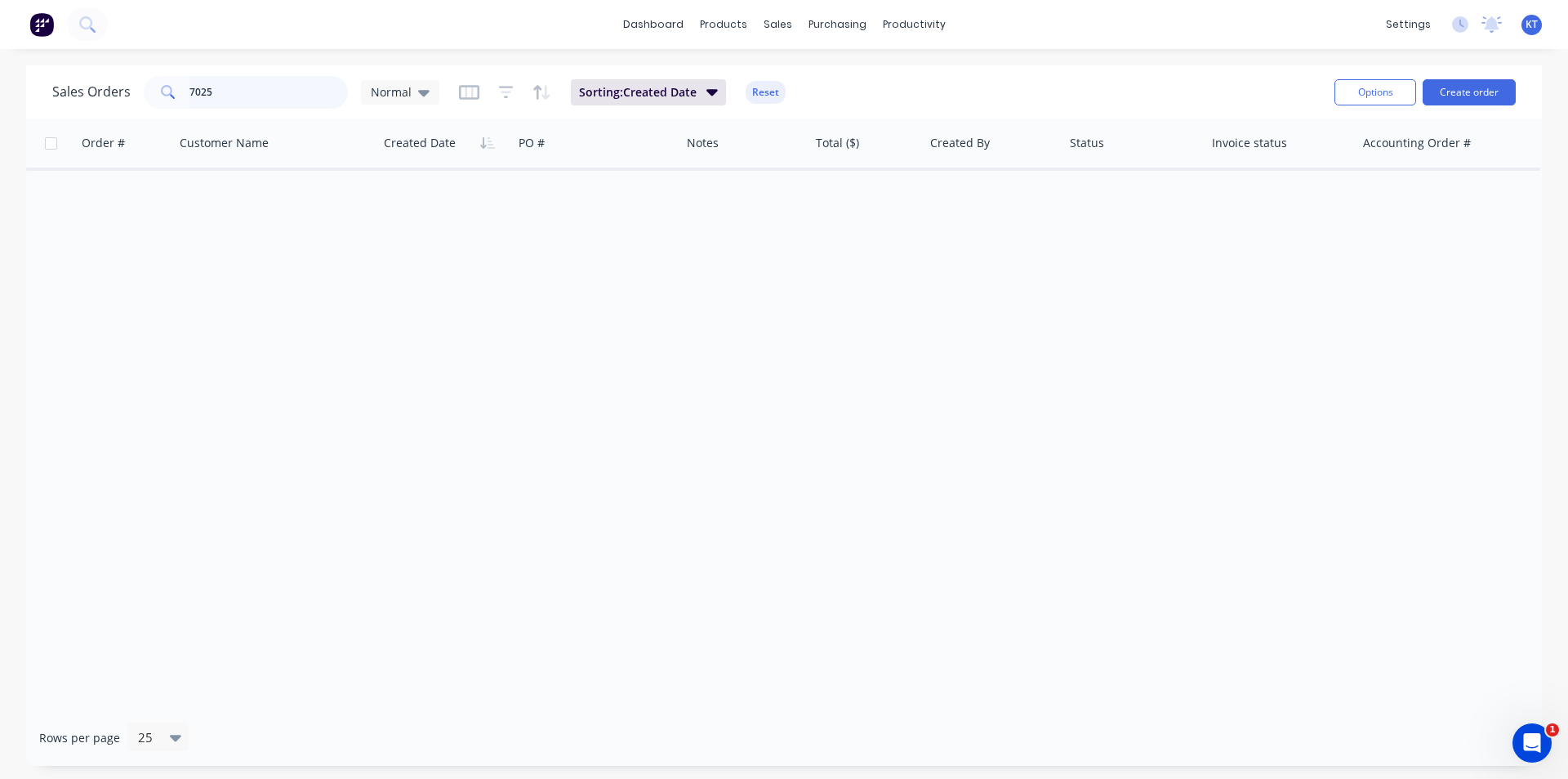
click at [272, 85] on input "7025" at bounding box center [269, 92] width 160 height 33
type input "daylight"
drag, startPoint x: 250, startPoint y: 102, endPoint x: 97, endPoint y: 112, distance: 153.3
click at [97, 112] on div "Sales Orders daylight Normal Sorting: Created Date Reset Options Create order" at bounding box center [784, 91] width 1516 height 53
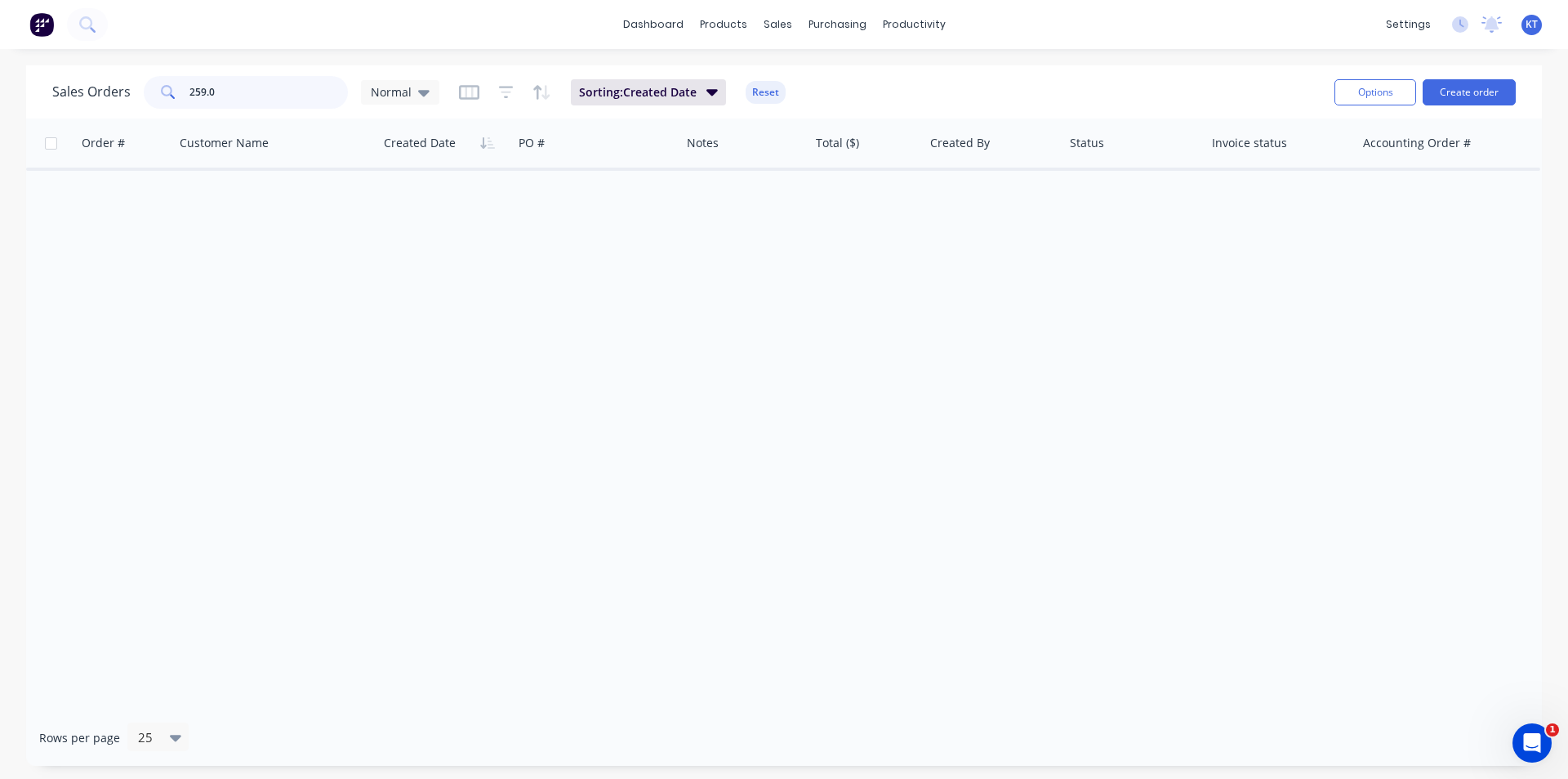
type input "259.0"
click at [836, 75] on div at bounding box center [829, 78] width 25 height 15
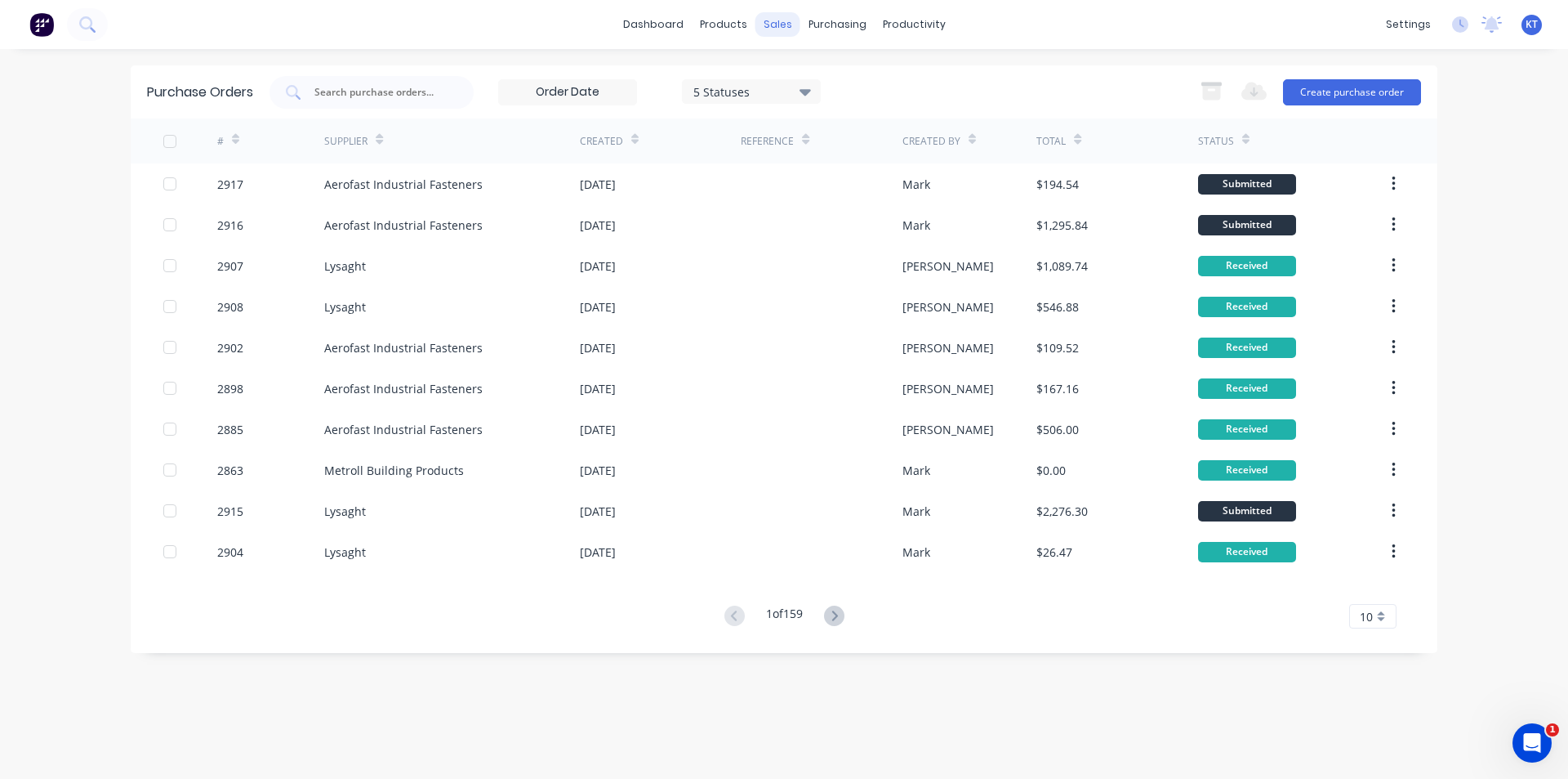
click at [785, 32] on div "sales" at bounding box center [778, 24] width 45 height 25
click at [797, 88] on link "Sales Orders" at bounding box center [863, 77] width 217 height 33
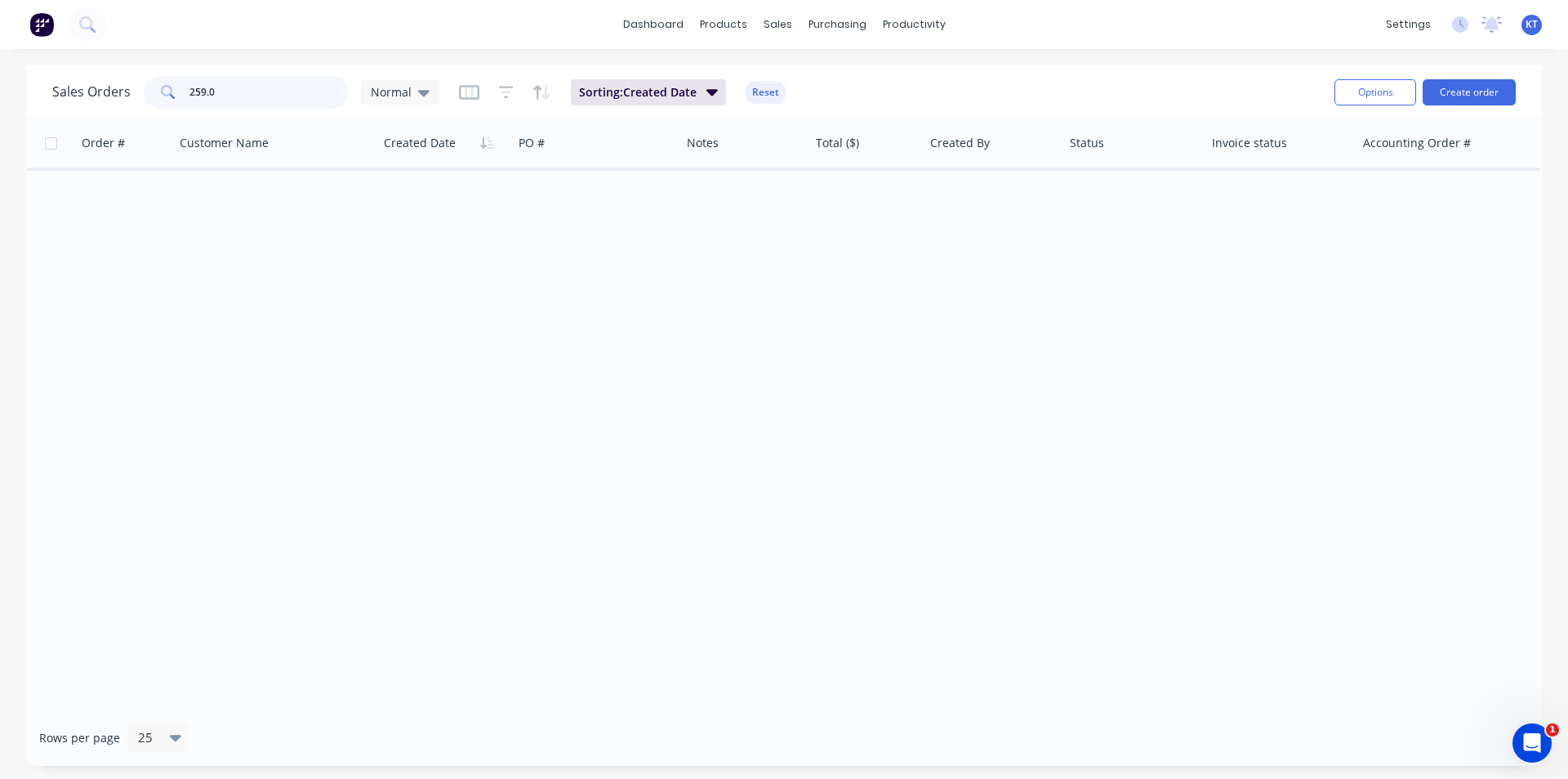
click at [246, 97] on input "259.0" at bounding box center [269, 92] width 160 height 33
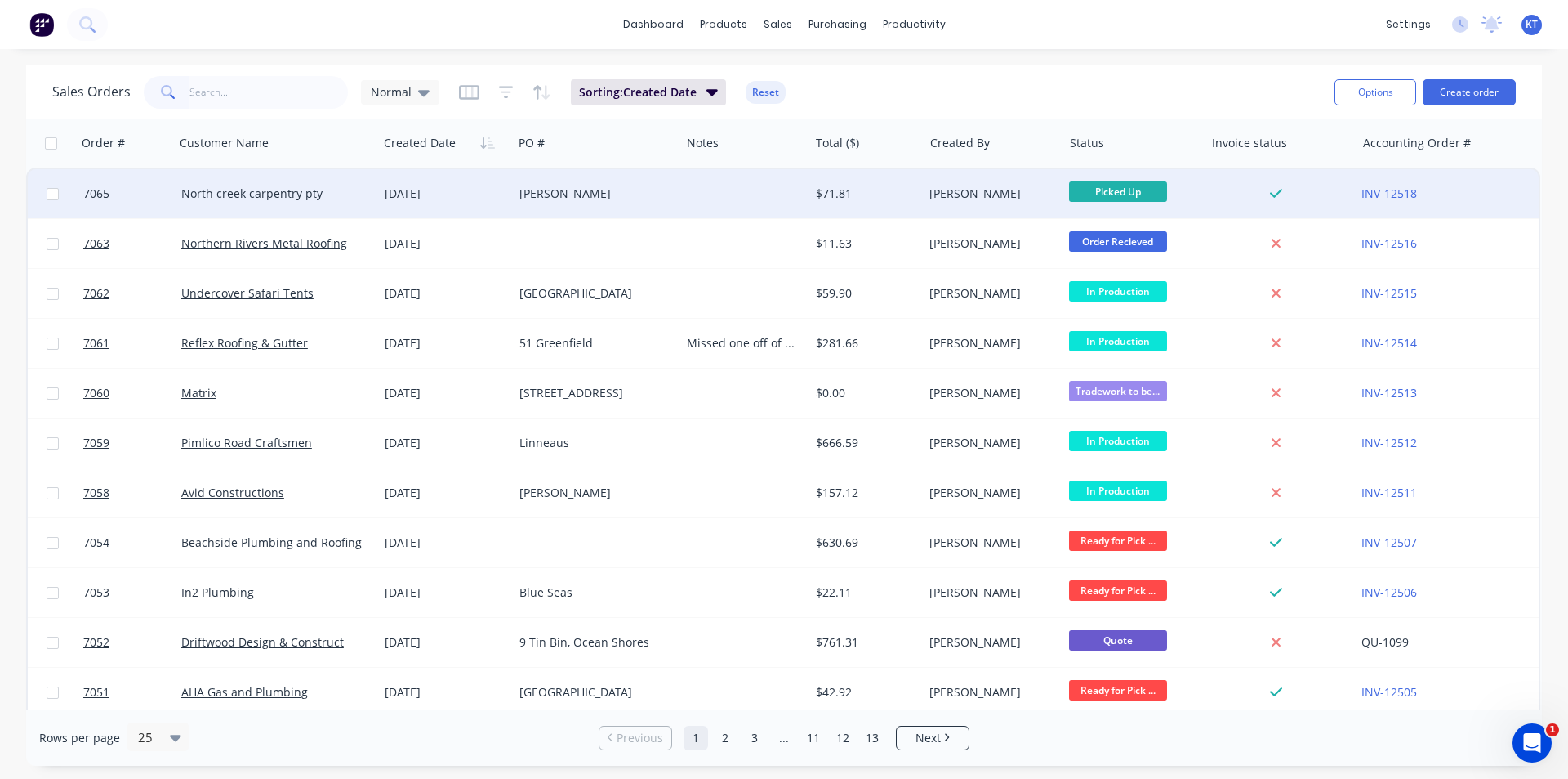
click at [1004, 192] on div "[PERSON_NAME]" at bounding box center [989, 194] width 120 height 16
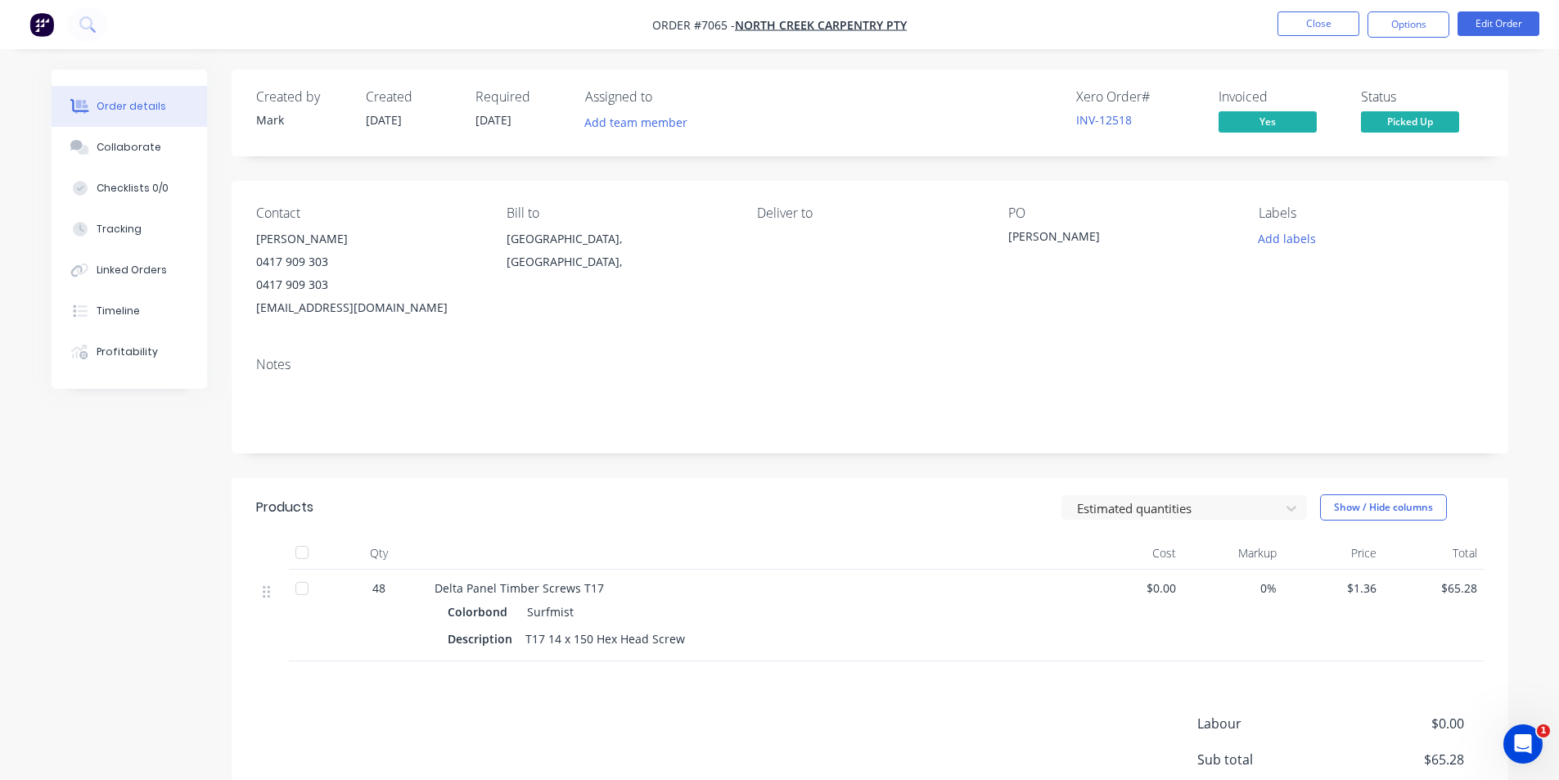
click at [300, 556] on div at bounding box center [302, 552] width 33 height 33
click at [1359, 20] on ul "Close Options Edit Order" at bounding box center [1408, 24] width 301 height 26
click at [1389, 24] on button "Options" at bounding box center [1409, 24] width 82 height 26
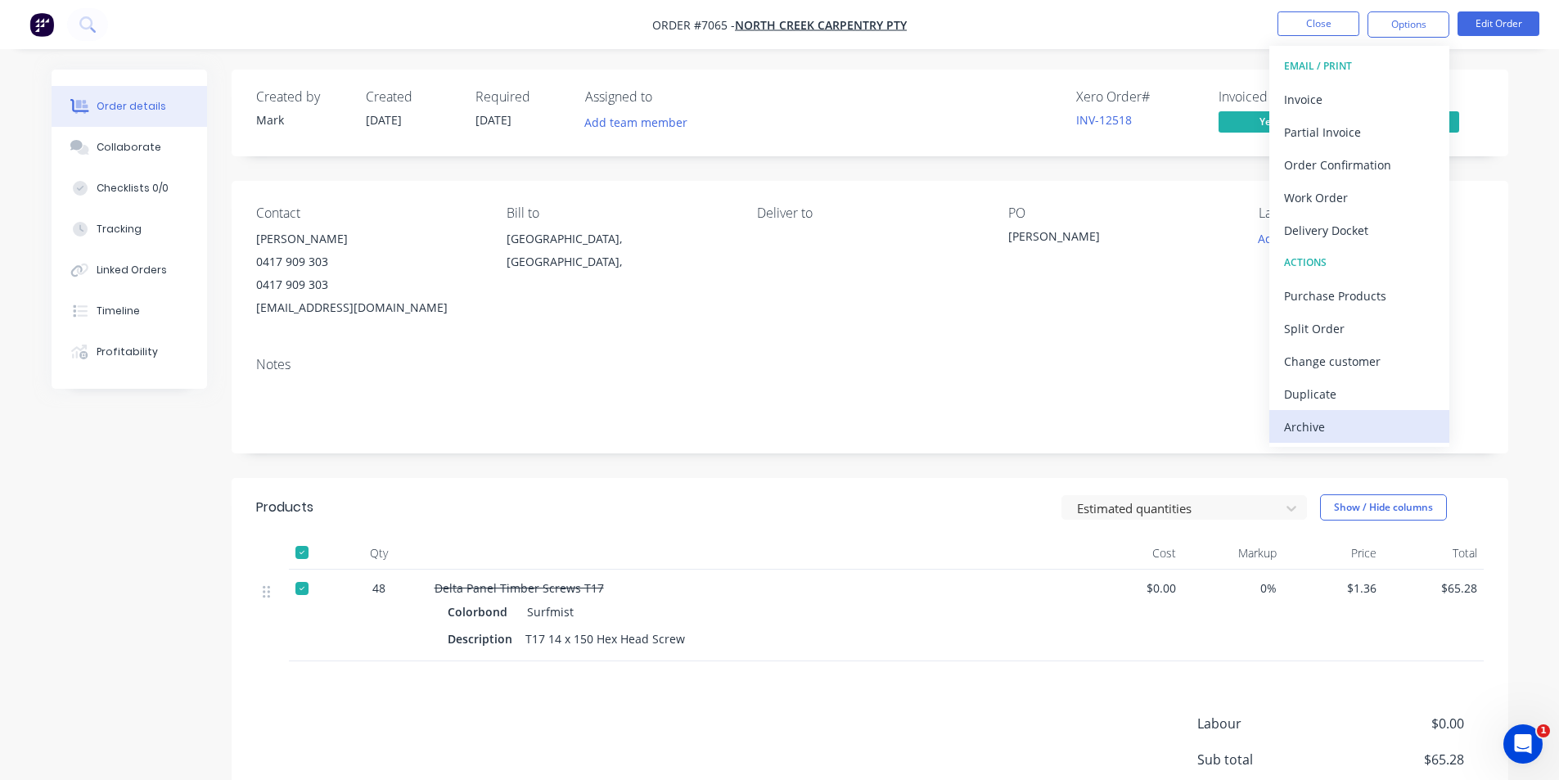
click at [1326, 428] on div "Archive" at bounding box center [1359, 427] width 151 height 24
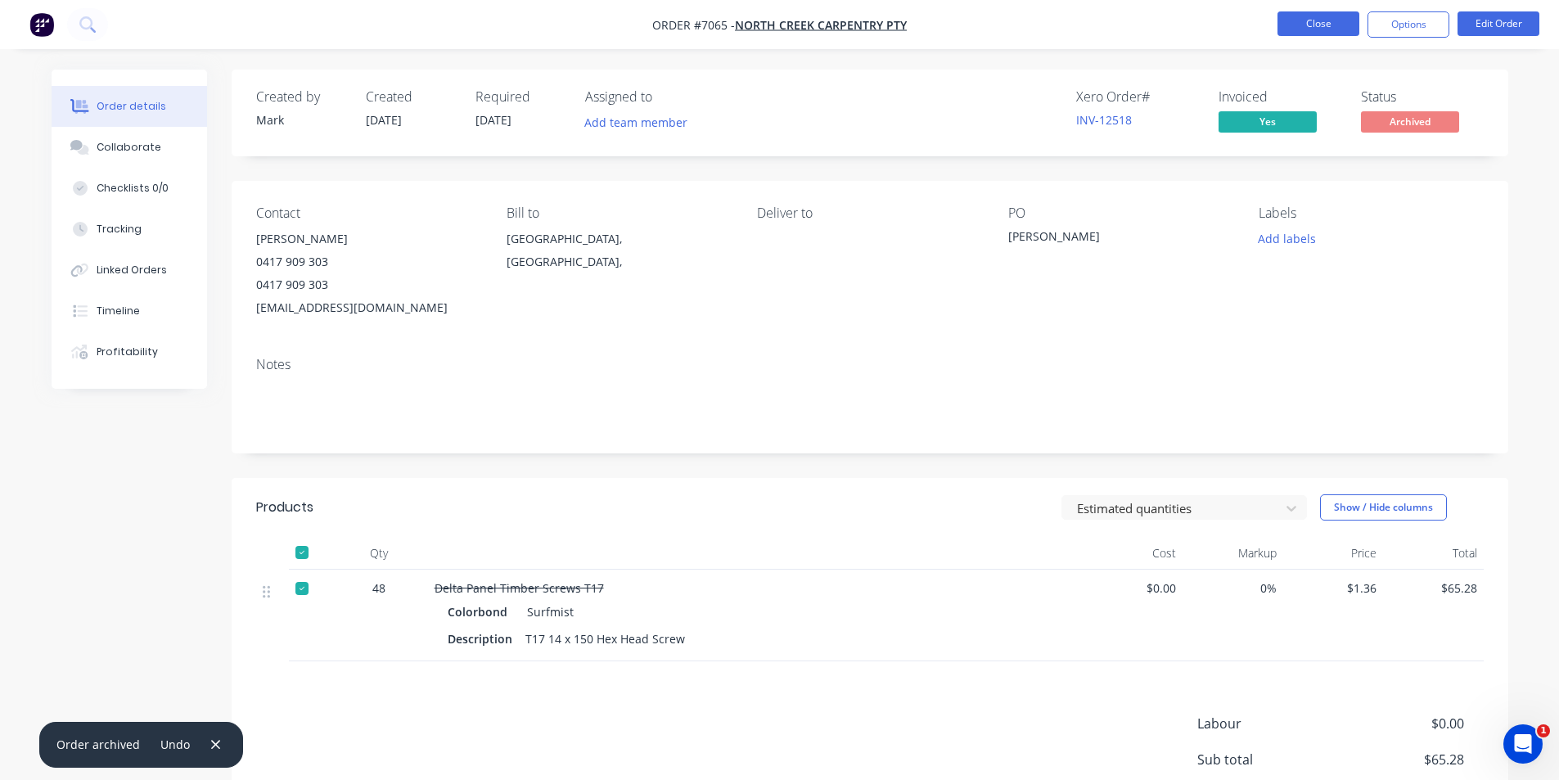
click at [1332, 25] on button "Close" at bounding box center [1319, 23] width 82 height 25
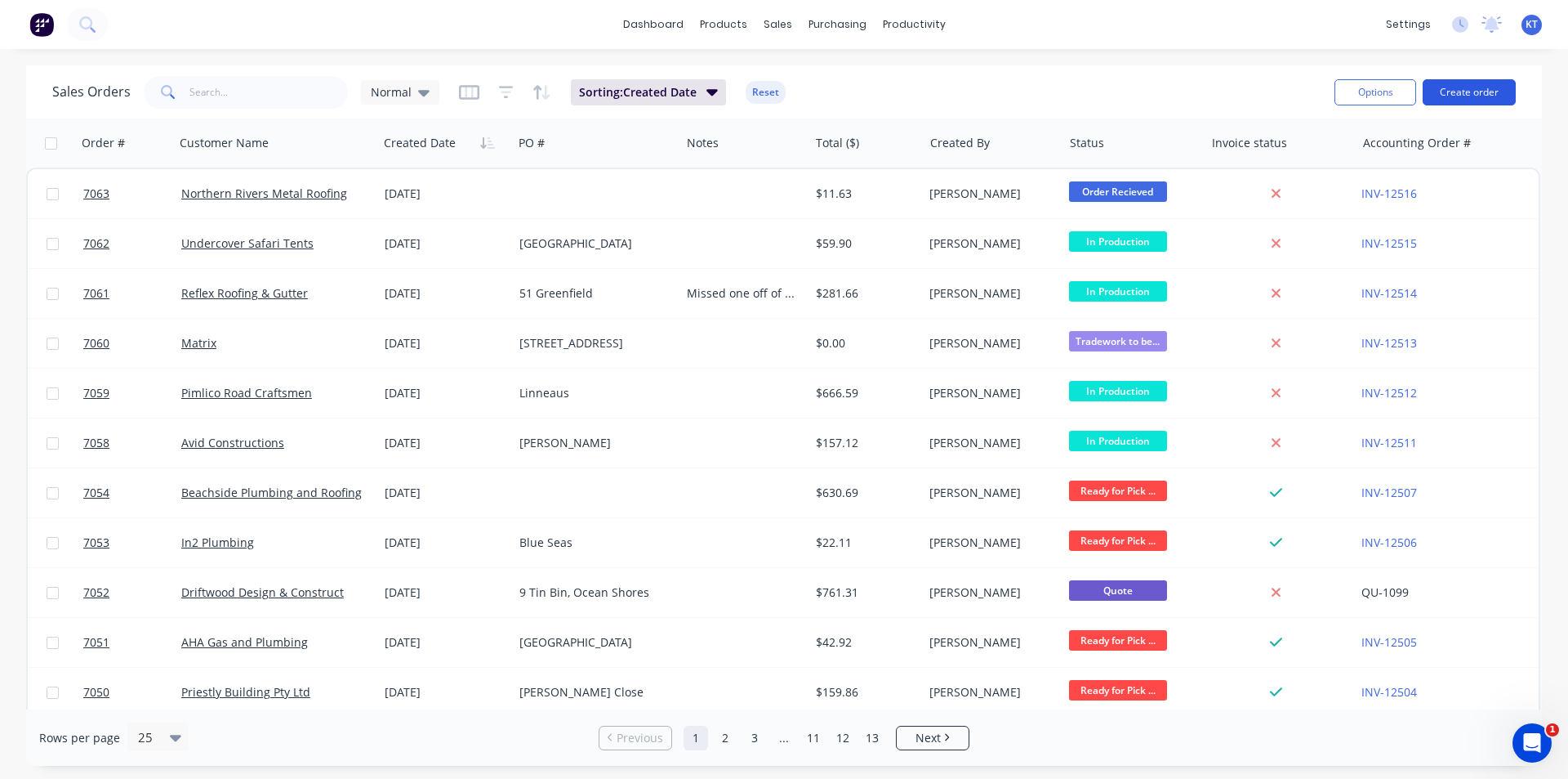
click at [1446, 89] on button "Create order" at bounding box center [1469, 92] width 93 height 26
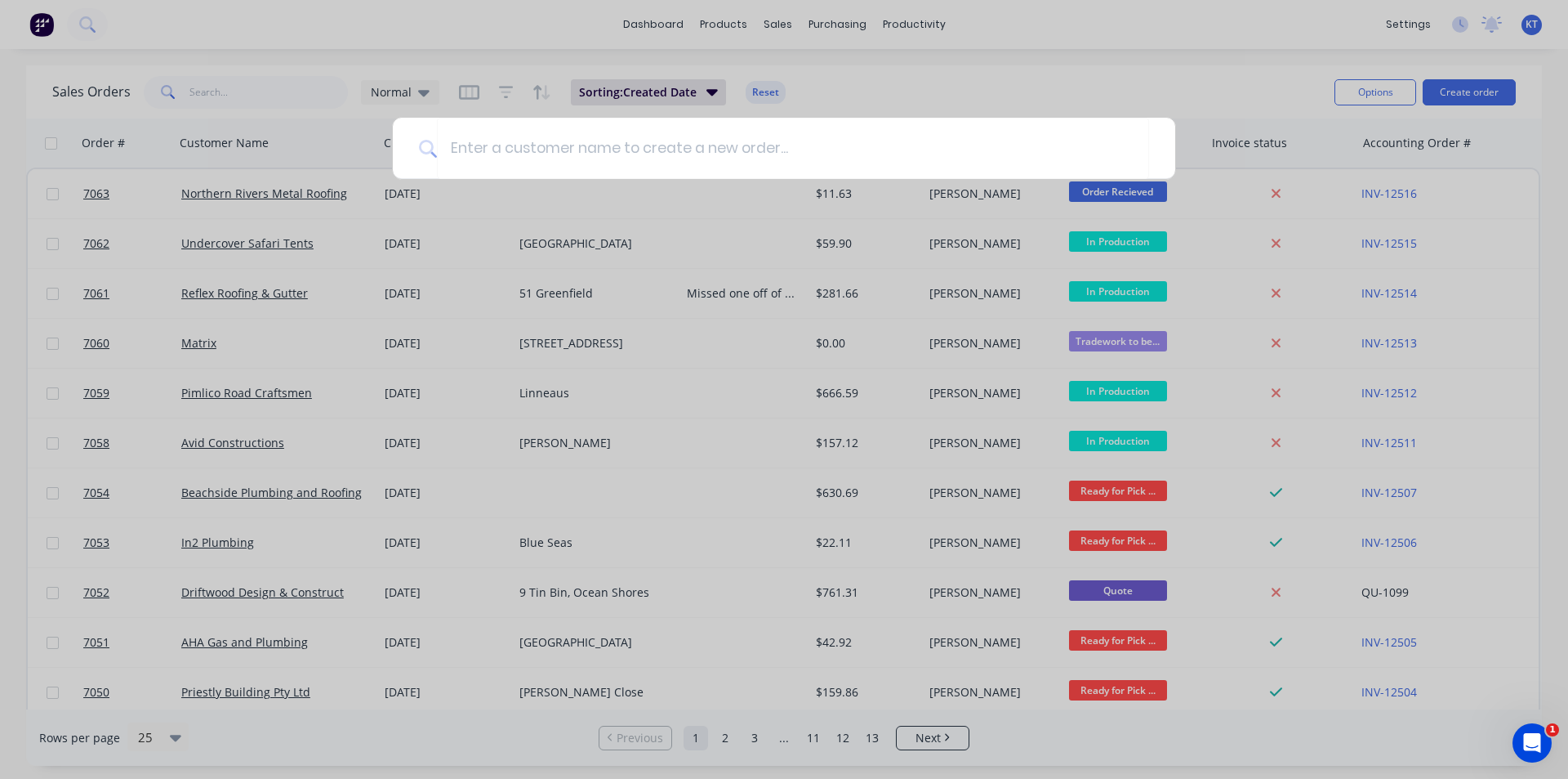
type input "F"
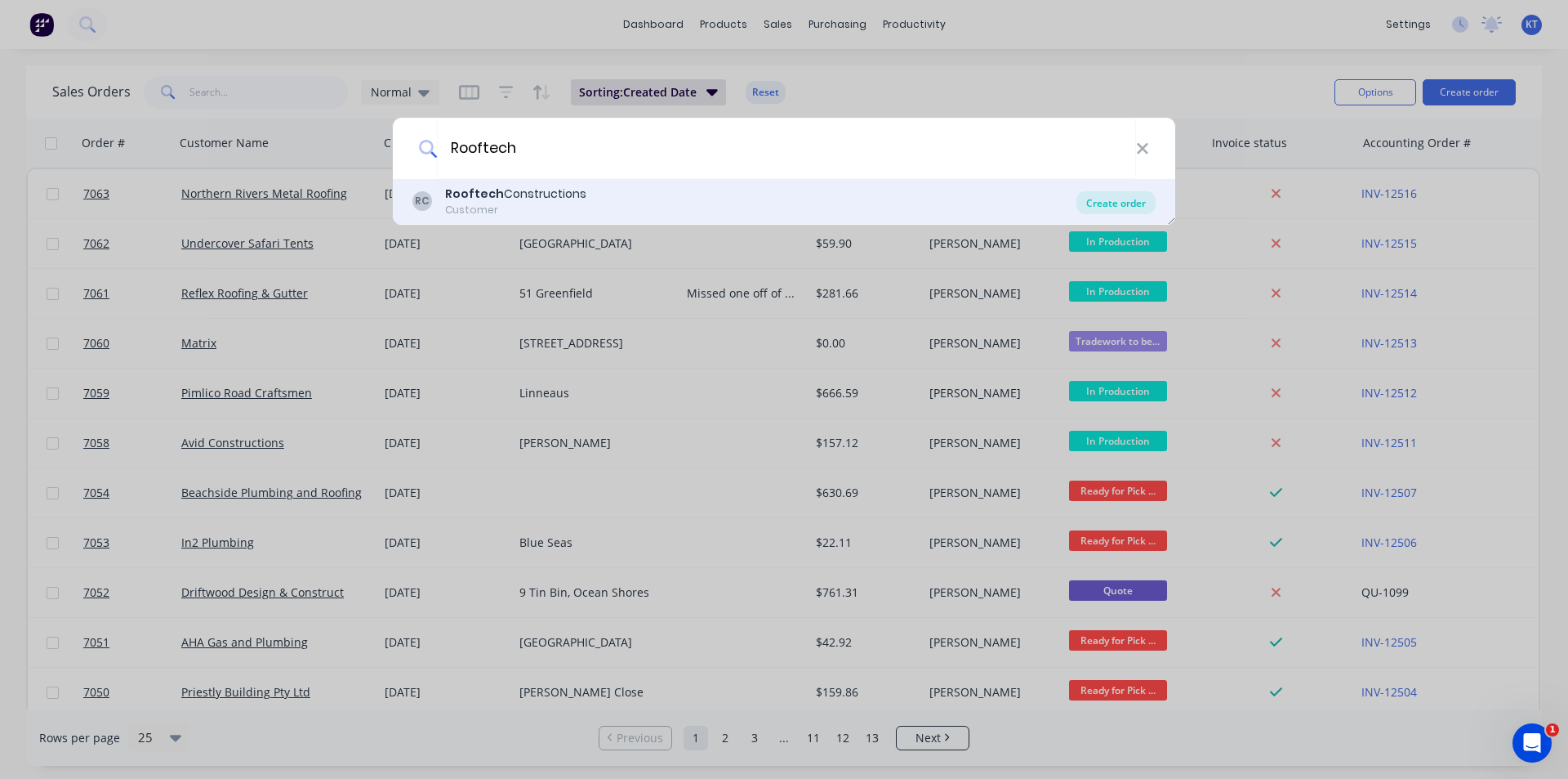
type input "Rooftech"
click at [1131, 212] on div "Create order" at bounding box center [1116, 203] width 79 height 23
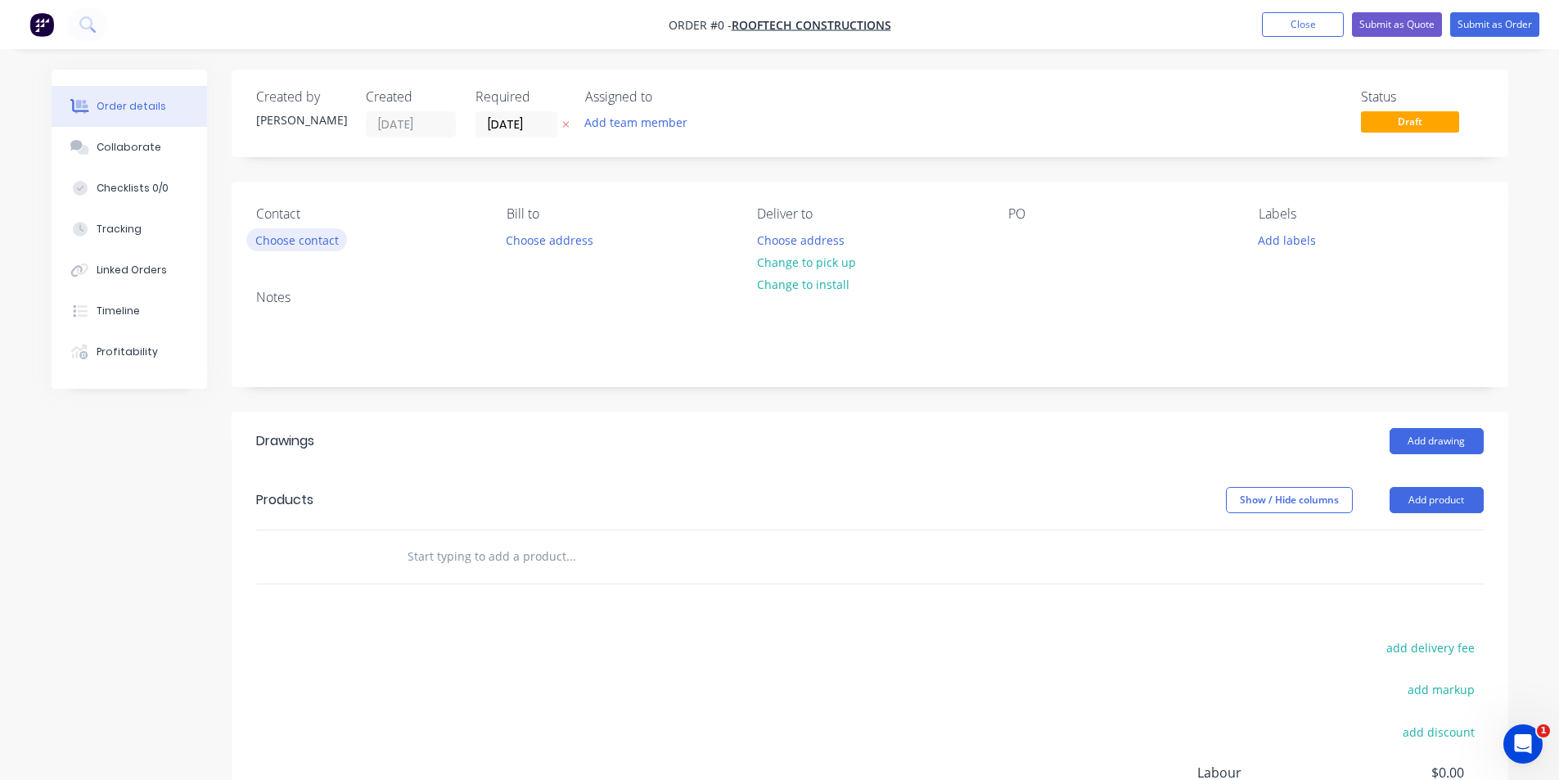
click at [316, 245] on button "Choose contact" at bounding box center [296, 239] width 101 height 22
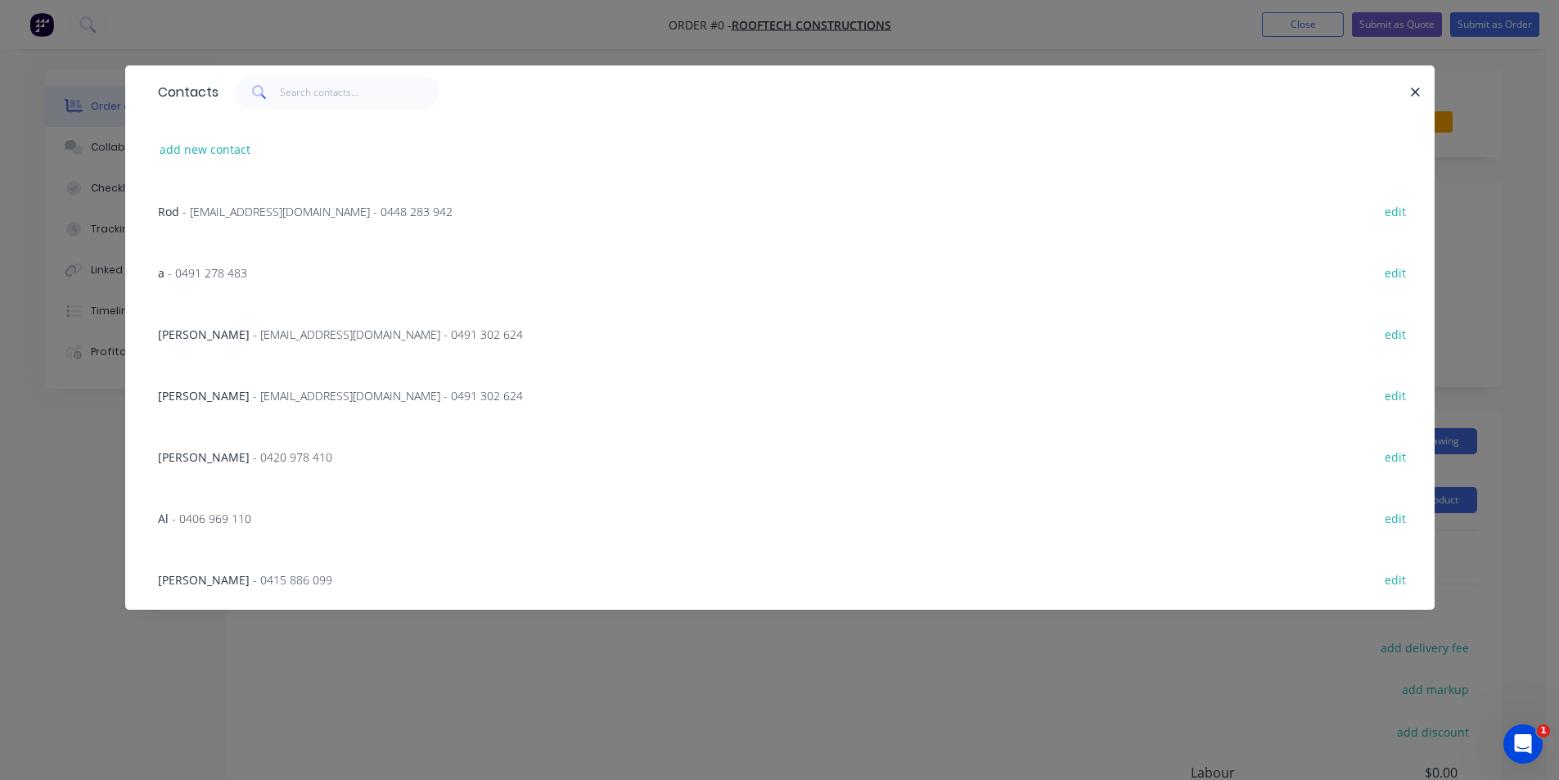
click at [293, 347] on div "[PERSON_NAME] - [EMAIL_ADDRESS][DOMAIN_NAME] - 0491 302 624 edit" at bounding box center [780, 333] width 1260 height 61
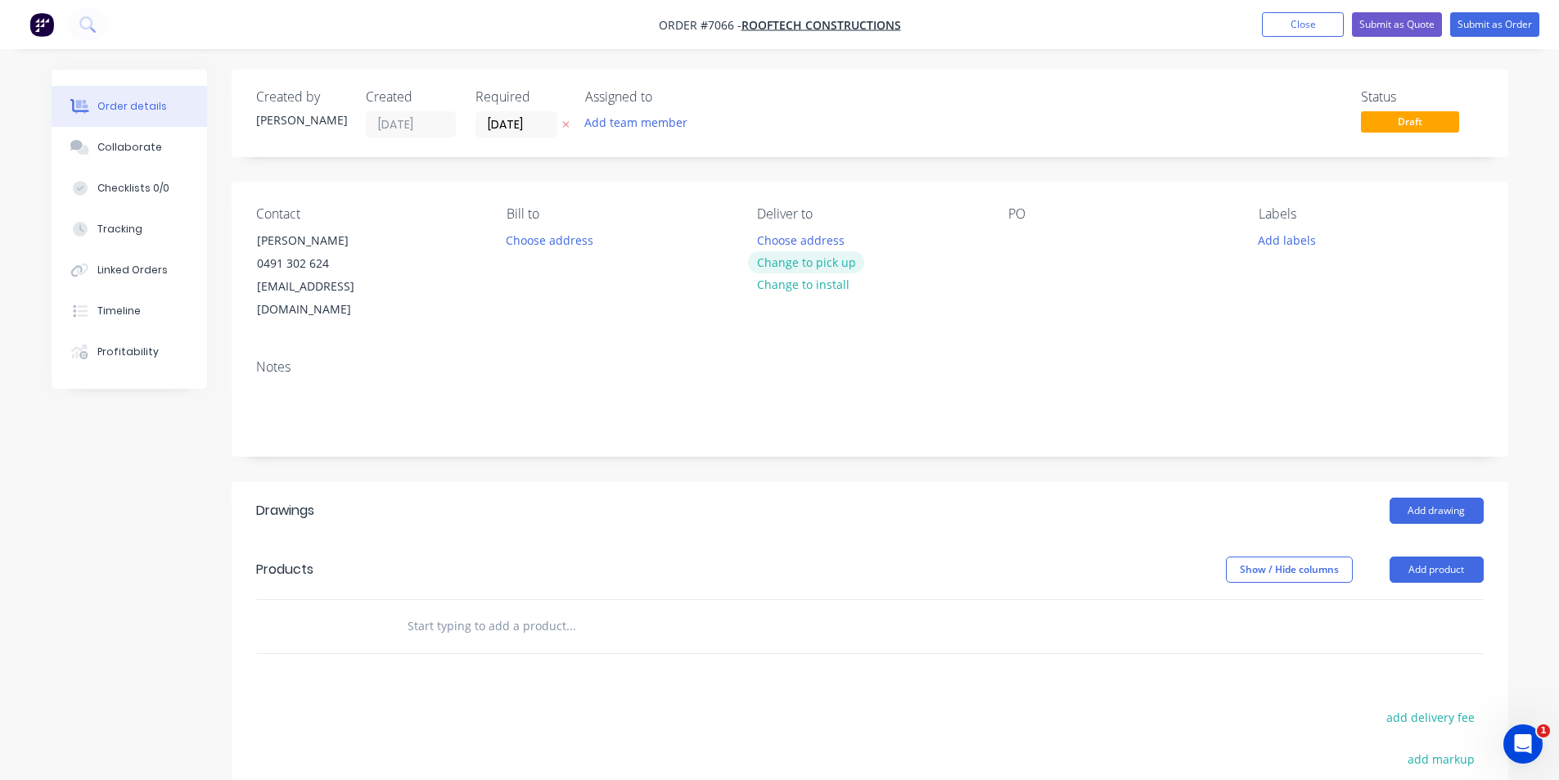
click at [800, 272] on button "Change to pick up" at bounding box center [806, 262] width 116 height 22
click at [1027, 229] on div at bounding box center [1021, 240] width 26 height 24
click at [1459, 557] on button "Add product" at bounding box center [1437, 570] width 94 height 26
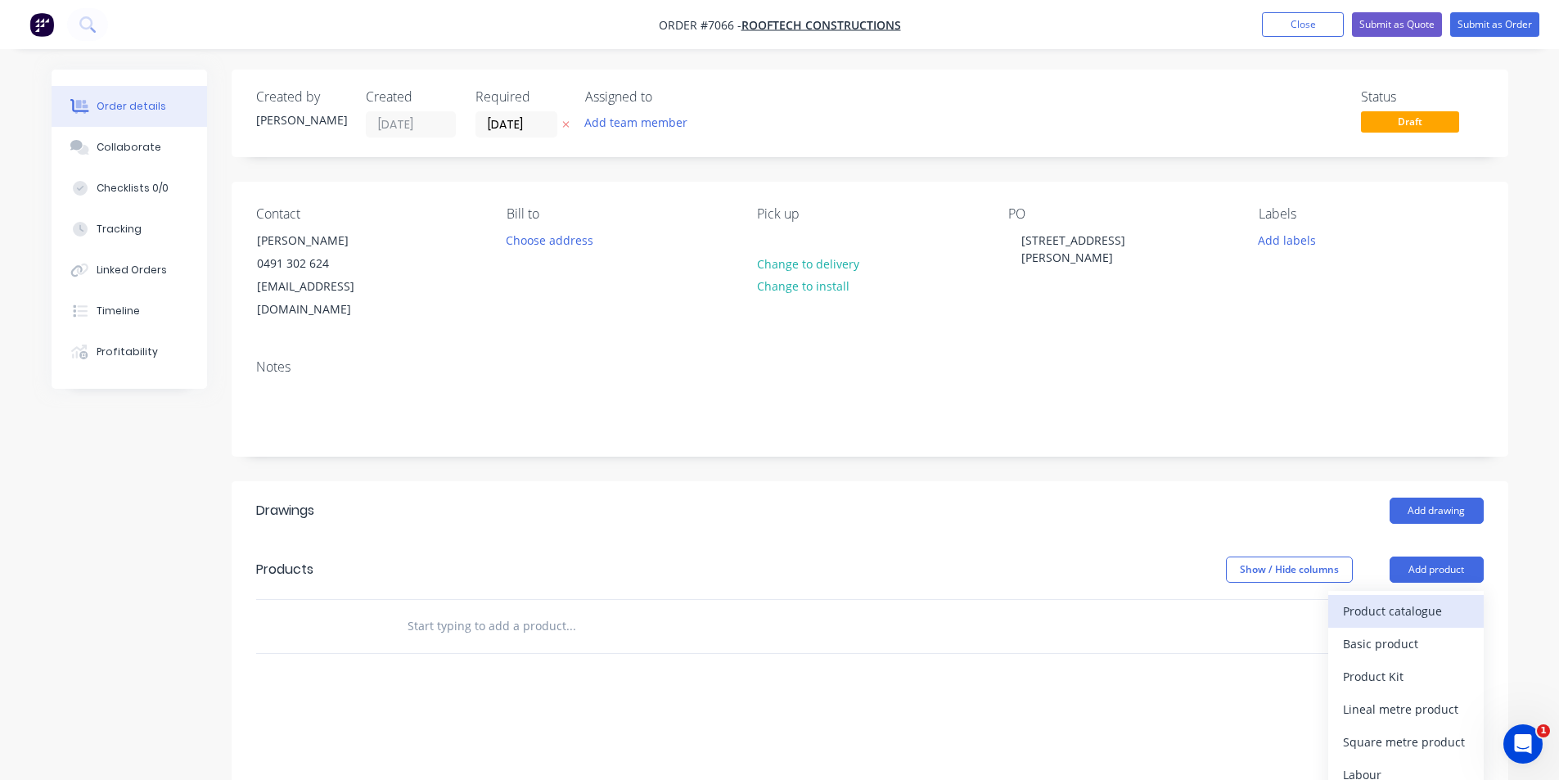
click at [1440, 599] on div "Product catalogue" at bounding box center [1406, 611] width 126 height 24
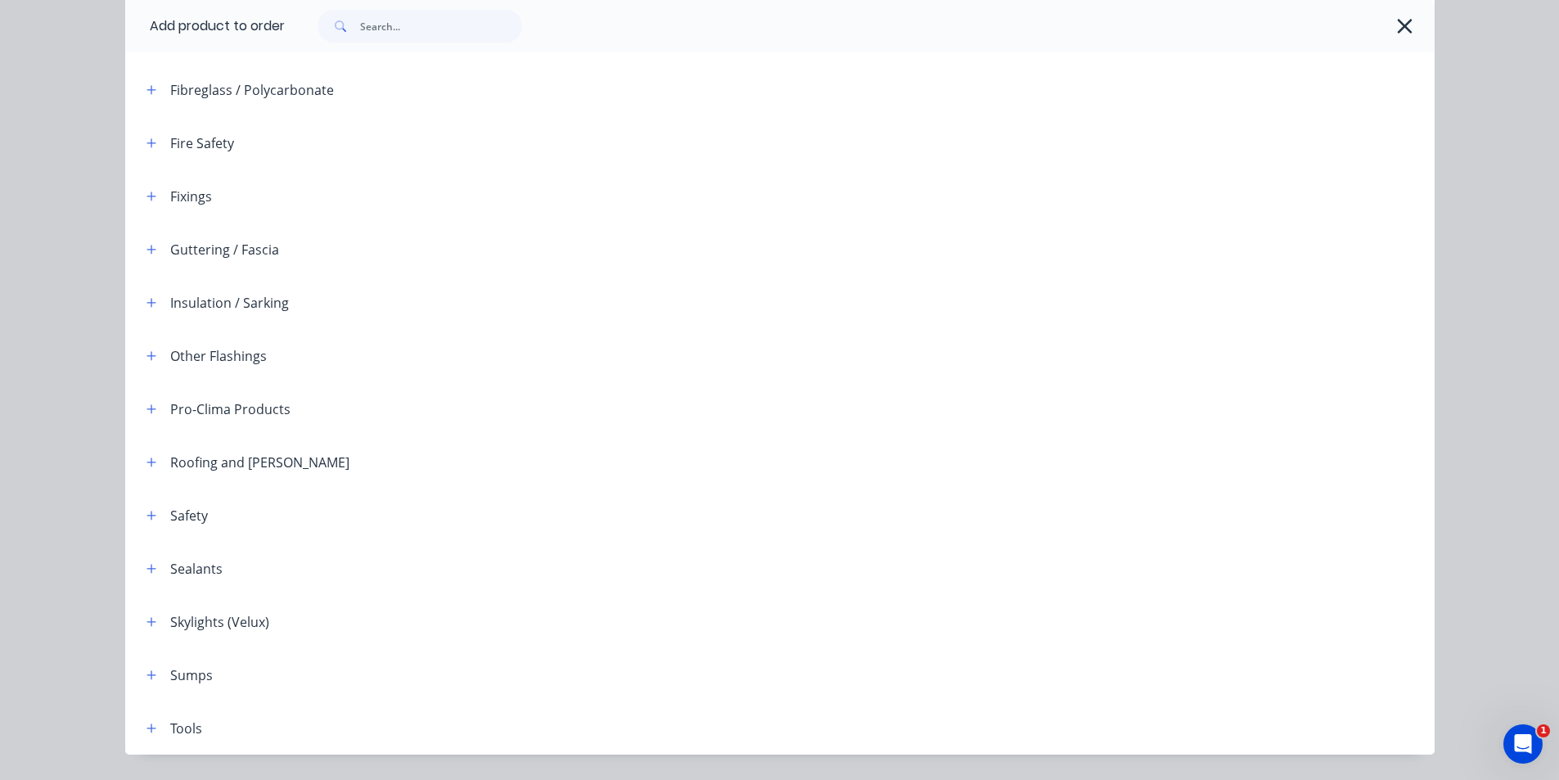
scroll to position [491, 0]
click at [142, 566] on button "button" at bounding box center [152, 566] width 20 height 20
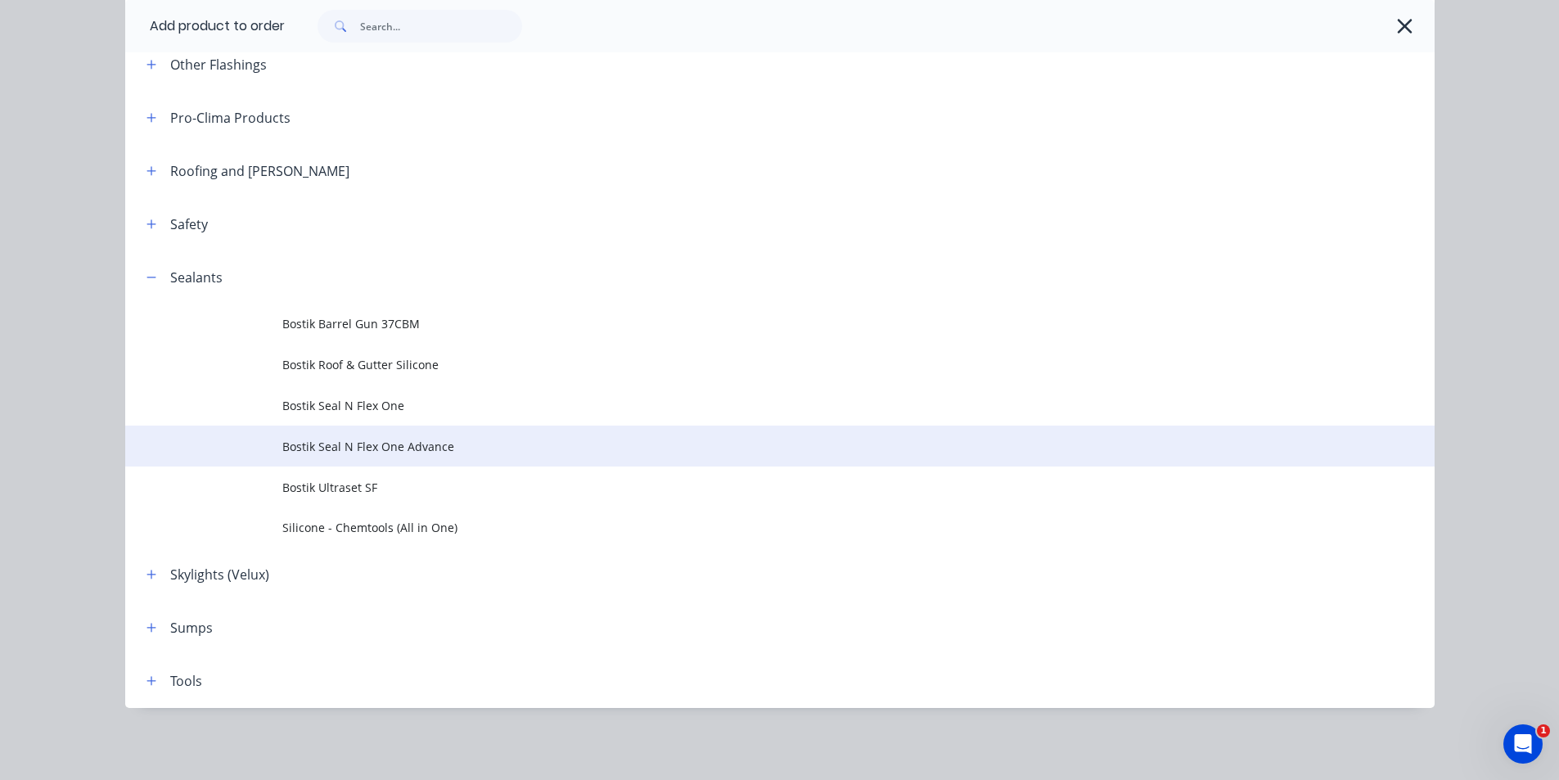
scroll to position [698, 0]
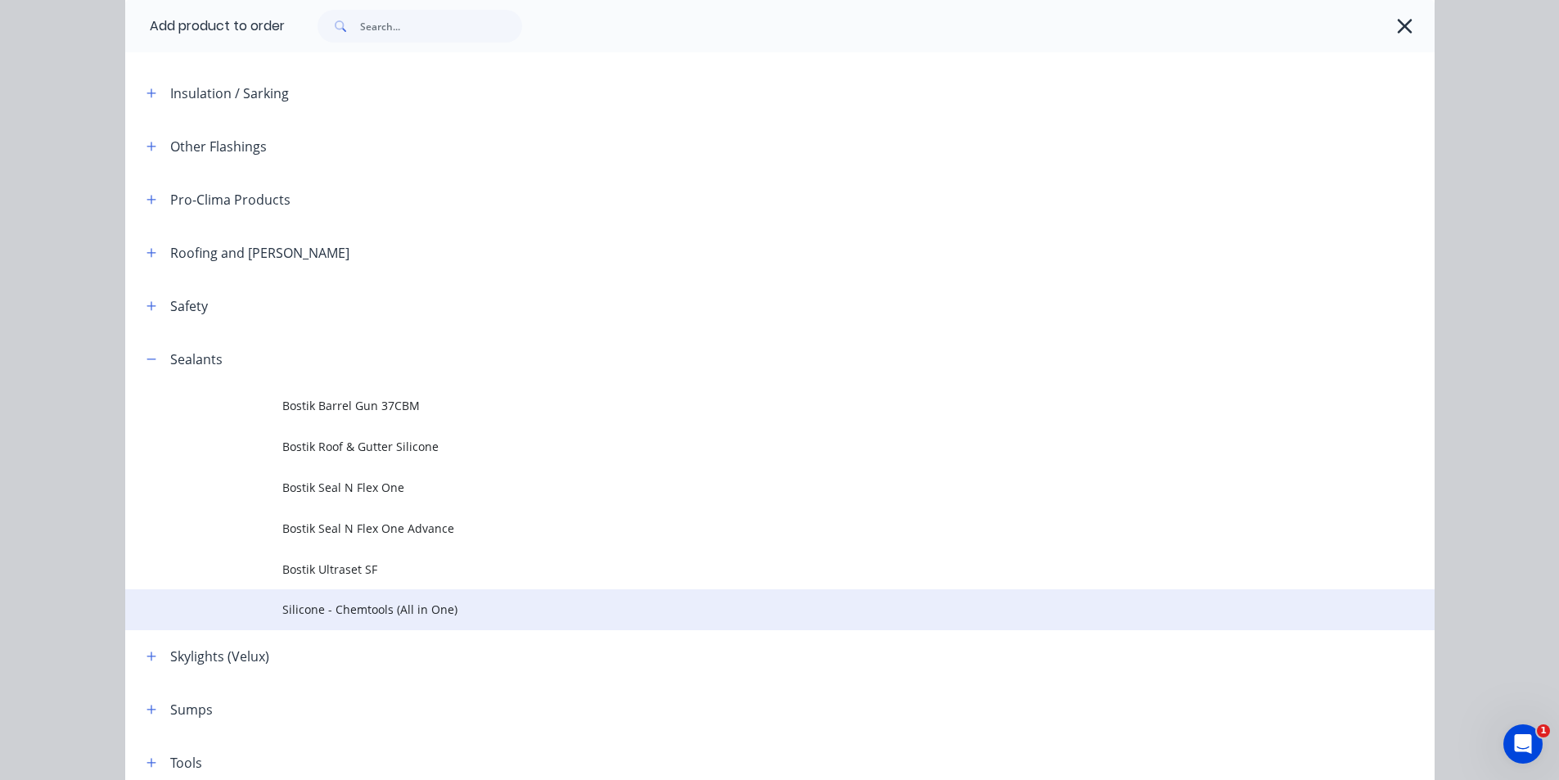
click at [426, 625] on td "Silicone - Chemtools (All in One)" at bounding box center [858, 609] width 1152 height 41
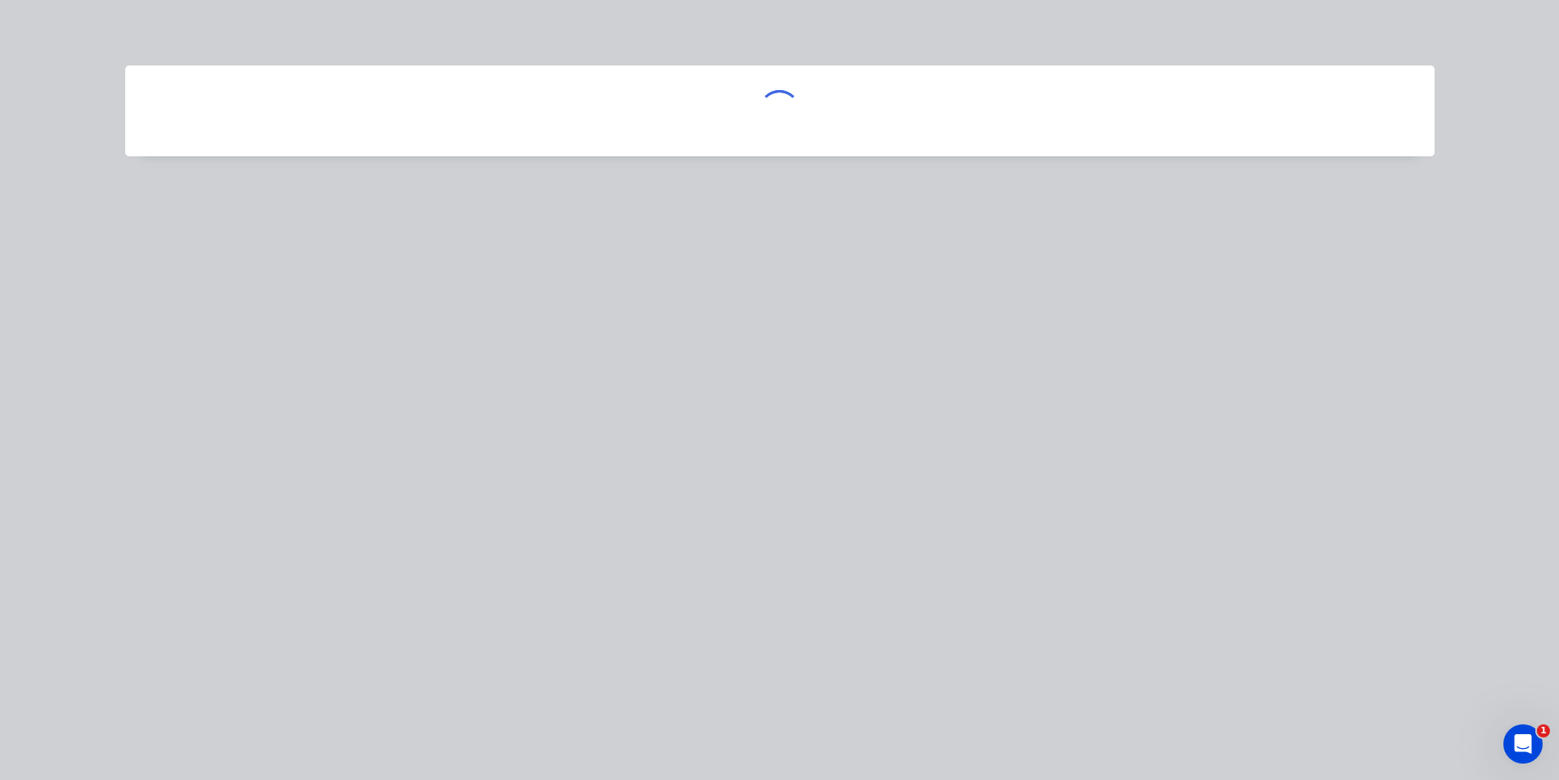
scroll to position [0, 0]
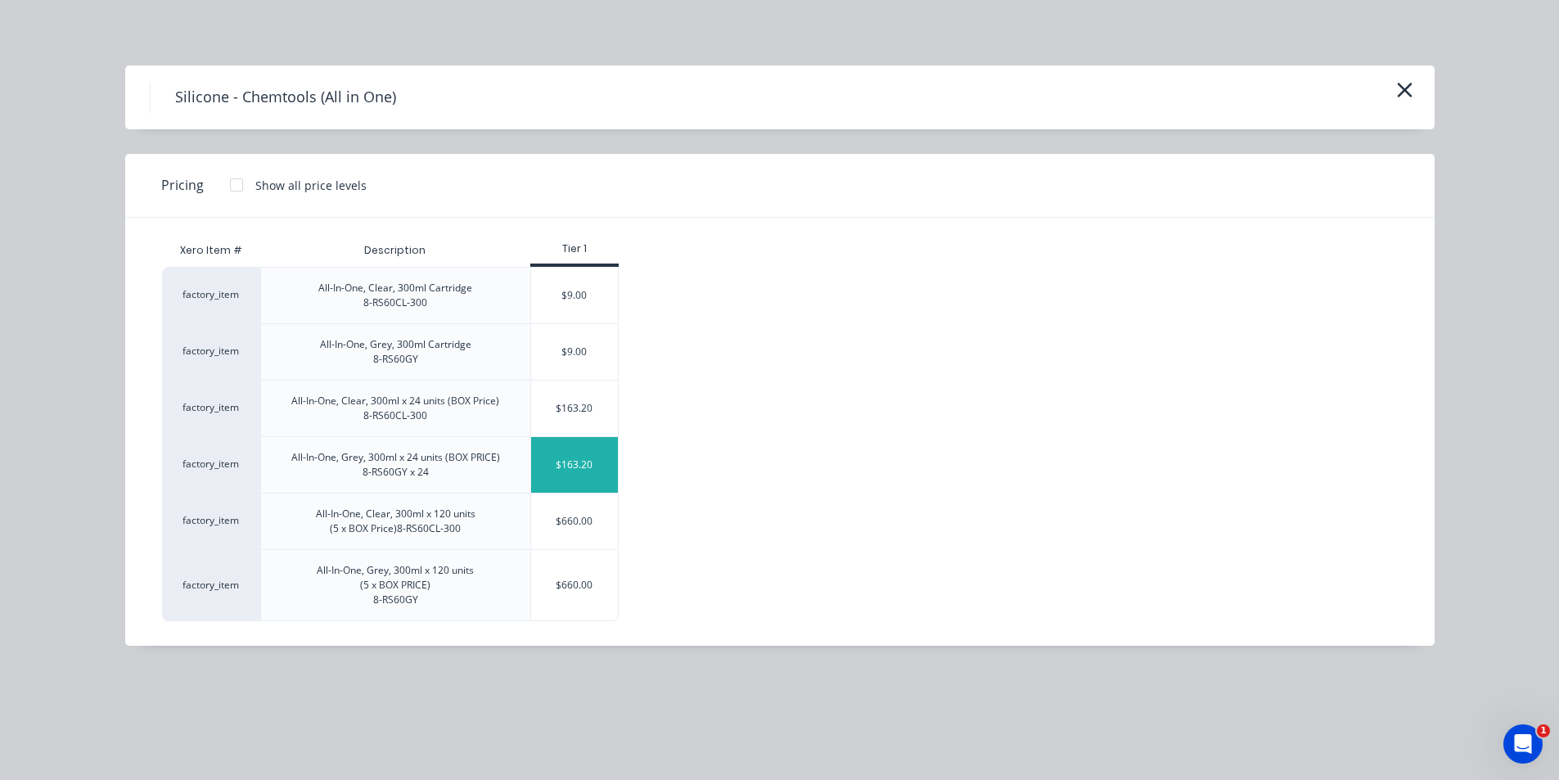
click at [602, 478] on div "$163.20" at bounding box center [575, 465] width 88 height 56
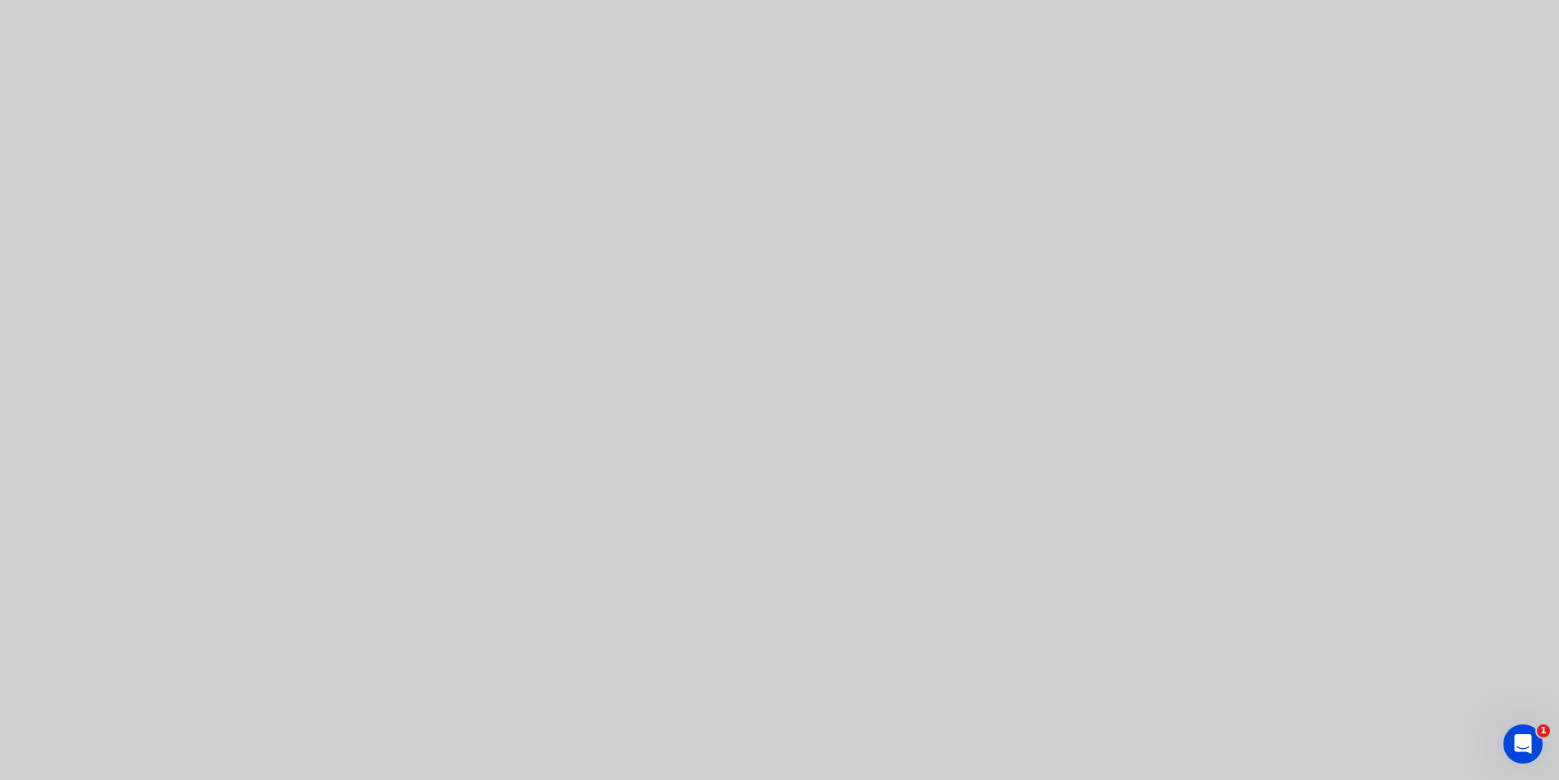
type input "$163.20"
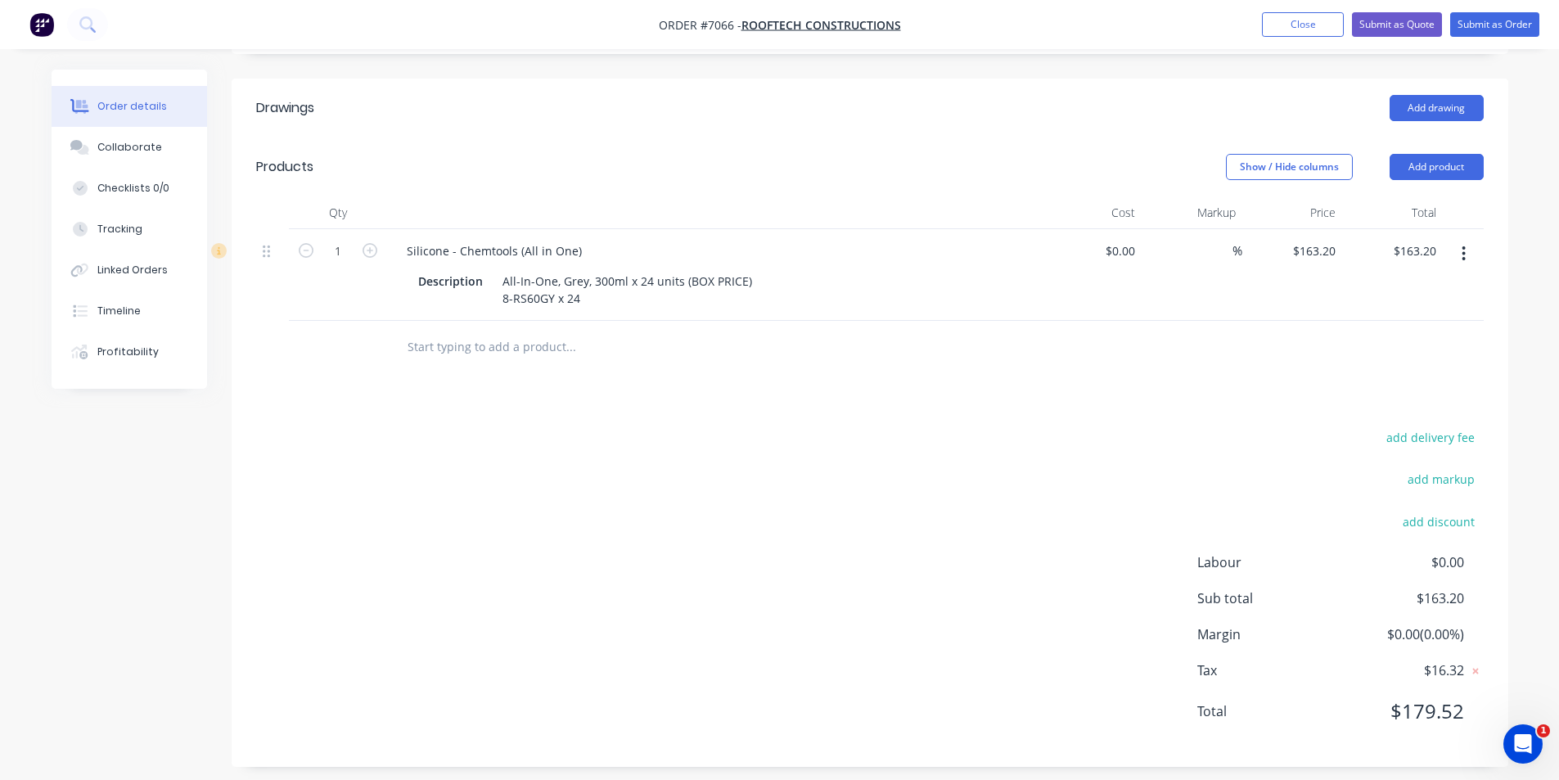
scroll to position [408, 0]
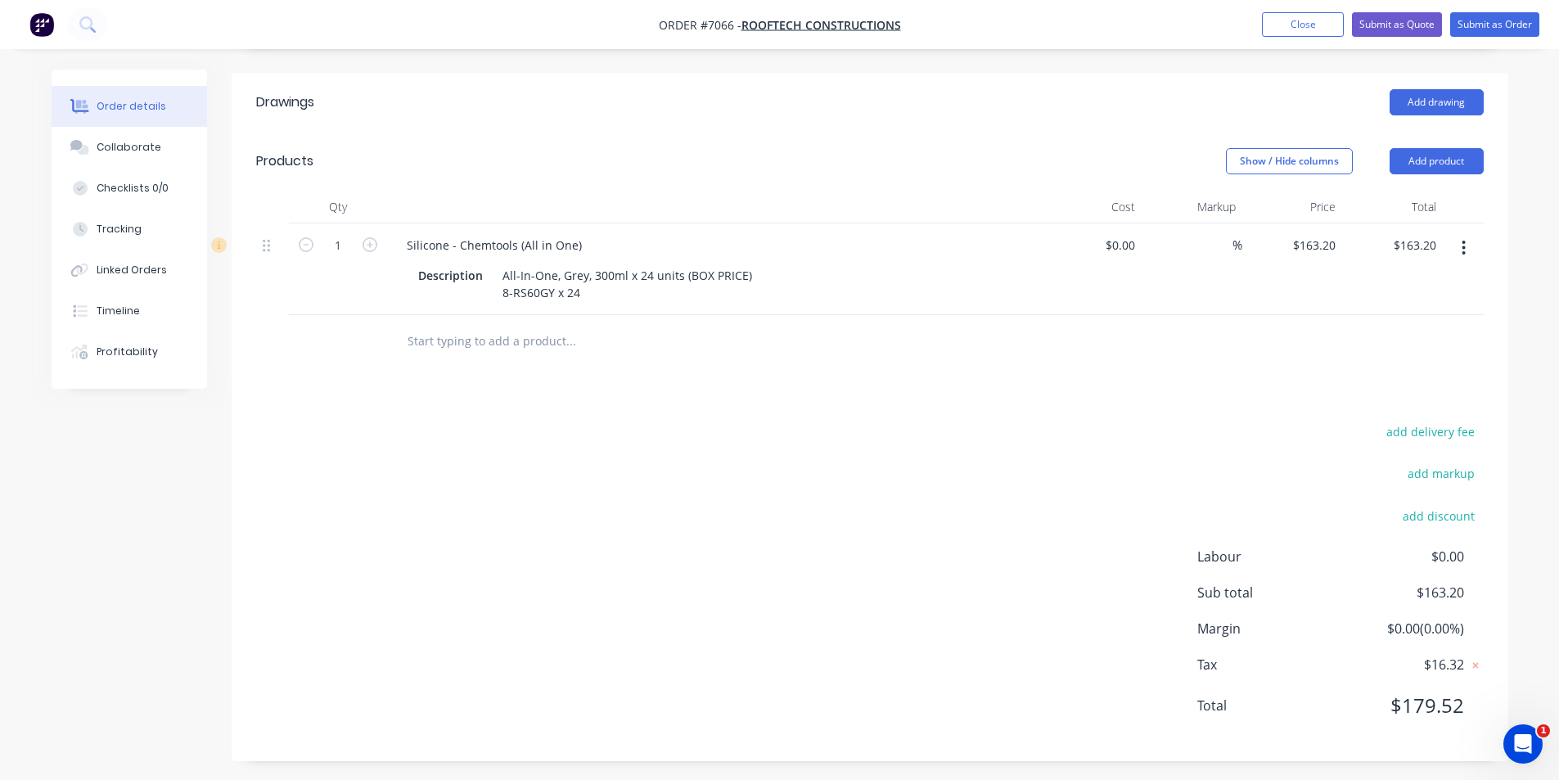
click at [1479, 11] on nav "Order #7066 - Rooftech Constructions Add product Close Submit as Quote Submit a…" at bounding box center [779, 24] width 1559 height 49
click at [1476, 23] on button "Submit as Order" at bounding box center [1494, 24] width 89 height 25
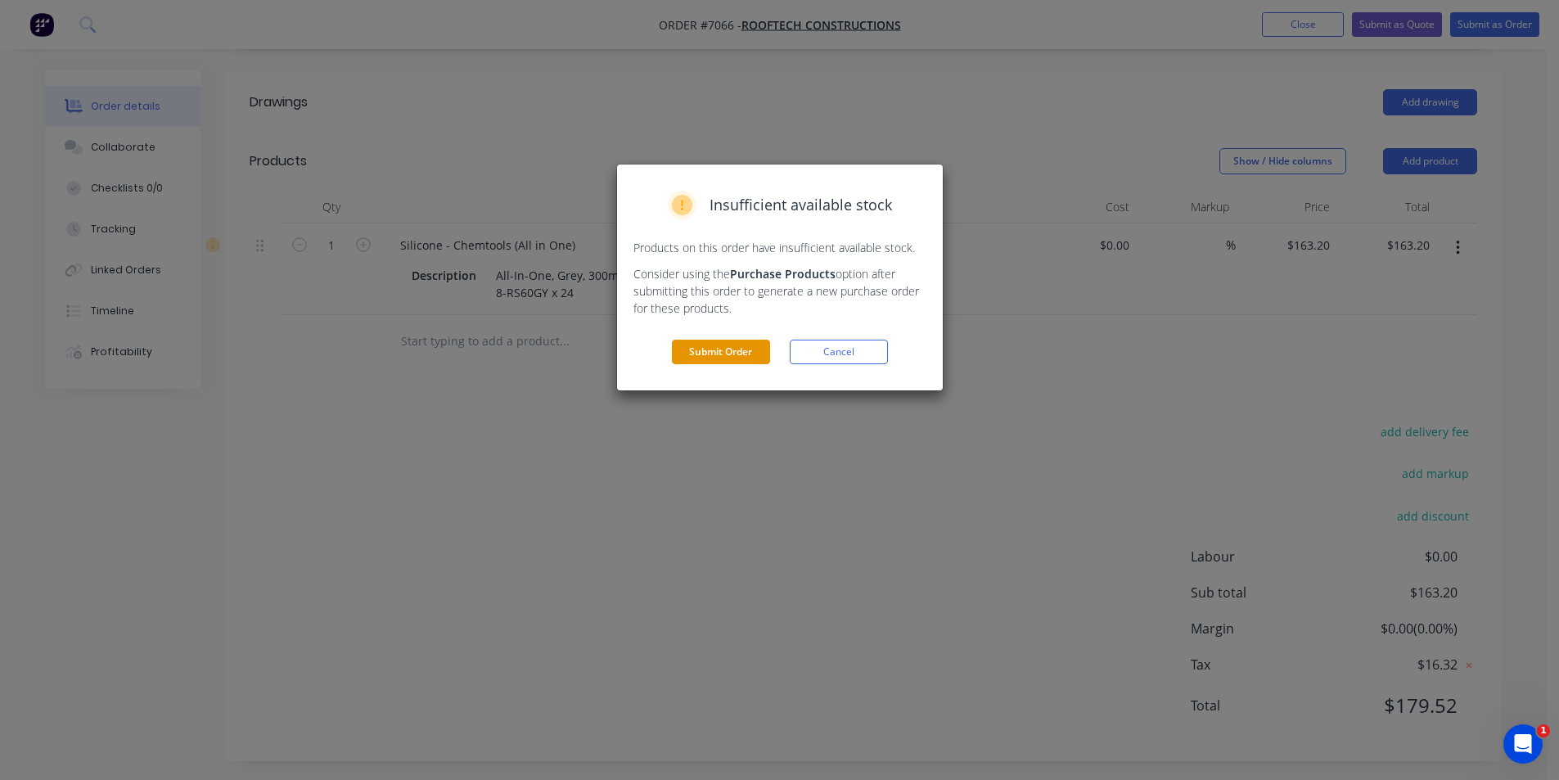
click at [726, 346] on button "Submit Order" at bounding box center [721, 352] width 98 height 25
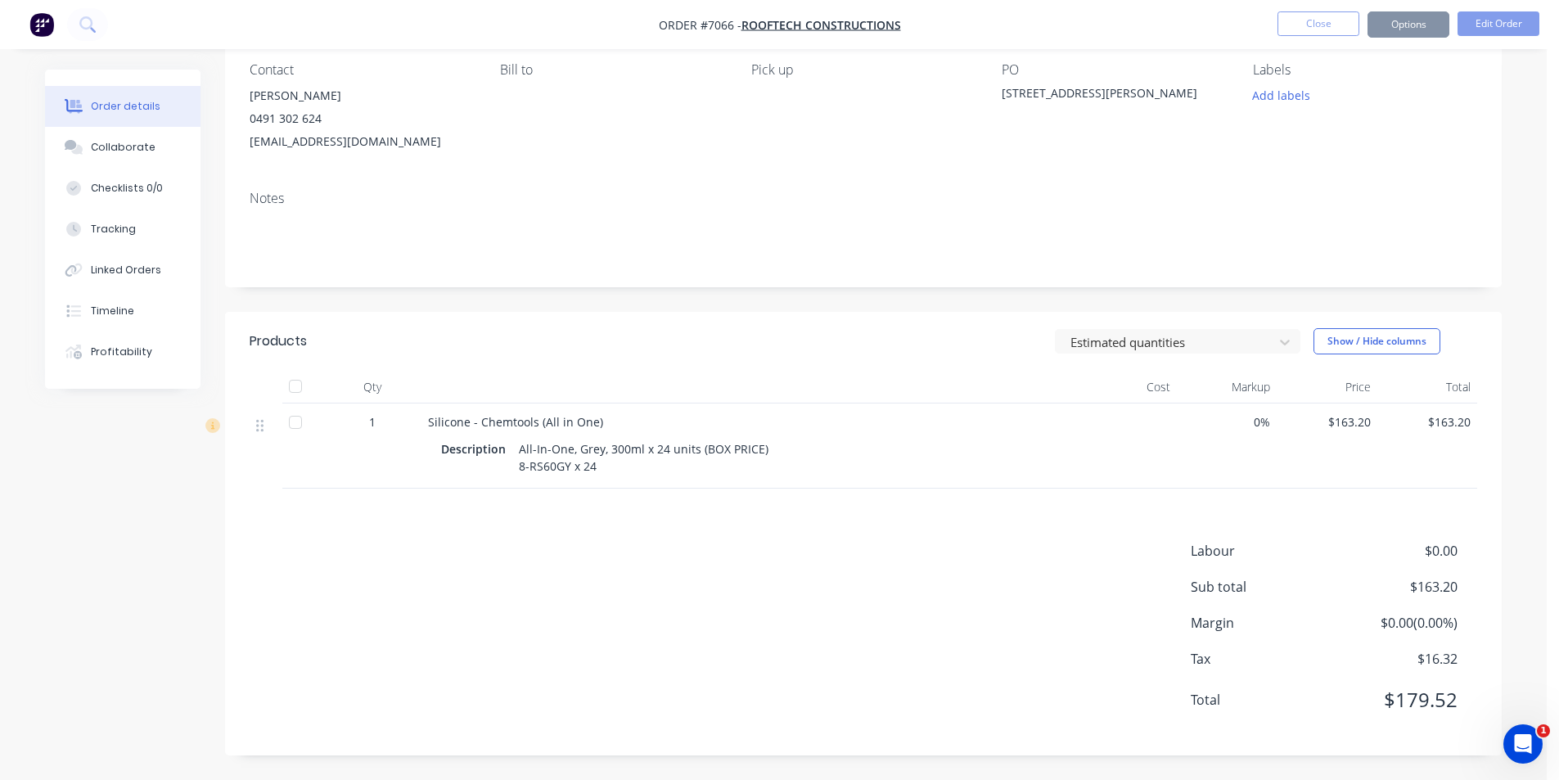
scroll to position [160, 0]
click at [299, 370] on div at bounding box center [302, 386] width 33 height 33
click at [1415, 10] on nav "Order #7066 - Rooftech Constructions Close Options Edit Order" at bounding box center [779, 24] width 1559 height 49
click at [1415, 25] on button "Options" at bounding box center [1409, 24] width 82 height 26
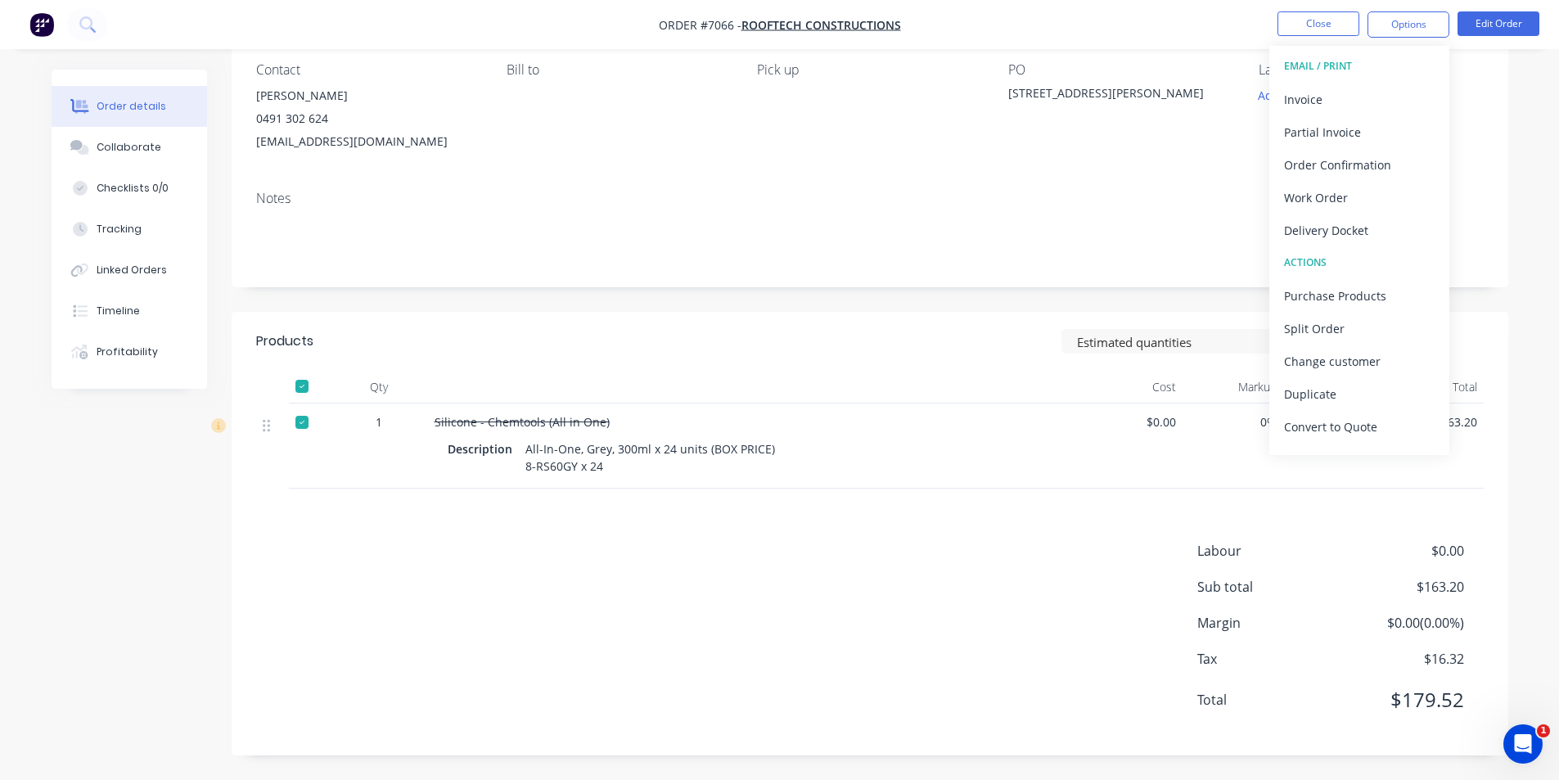
click at [1386, 79] on button "EMAIL / PRINT" at bounding box center [1359, 66] width 180 height 33
click at [1384, 94] on div "Invoice" at bounding box center [1359, 100] width 151 height 24
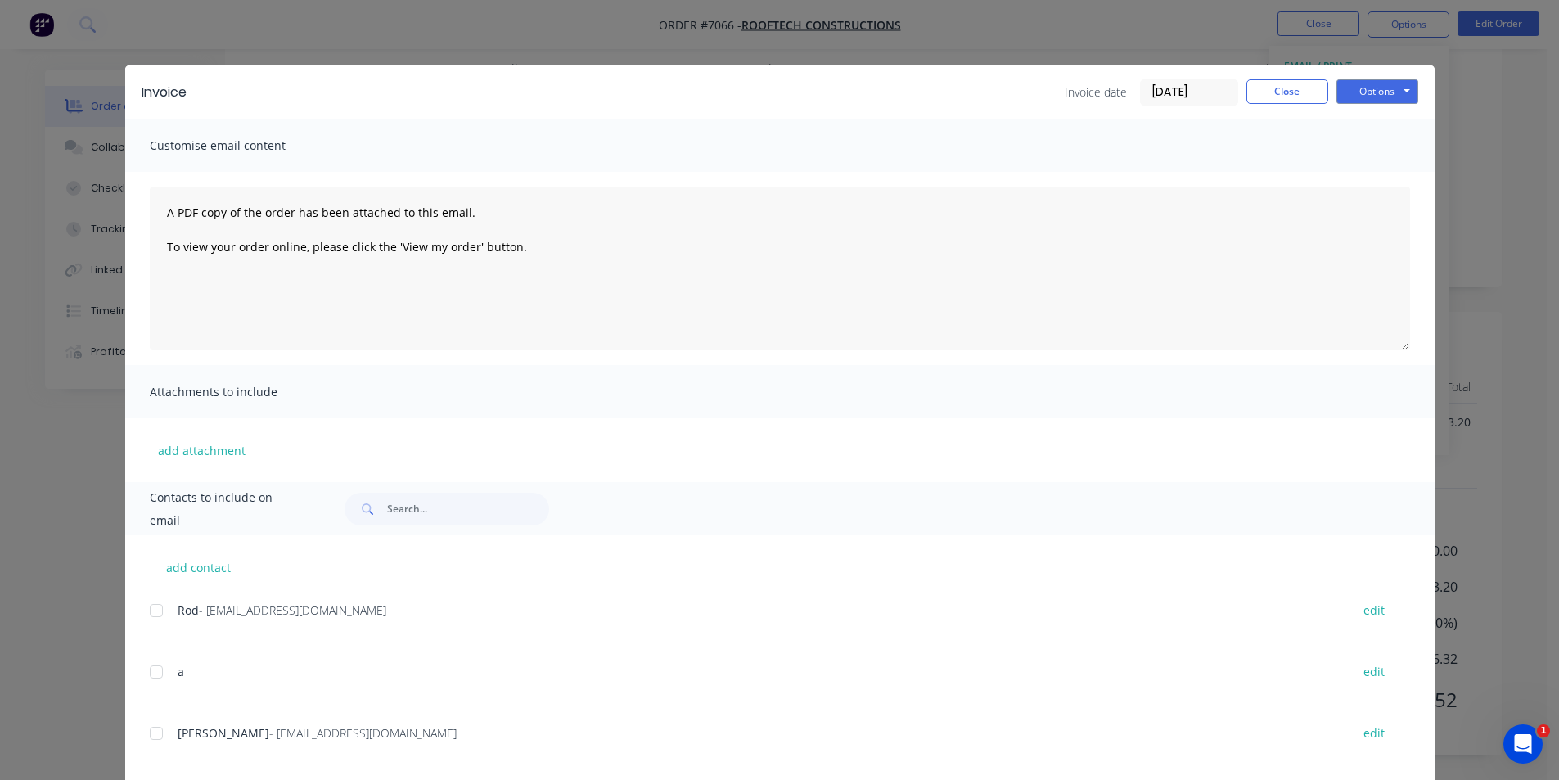
scroll to position [246, 0]
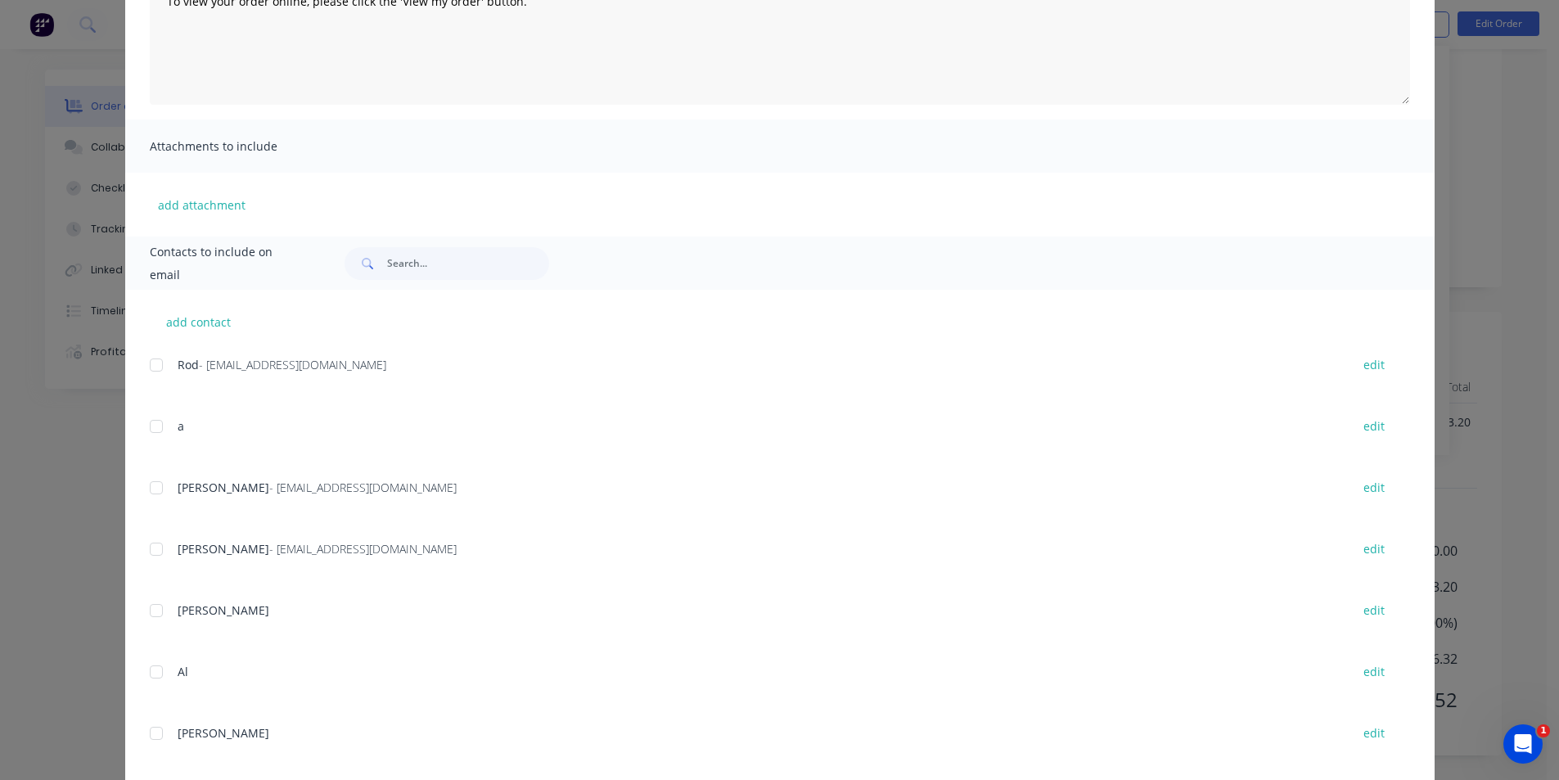
click at [151, 480] on div at bounding box center [156, 487] width 33 height 33
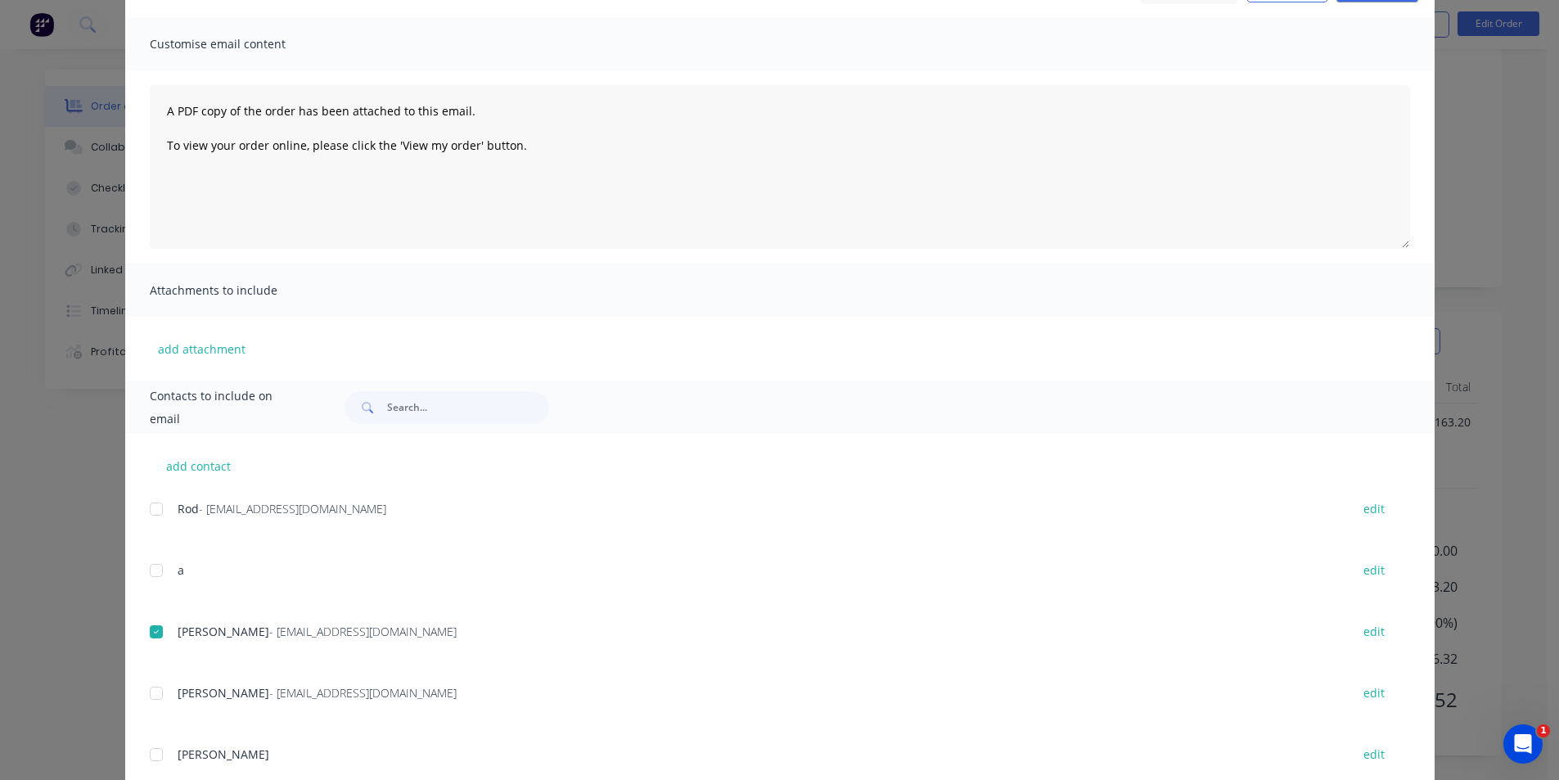
scroll to position [0, 0]
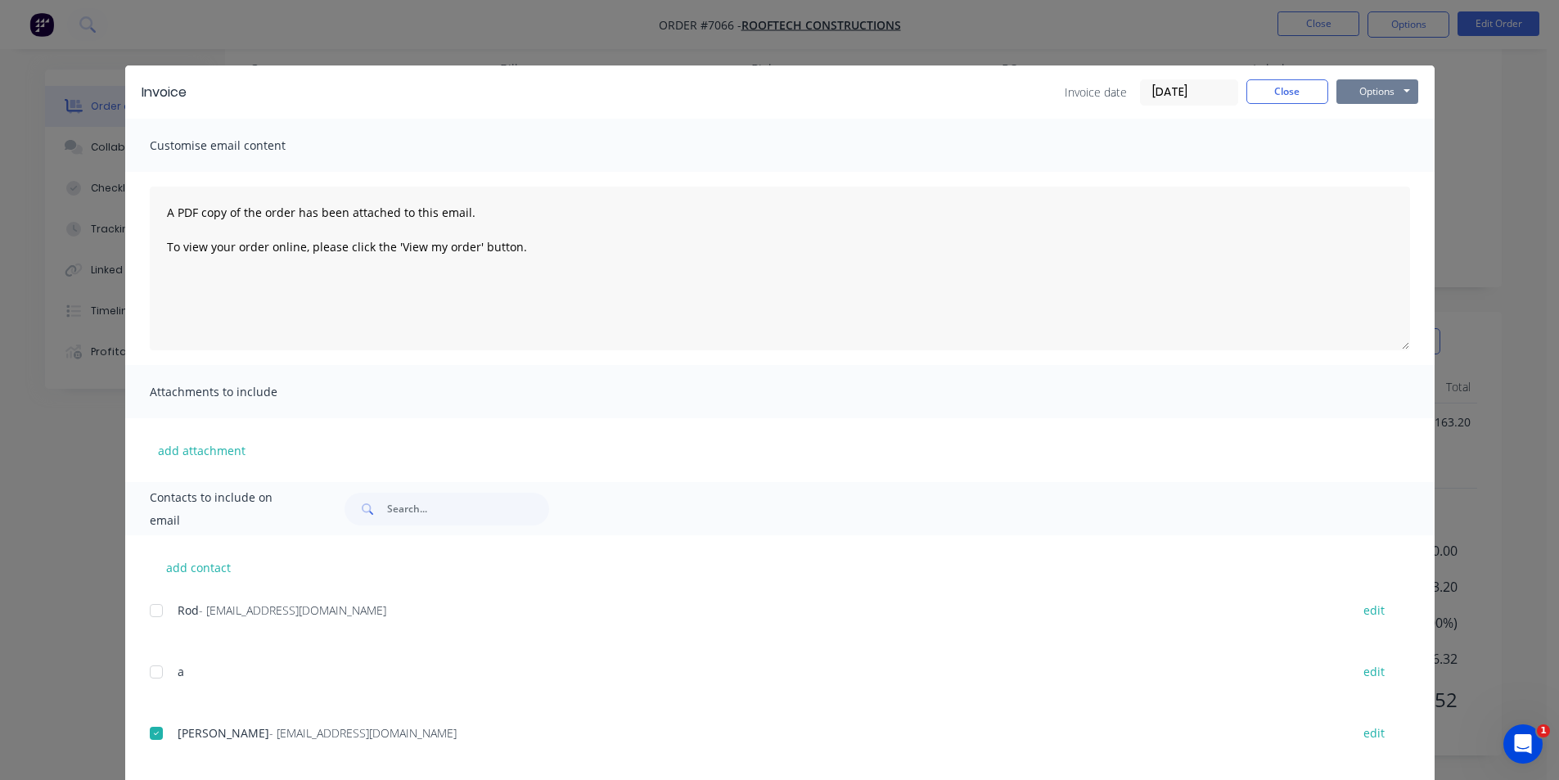
click at [1370, 92] on button "Options" at bounding box center [1377, 91] width 82 height 25
click at [1359, 171] on button "Email" at bounding box center [1388, 174] width 105 height 27
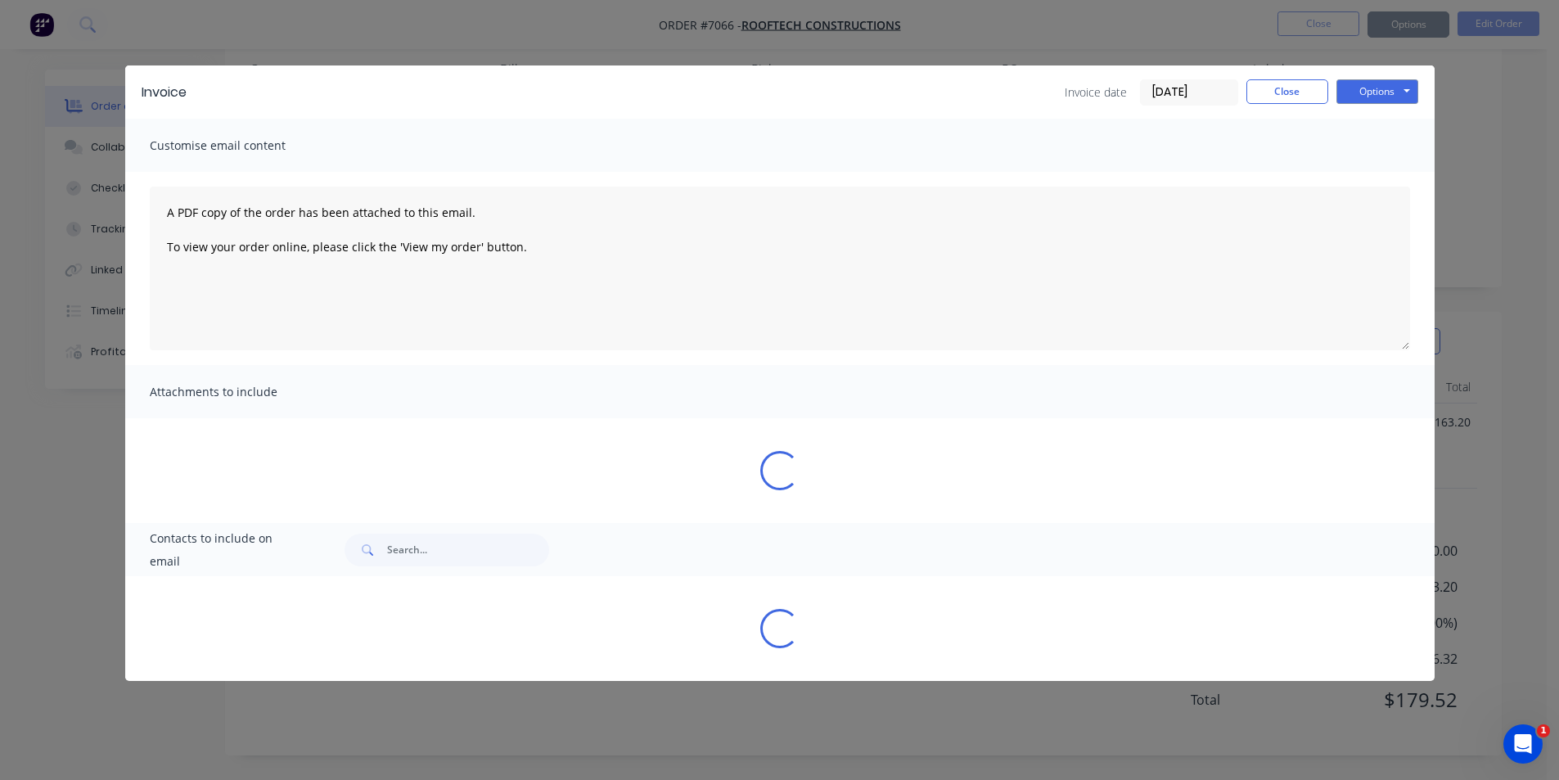
click at [1269, 91] on div "Sending to your accounting package... Loading... This may take a few moments. P…" at bounding box center [779, 390] width 1559 height 780
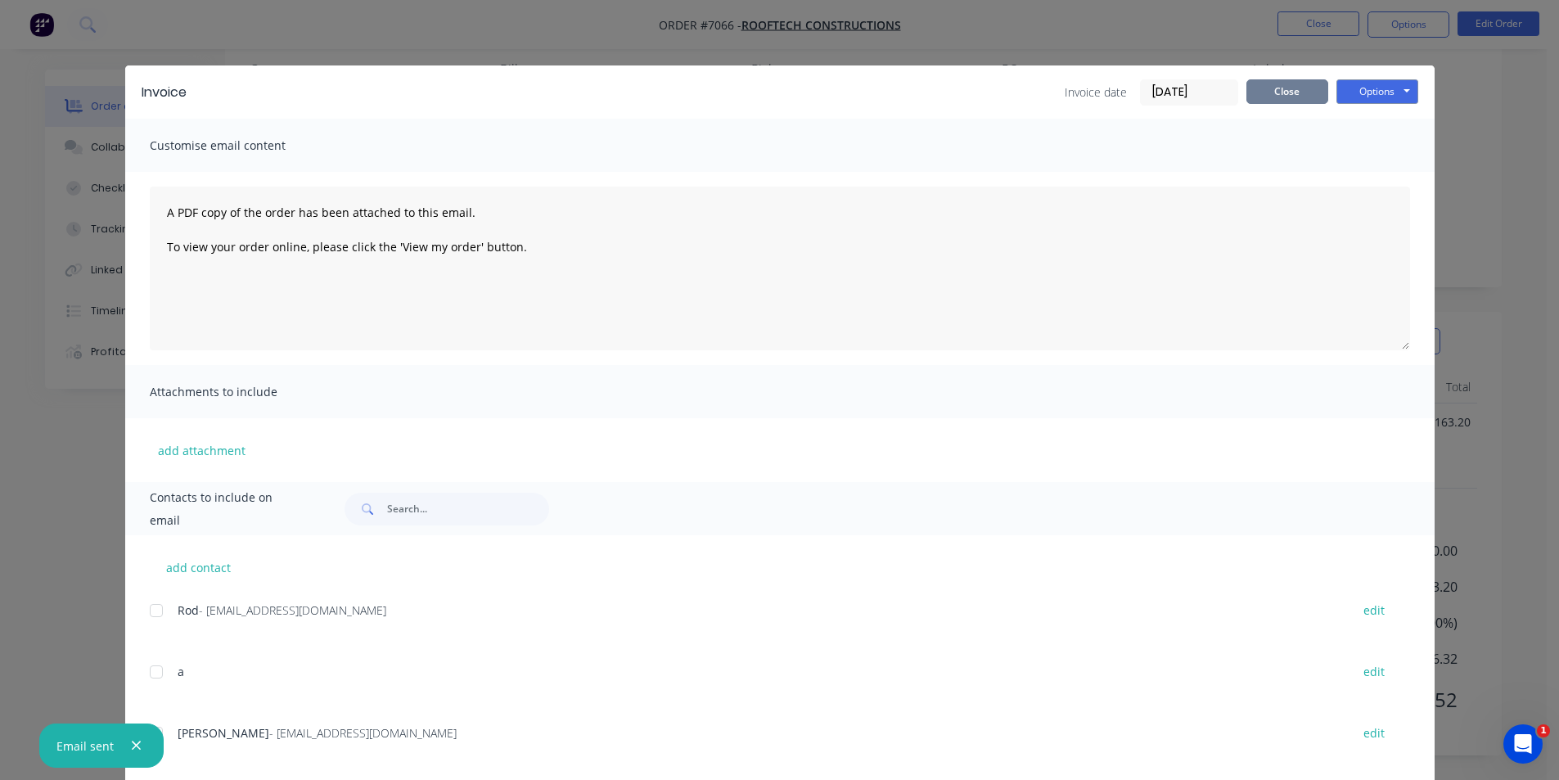
click at [1297, 93] on button "Close" at bounding box center [1287, 91] width 82 height 25
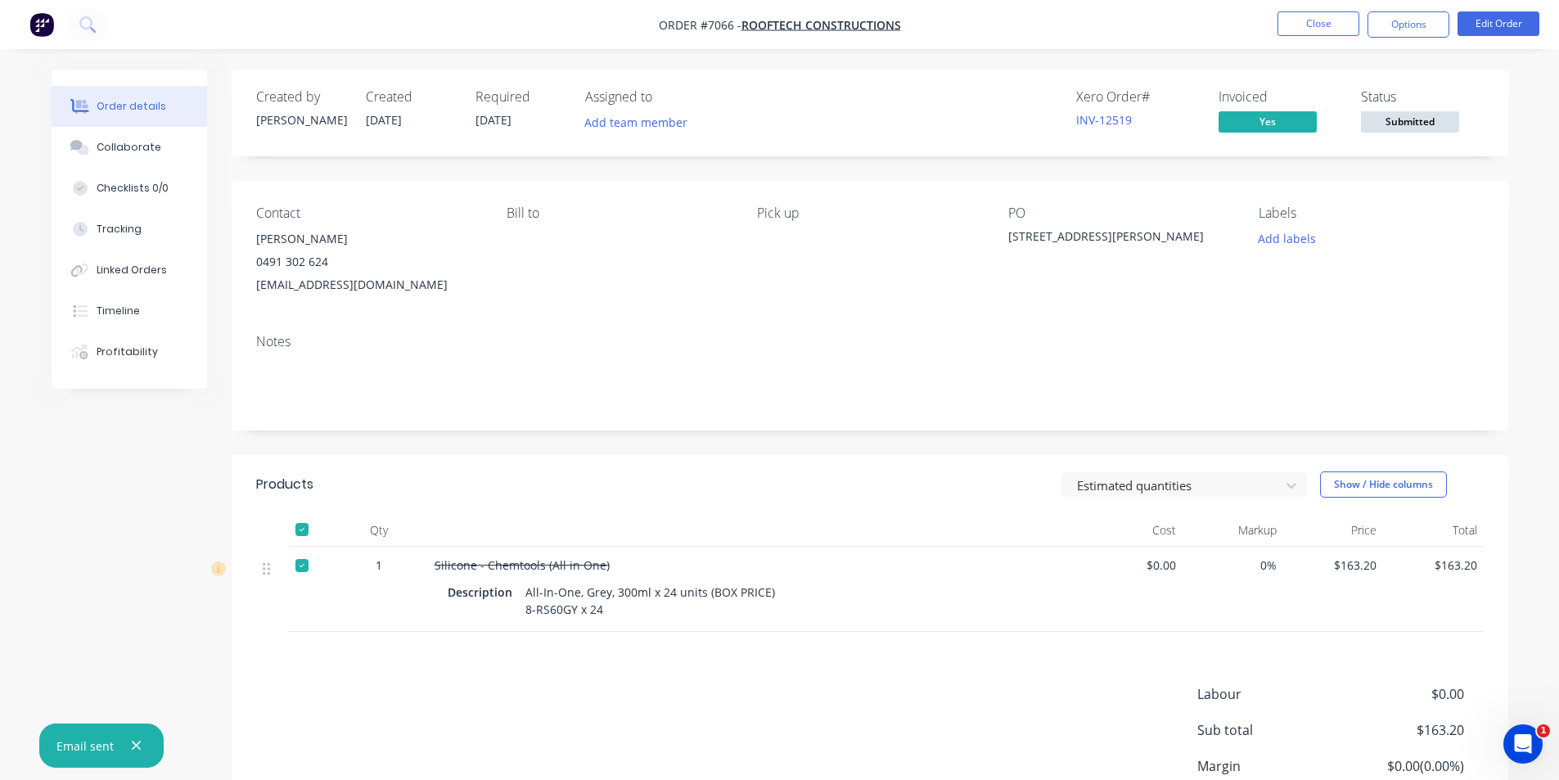
click at [1425, 124] on span "Submitted" at bounding box center [1410, 121] width 98 height 20
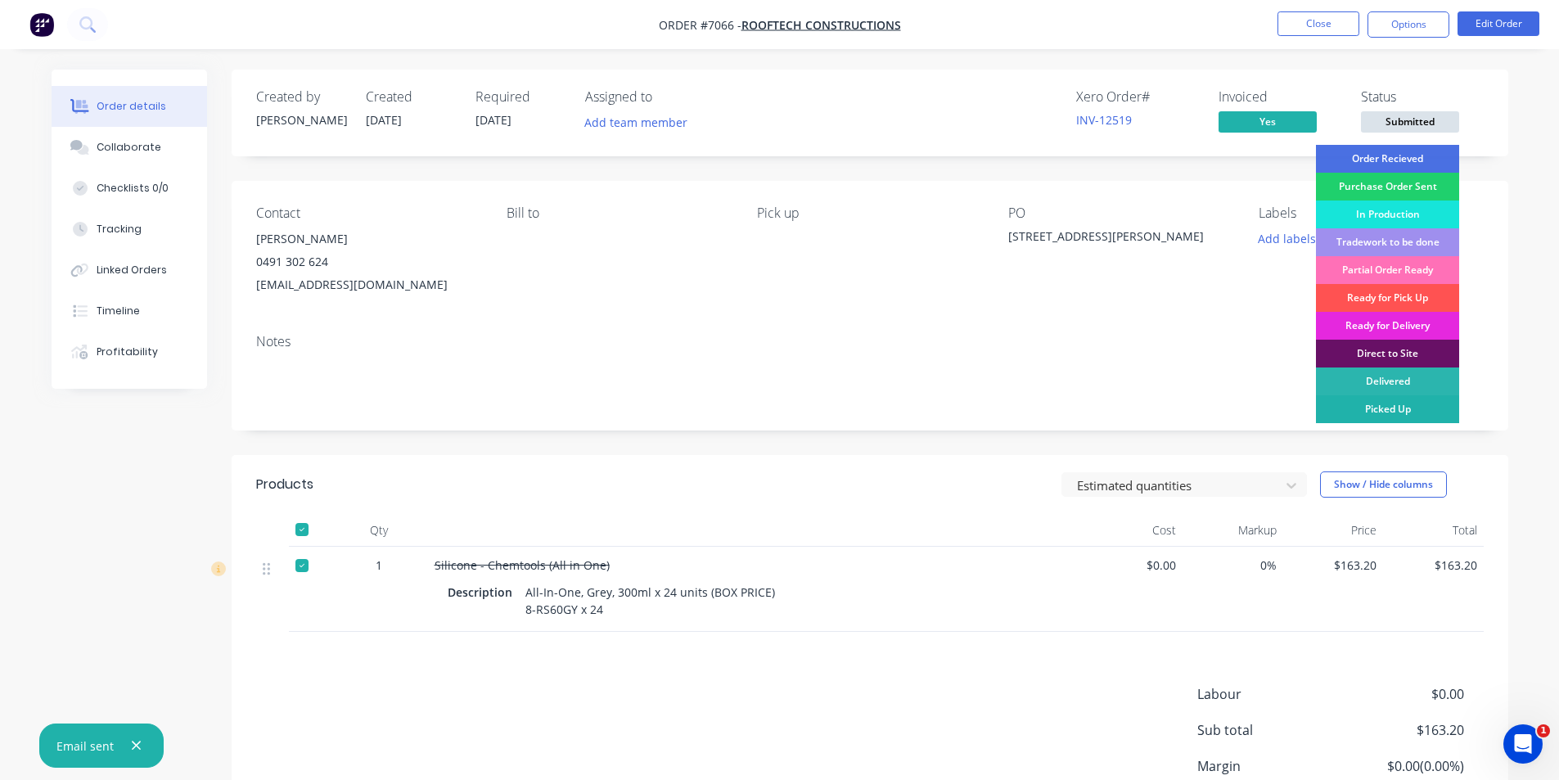
click at [1403, 417] on div "Picked Up" at bounding box center [1387, 409] width 143 height 28
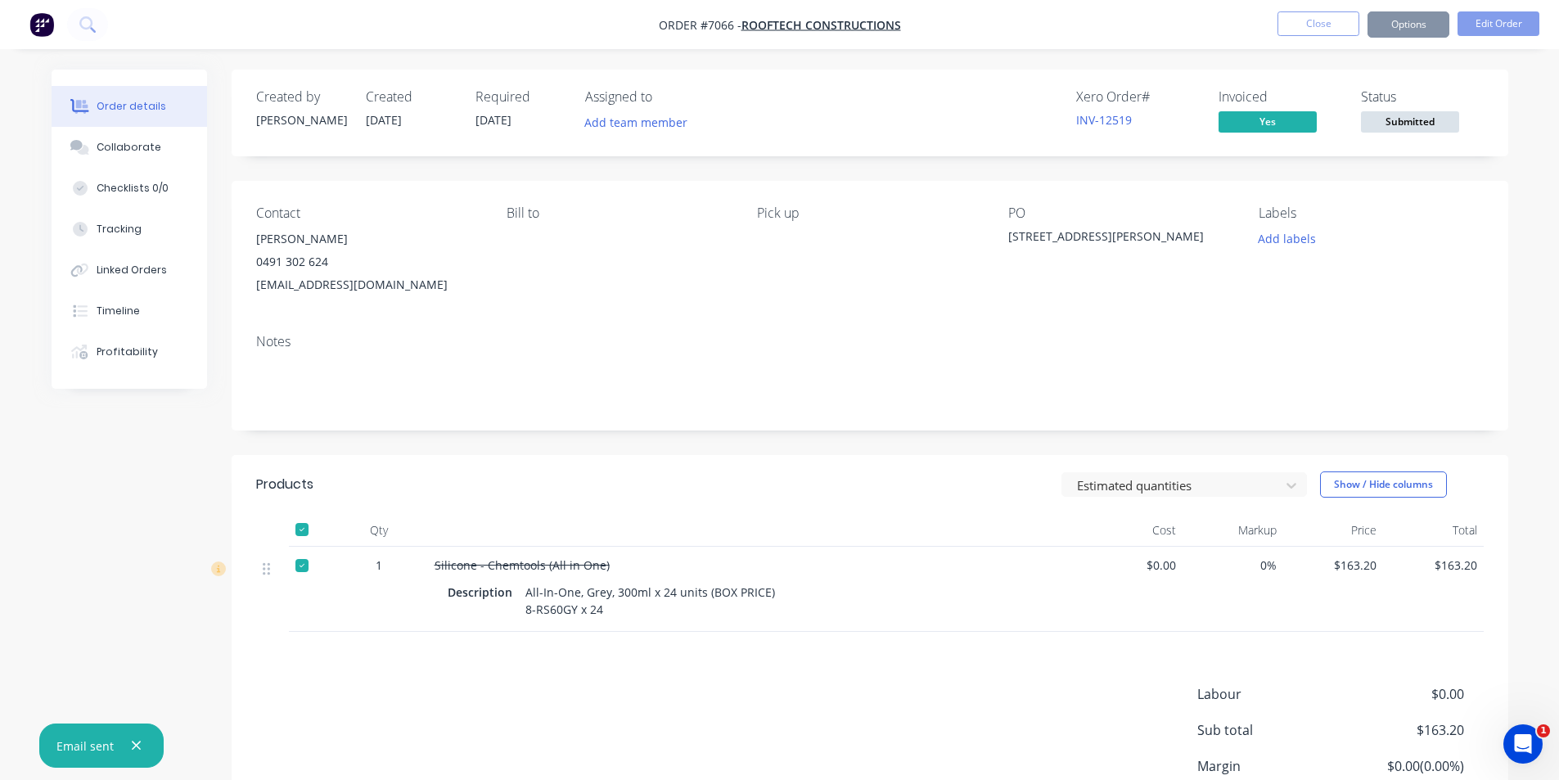
click at [1426, 25] on button "Options" at bounding box center [1409, 24] width 82 height 26
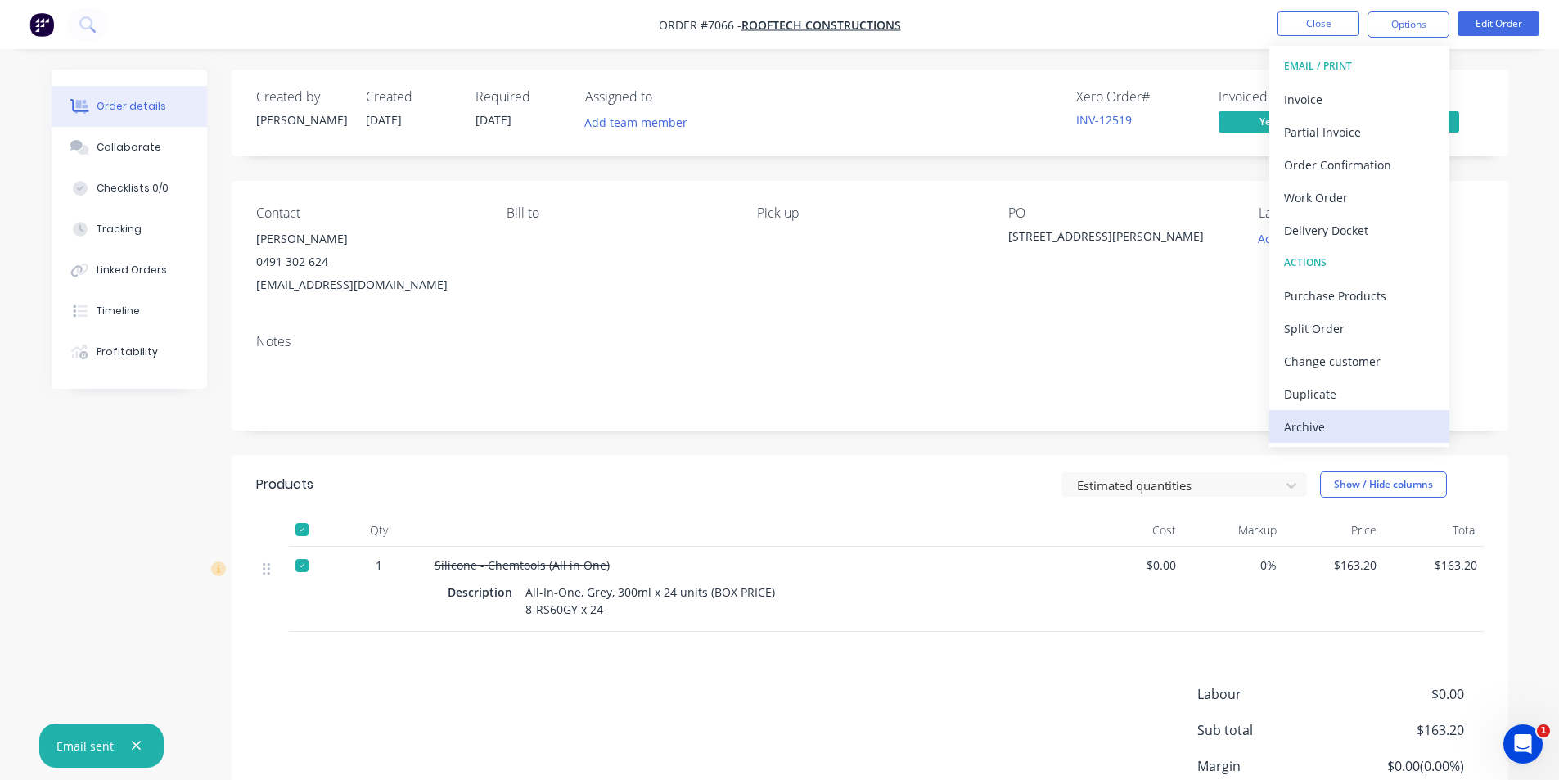
click at [1387, 437] on div "Archive" at bounding box center [1359, 427] width 151 height 24
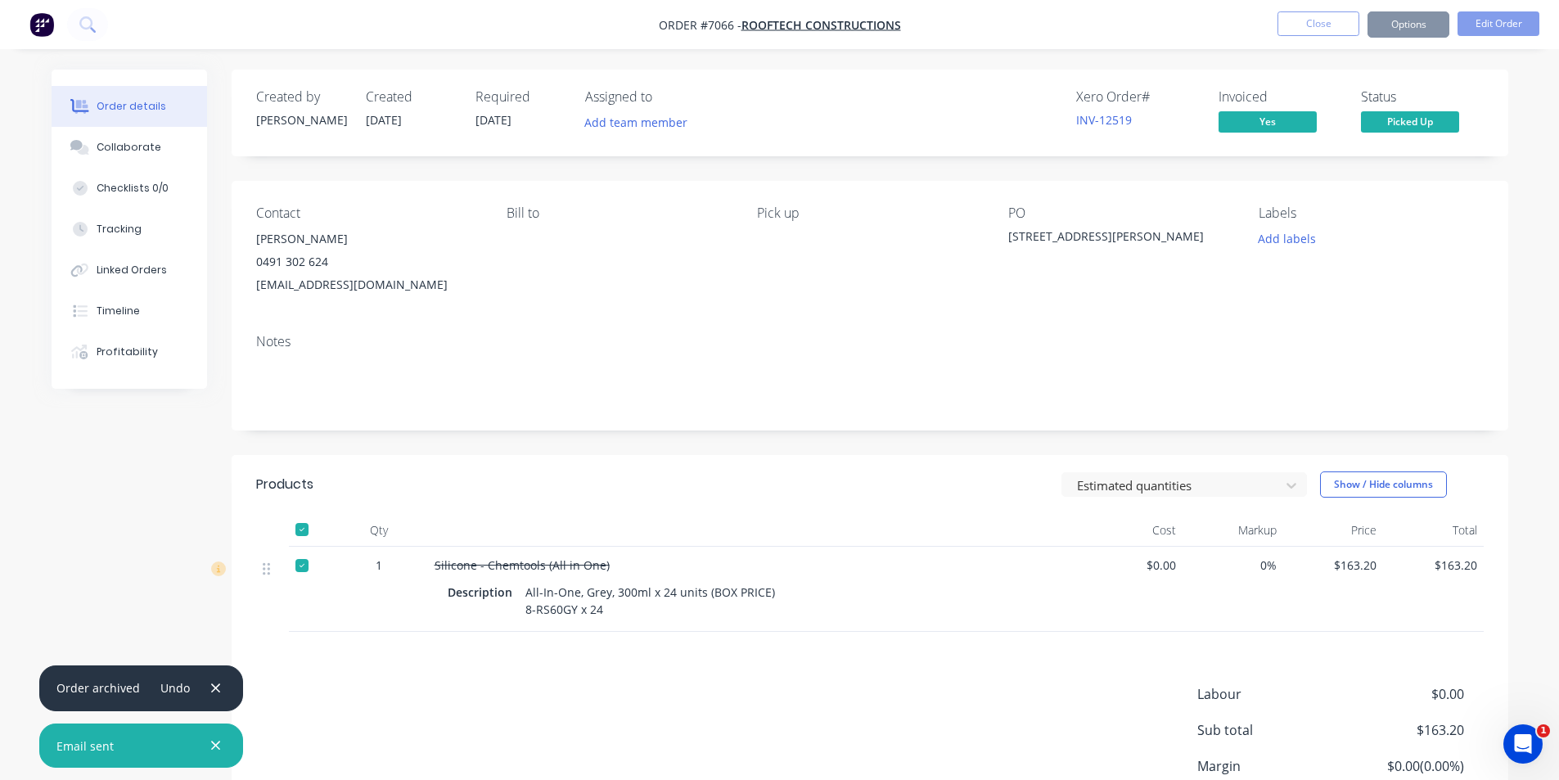
click at [1301, 19] on button "Close" at bounding box center [1319, 23] width 82 height 25
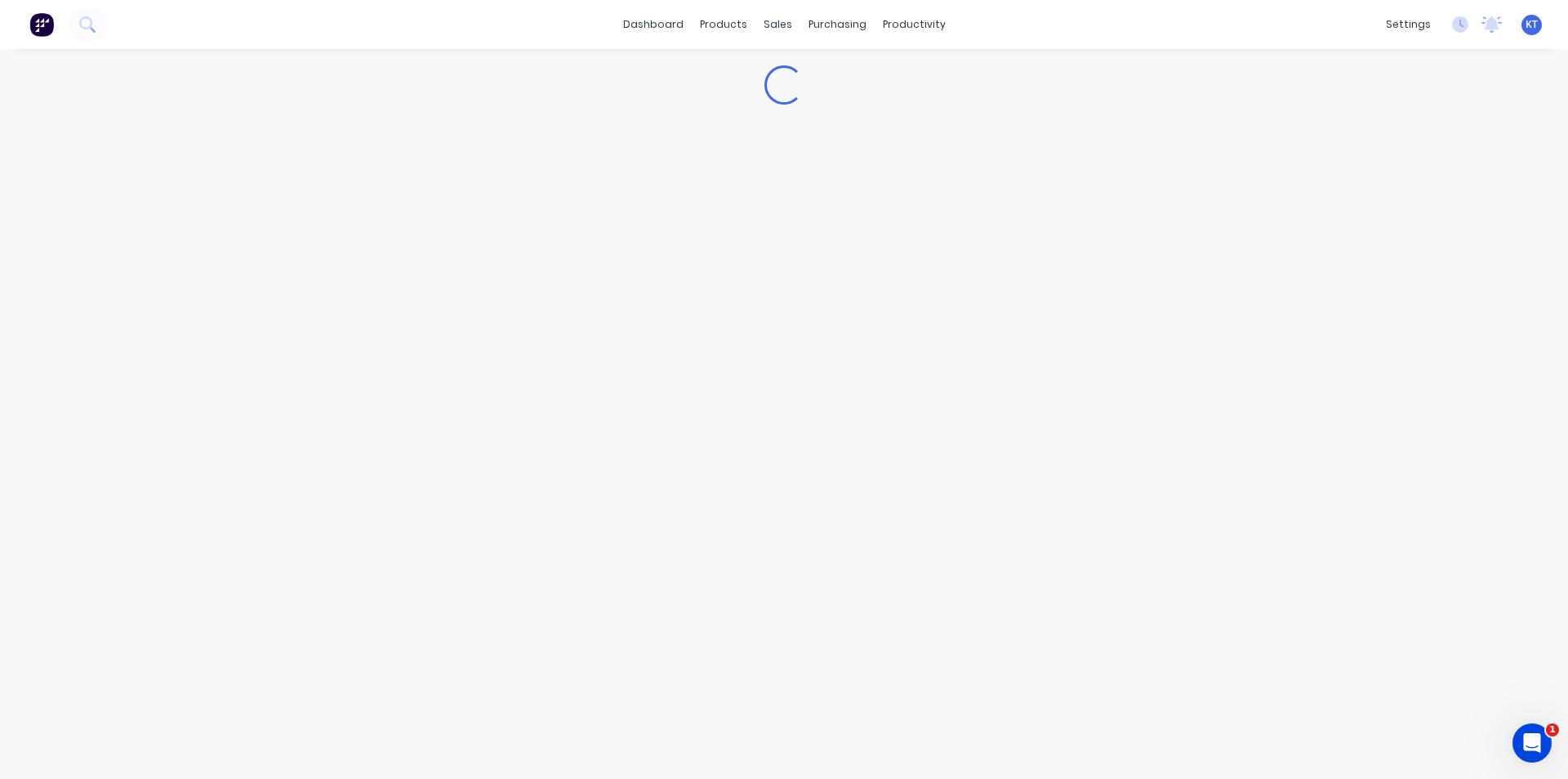
click at [1299, 19] on div "dashboard products sales purchasing productivity dashboard products Product Cat…" at bounding box center [784, 24] width 1568 height 49
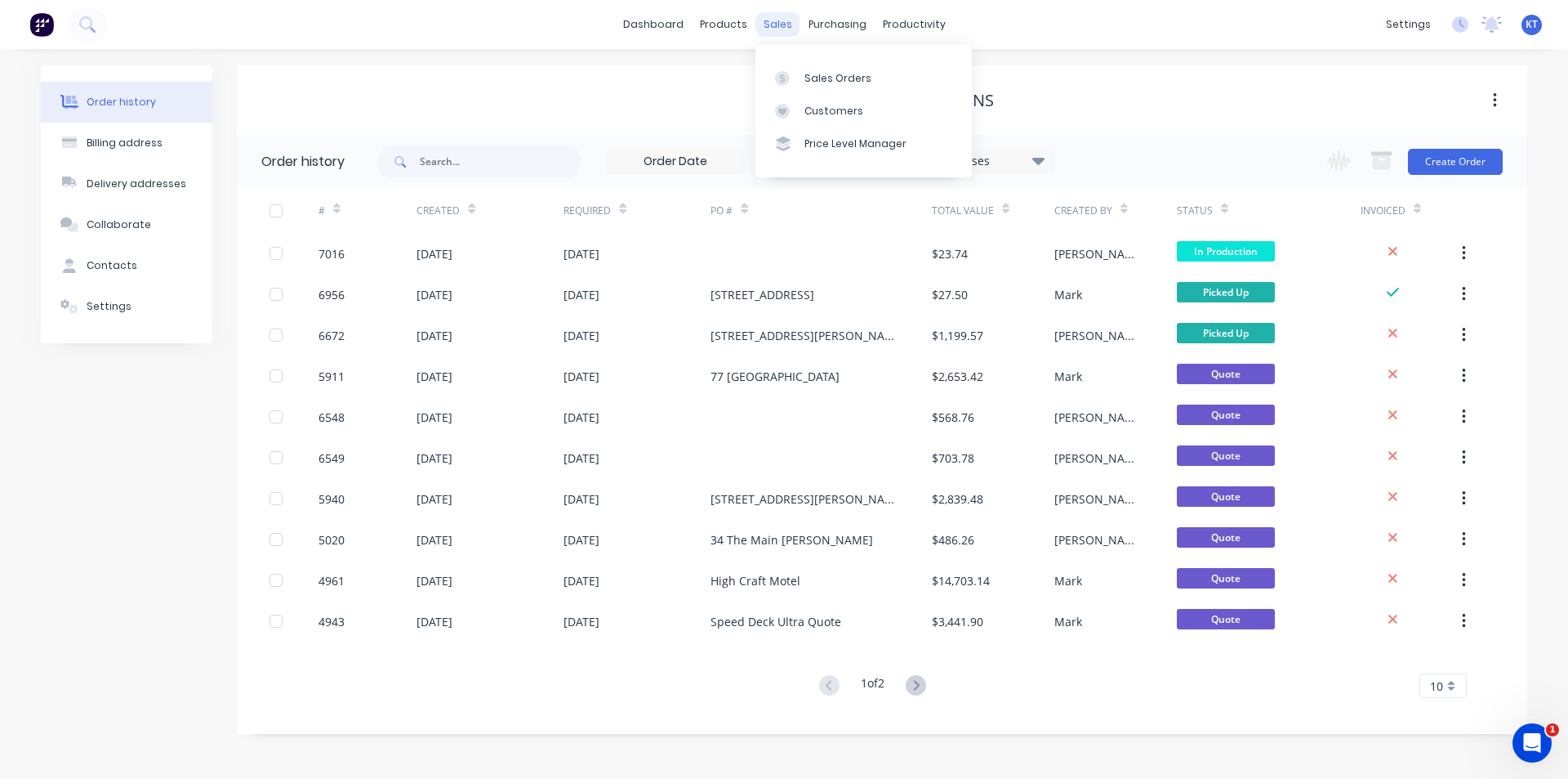
click at [773, 32] on div "sales" at bounding box center [778, 24] width 45 height 25
click at [829, 93] on link "Sales Orders" at bounding box center [863, 77] width 217 height 33
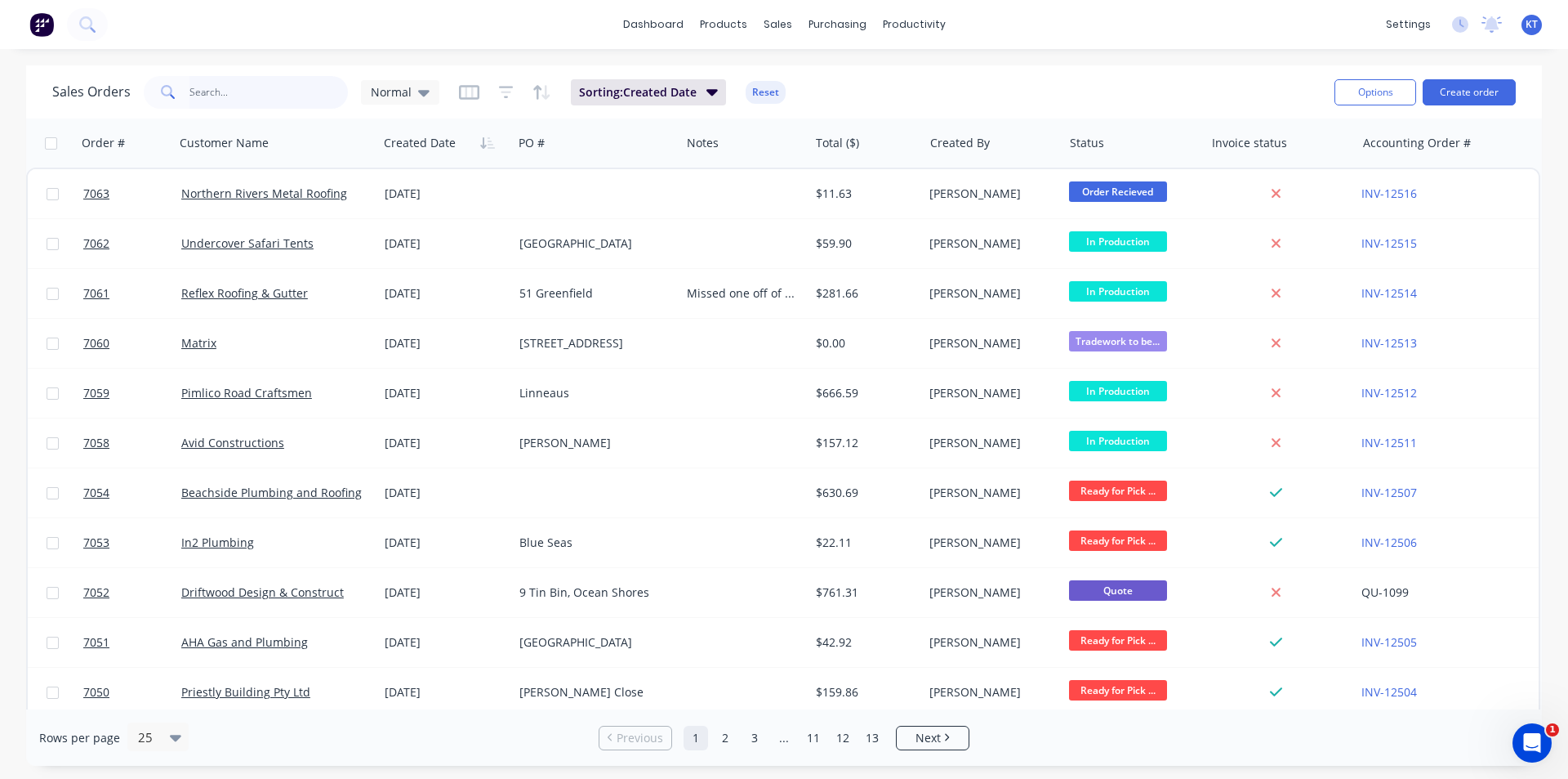
click at [265, 87] on input "text" at bounding box center [269, 92] width 160 height 33
type input "h"
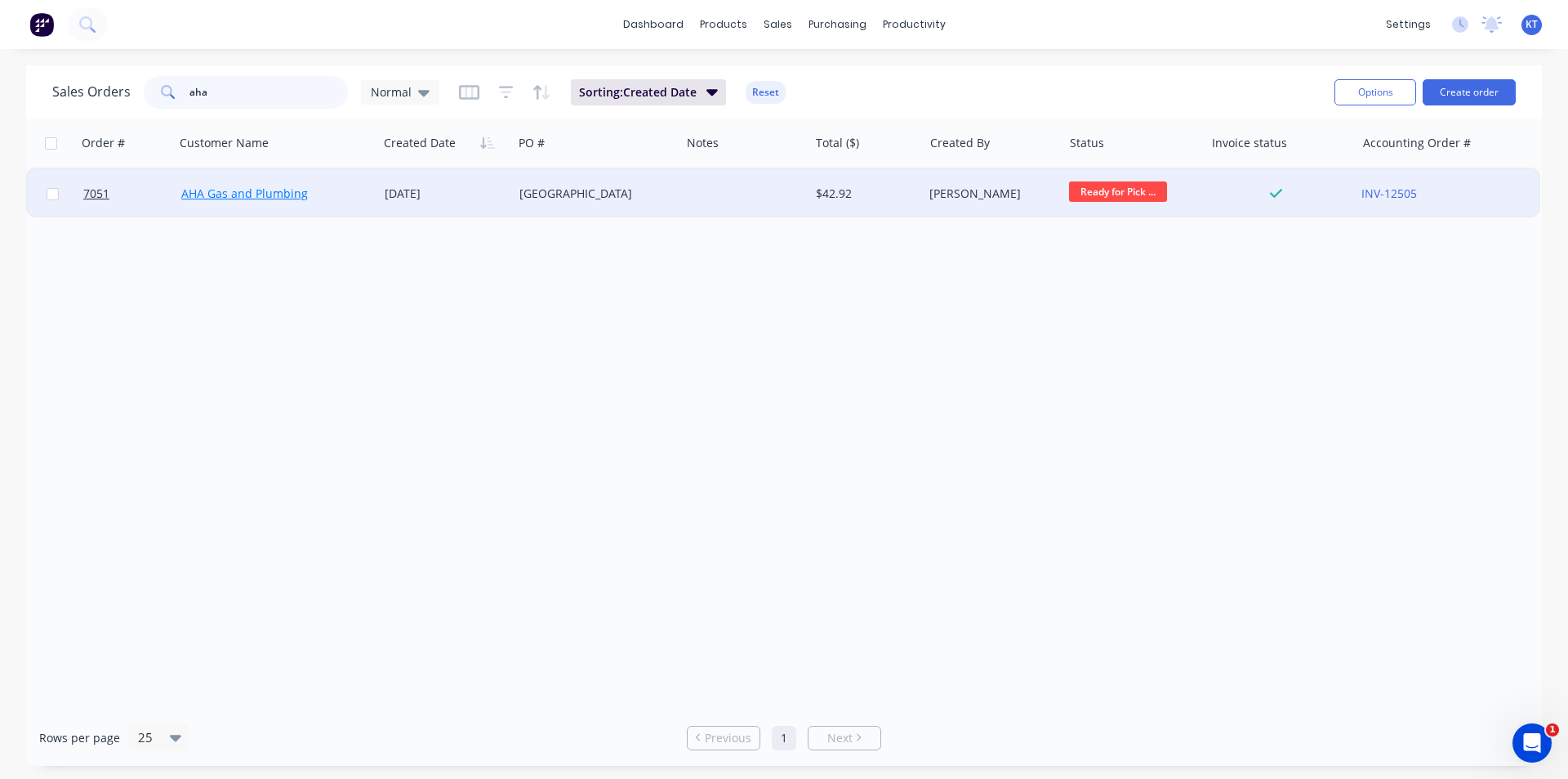
type input "aha"
click at [259, 192] on link "AHA Gas and Plumbing" at bounding box center [245, 194] width 127 height 16
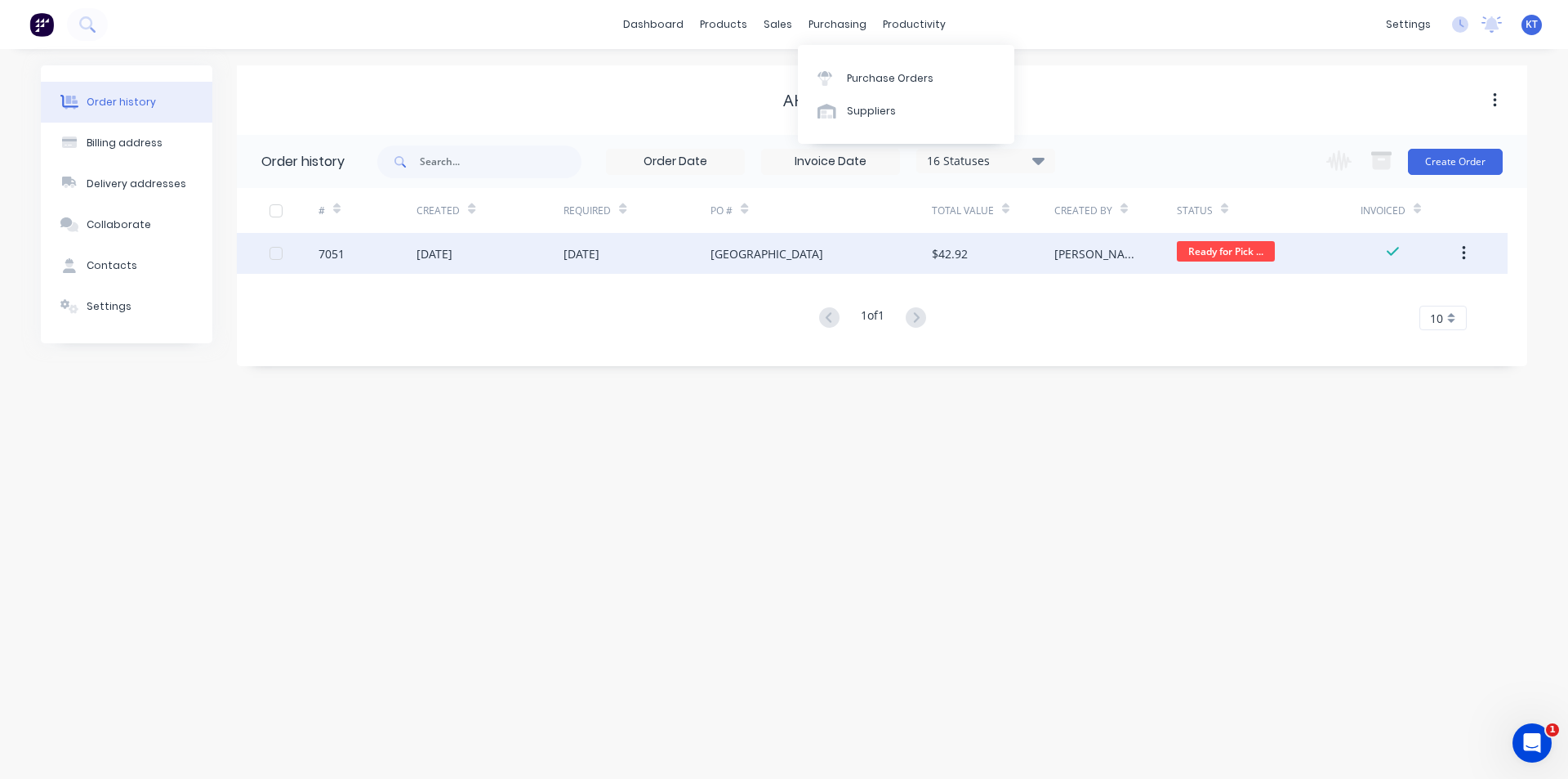
click at [542, 247] on div "[DATE]" at bounding box center [489, 253] width 147 height 41
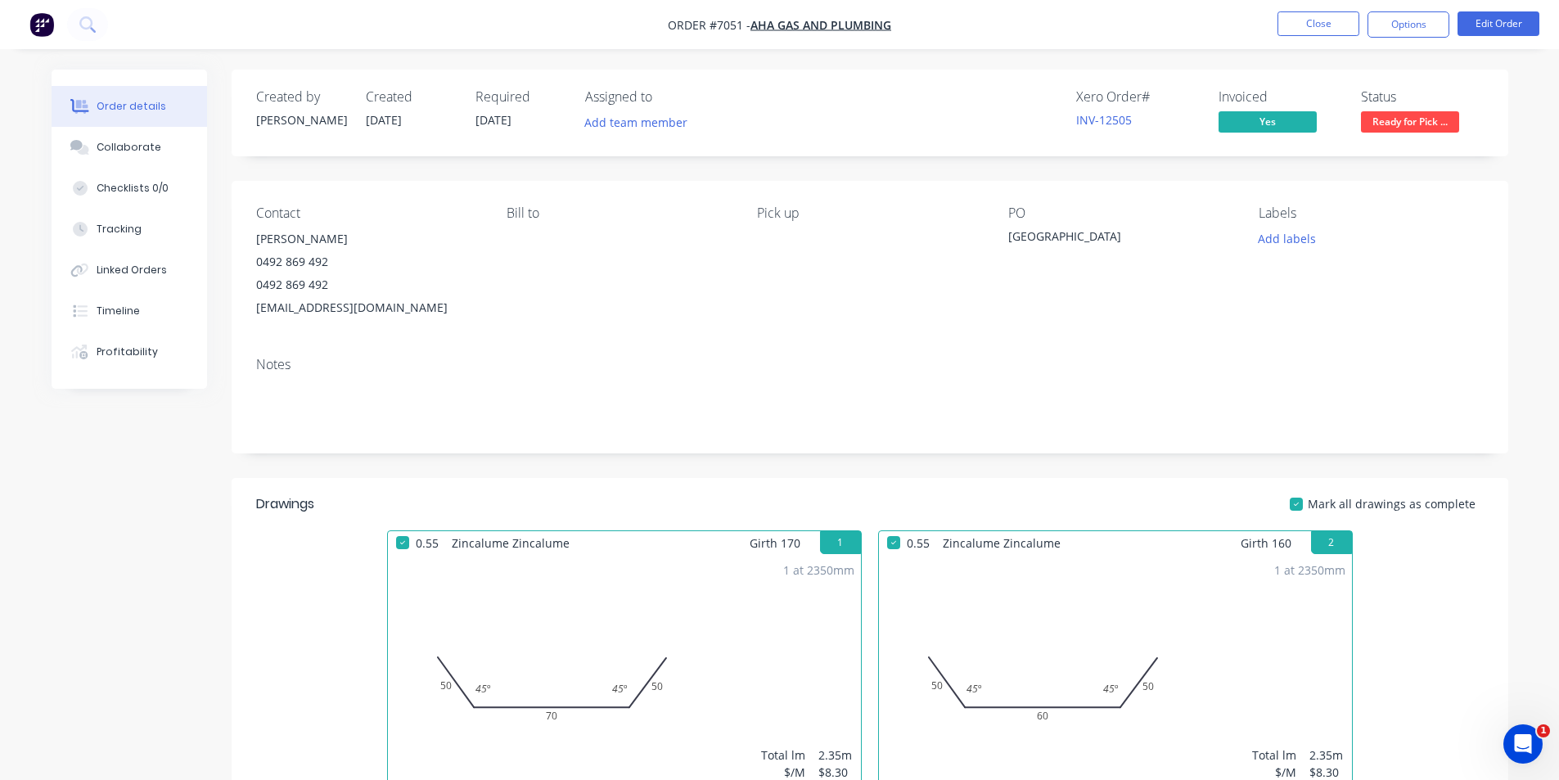
click at [1444, 132] on span "Ready for Pick ..." at bounding box center [1410, 121] width 98 height 20
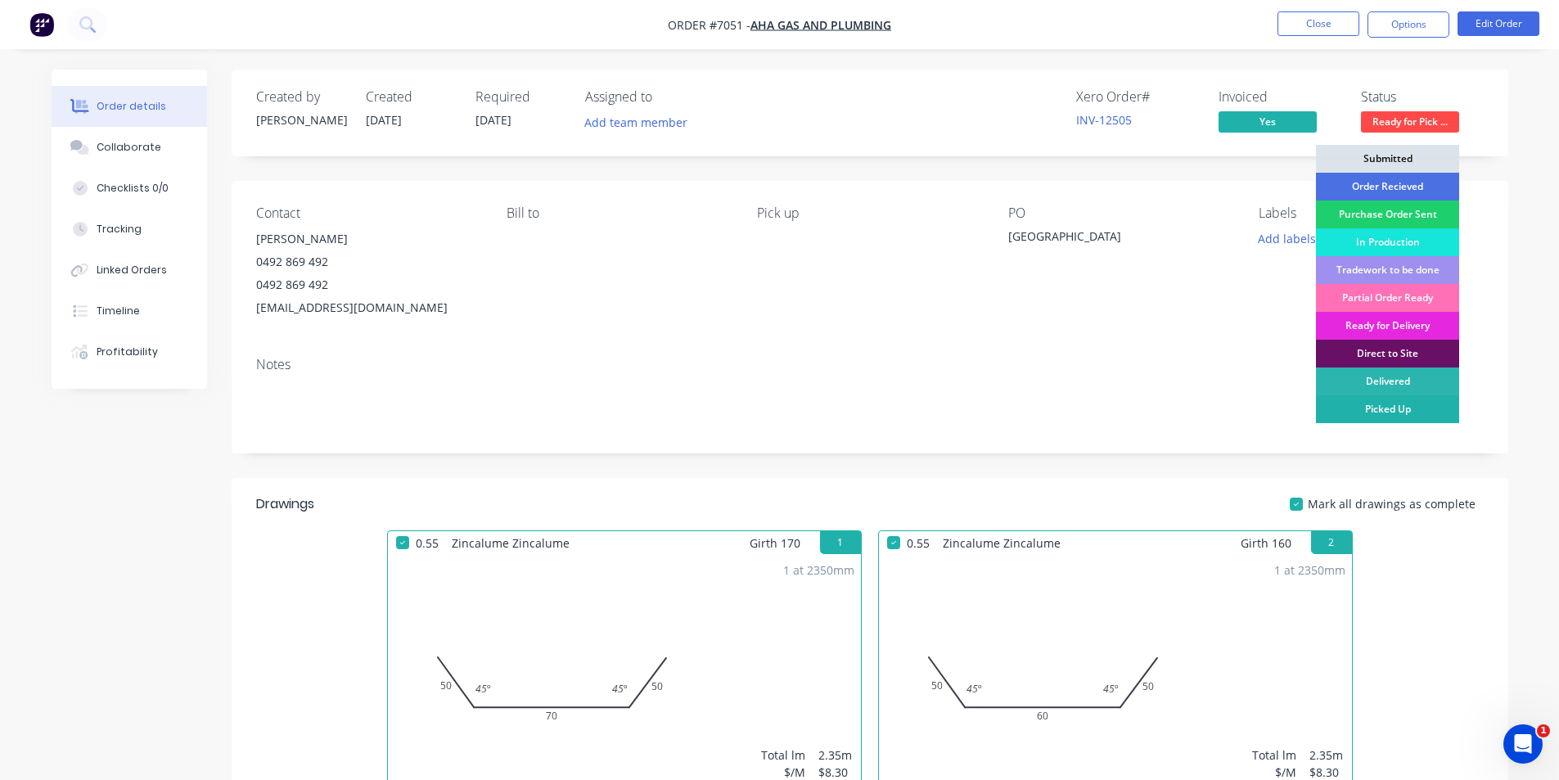
click at [1408, 411] on div "Picked Up" at bounding box center [1387, 409] width 143 height 28
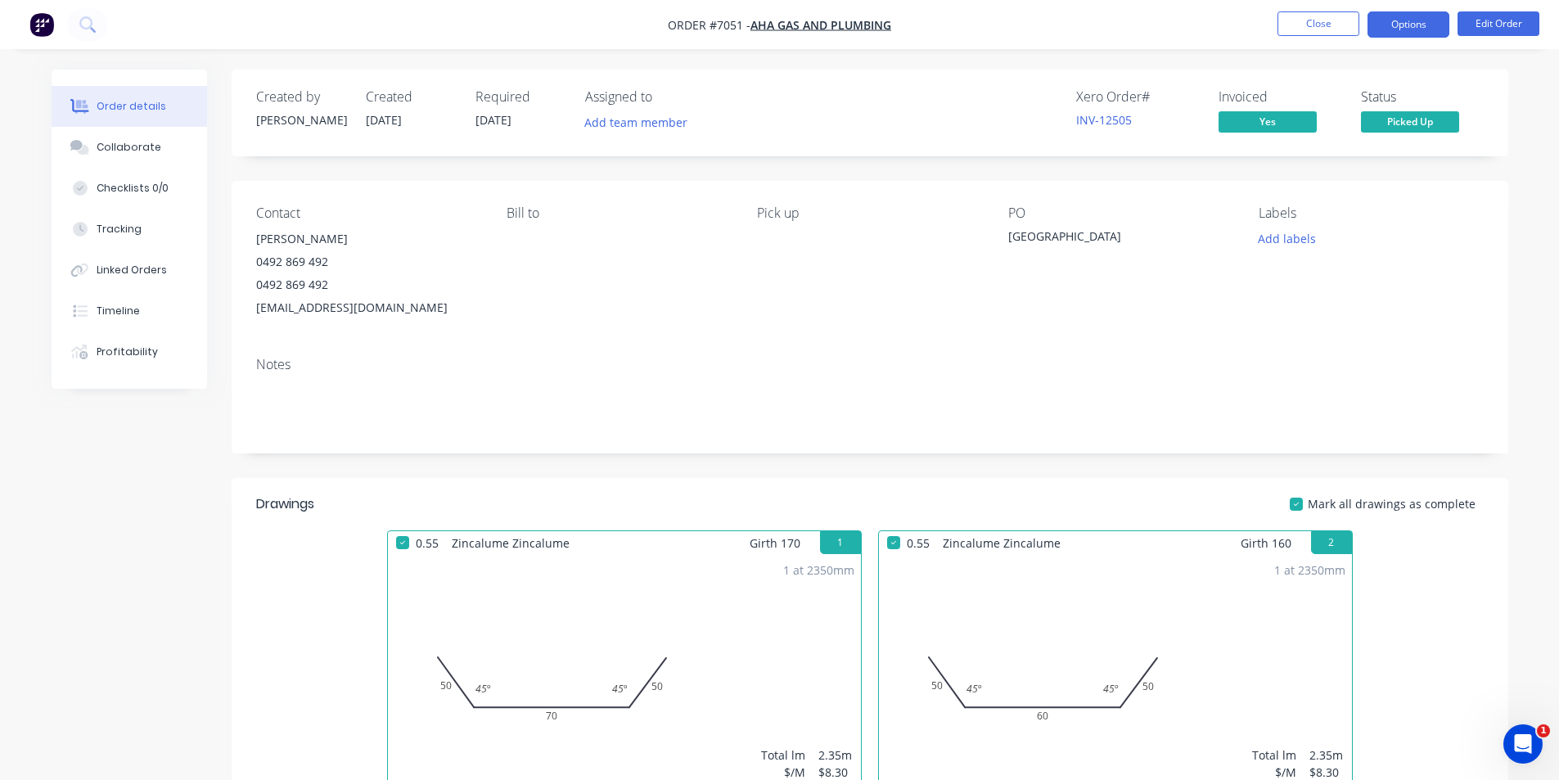
click at [1411, 16] on button "Options" at bounding box center [1409, 24] width 82 height 26
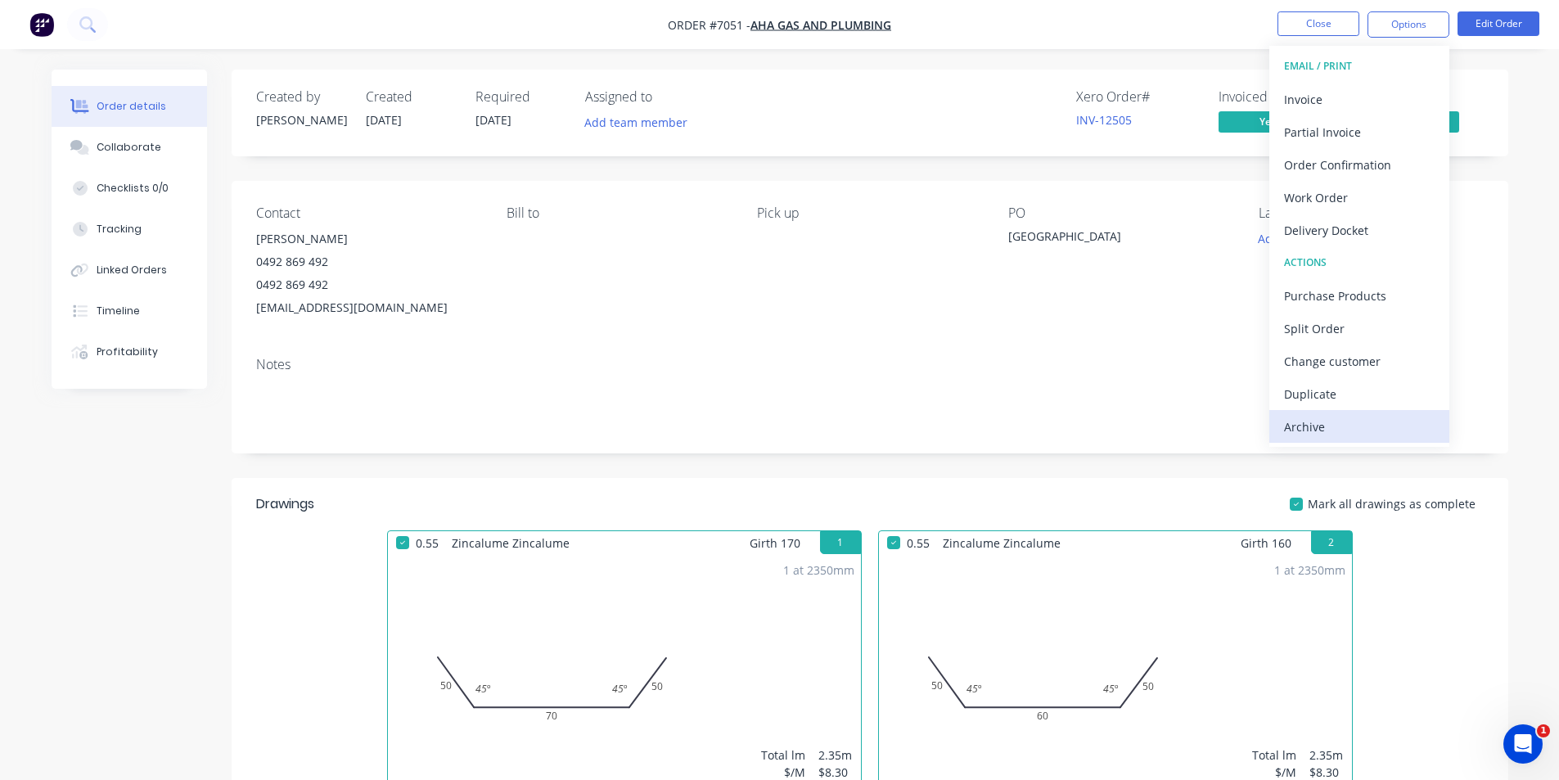
click at [1376, 425] on div "Archive" at bounding box center [1359, 427] width 151 height 24
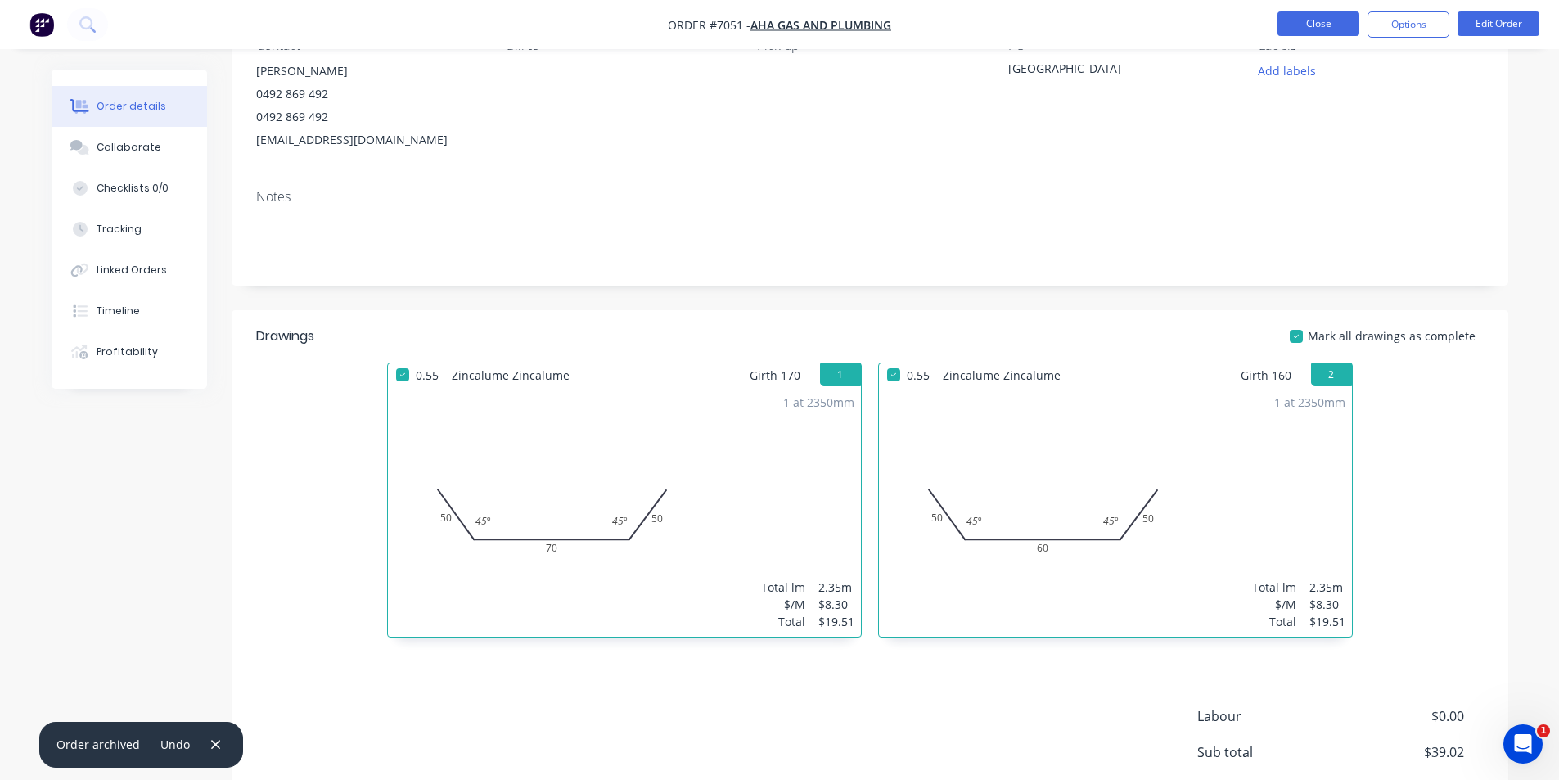
scroll to position [169, 0]
click at [1307, 25] on button "Close" at bounding box center [1319, 23] width 82 height 25
